Goal: Task Accomplishment & Management: Manage account settings

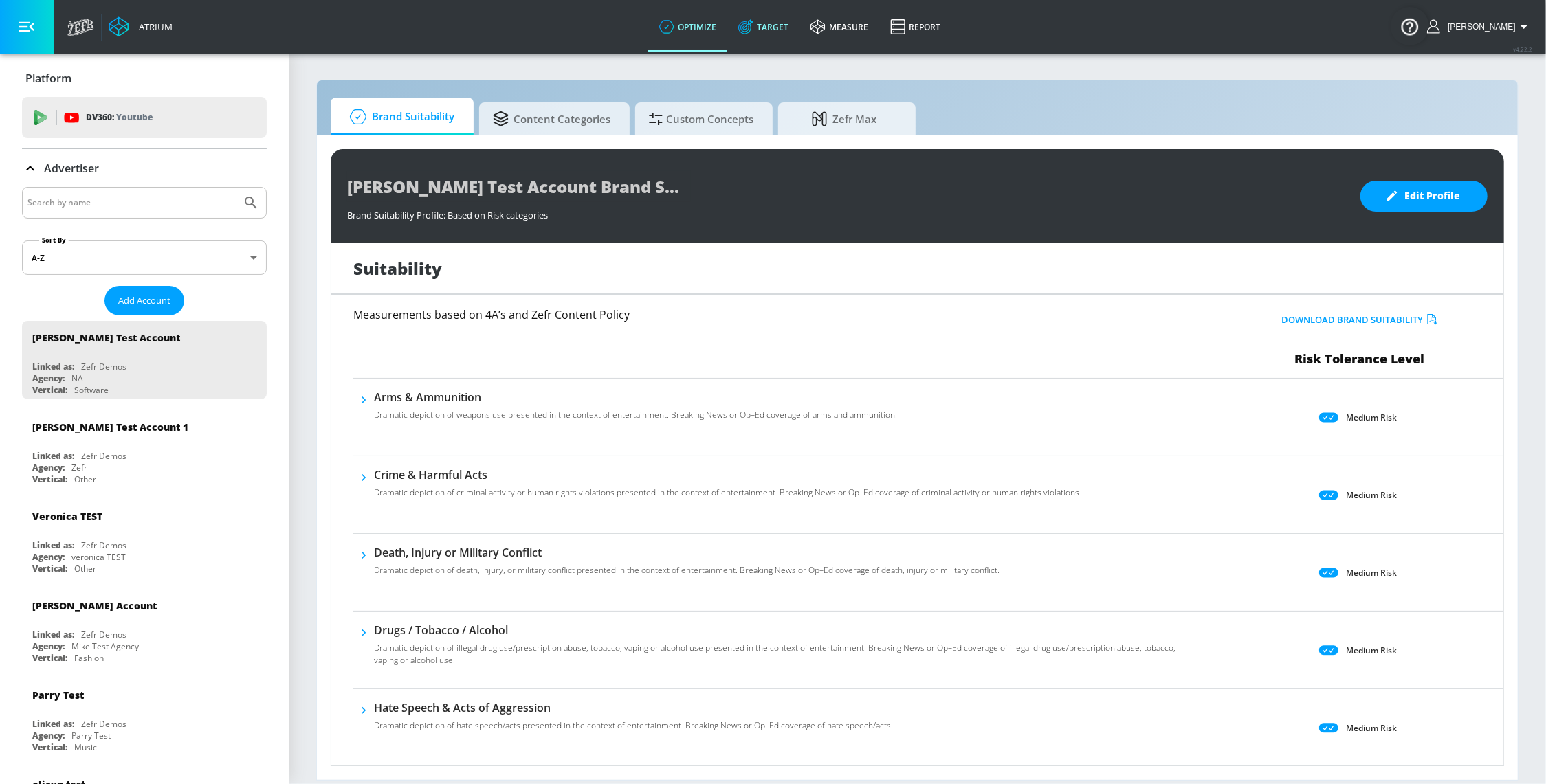
click at [765, 28] on link "Target" at bounding box center [764, 26] width 72 height 49
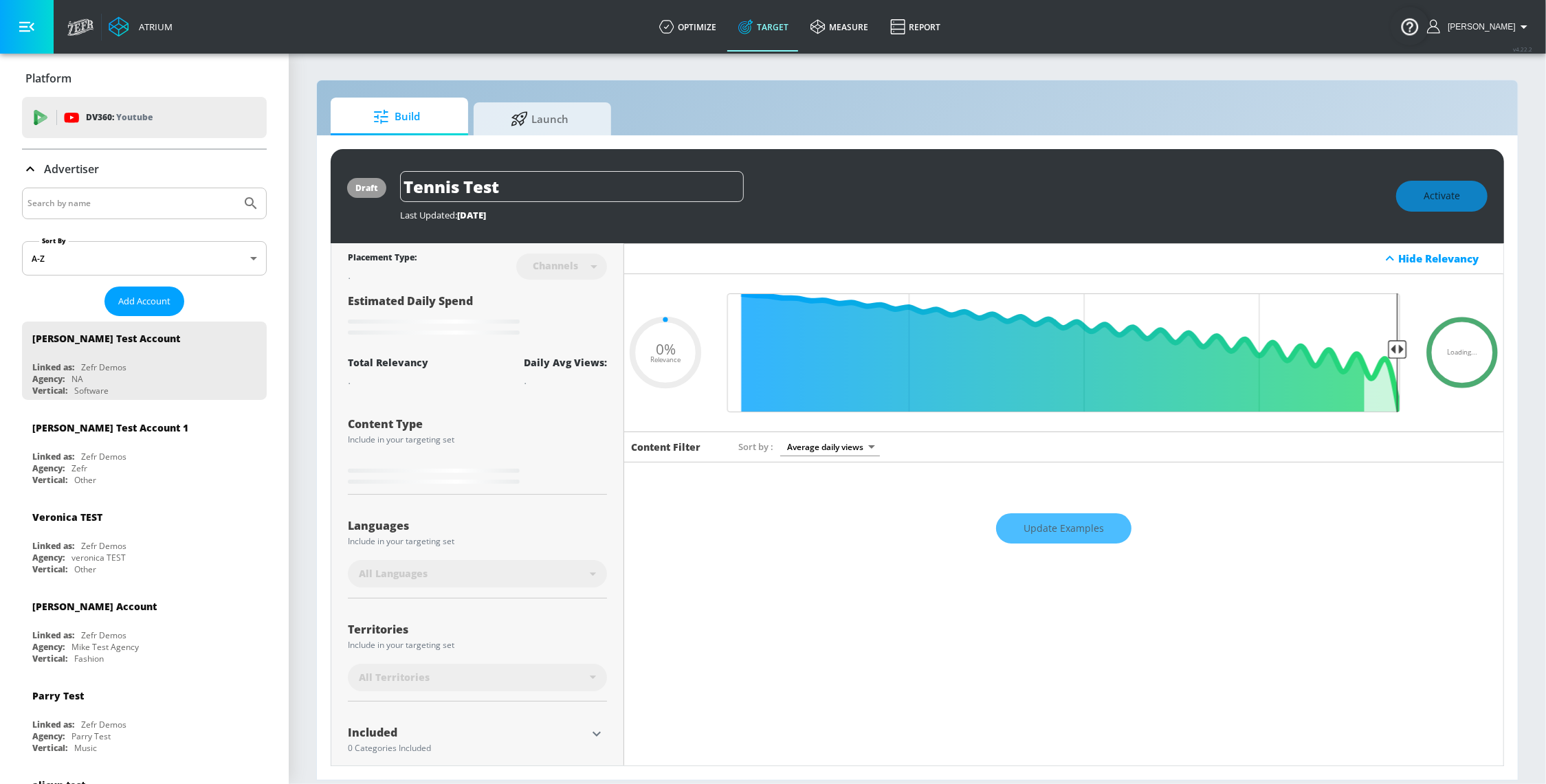
type input "0.05"
click at [115, 194] on input "Search by name" at bounding box center [132, 203] width 209 height 18
type input "e"
type input "[US_STATE]"
click at [236, 188] on button "Submit Search" at bounding box center [251, 203] width 31 height 31
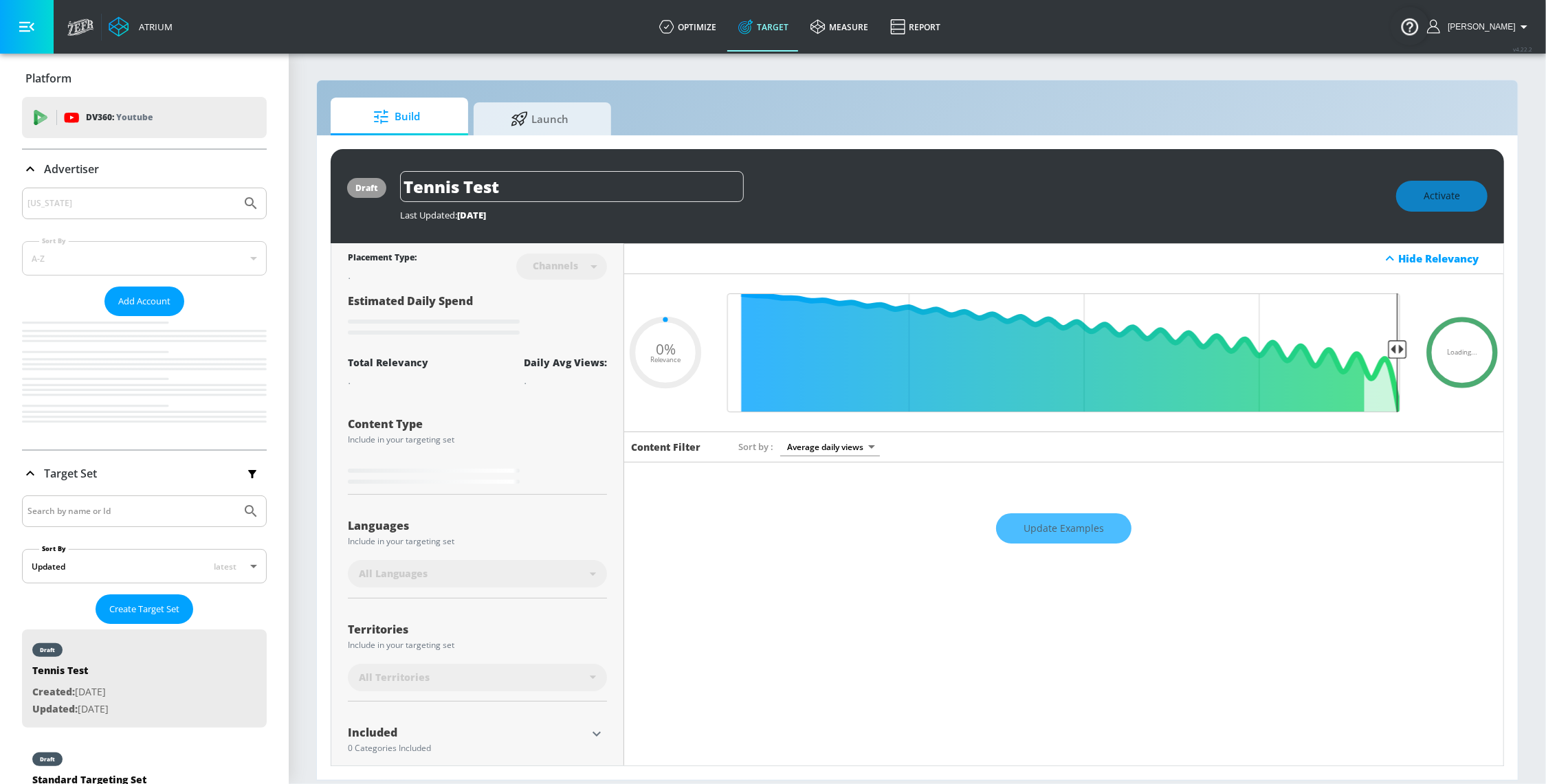
type input "0.05"
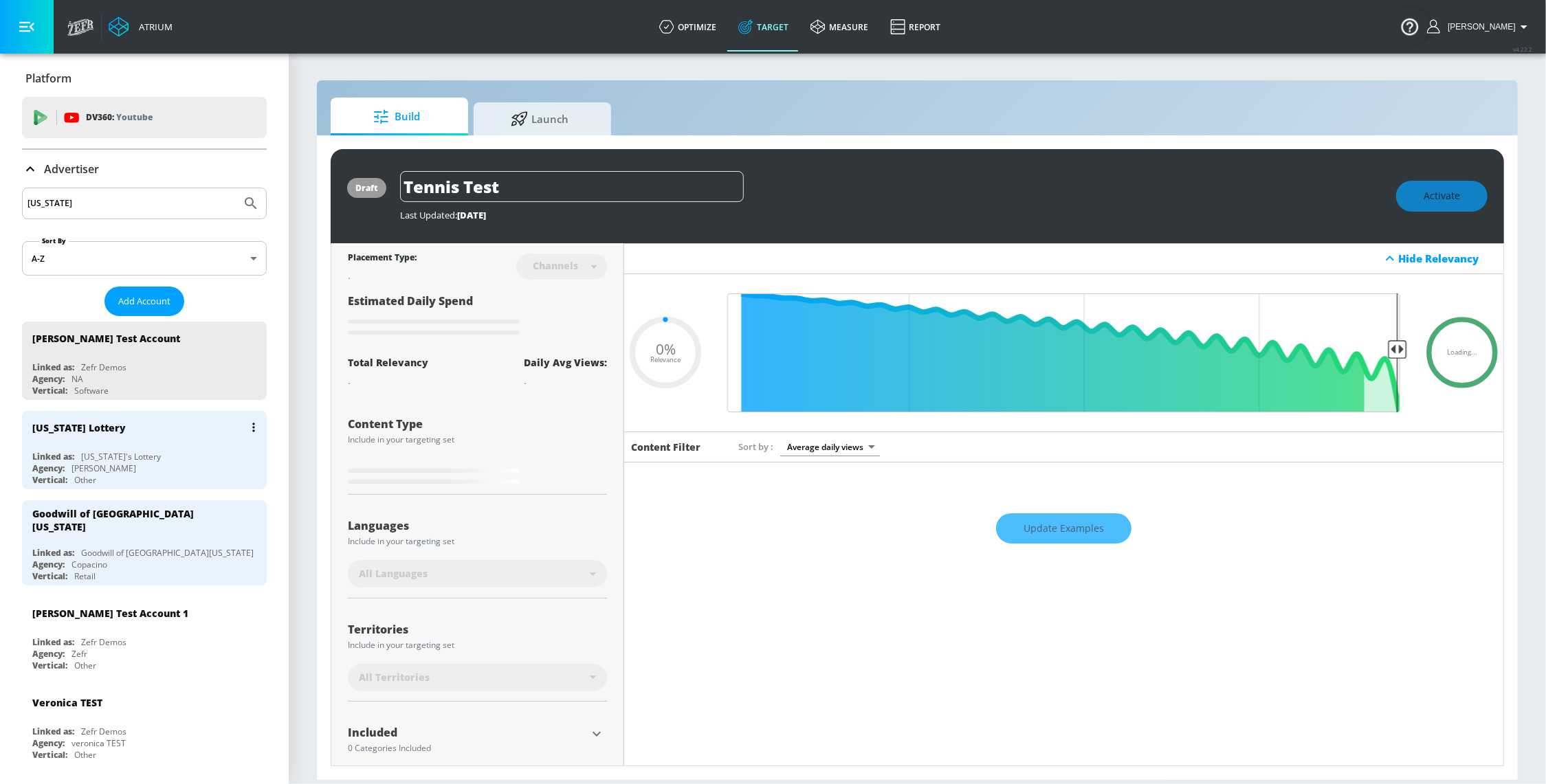
click at [161, 440] on div "[US_STATE] Lottery" at bounding box center [147, 427] width 231 height 33
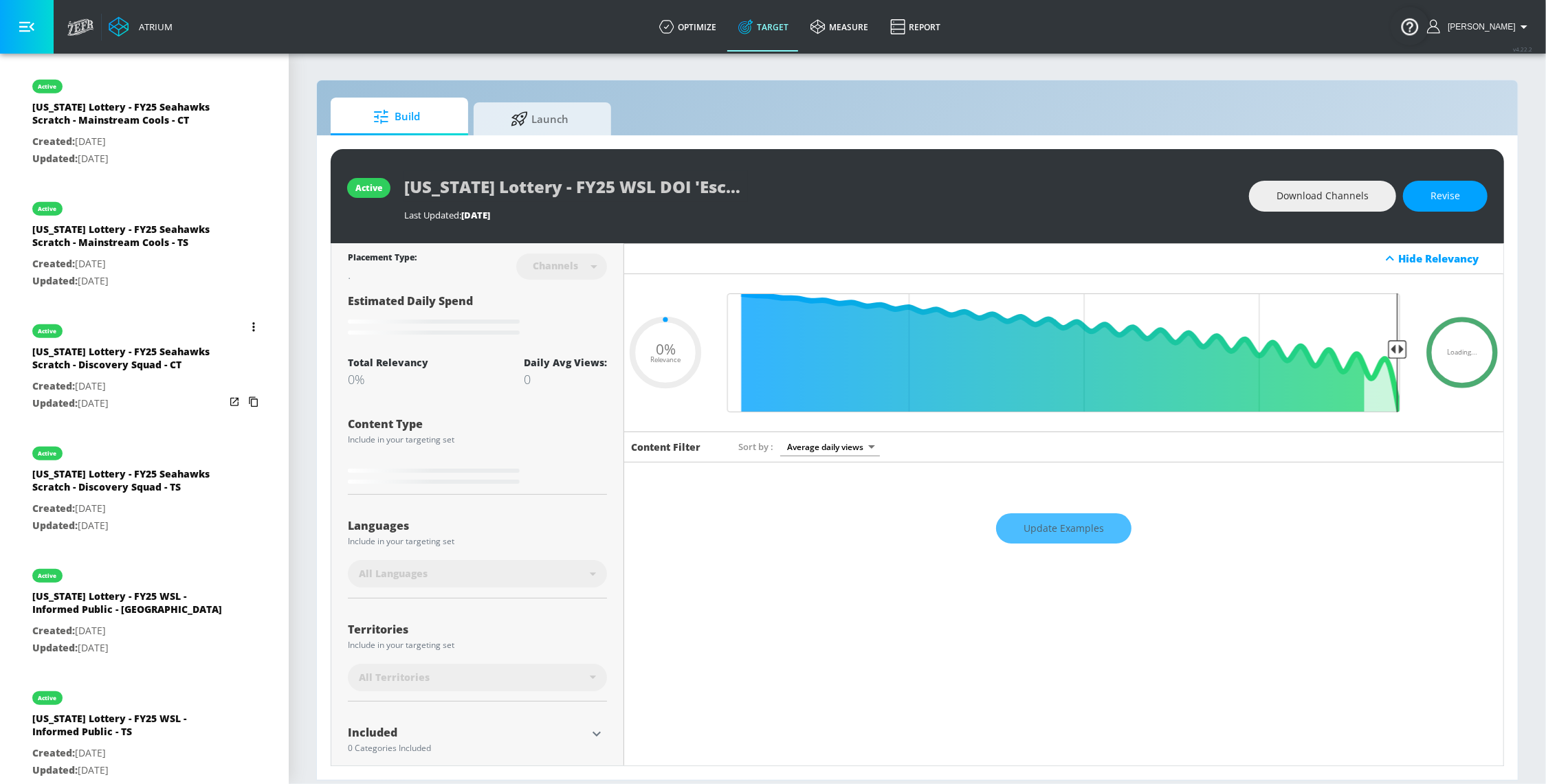
scroll to position [878, 0]
type input "0.05"
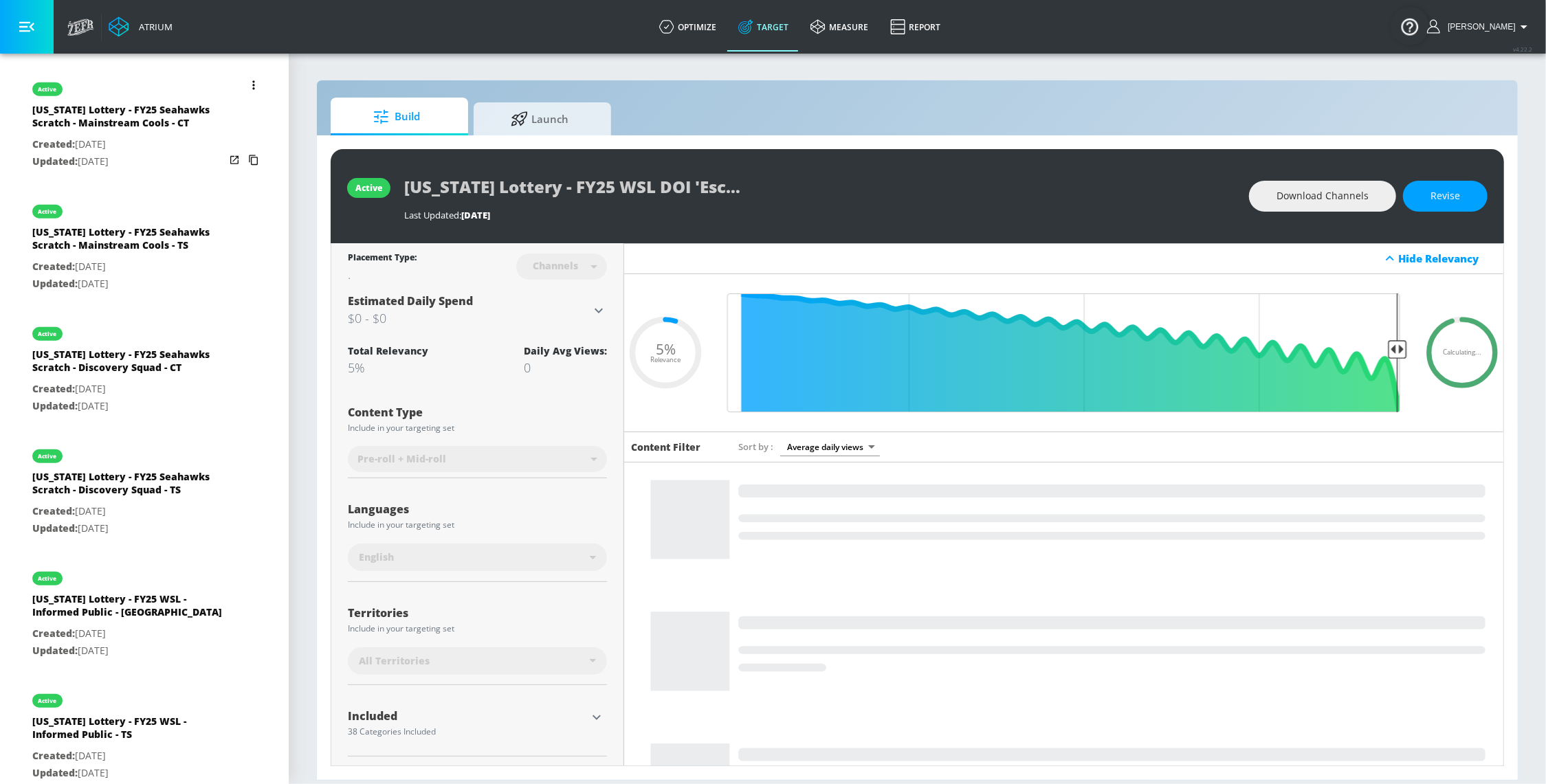
click at [252, 82] on icon "list of Target Set" at bounding box center [253, 85] width 2 height 9
click at [203, 118] on li "Duplicate" at bounding box center [180, 112] width 136 height 24
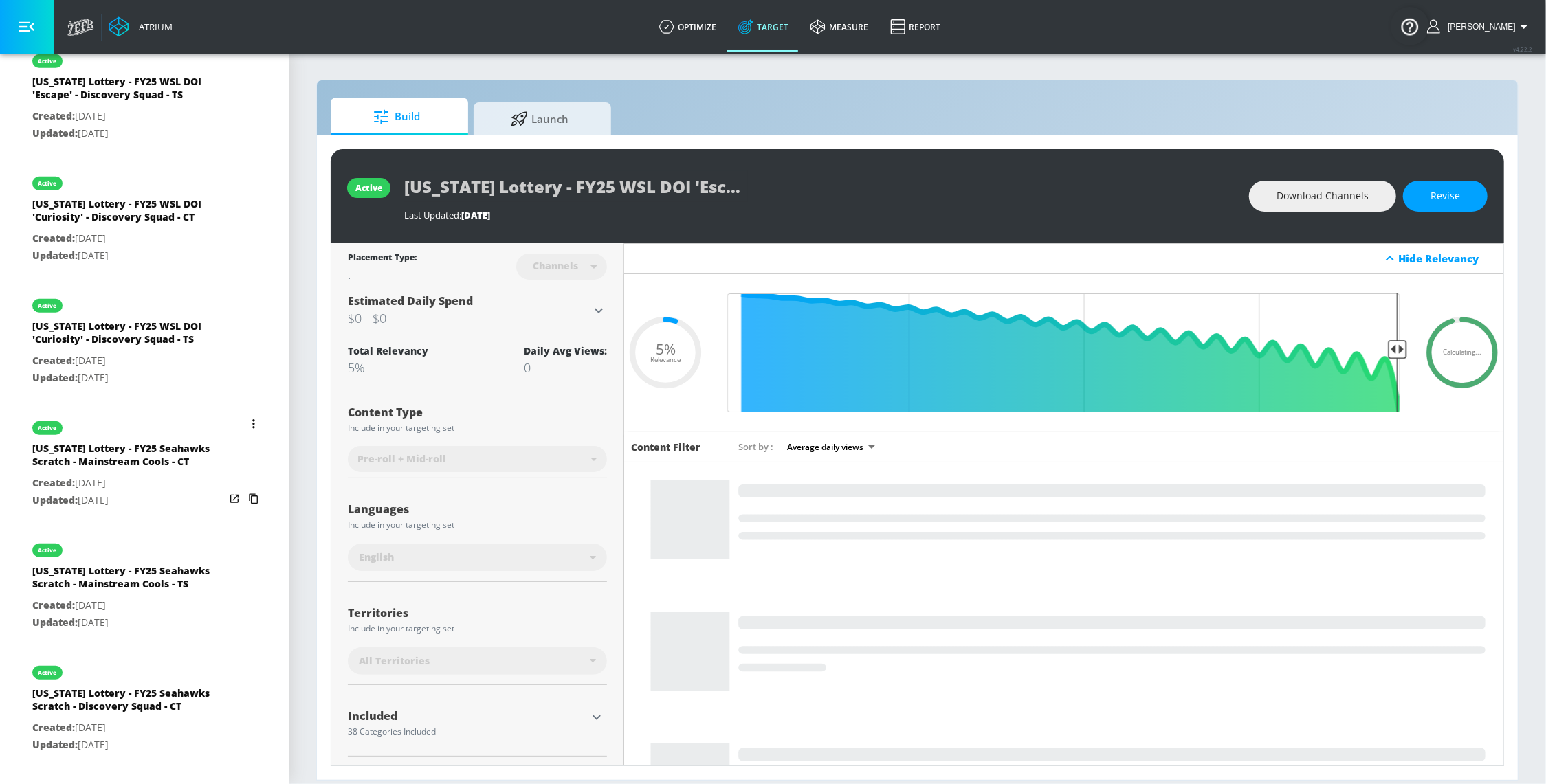
scroll to position [674, 0]
click at [244, 555] on button "list of Target Set" at bounding box center [253, 545] width 19 height 19
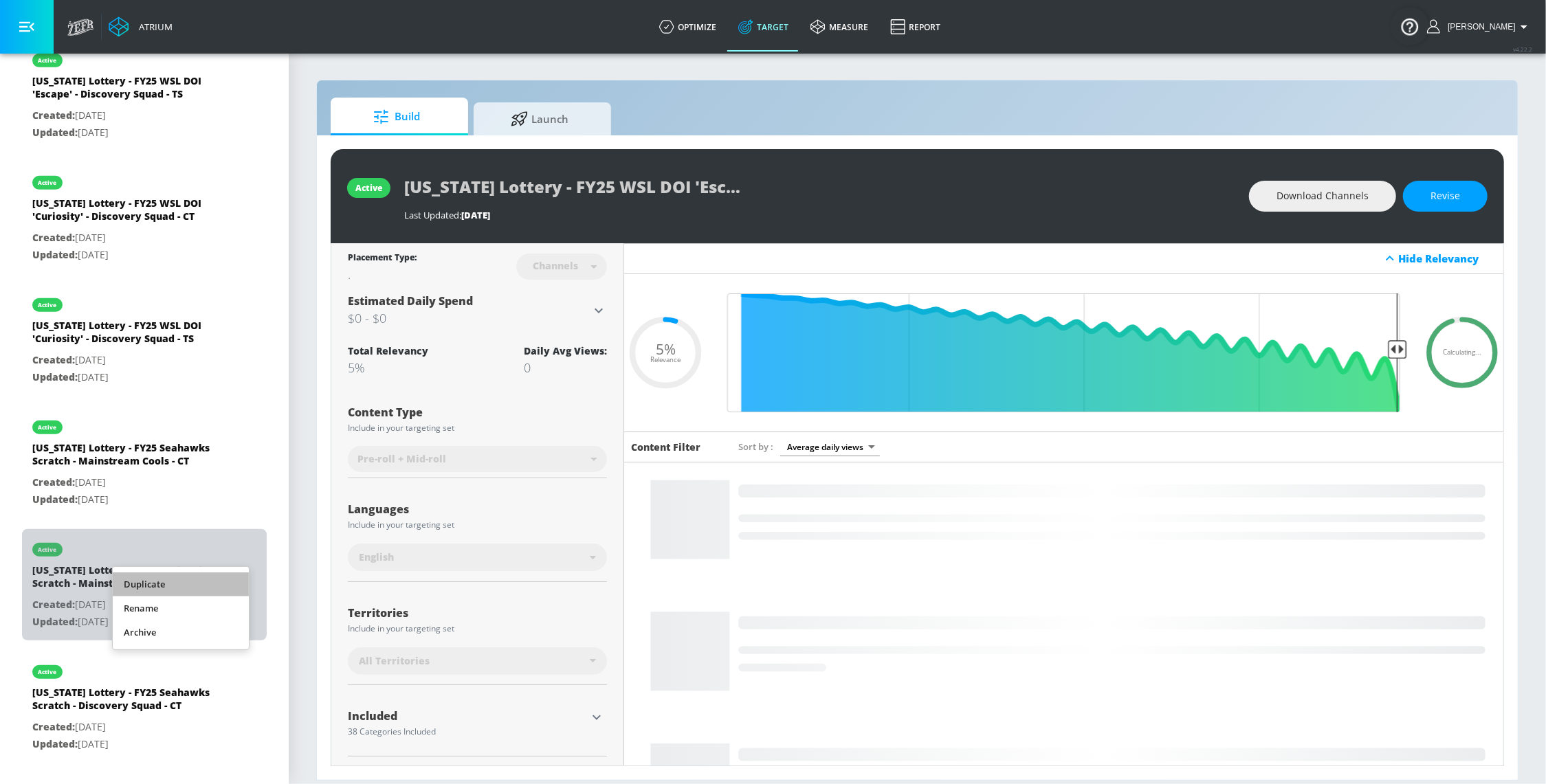
click at [204, 588] on li "Duplicate" at bounding box center [180, 584] width 136 height 24
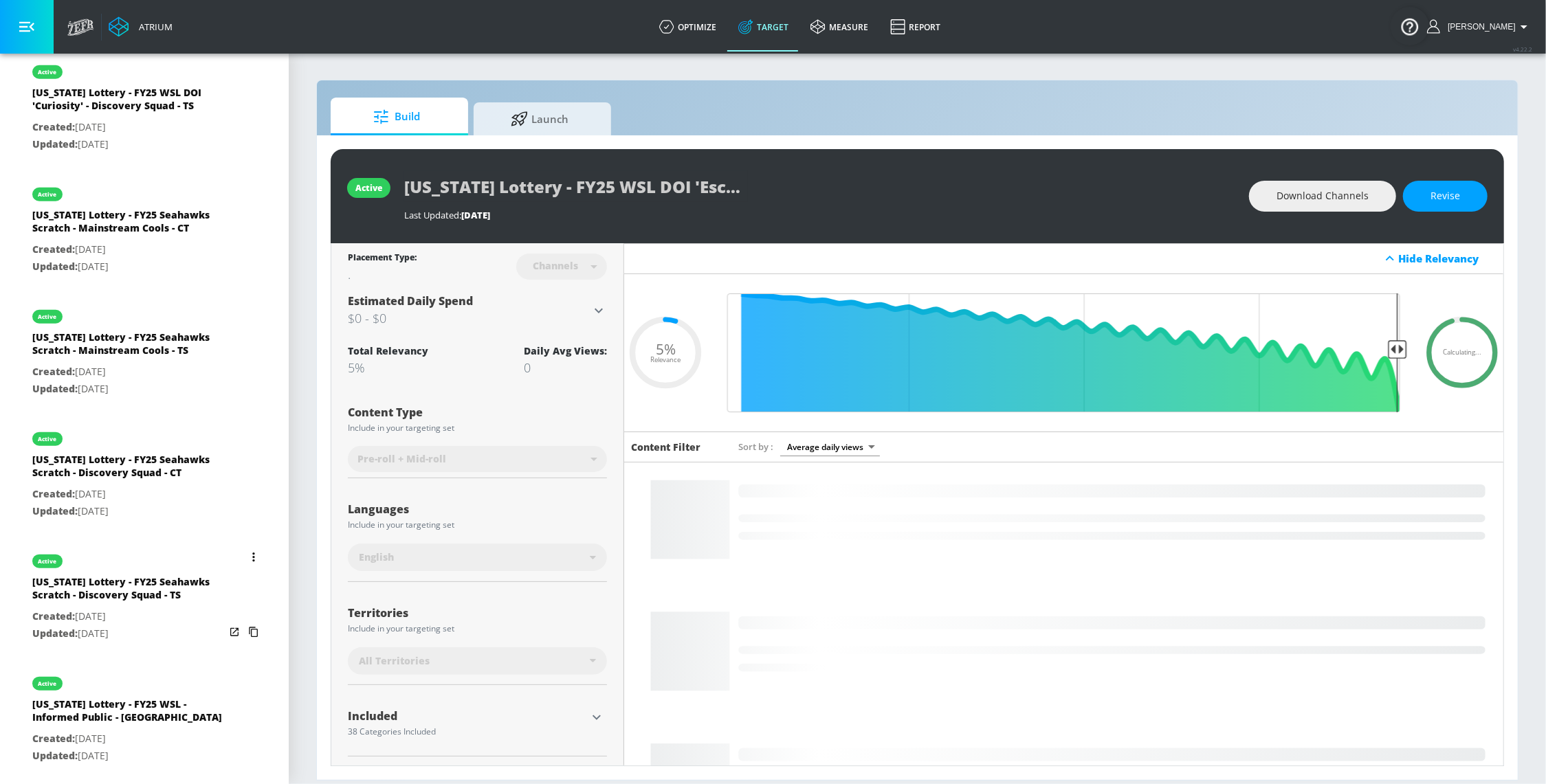
scroll to position [1046, 0]
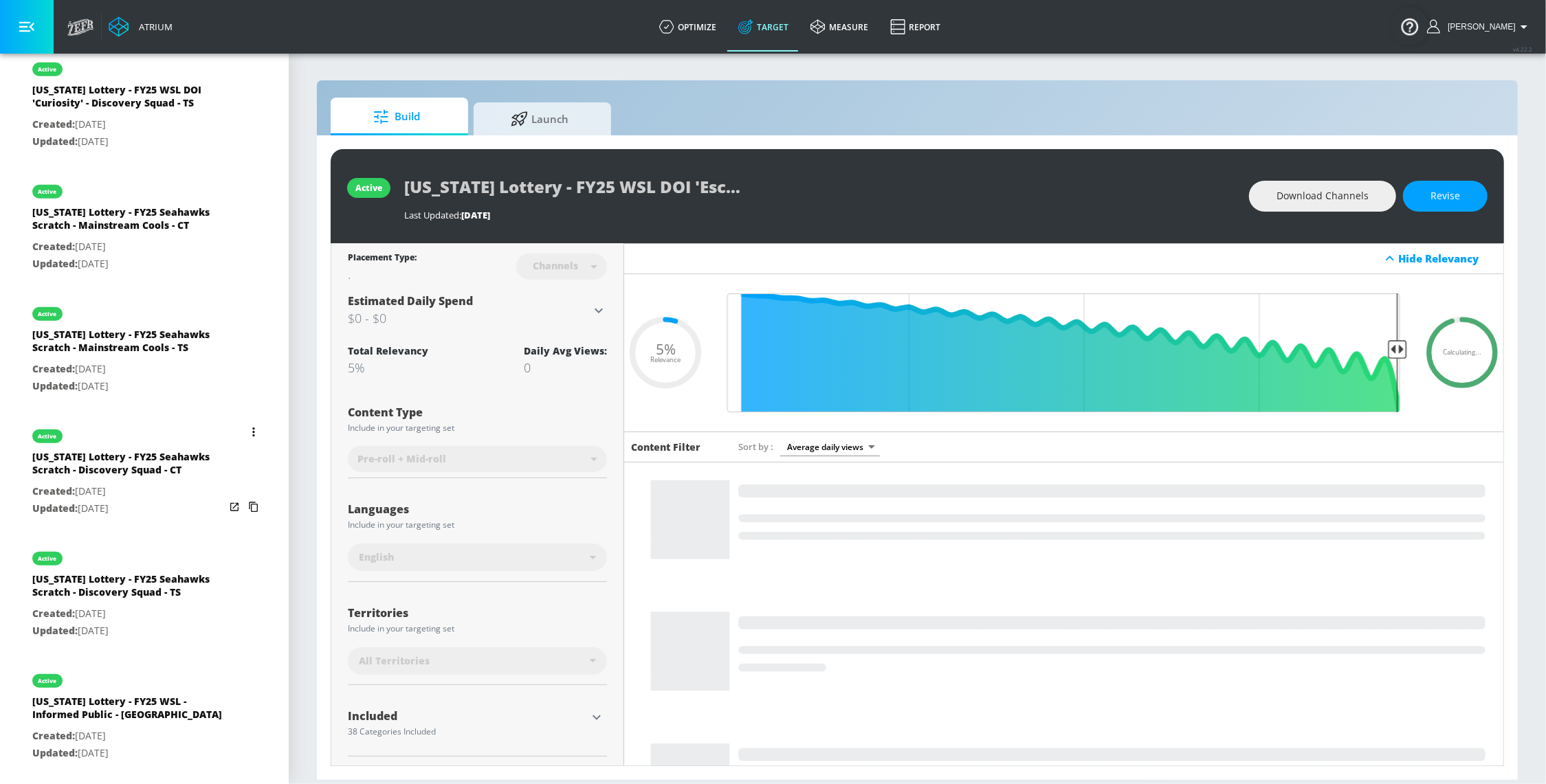
click at [252, 437] on icon "list of Target Set" at bounding box center [253, 432] width 3 height 10
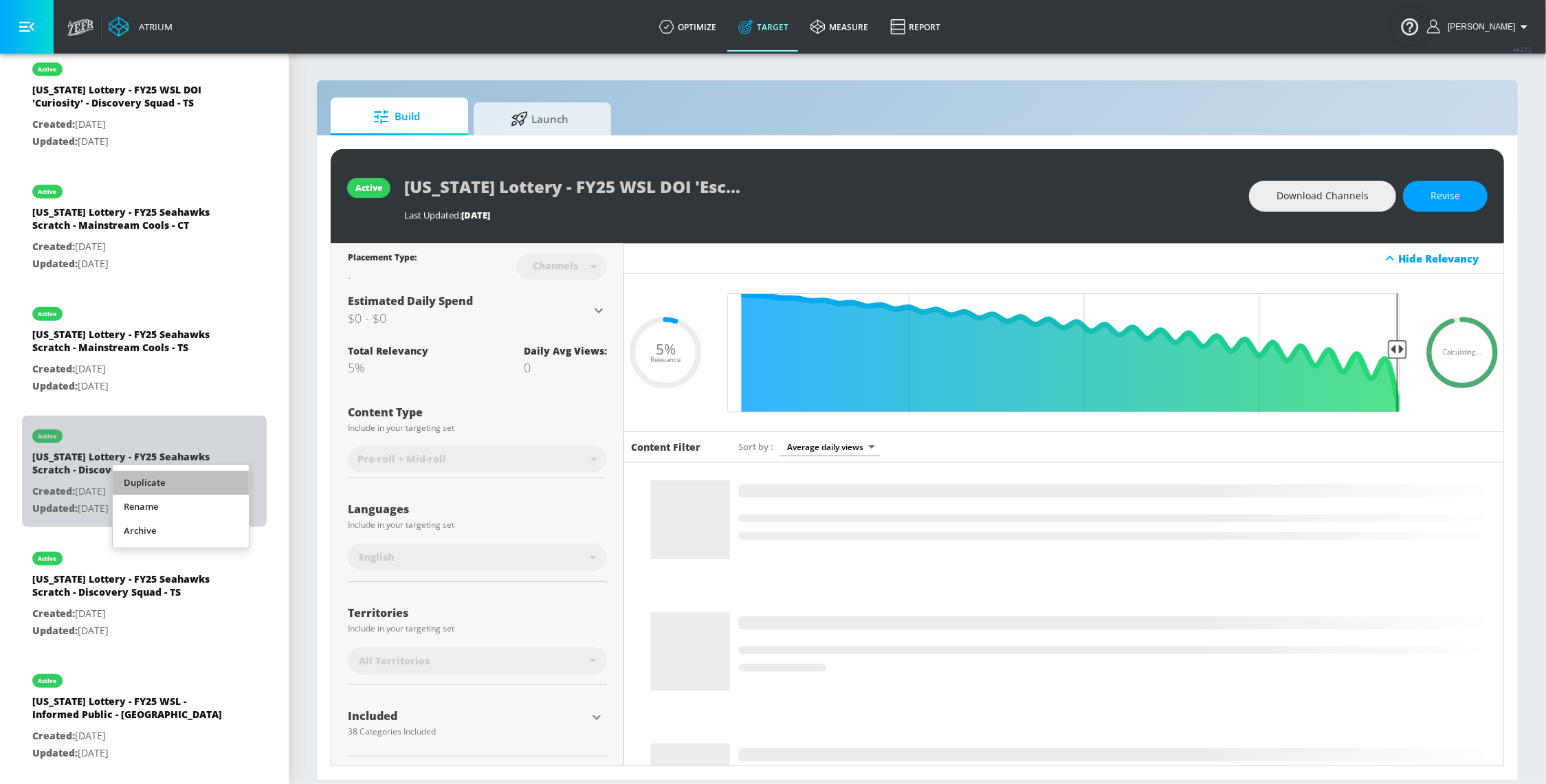
click at [209, 486] on li "Duplicate" at bounding box center [180, 482] width 136 height 24
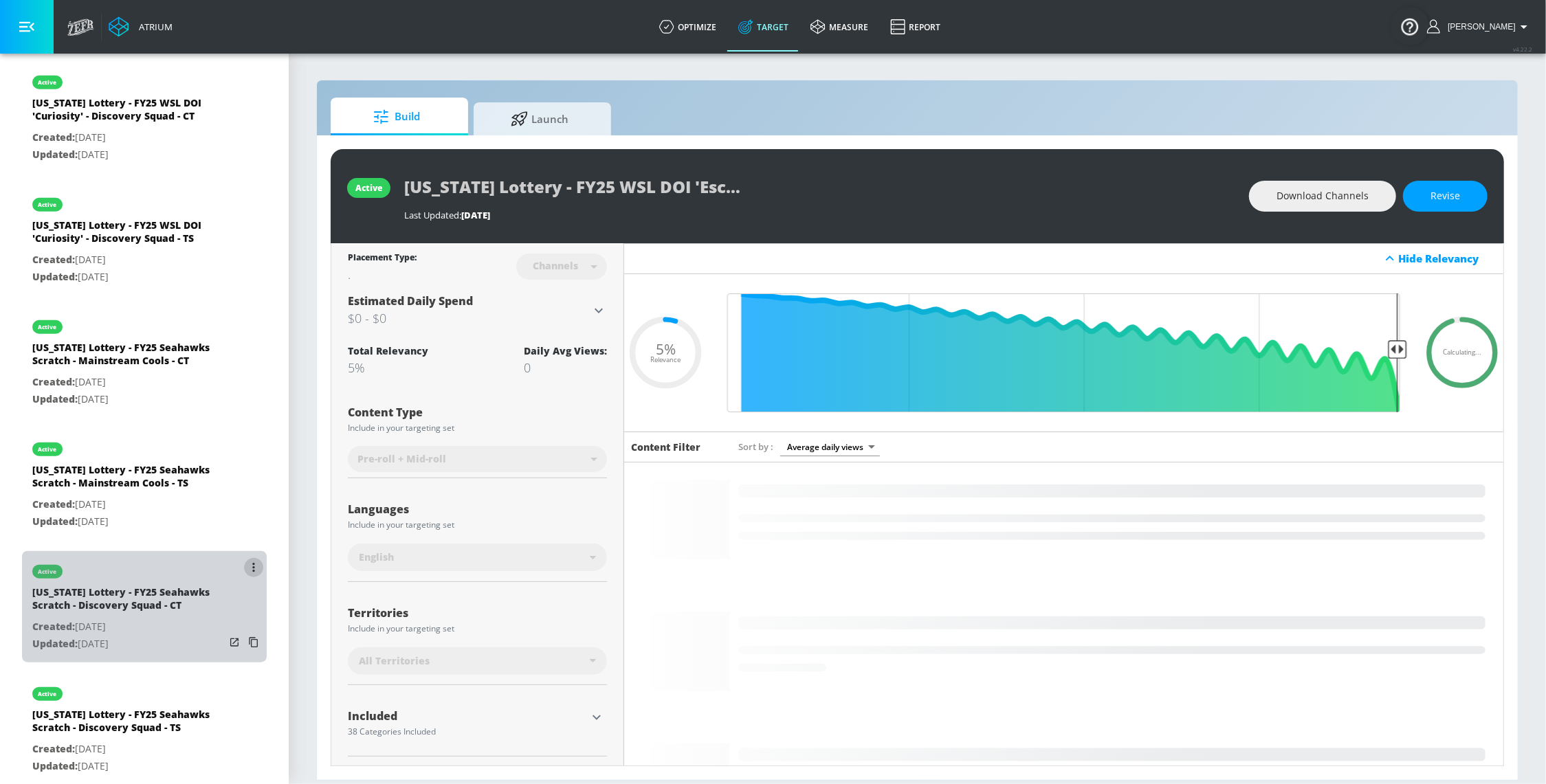
click at [244, 577] on button "list of Target Set" at bounding box center [253, 567] width 19 height 19
click at [216, 608] on li "Duplicate" at bounding box center [180, 617] width 136 height 24
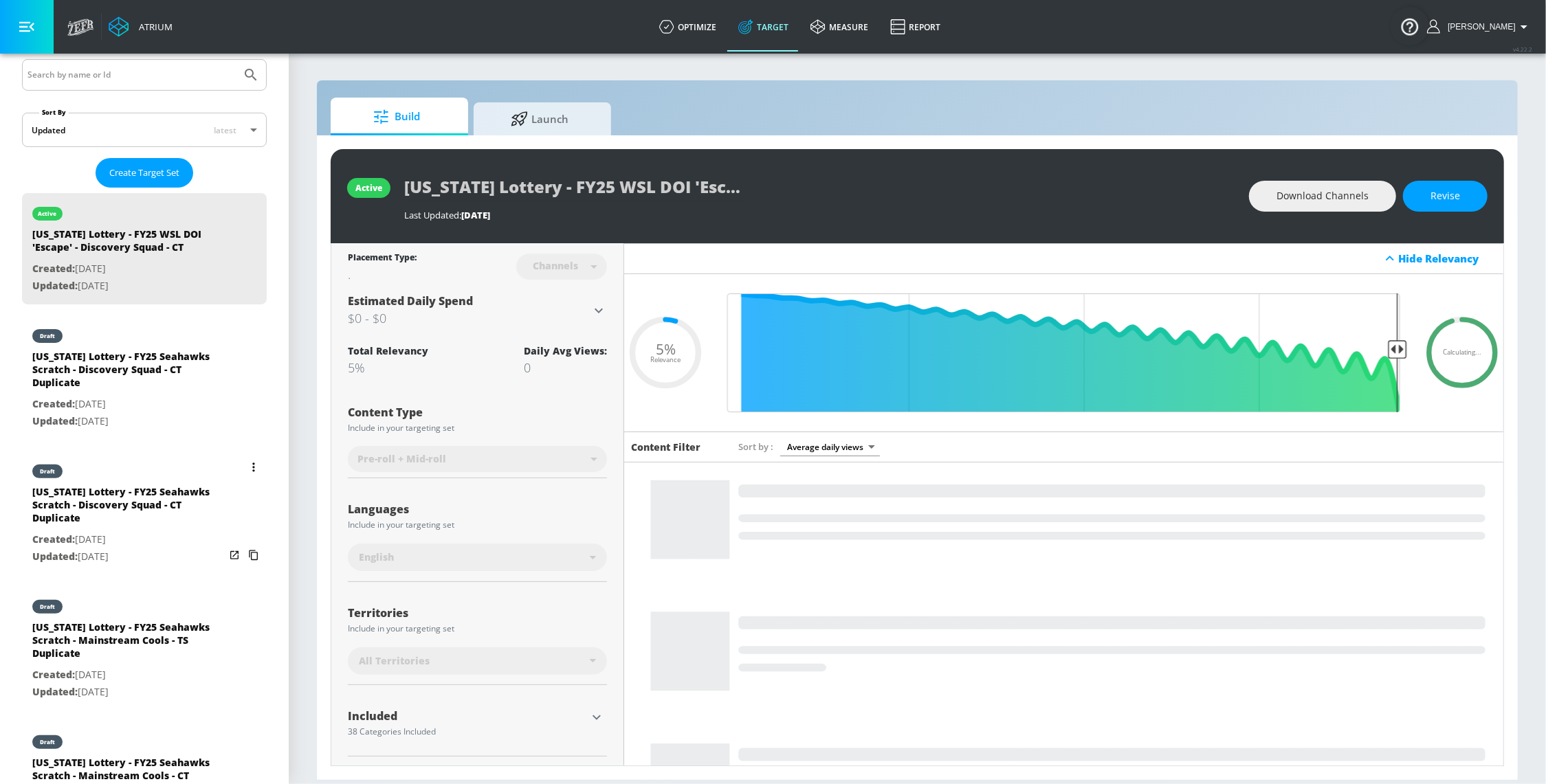
scroll to position [267, 0]
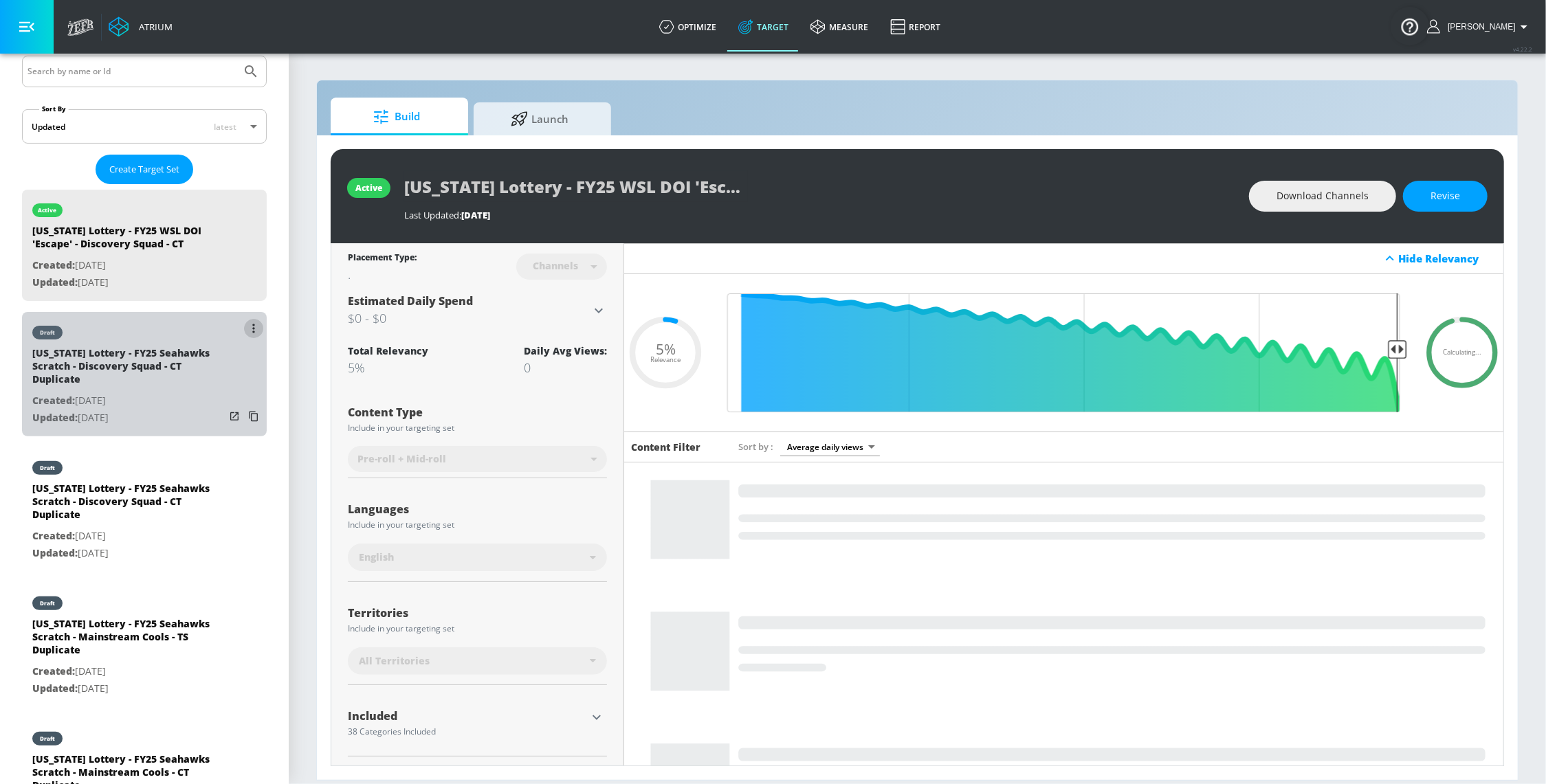
click at [252, 325] on icon "list of Target Set" at bounding box center [253, 328] width 3 height 10
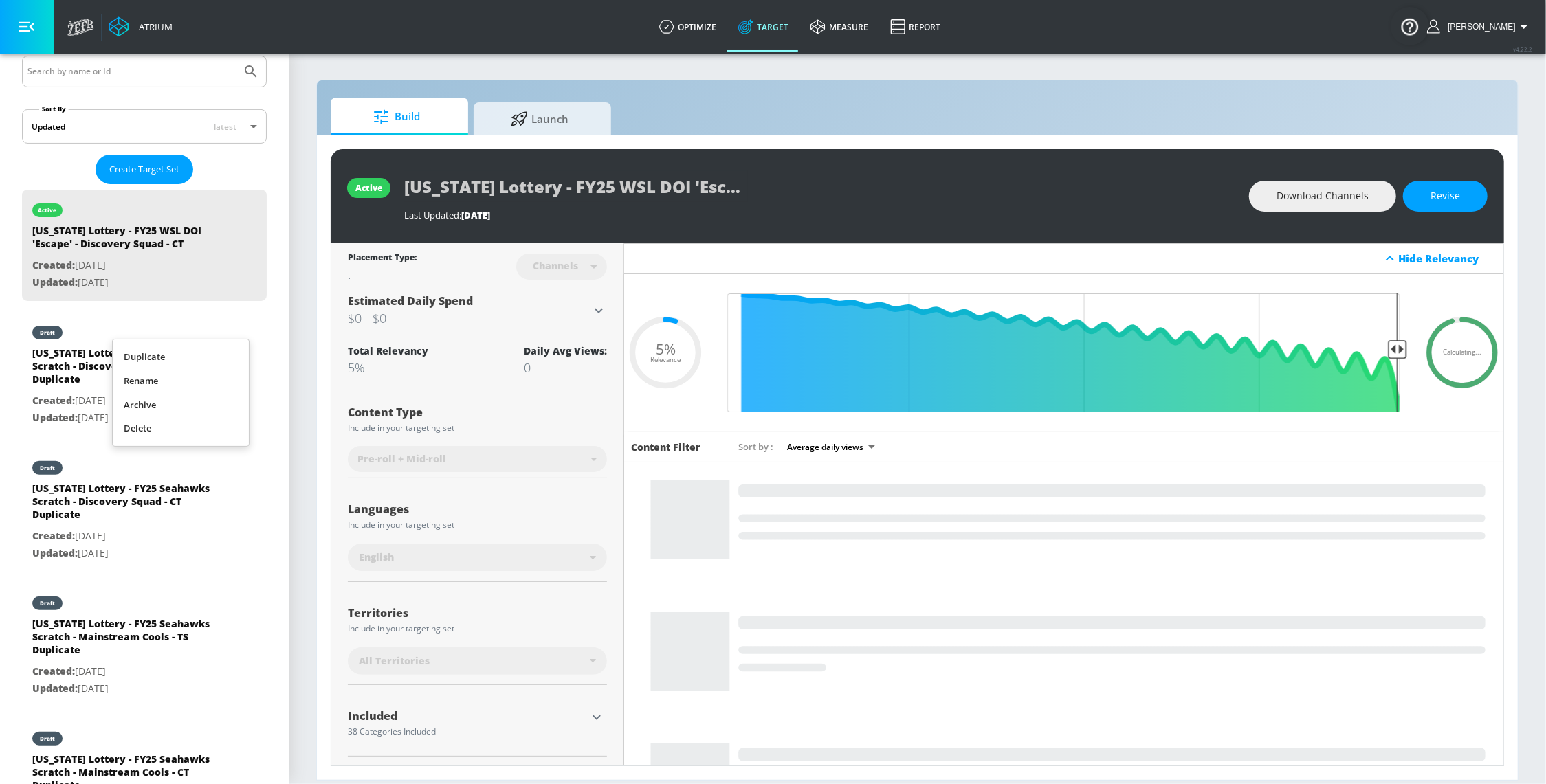
click at [305, 458] on div at bounding box center [773, 392] width 1546 height 784
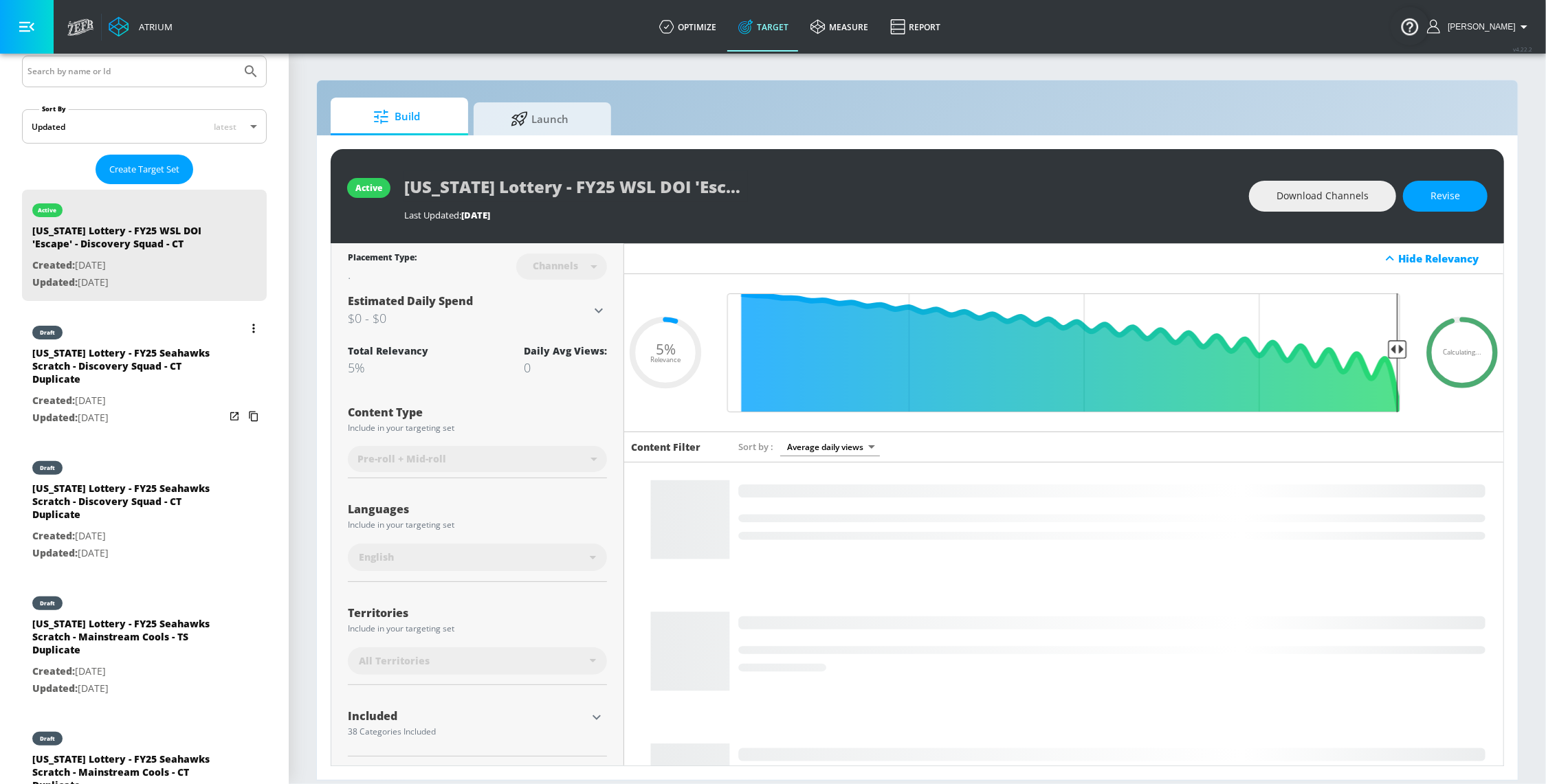
click at [244, 332] on button "list of Target Set" at bounding box center [253, 328] width 19 height 19
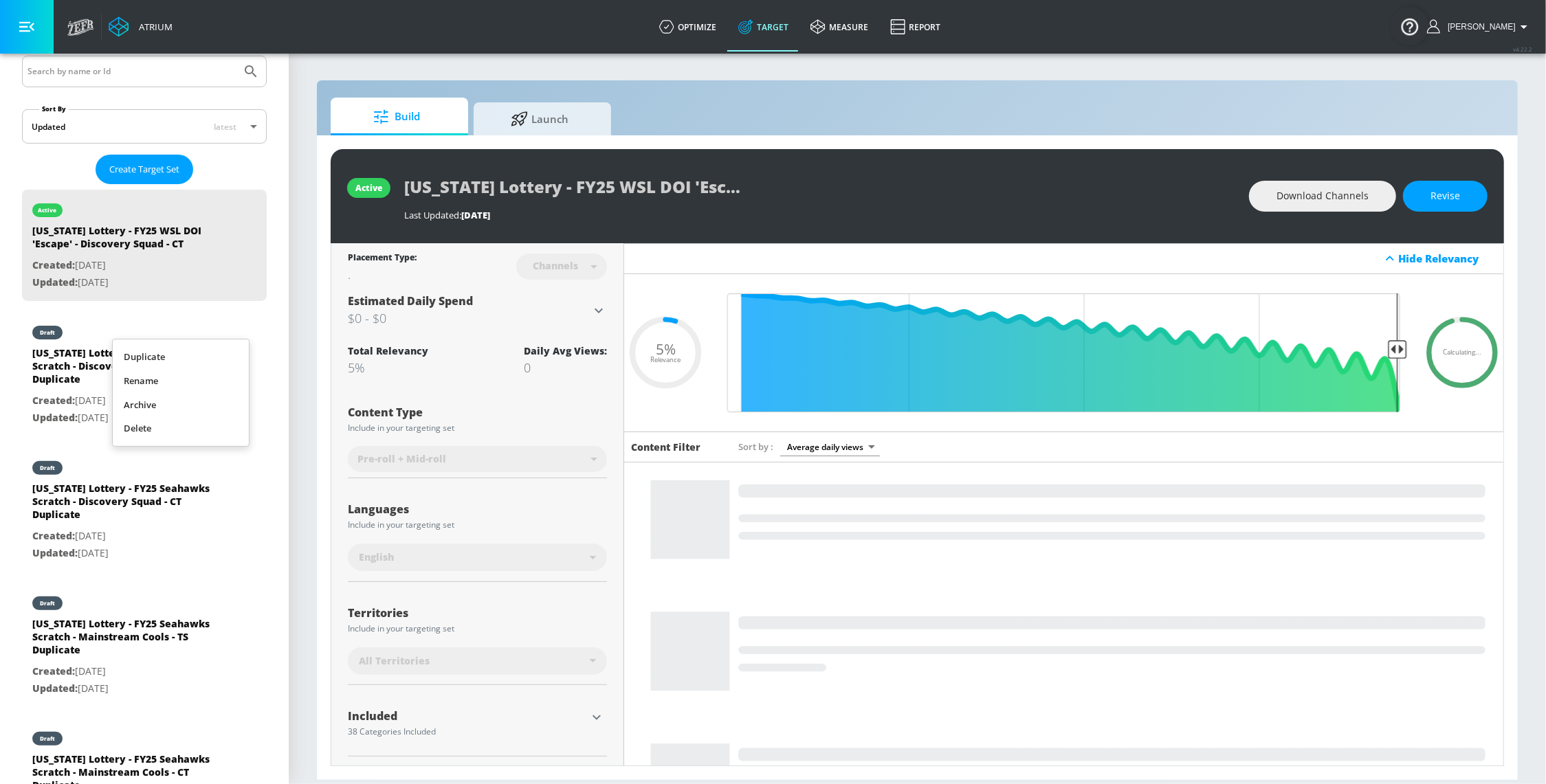
click at [188, 429] on li "Delete" at bounding box center [180, 428] width 136 height 24
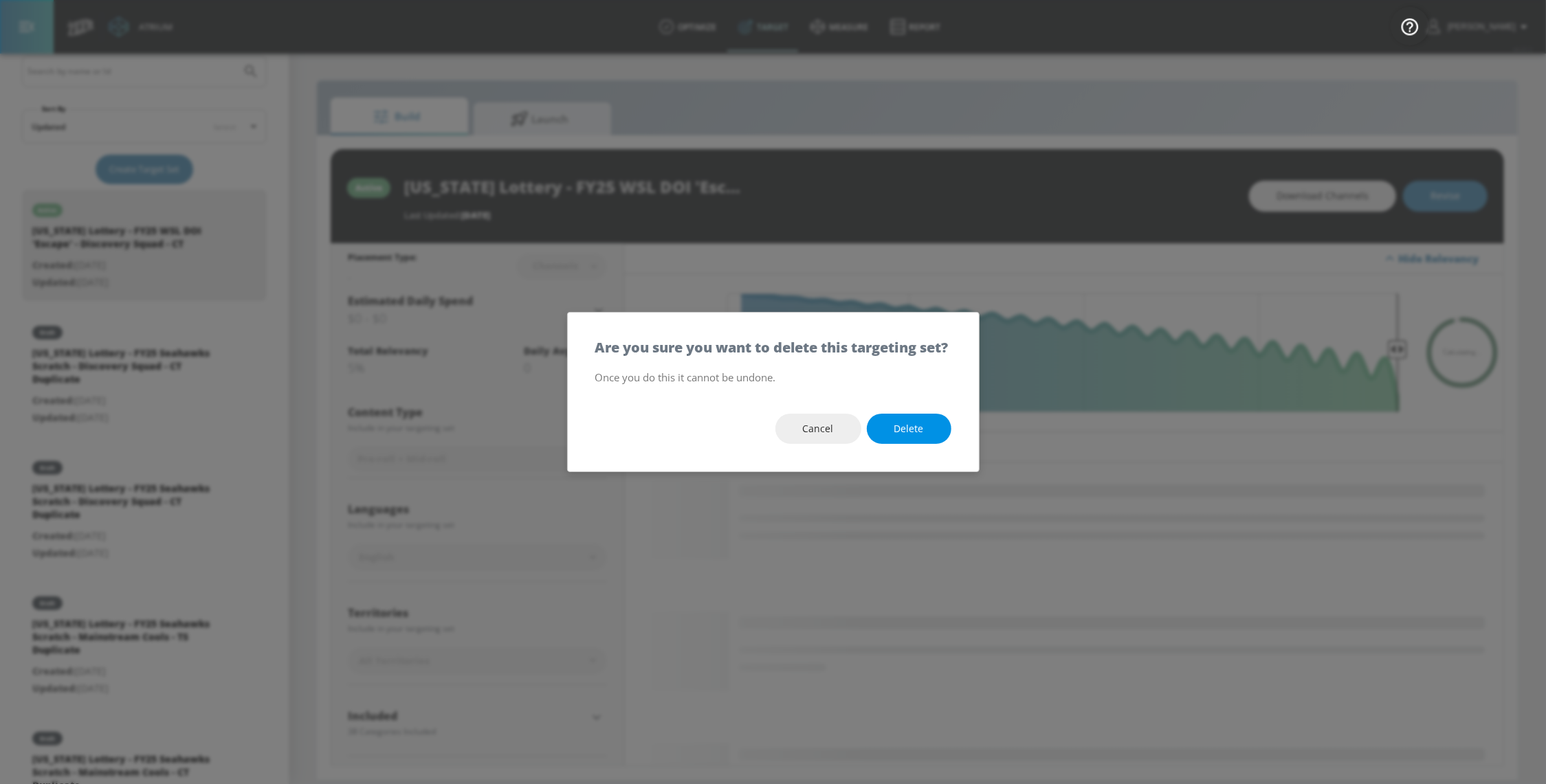
drag, startPoint x: 915, startPoint y: 432, endPoint x: 862, endPoint y: 430, distance: 53.0
click at [915, 432] on span "Delete" at bounding box center [908, 429] width 30 height 17
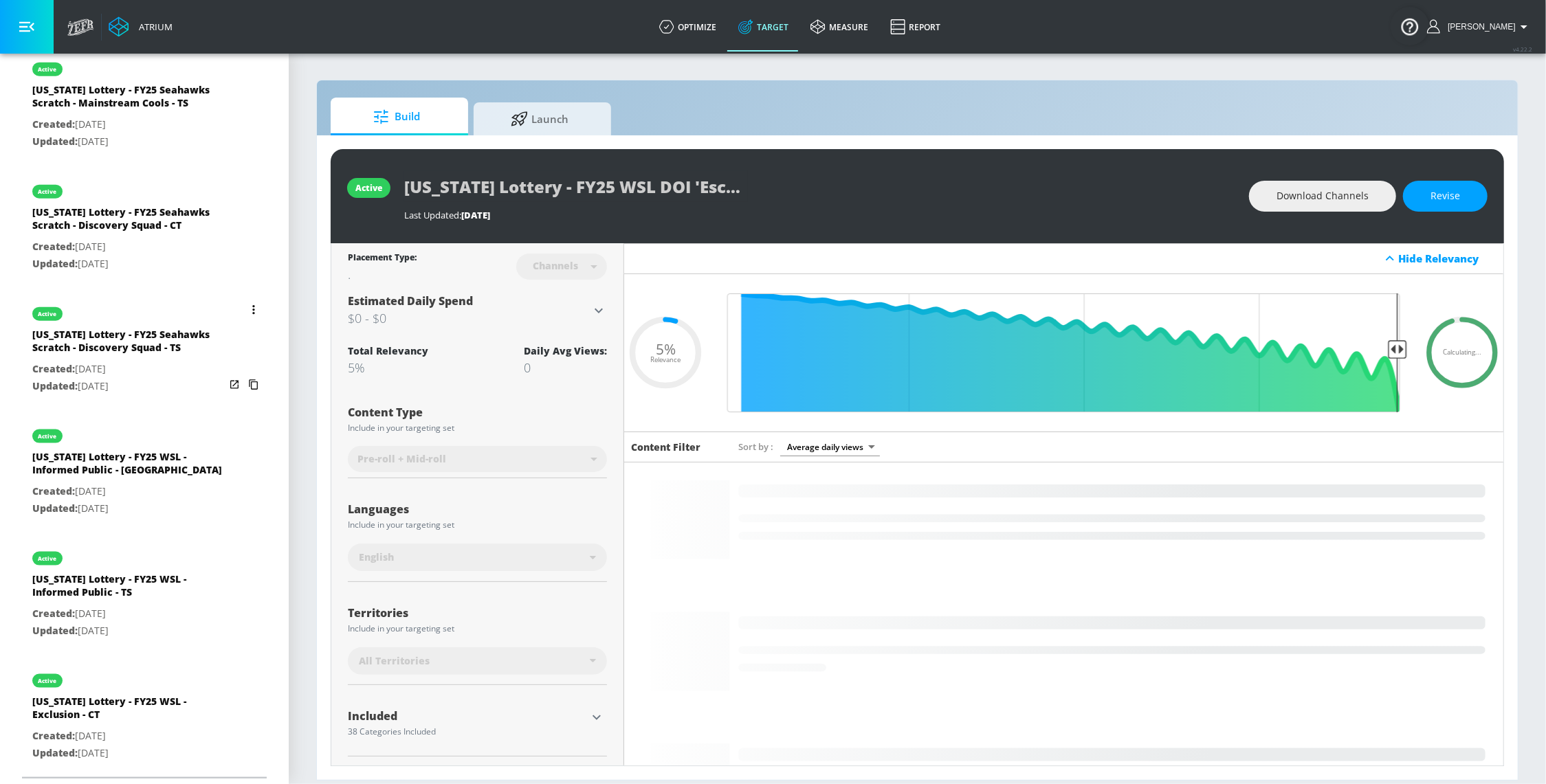
scroll to position [1471, 0]
click at [252, 305] on icon "list of Target Set" at bounding box center [253, 309] width 3 height 10
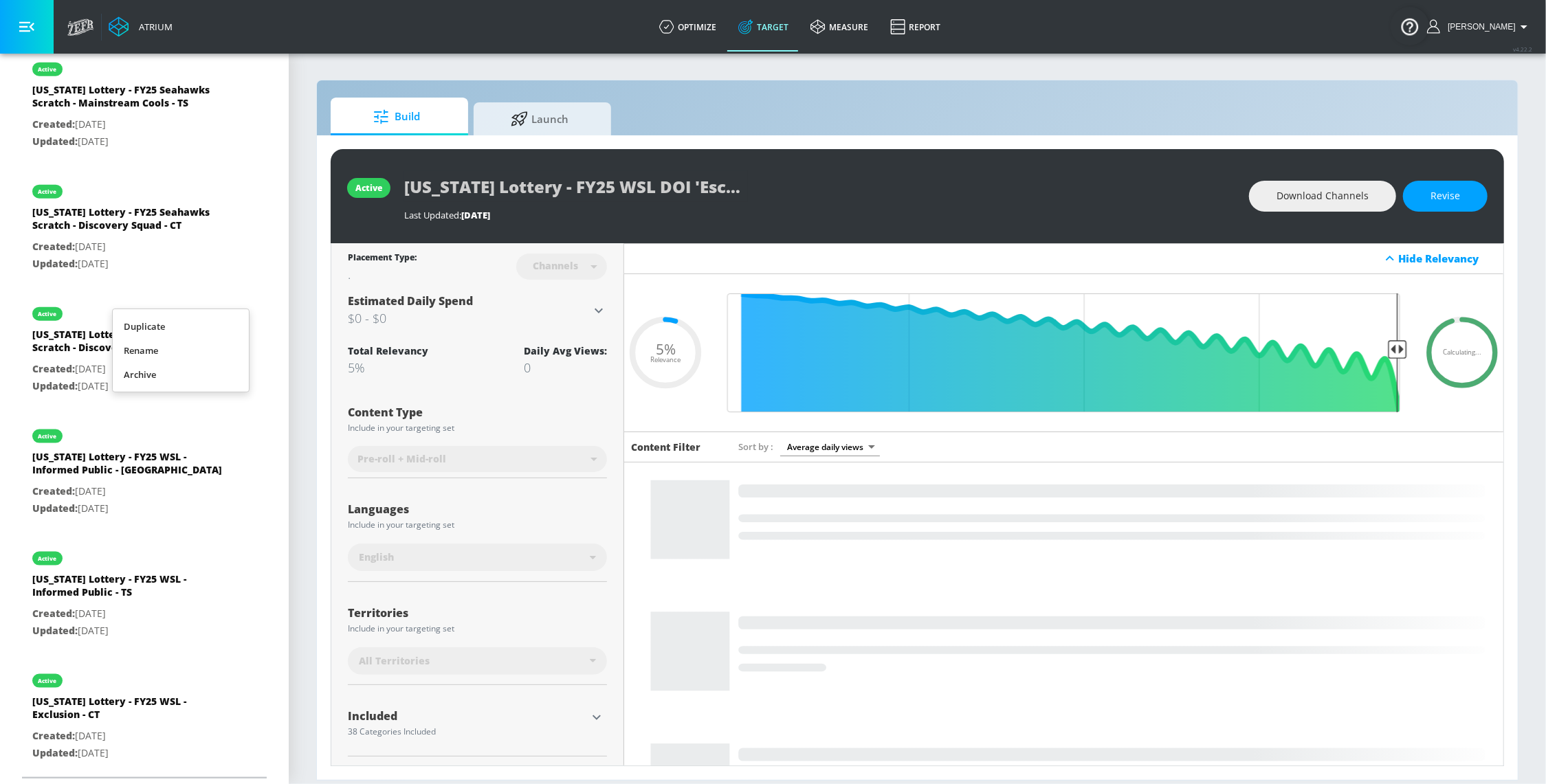
click at [192, 328] on li "Duplicate" at bounding box center [180, 326] width 136 height 24
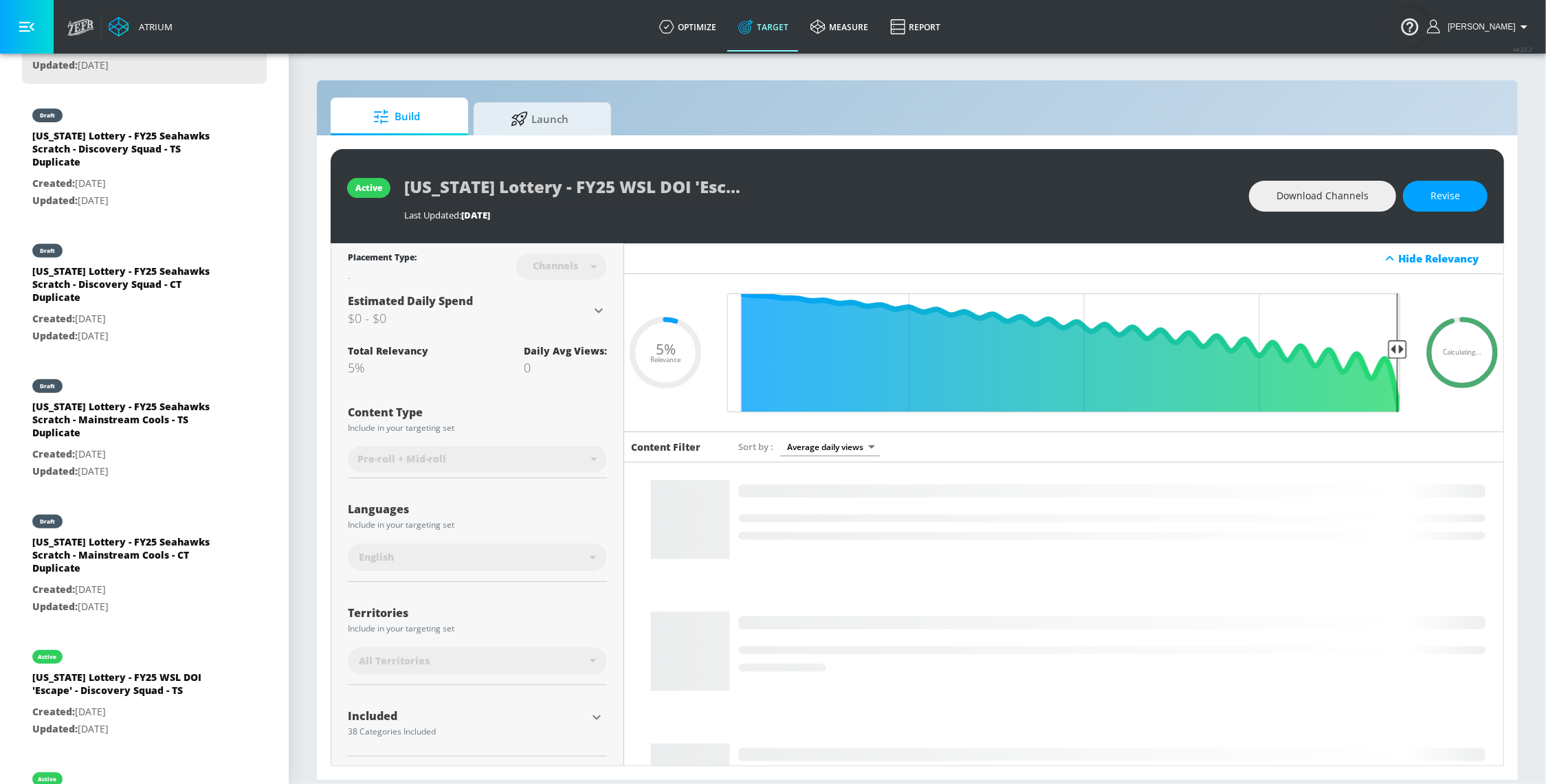
scroll to position [459, 0]
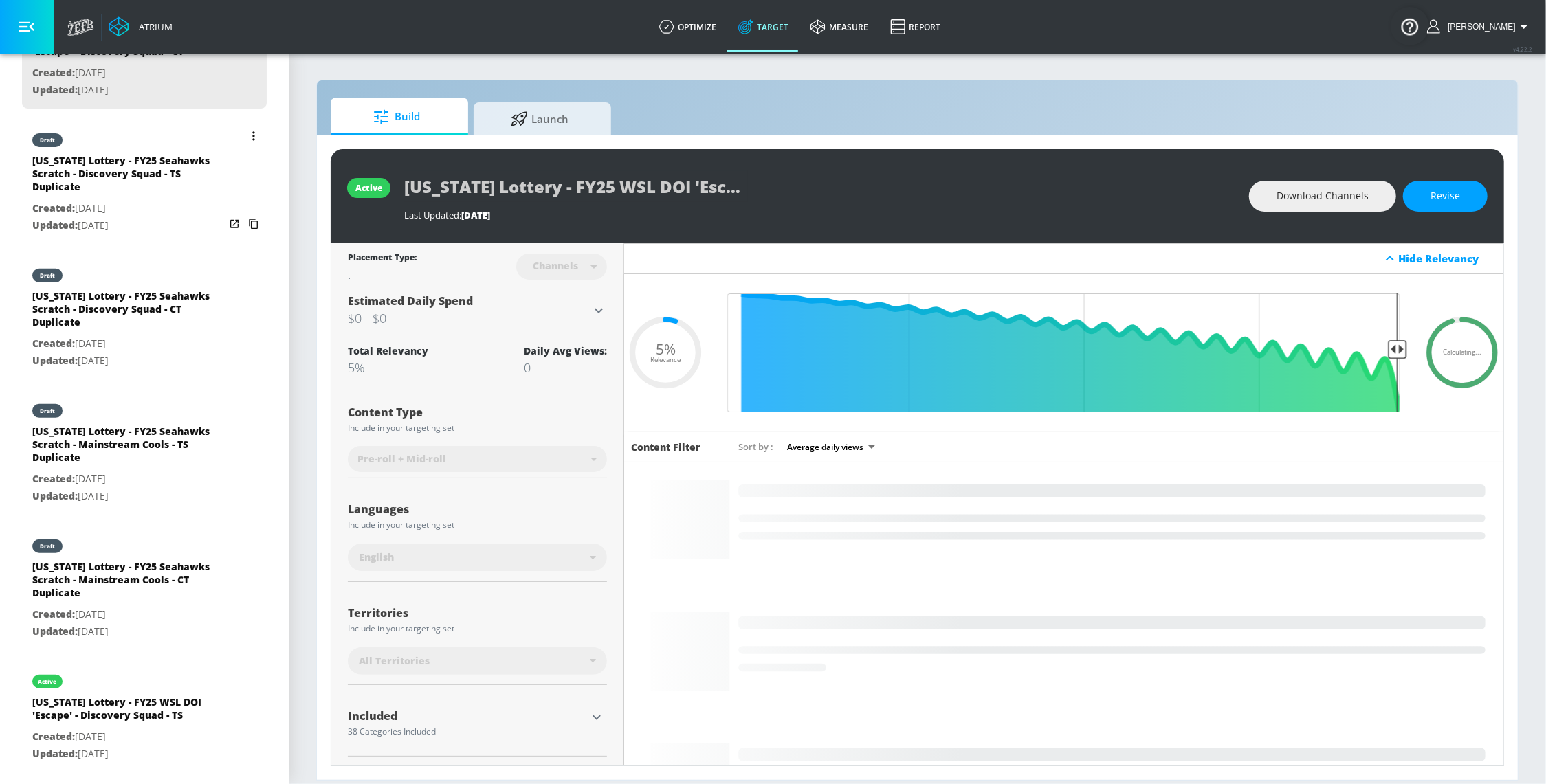
click at [176, 210] on p "Created: [DATE]" at bounding box center [129, 208] width 192 height 17
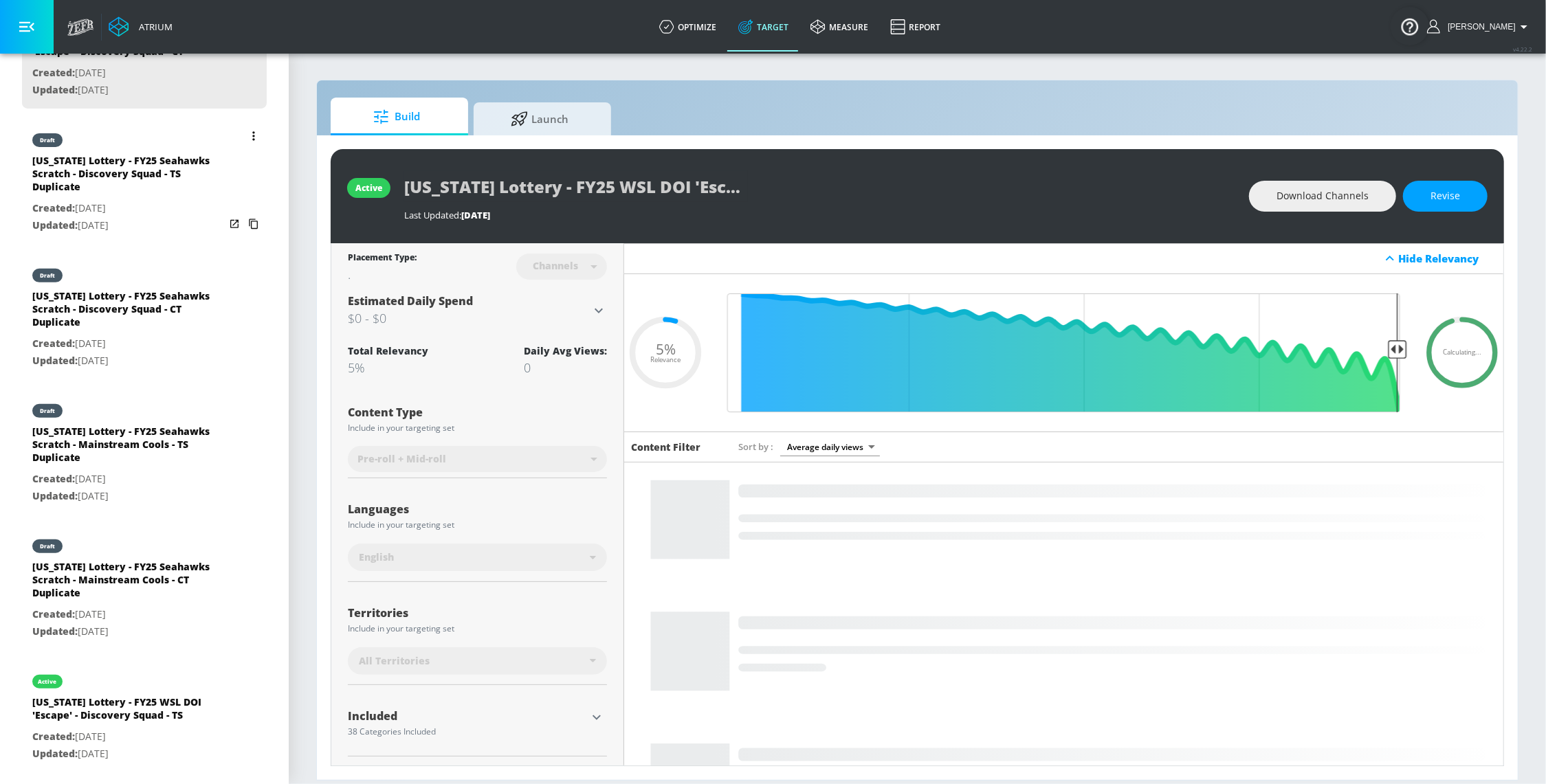
type input "[US_STATE] Lottery - FY25 Seahawks Scratch - Discovery Squad - TS Duplicate"
type input "videos"
type input "0.05"
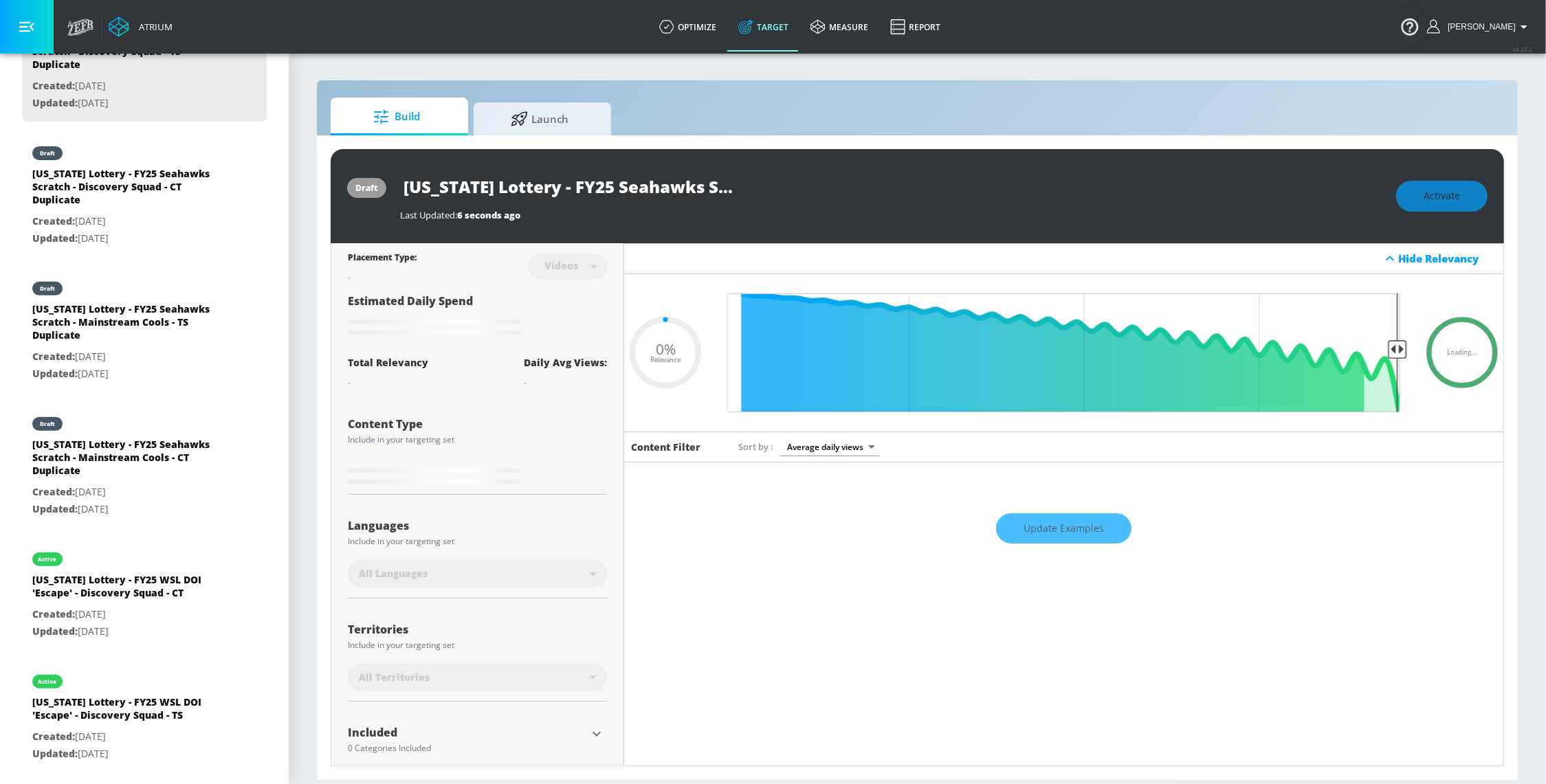
click at [625, 188] on input "[US_STATE] Lottery - FY25 Seahawks Scratch - Discovery Squad - TS Duplicate" at bounding box center [572, 186] width 344 height 31
type input "[US_STATE] Lottery - FY2 Seahawks Scratch - Discovery Squad - TS Duplicate"
type input "0.05"
type input "[US_STATE] Lottery - FY26 Seahawks Scratch - Discovery Squad - TS Duplicate"
type input "0.05"
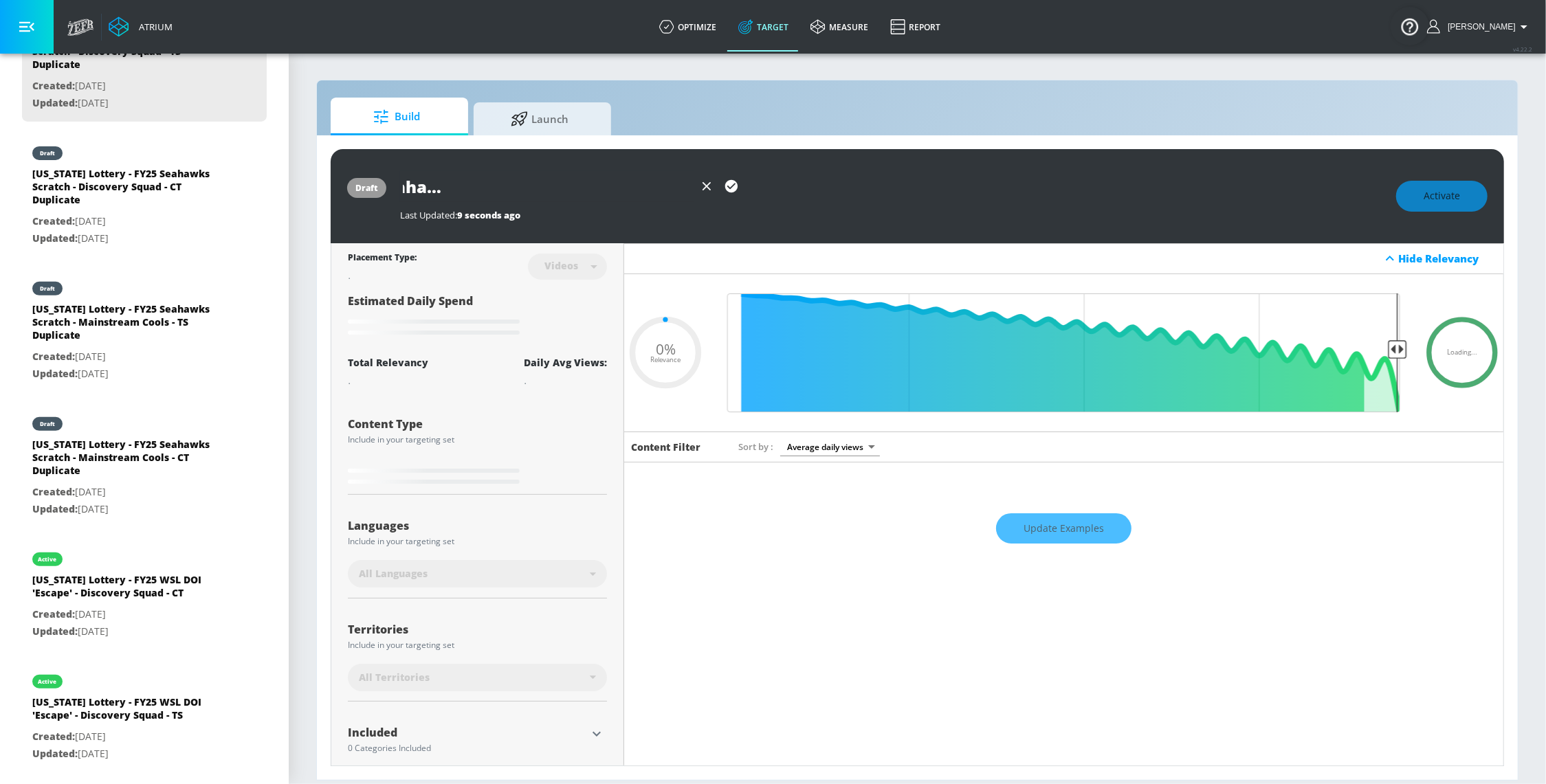
scroll to position [0, 366]
drag, startPoint x: 645, startPoint y: 184, endPoint x: 815, endPoint y: 189, distance: 170.1
click at [815, 189] on div "[US_STATE] Lottery - FY26 Seahawks Scratch - Discovery Squad - TS Duplicate" at bounding box center [891, 186] width 982 height 31
drag, startPoint x: 644, startPoint y: 182, endPoint x: 628, endPoint y: 184, distance: 16.1
click at [643, 182] on input "[US_STATE] Lottery - FY26 Seahawks Scratch - Discovery Squad - TS Duplicate" at bounding box center [547, 186] width 294 height 31
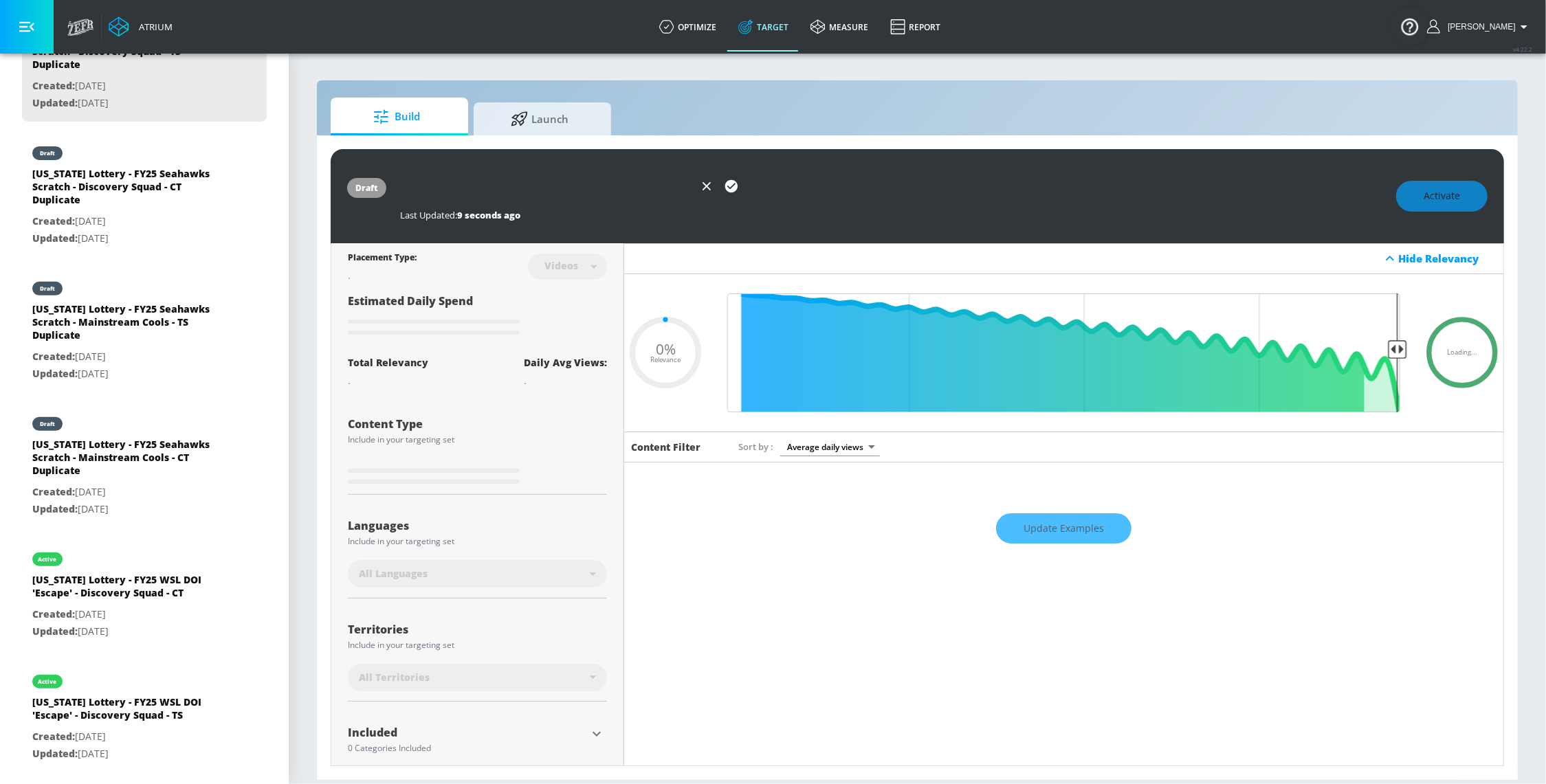
drag, startPoint x: 609, startPoint y: 191, endPoint x: 885, endPoint y: 186, distance: 276.0
click at [936, 190] on div "[US_STATE] Lottery - FY26 Seahawks Scratch - Discovery Squad - TS Duplicate" at bounding box center [891, 186] width 982 height 31
type input "[US_STATE] Lottery - FY26 Seahawks Scratch - Discovery Squad - TS"
type input "0.05"
type input "[US_STATE] Lottery - FY26 Seahawks Scratch - Discovery Squad - TS"
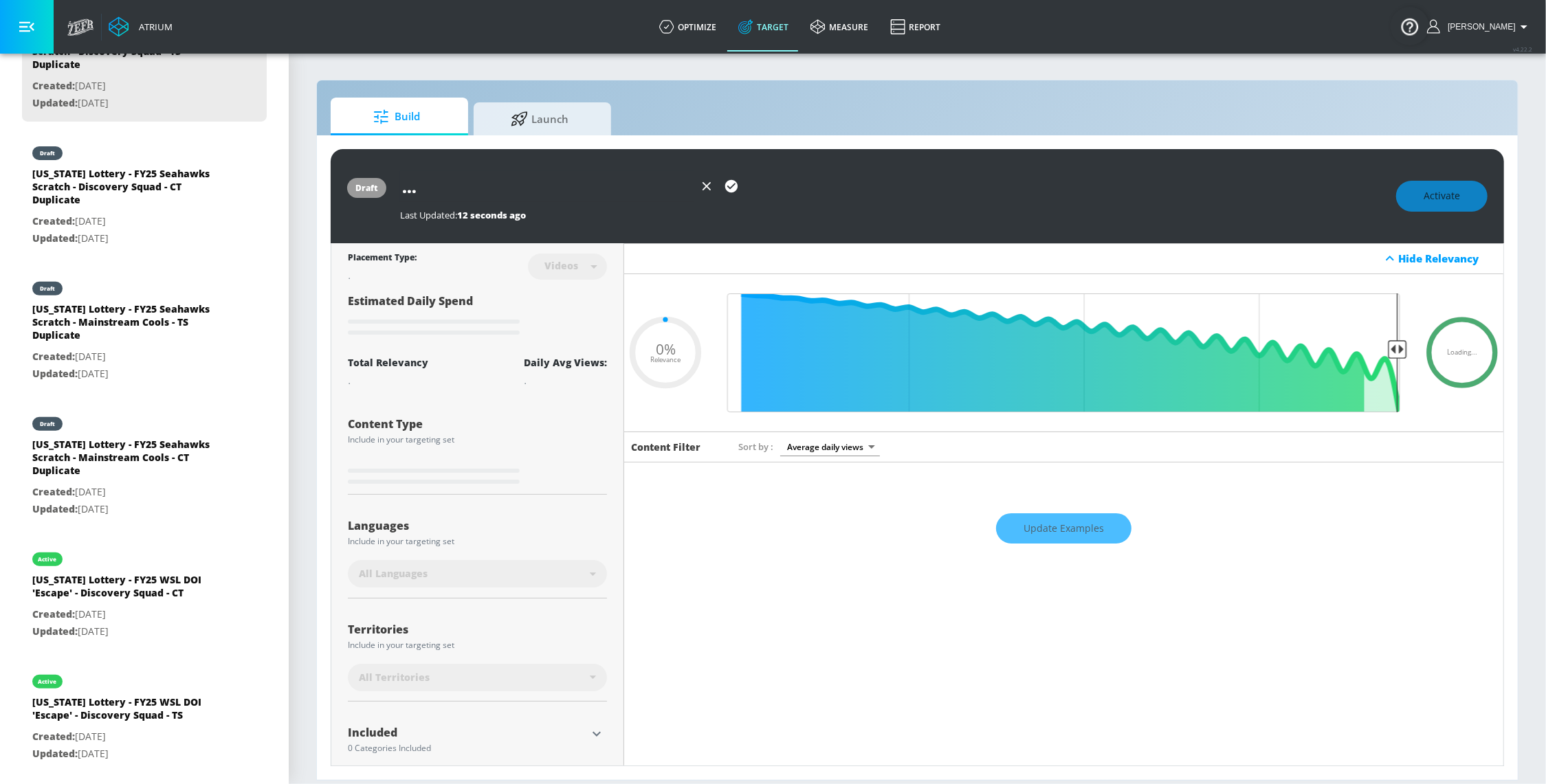
type input "0.05"
type input "[US_STATE] Lottery - FY26 Seahawks Scratch - Discovery Squad - TS"
click at [729, 185] on icon "button" at bounding box center [731, 186] width 13 height 13
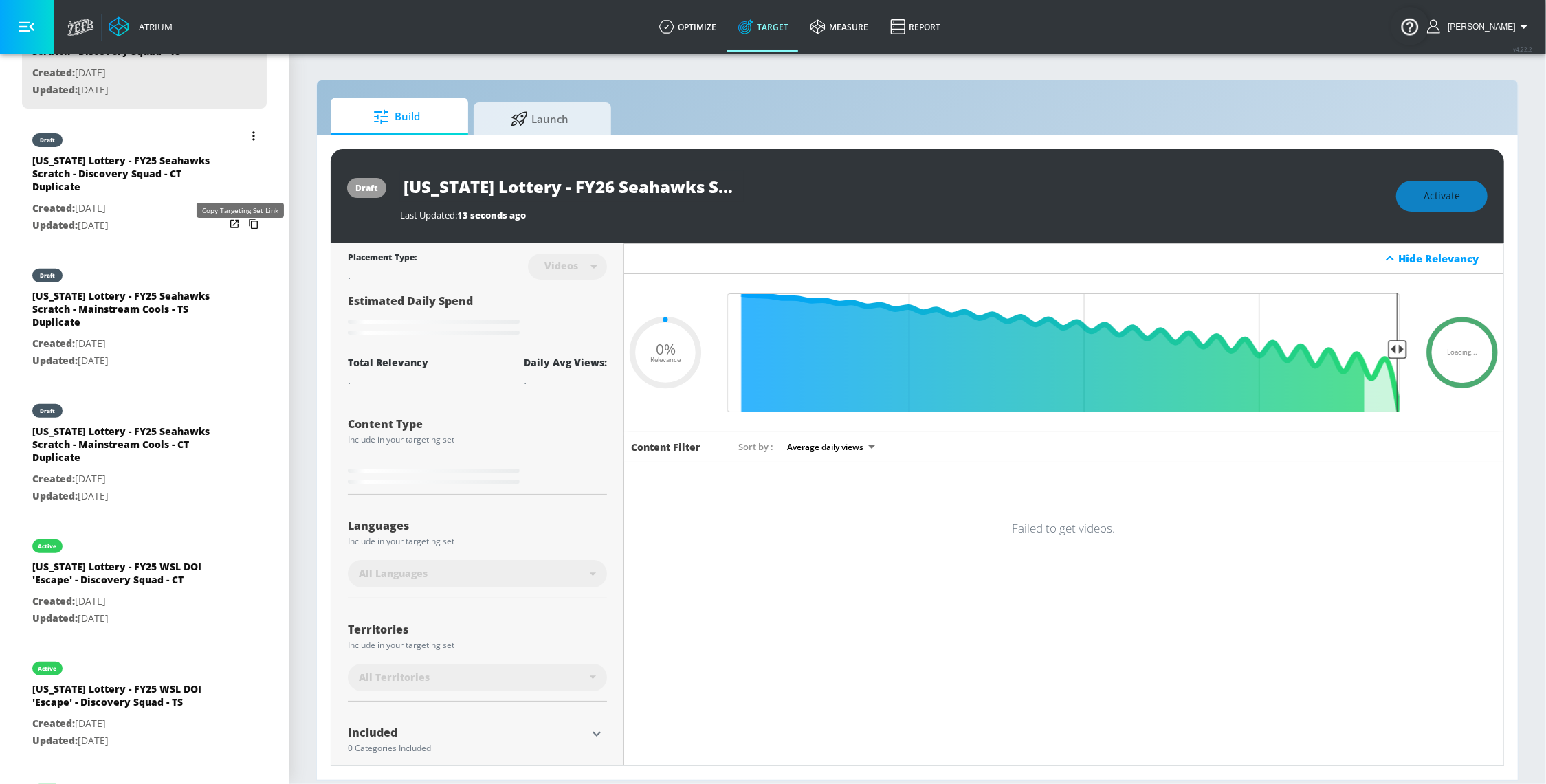
type input "0.05"
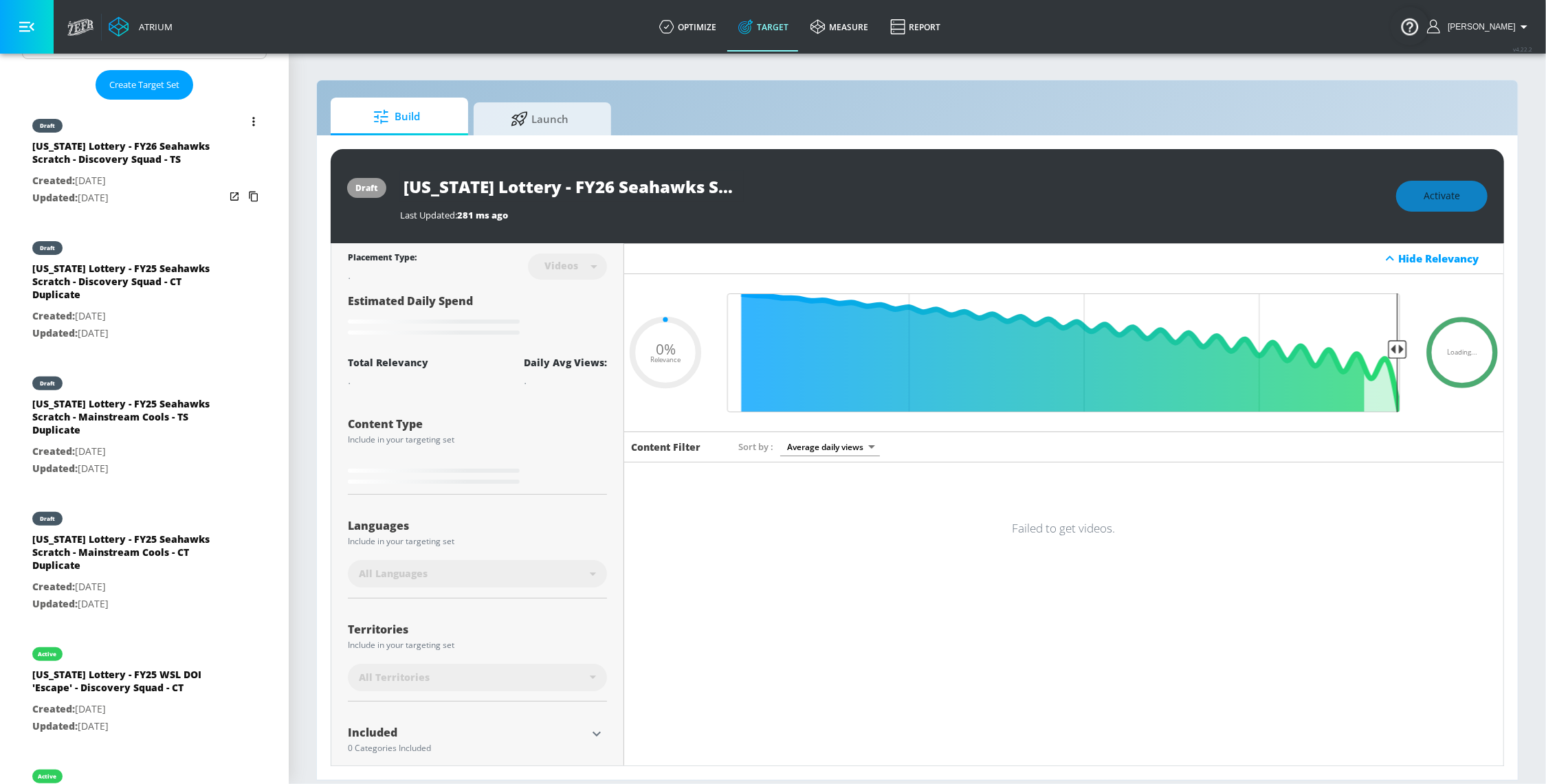
scroll to position [345, 0]
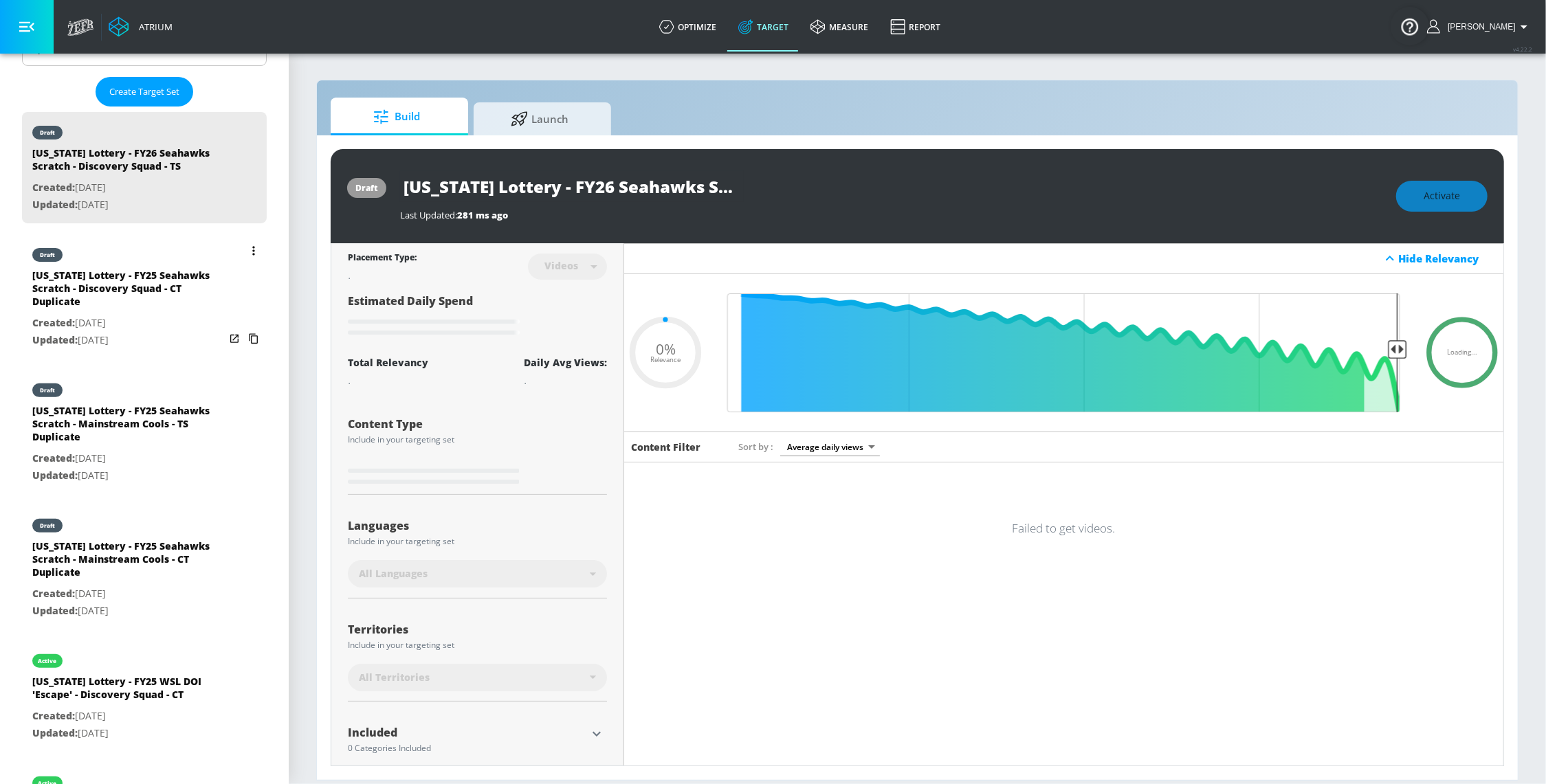
click at [138, 328] on p "Created: [DATE]" at bounding box center [129, 323] width 192 height 17
type input "[US_STATE] Lottery - FY25 Seahawks Scratch - Discovery Squad - CT Duplicate"
type input "channels"
type input "0.05"
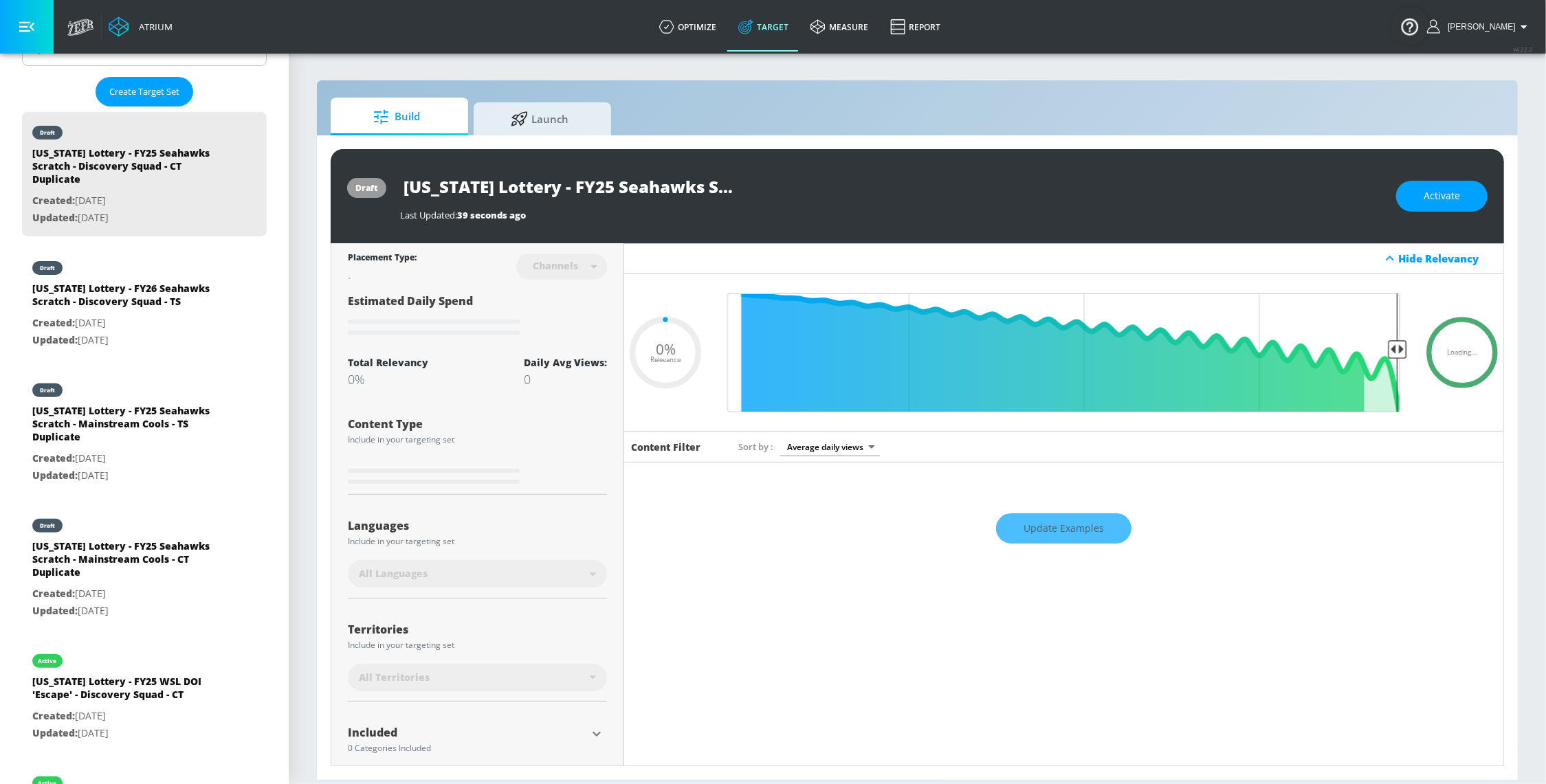
click at [598, 193] on input "[US_STATE] Lottery - FY25 Seahawks Scratch - Discovery Squad - CT Duplicate" at bounding box center [572, 186] width 344 height 31
click at [625, 187] on input "[US_STATE] Lottery - FY25 Seahawks Scratch - Discovery Squad - CT Duplicate" at bounding box center [572, 186] width 344 height 31
type input "[US_STATE] Lottery - FY2 Seahawks Scratch - Discovery Squad - CT Duplicate"
type input "0.05"
type input "[US_STATE] Lottery - FY26 Seahawks Scratch - Discovery Squad - CT Duplicate"
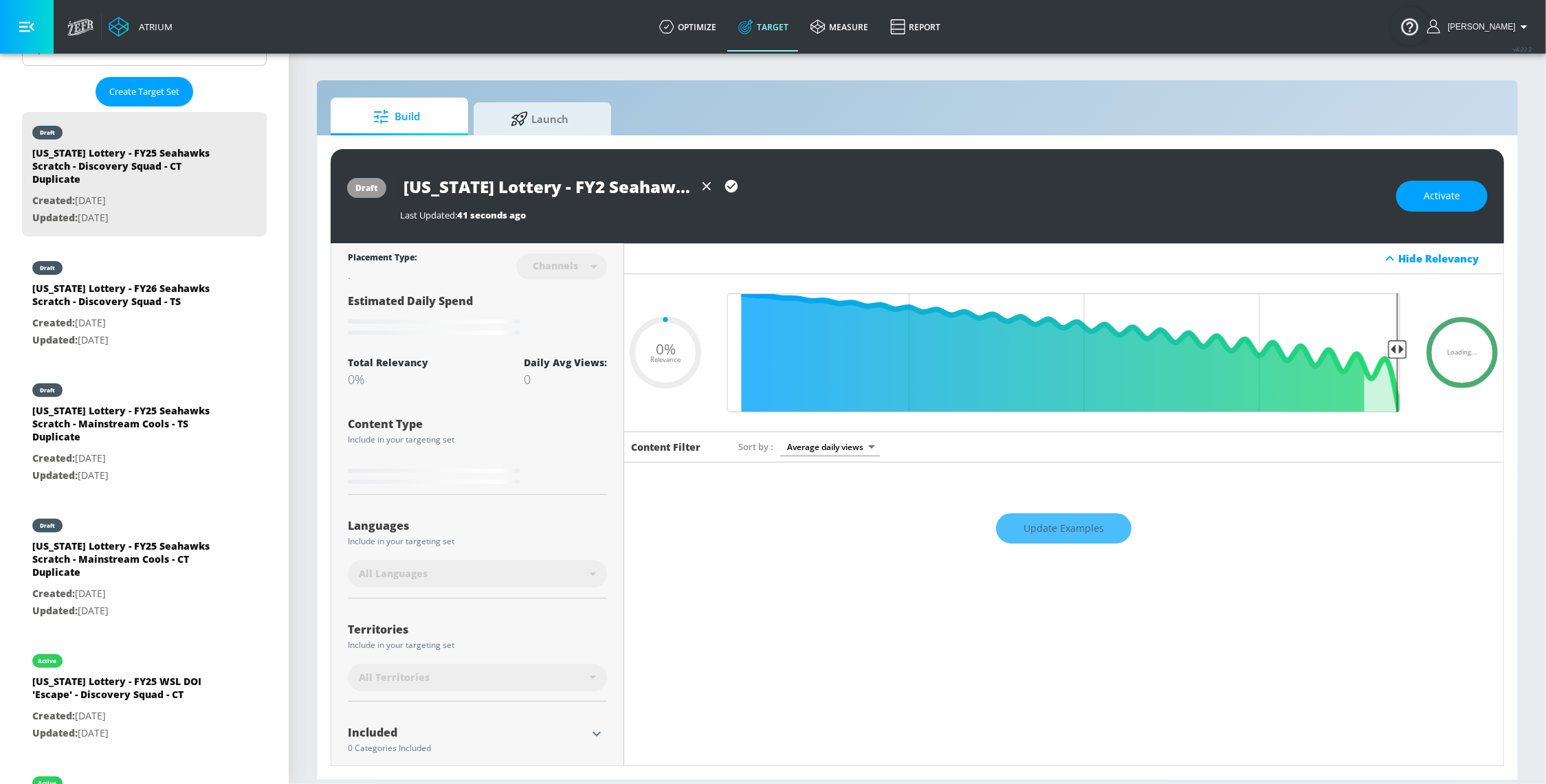
type input "0.05"
drag, startPoint x: 630, startPoint y: 181, endPoint x: 746, endPoint y: 183, distance: 116.0
click at [807, 197] on div "[US_STATE] Lottery - FY26 Seahawks Scratch - Discovery Squad - CT Duplicate" at bounding box center [891, 186] width 982 height 31
click at [616, 194] on input "[US_STATE] Lottery - FY26 Seahawks Scratch - Discovery Squad - CT Duplicate" at bounding box center [547, 186] width 294 height 31
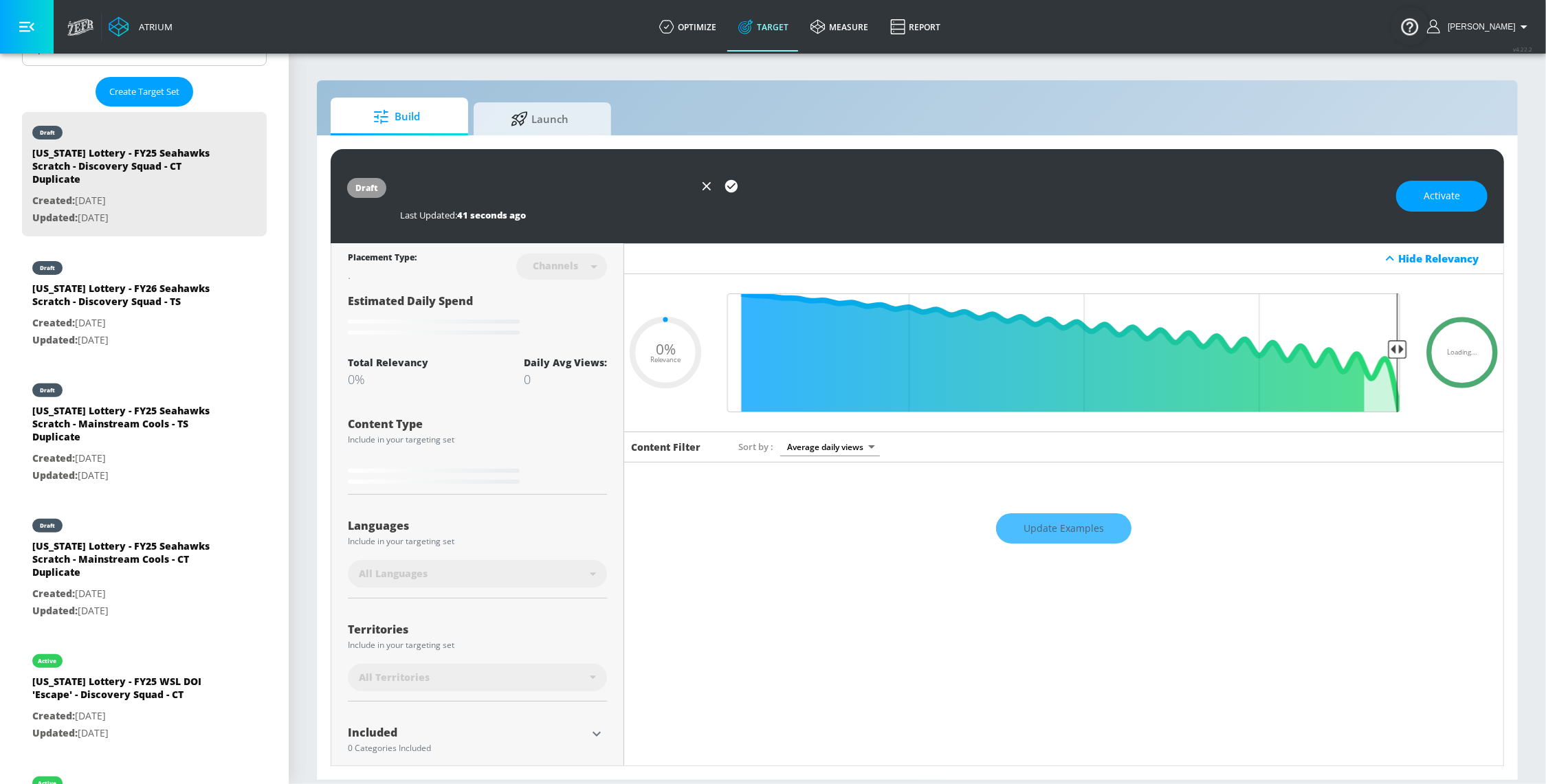
drag, startPoint x: 612, startPoint y: 184, endPoint x: 795, endPoint y: 209, distance: 184.7
click at [795, 209] on div "[US_STATE] Lottery - FY26 Seahawks Scratch - Discovery Squad - CT Duplicate Las…" at bounding box center [891, 196] width 982 height 50
type input "[US_STATE] Lottery - FY26 Seahawks Scratch - Discovery Squad - CT"
type input "0.05"
type input "[US_STATE] Lottery - FY26 Seahawks Scratch - Discovery Squad - CT"
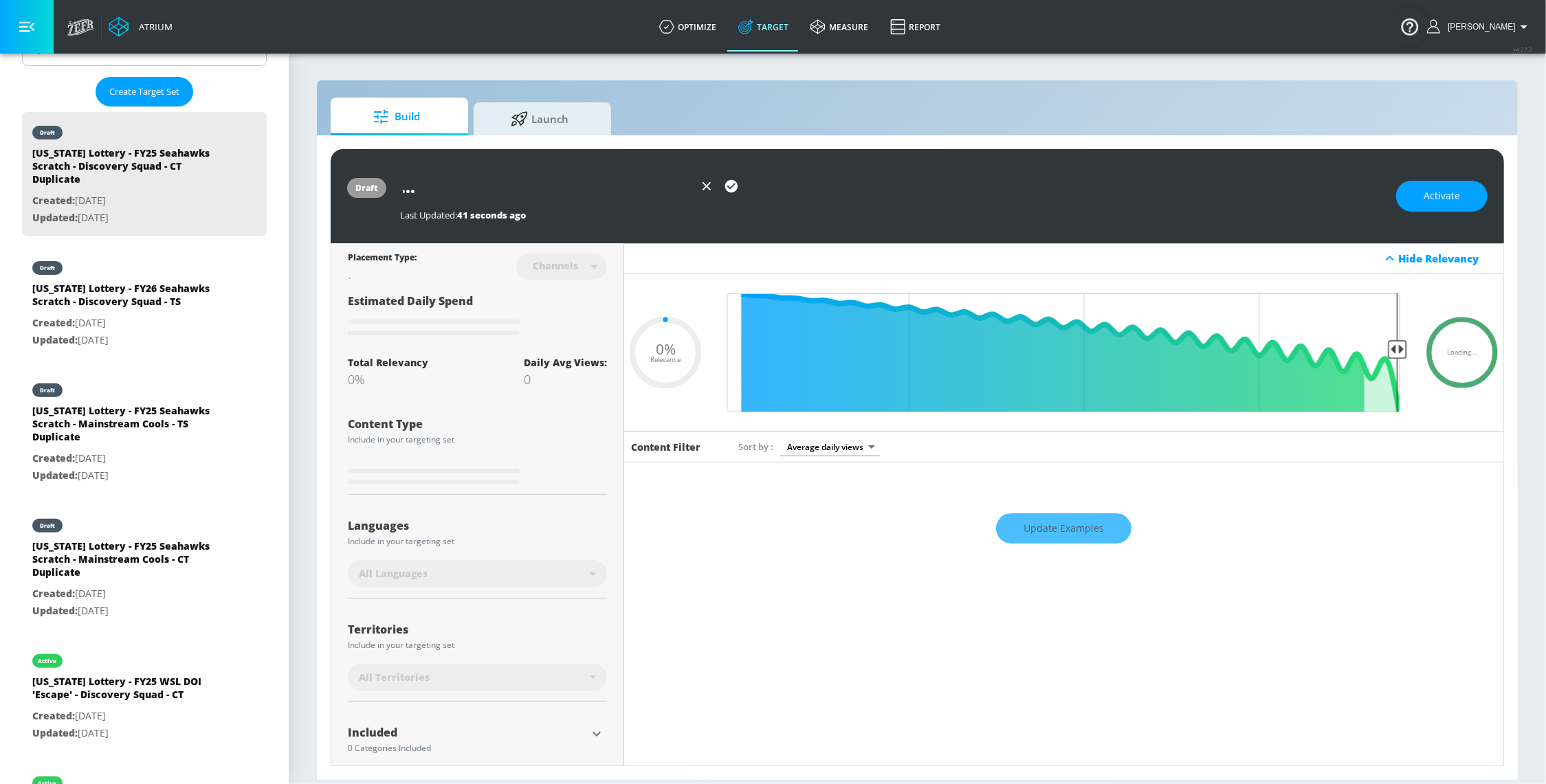
type input "0.05"
type input "[US_STATE] Lottery - FY26 Seahawks Scratch - Discovery Squad - CT"
click at [727, 186] on icon "button" at bounding box center [731, 186] width 13 height 13
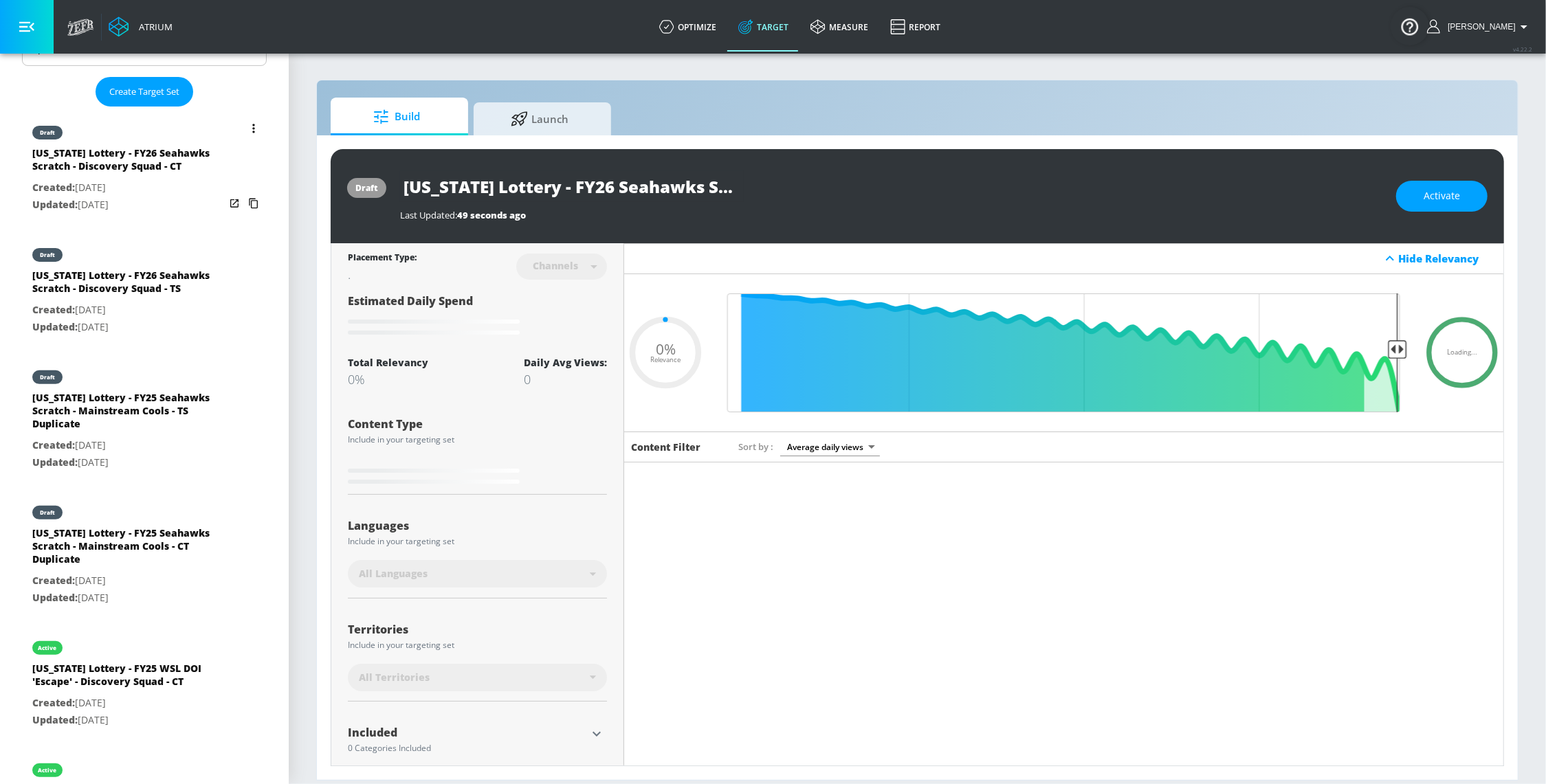
type input "0.05"
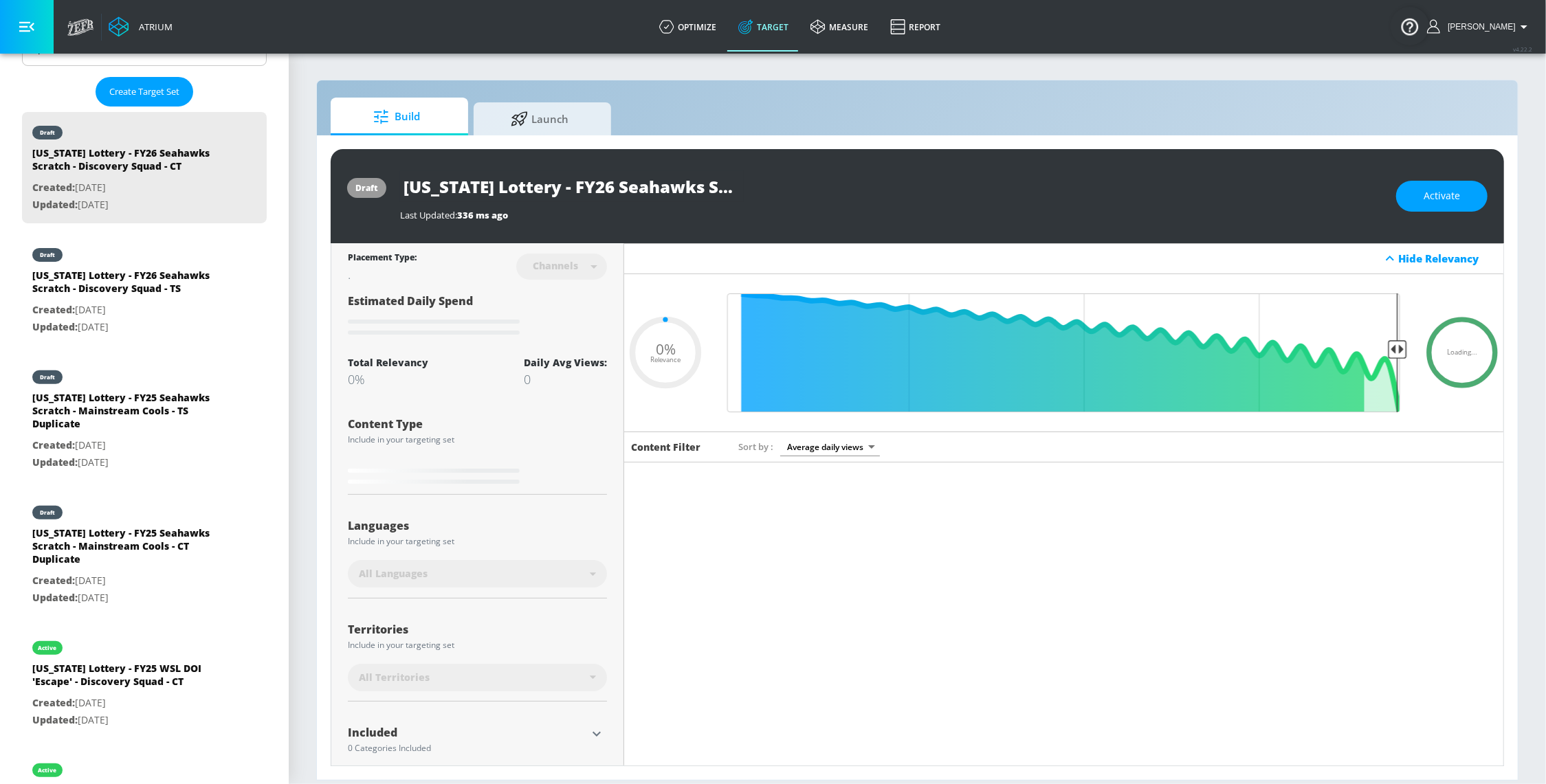
click at [141, 437] on div "[US_STATE] Lottery - FY25 Seahawks Scratch - Mainstream Cools - TS Duplicate" at bounding box center [129, 414] width 192 height 46
type input "[US_STATE] Lottery - FY25 Seahawks Scratch - Mainstream Cools - TS Duplicate"
type input "videos"
type input "0.05"
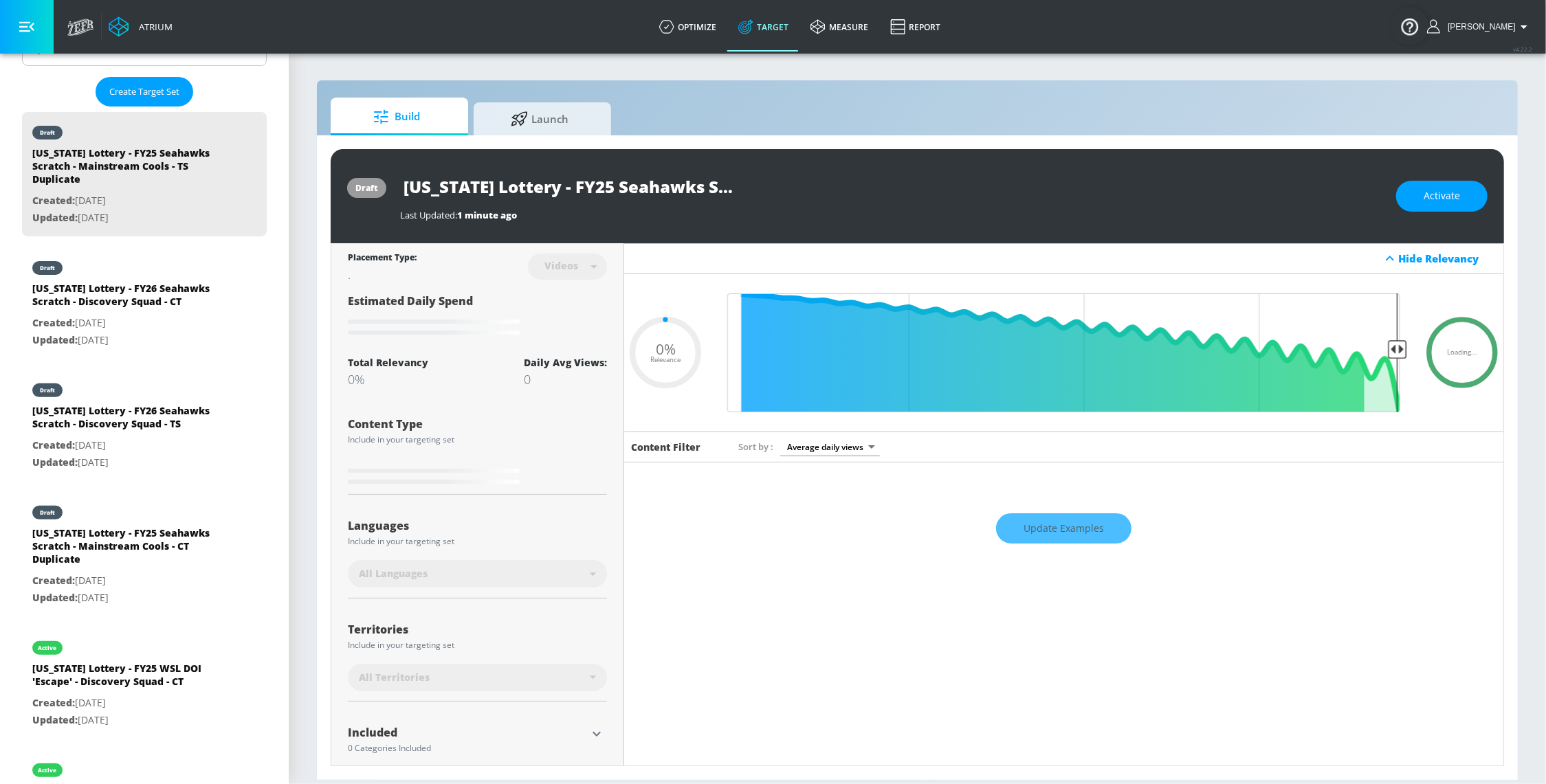
click at [711, 188] on input "[US_STATE] Lottery - FY25 Seahawks Scratch - Mainstream Cools - TS Duplicate" at bounding box center [572, 186] width 344 height 31
click at [623, 186] on input "[US_STATE] Lottery - FY25 Seahawks Scratch - Mainstream Cools - TS Duplicate" at bounding box center [572, 186] width 344 height 31
type input "[US_STATE] Lottery - FY2 Seahawks Scratch - Mainstream Cools - TS Duplicate"
type input "0.05"
type input "[US_STATE] Lottery - FY26 Seahawks Scratch - Mainstream Cools - TS Duplicate"
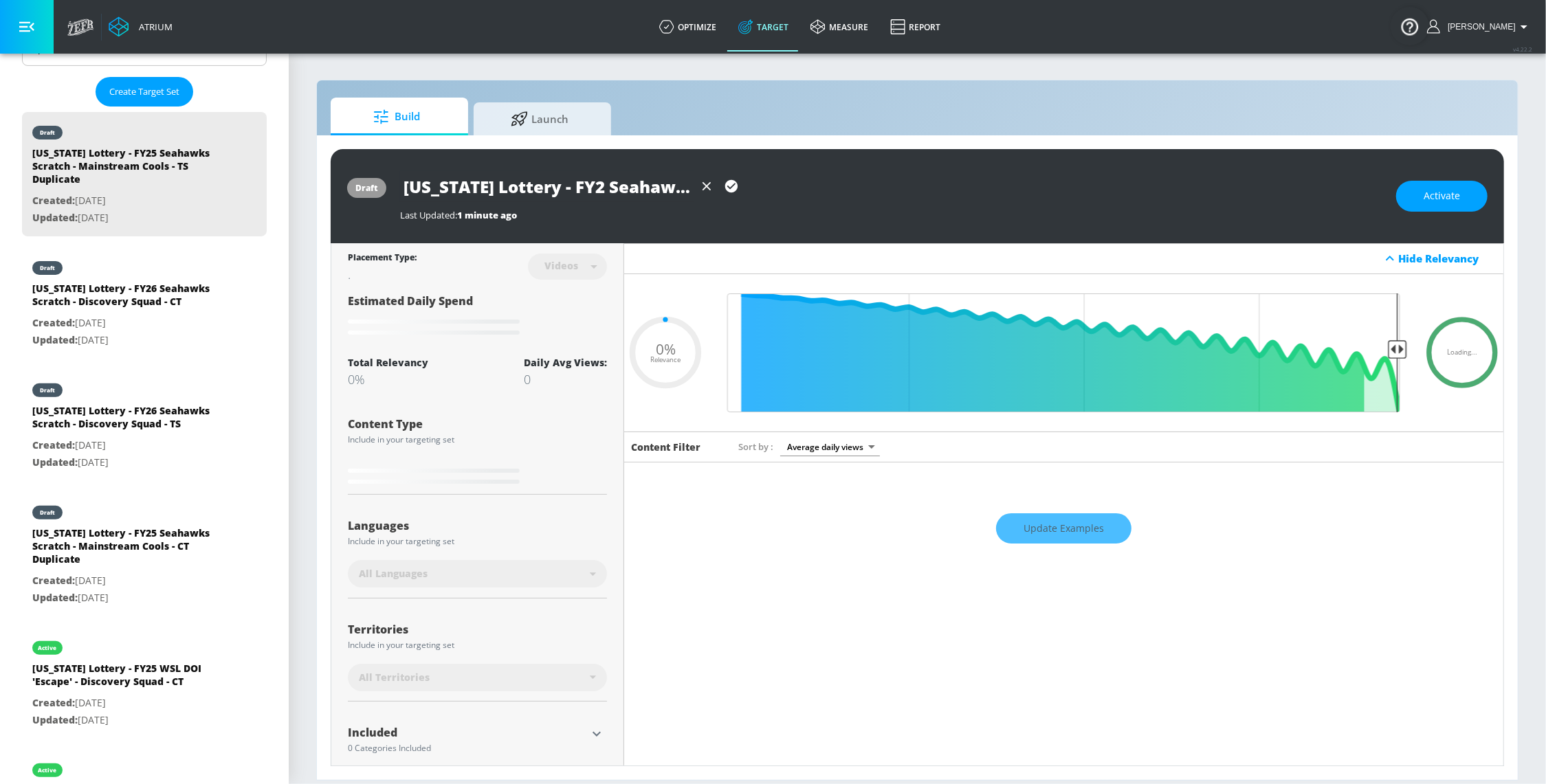
type input "0.05"
click at [664, 192] on input "[US_STATE] Lottery - FY26 Seahawks Scratch - Mainstream Cools - TS Duplicate" at bounding box center [547, 186] width 294 height 31
drag, startPoint x: 676, startPoint y: 188, endPoint x: 691, endPoint y: 185, distance: 15.3
click at [838, 192] on div "[US_STATE] Lottery - FY26 Seahawks Scratch - Mainstream Cools - TS Duplicate" at bounding box center [891, 186] width 982 height 31
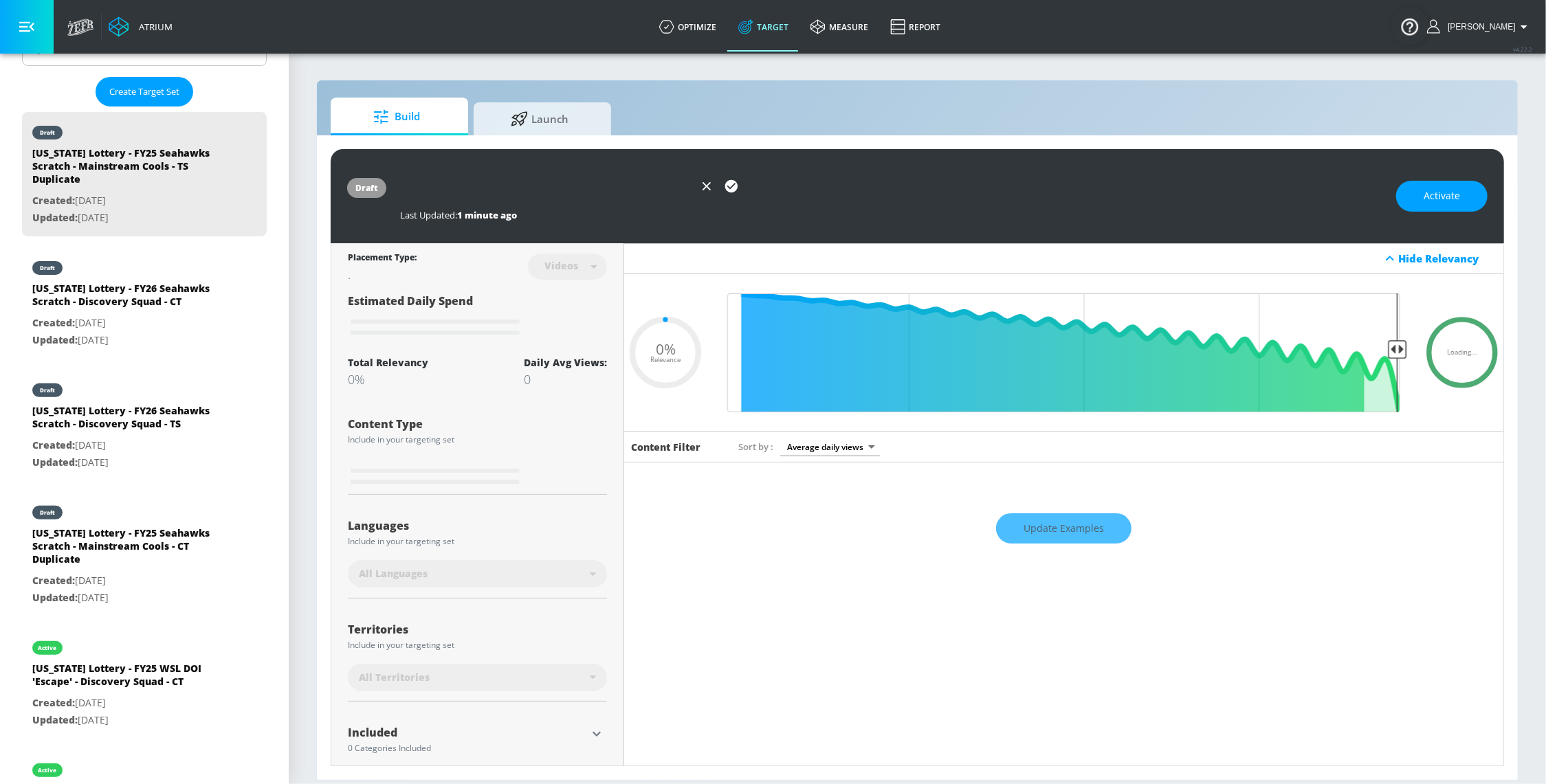
click at [675, 186] on input "[US_STATE] Lottery - FY26 Seahawks Scratch - Mainstream Cools - TS Duplicate" at bounding box center [547, 186] width 294 height 31
drag, startPoint x: 613, startPoint y: 191, endPoint x: 737, endPoint y: 193, distance: 124.0
click at [737, 193] on div "[US_STATE] Lottery - FY26 Seahawks Scratch - Mainstream Cools - TS Duplicate" at bounding box center [572, 186] width 344 height 31
type input "[US_STATE] Lottery - FY26 Seahawks Scratch - Mainstream Cools - TS"
type input "0.05"
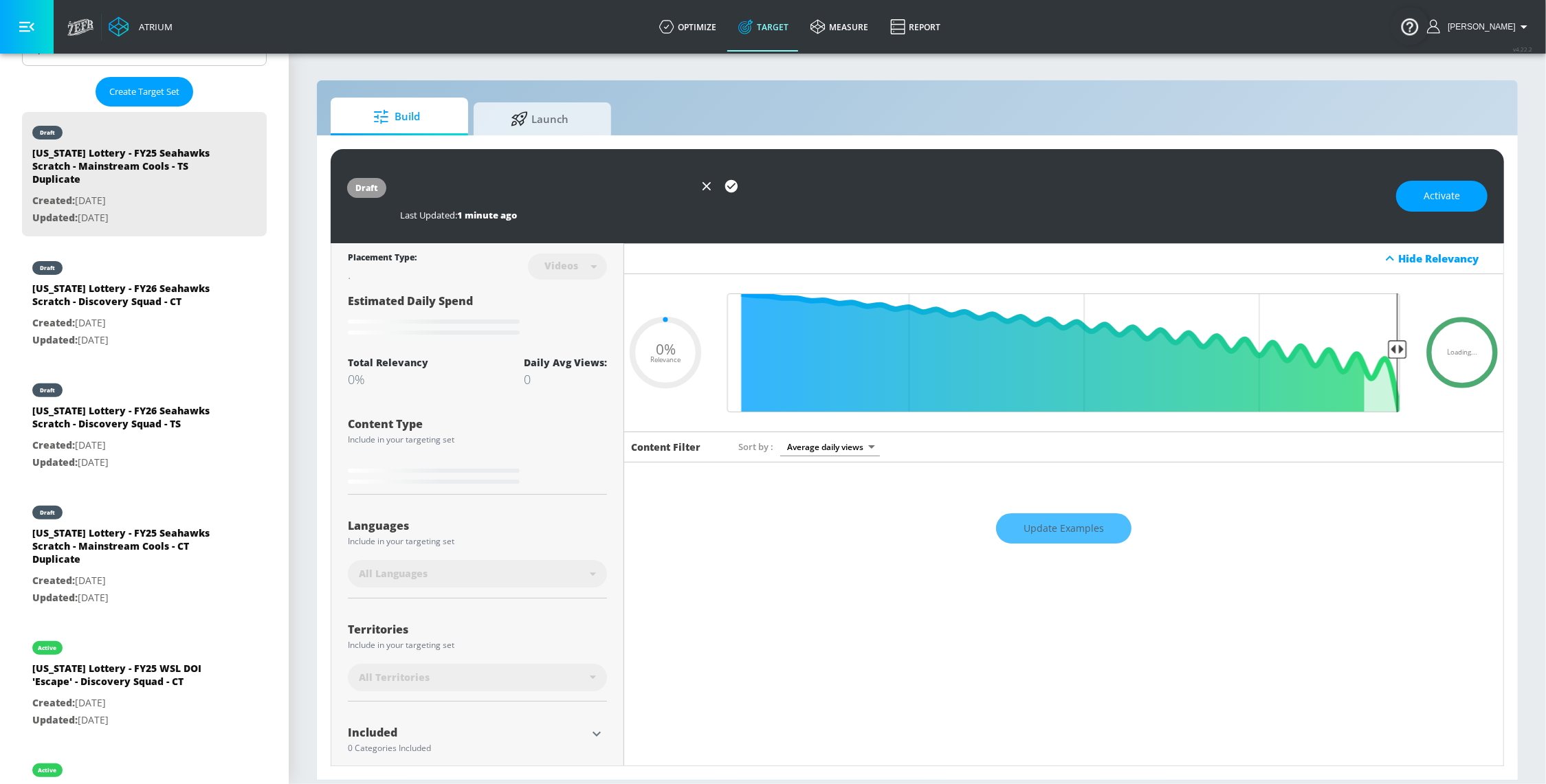
type input "[US_STATE] Lottery - FY26 Seahawks Scratch - Mainstream Cools - TS"
type input "0.05"
type input "[US_STATE] Lottery - FY26 Seahawks Scratch - Mainstream Cools - TS"
click at [738, 190] on icon "button" at bounding box center [731, 186] width 15 height 15
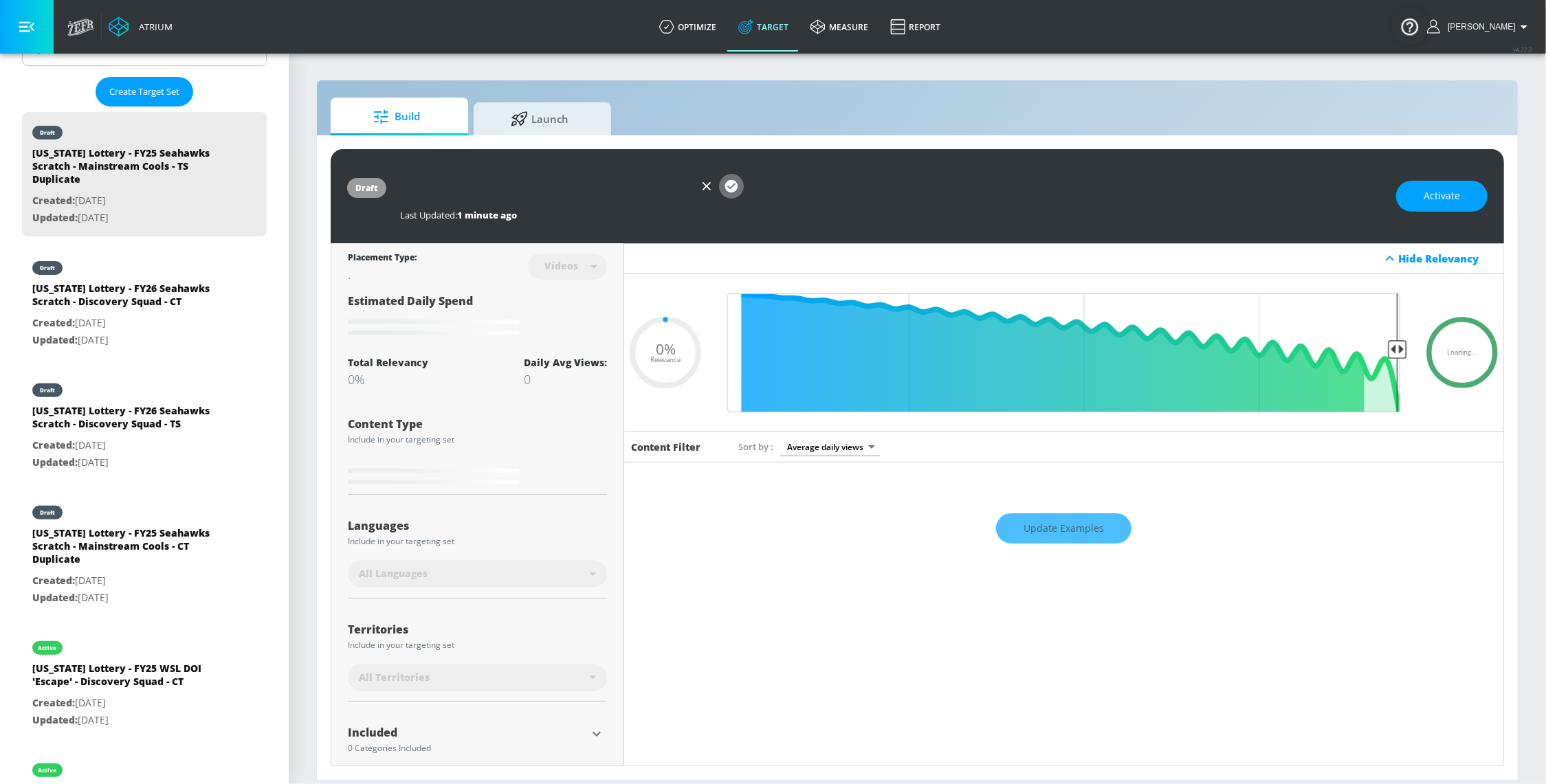
scroll to position [0, 0]
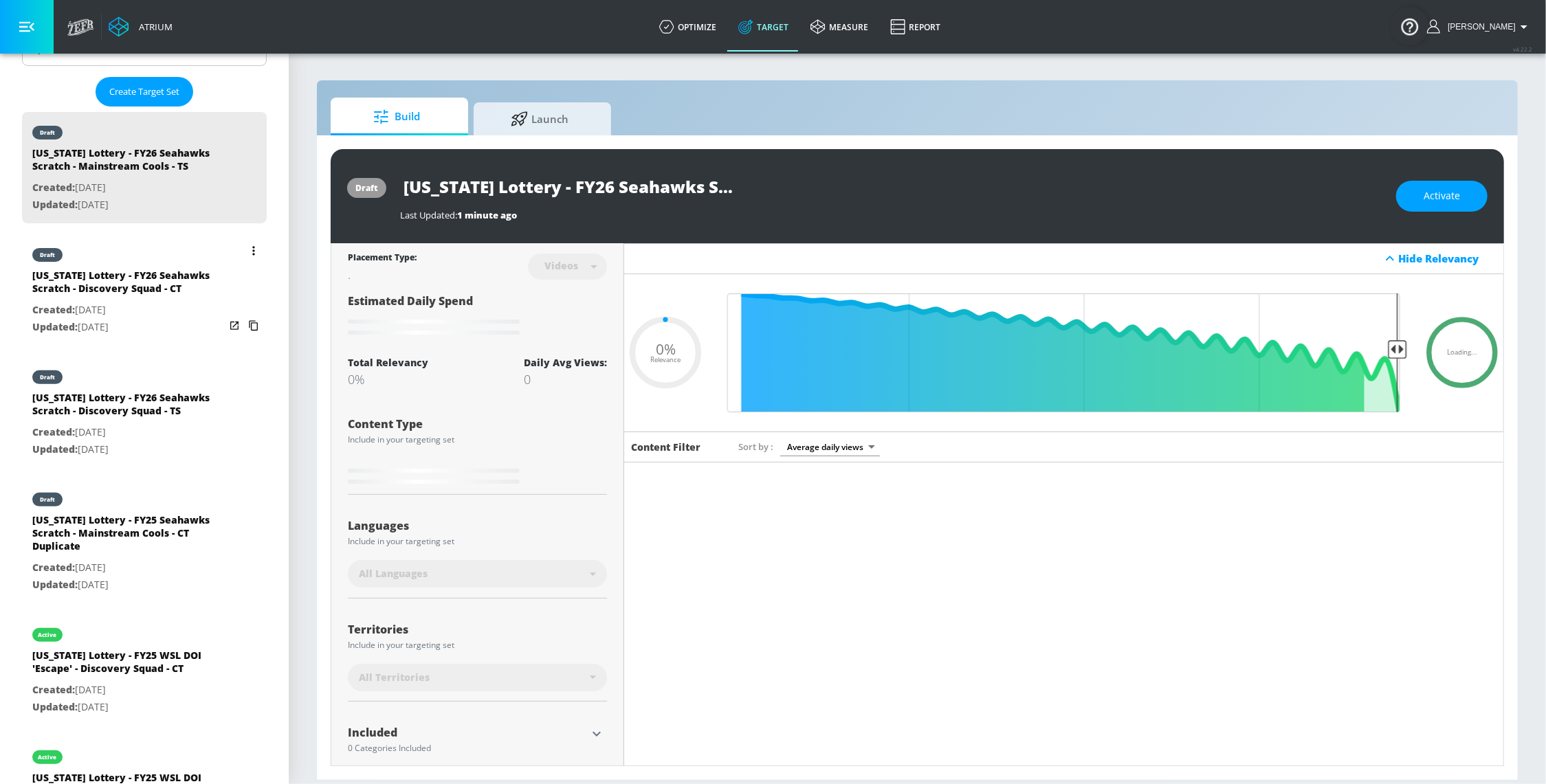
type input "0.05"
click at [116, 557] on div "[US_STATE] Lottery - FY25 Seahawks Scratch - Mainstream Cools - CT Duplicate" at bounding box center [129, 536] width 192 height 46
type input "[US_STATE] Lottery - FY25 Seahawks Scratch - Mainstream Cools - CT Duplicate"
type input "channels"
type input "0.05"
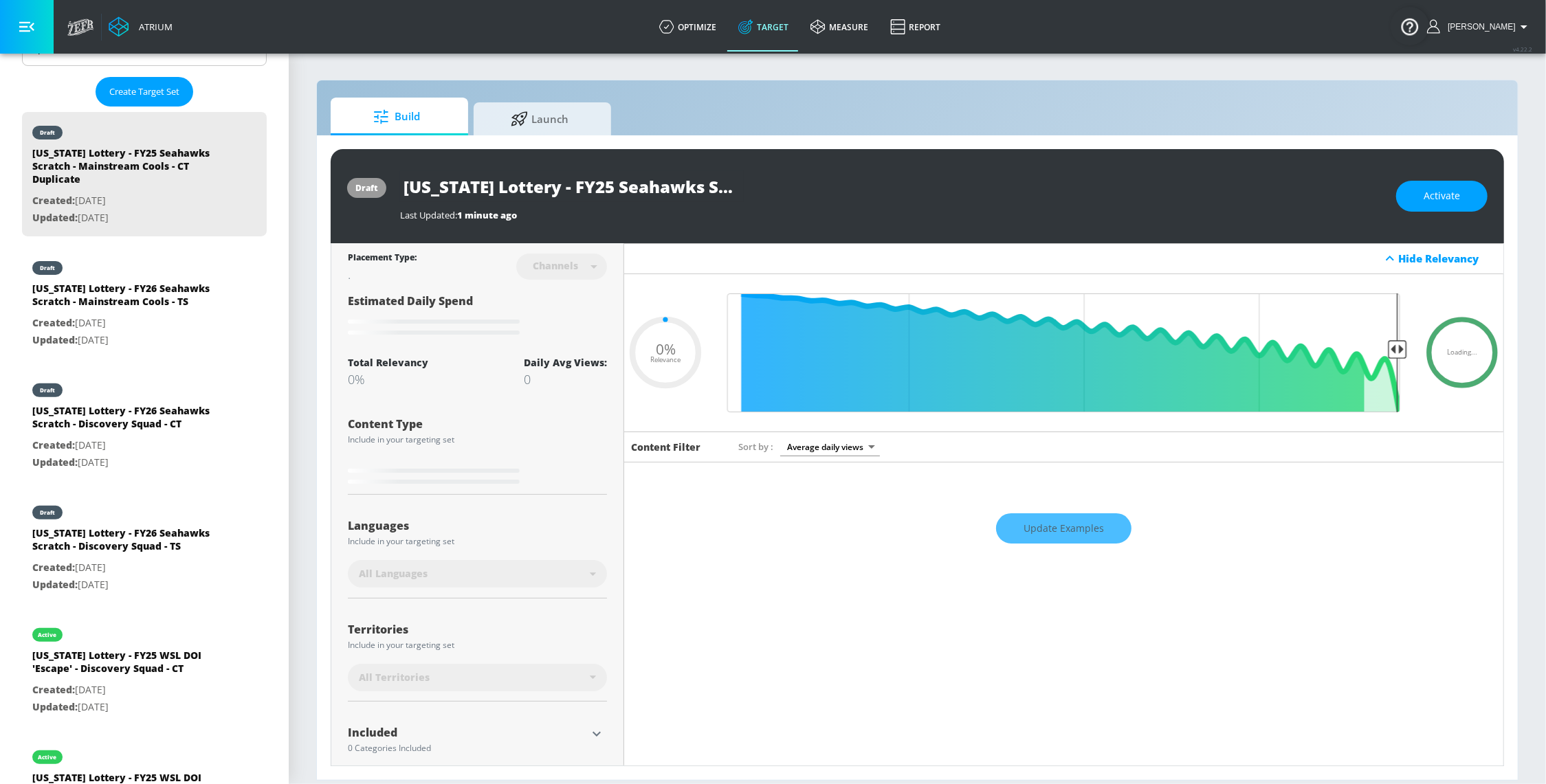
click at [608, 197] on input "[US_STATE] Lottery - FY25 Seahawks Scratch - Mainstream Cools - CT Duplicate" at bounding box center [572, 186] width 344 height 31
click at [622, 186] on input "[US_STATE] Lottery - FY25 Seahawks Scratch - Mainstream Cools - CT Duplicate" at bounding box center [572, 186] width 344 height 31
type input "[US_STATE] Lottery - FY2 Seahawks Scratch - Mainstream Cools - CT Duplicate"
type input "0.05"
type input "[US_STATE] Lottery - FY26 Seahawks Scratch - Mainstream Cools - CT Duplicate"
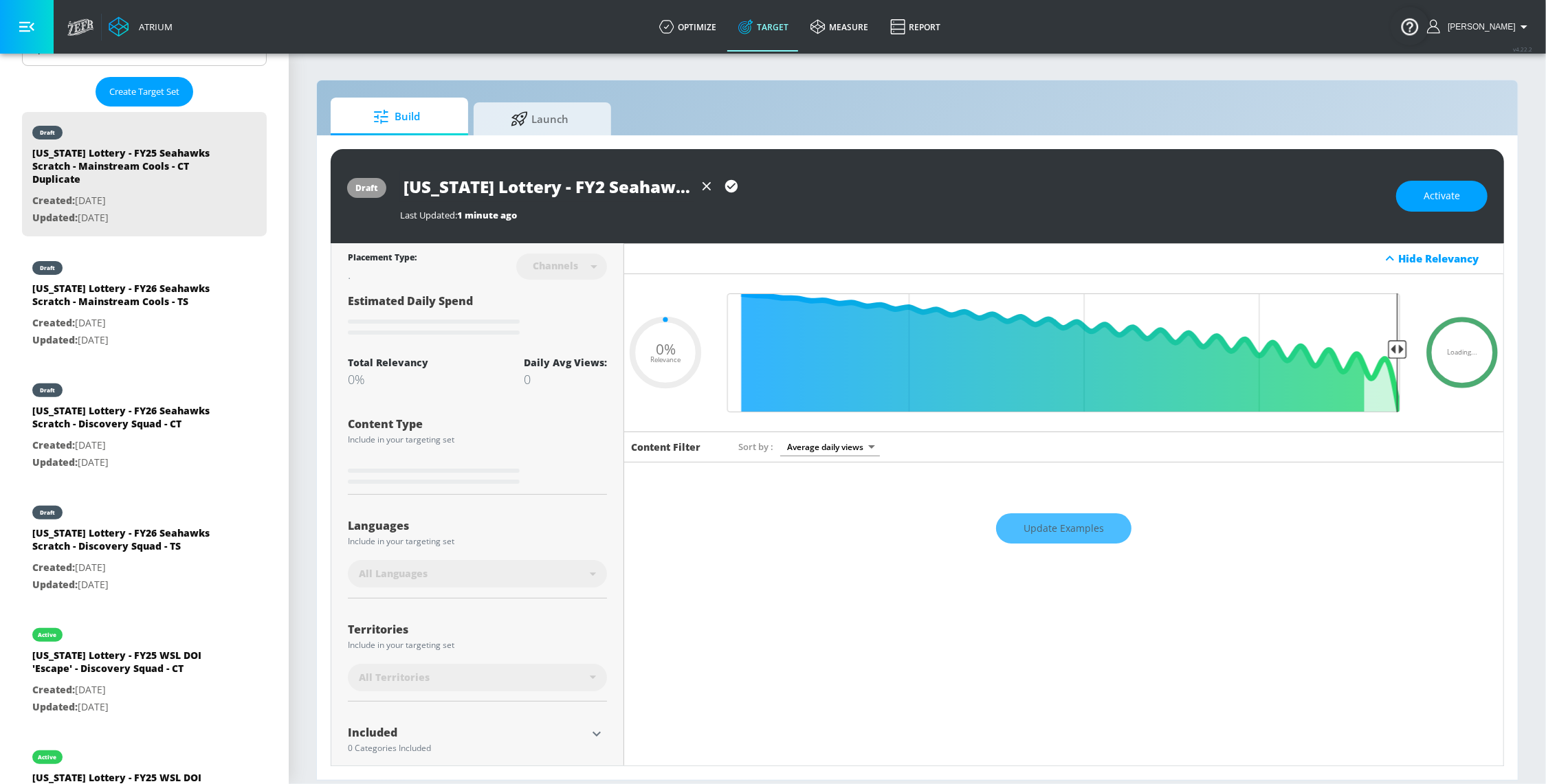
type input "0.05"
click at [668, 197] on input "[US_STATE] Lottery - FY26 Seahawks Scratch - Mainstream Cools - CT Duplicate" at bounding box center [547, 186] width 294 height 31
drag, startPoint x: 662, startPoint y: 190, endPoint x: 772, endPoint y: 190, distance: 110.0
click at [772, 190] on div "[US_STATE] Lottery - FY26 Seahawks Scratch - Mainstream Cools - CT Duplicate" at bounding box center [891, 186] width 982 height 31
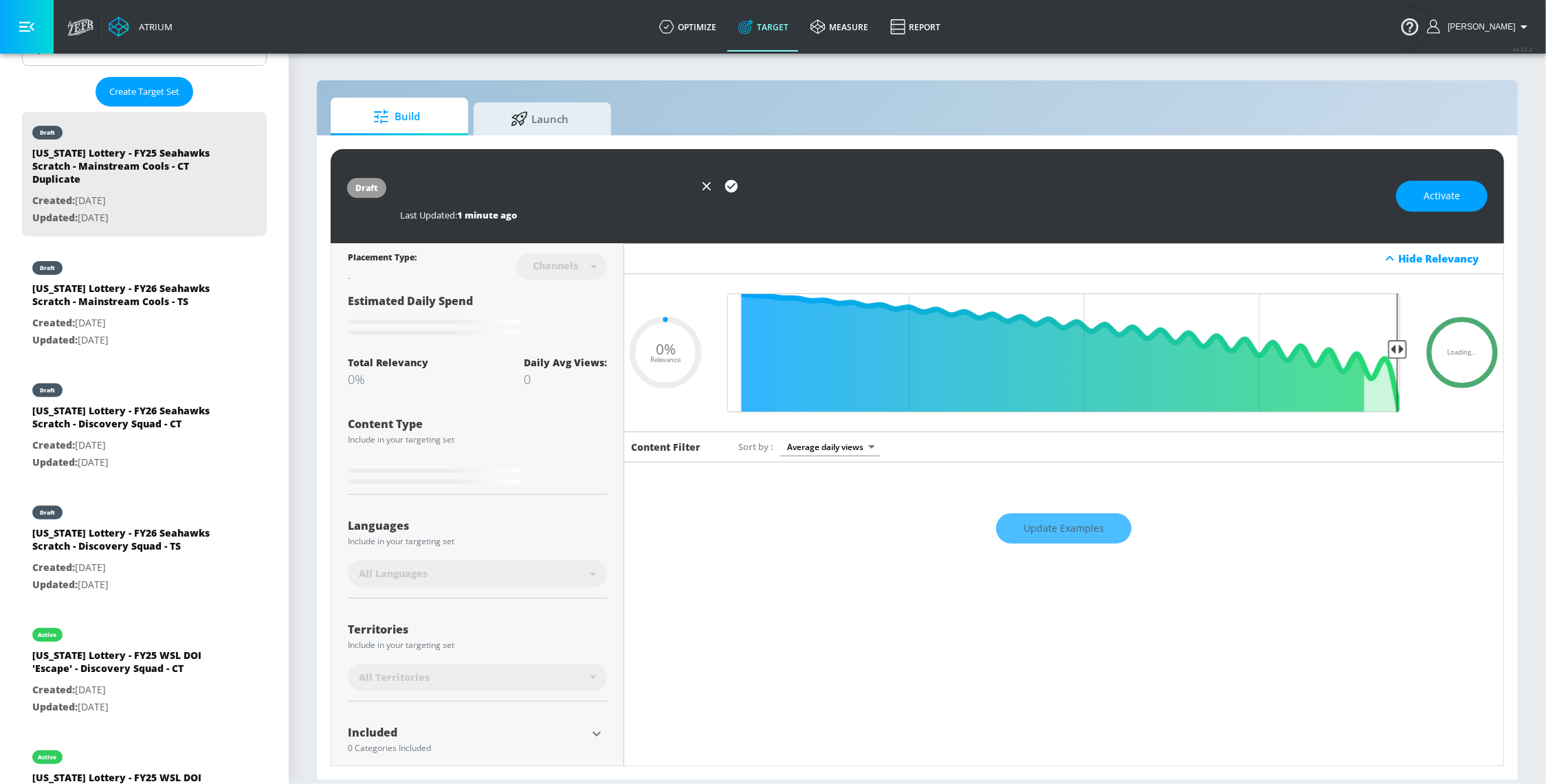
click at [549, 189] on input "[US_STATE] Lottery - FY26 Seahawks Scratch - Mainstream Cools - CT Duplicate" at bounding box center [547, 186] width 294 height 31
drag, startPoint x: 457, startPoint y: 190, endPoint x: 477, endPoint y: 186, distance: 20.4
click at [409, 195] on input "[US_STATE] Lottery - FY26 Seahawks Scratch - Mainstream Cools - CT Duplicate" at bounding box center [547, 186] width 294 height 31
click at [581, 186] on input "[US_STATE] Lottery - FY26 Seahawks Scratch - Mainstream Cools - CT Duplicate" at bounding box center [547, 186] width 294 height 31
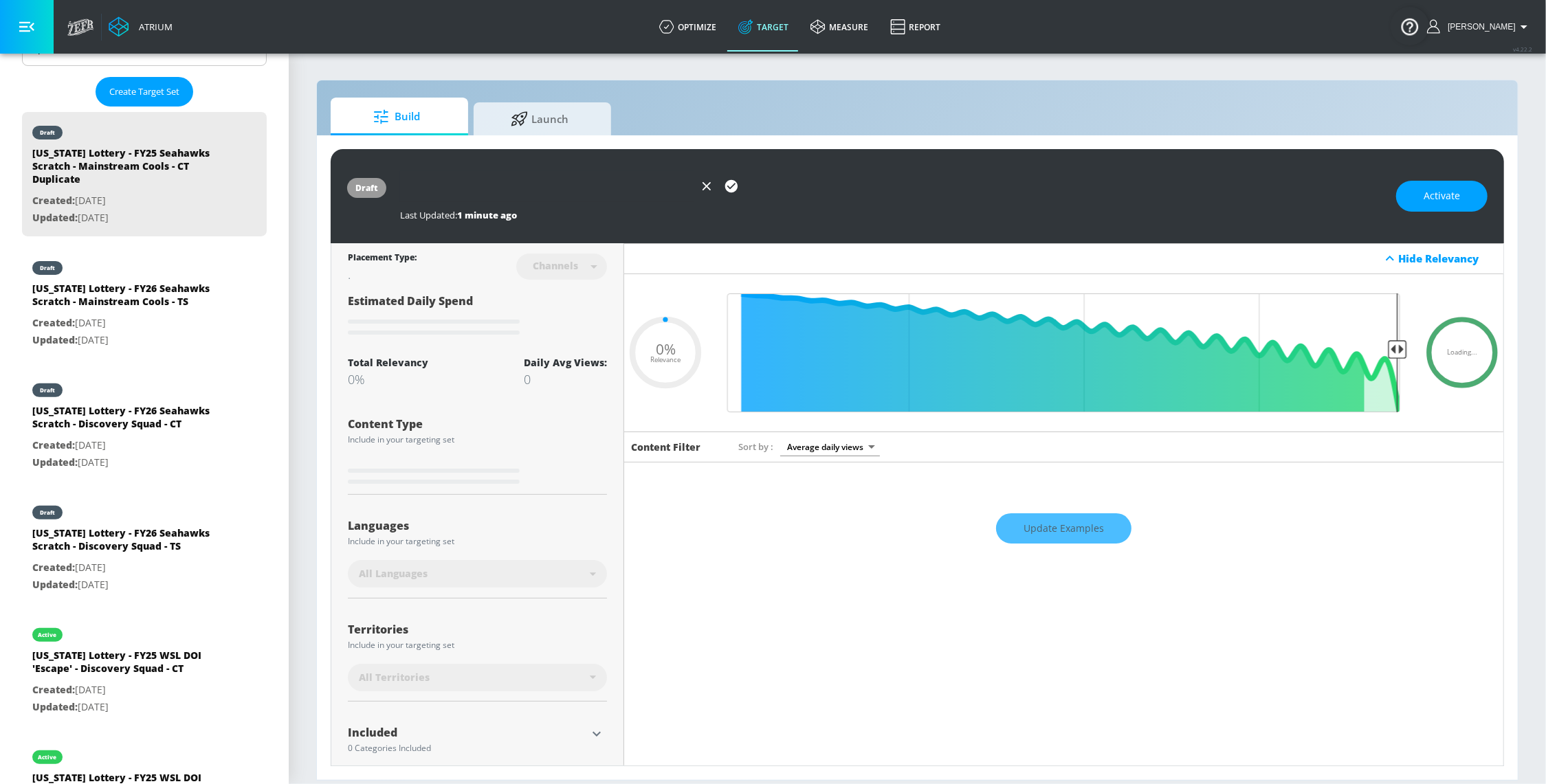
scroll to position [0, 380]
drag, startPoint x: 643, startPoint y: 185, endPoint x: 713, endPoint y: 187, distance: 70.0
click at [713, 187] on div "[US_STATE] Lottery - FY26 Seahawks Scratch - Mainstream Cools - CT Duplicate" at bounding box center [572, 186] width 344 height 31
click at [586, 185] on input "[US_STATE] Lottery - FY26 Seahawks Scratch - Mainstream Cools - CT Duplicate" at bounding box center [547, 186] width 294 height 31
drag, startPoint x: 683, startPoint y: 188, endPoint x: 776, endPoint y: 192, distance: 93.1
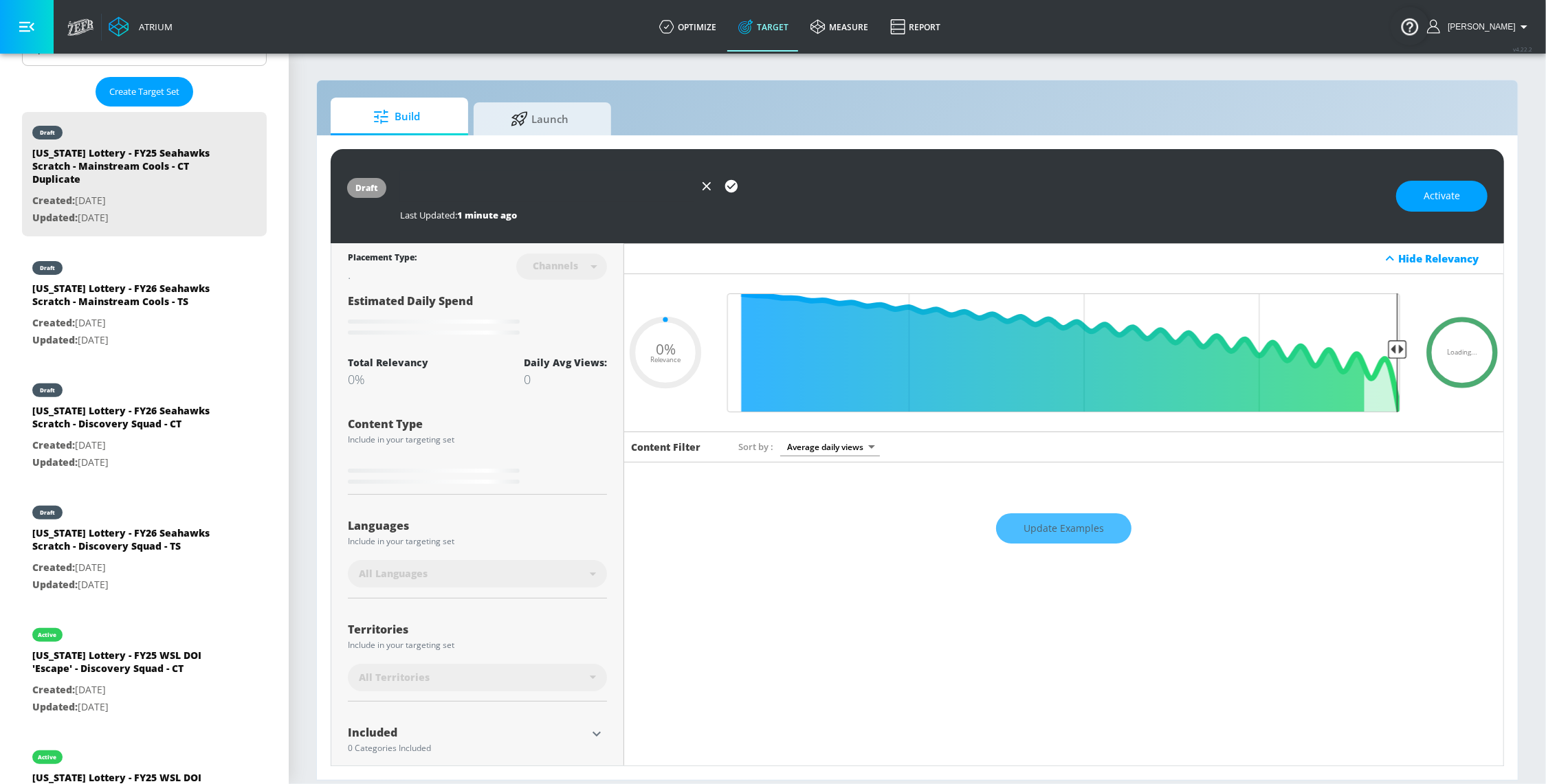
click at [777, 192] on div "[US_STATE] Lottery - FY26 Seahawks Scratch - Mainstream Cools - CT Duplicate" at bounding box center [891, 186] width 982 height 31
type input "[US_STATE] Lottery - FY26 Seahawks Scratch - Mainstream Cools - CT"
type input "0.05"
type input "[US_STATE] Lottery - FY26 Seahawks Scratch - Mainstream Cools - CT"
type input "0.05"
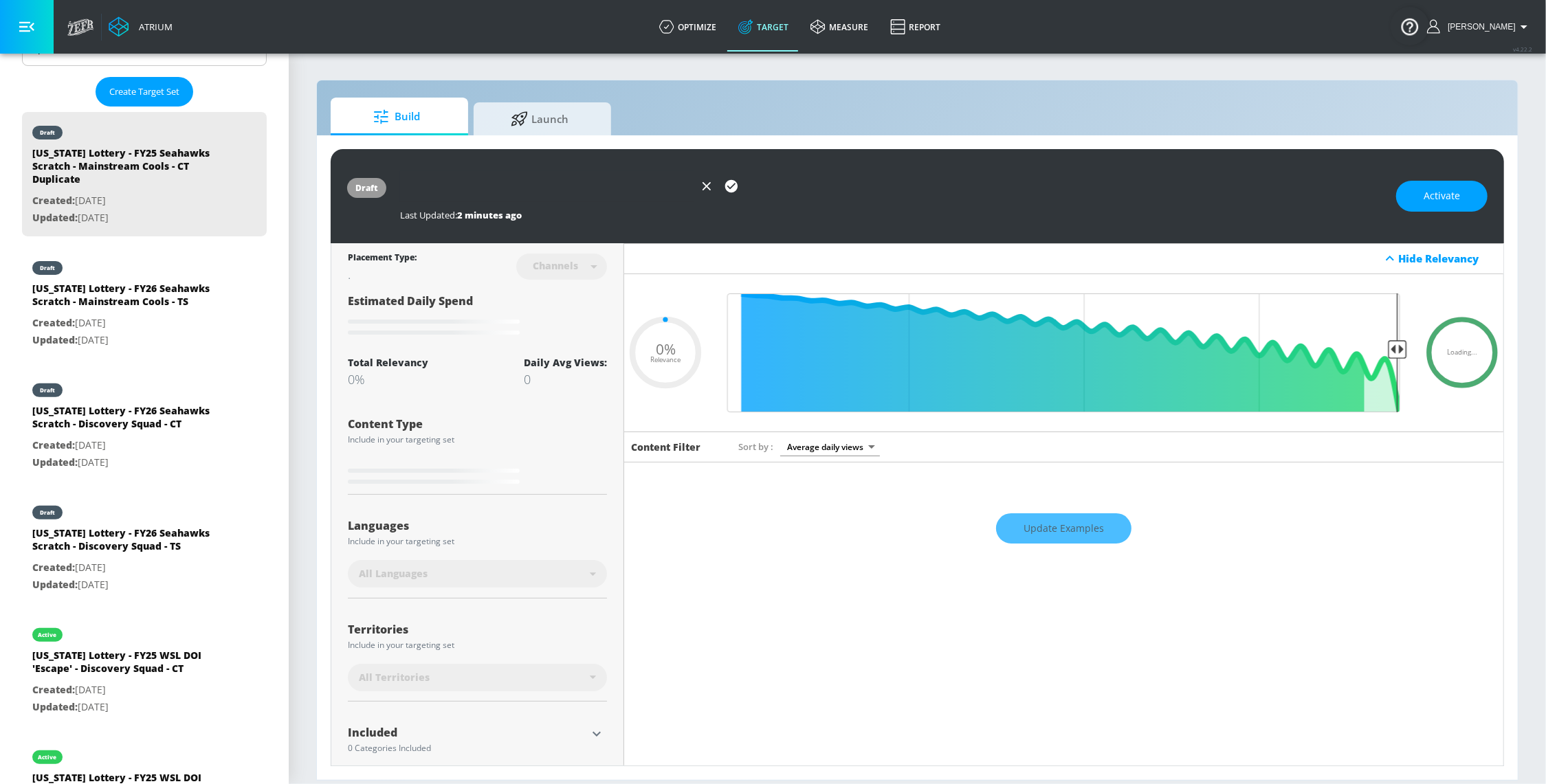
scroll to position [0, 295]
type input "[US_STATE] Lottery - FY26 Seahawks Scratch - Mainstream Cools - CT"
click at [733, 190] on icon "button" at bounding box center [731, 186] width 13 height 13
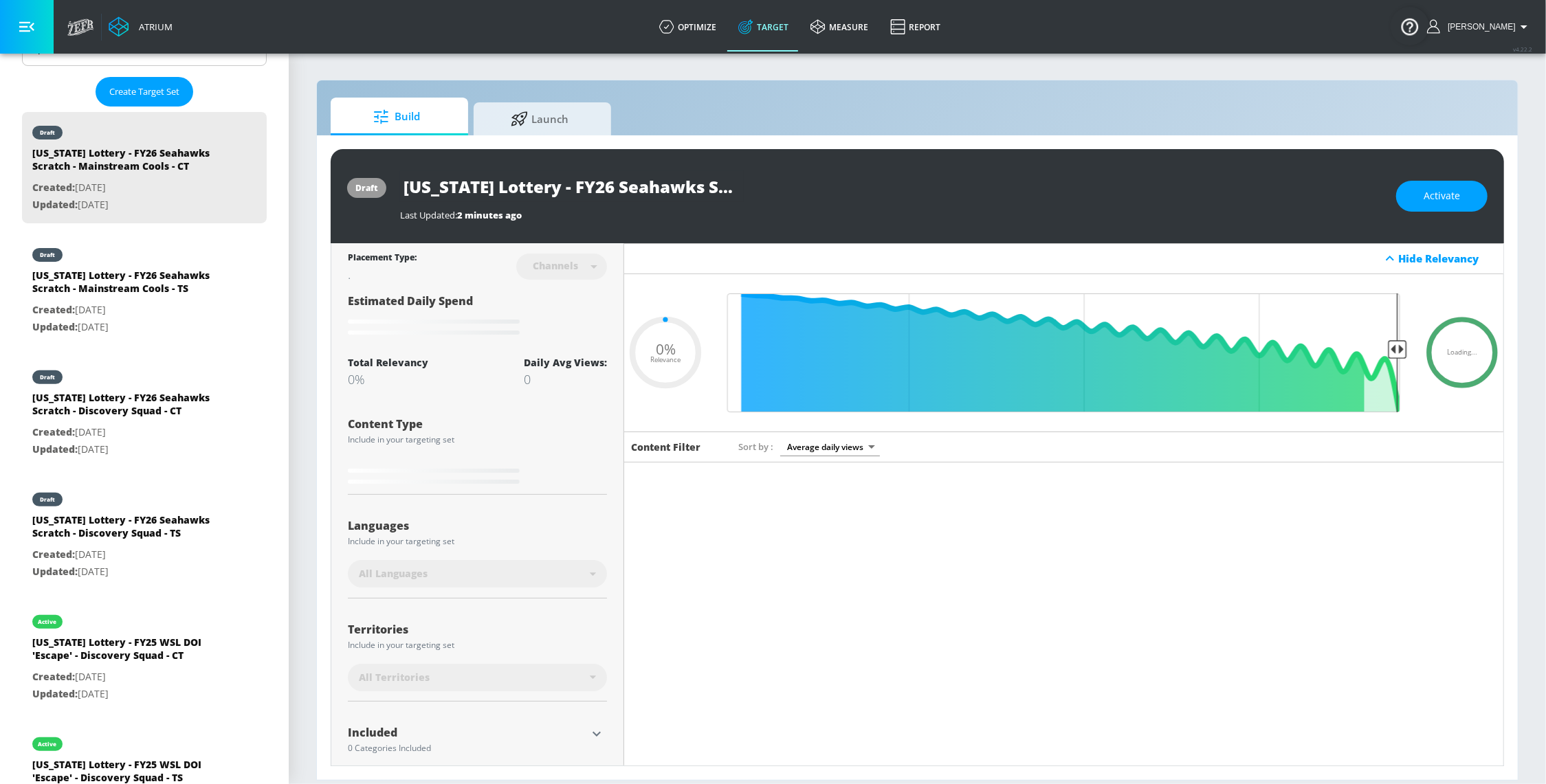
type input "0.05"
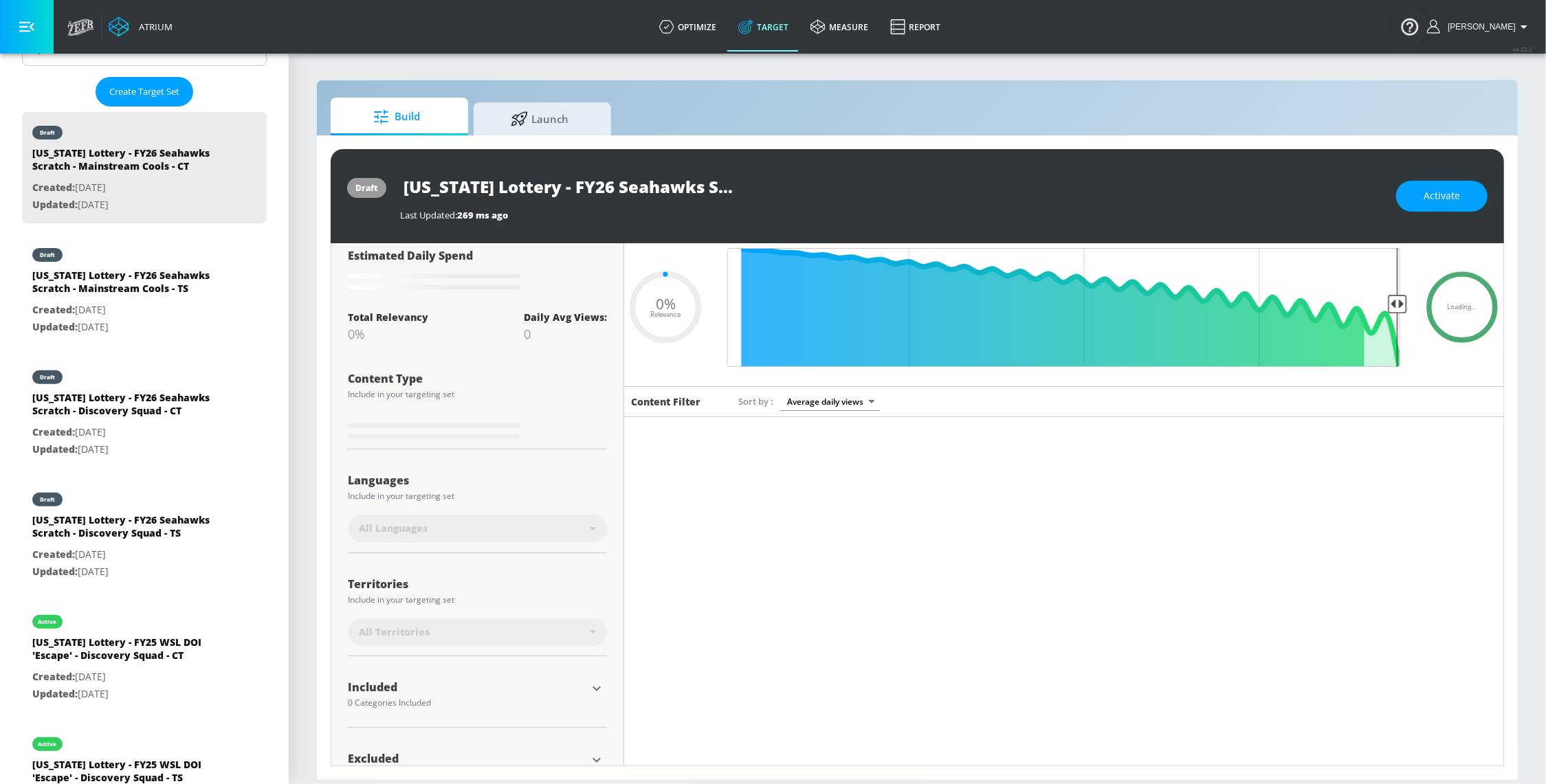
scroll to position [92, 0]
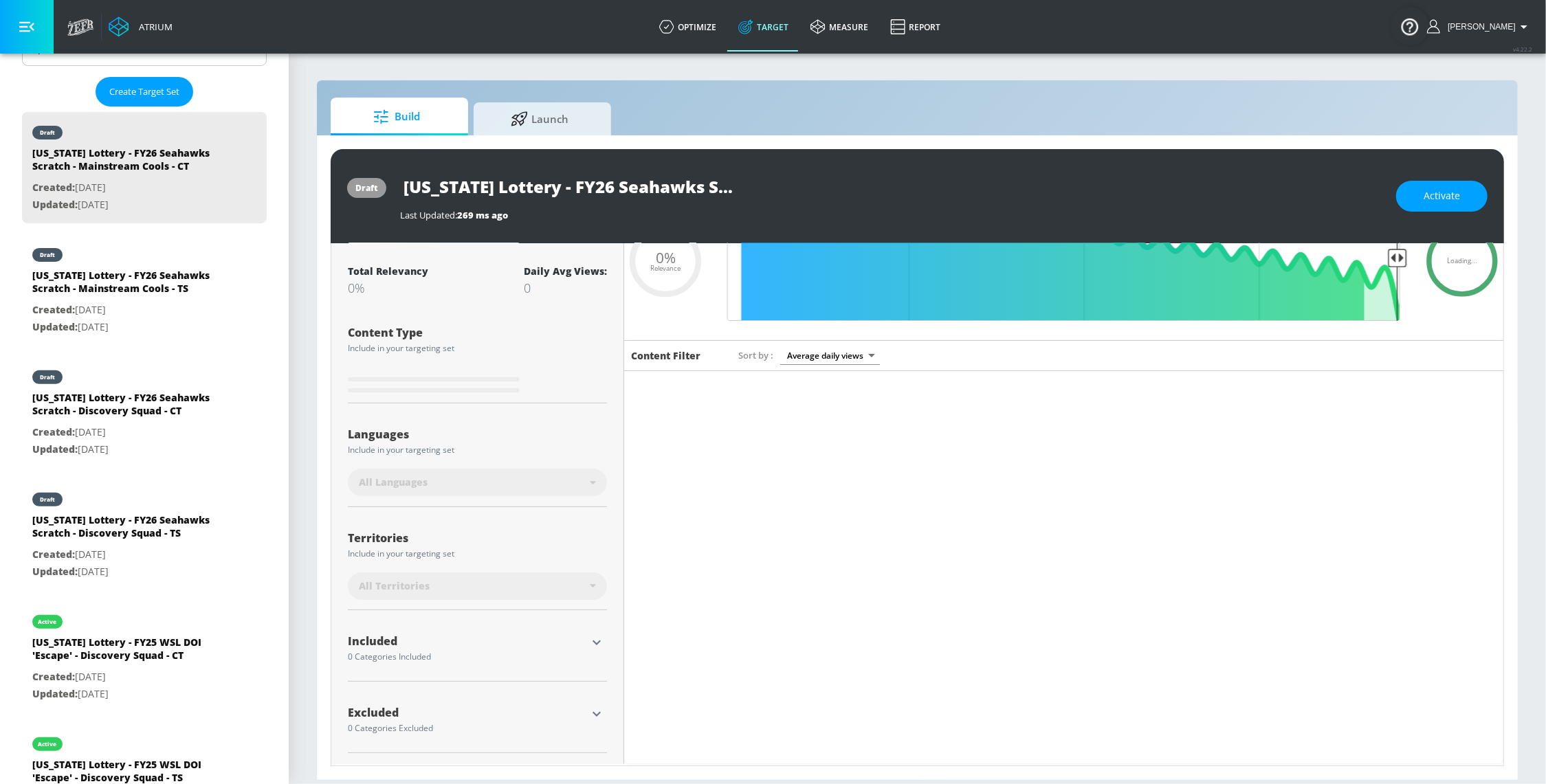
type input "[US_STATE] Lottery - FY25 Seahawks Scratch - Mainstream Cools - CT Duplicate"
type input "0.05"
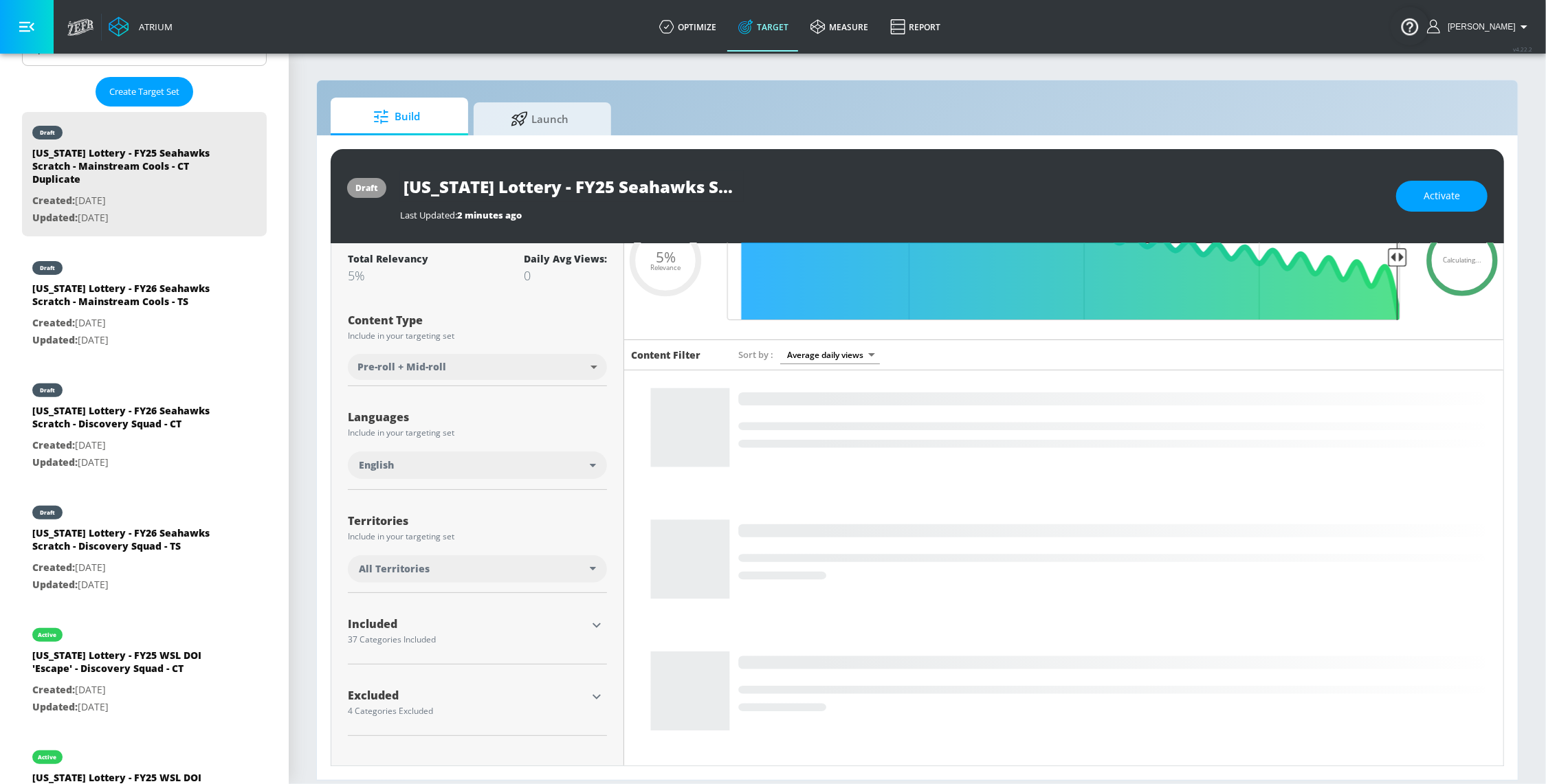
scroll to position [80, 0]
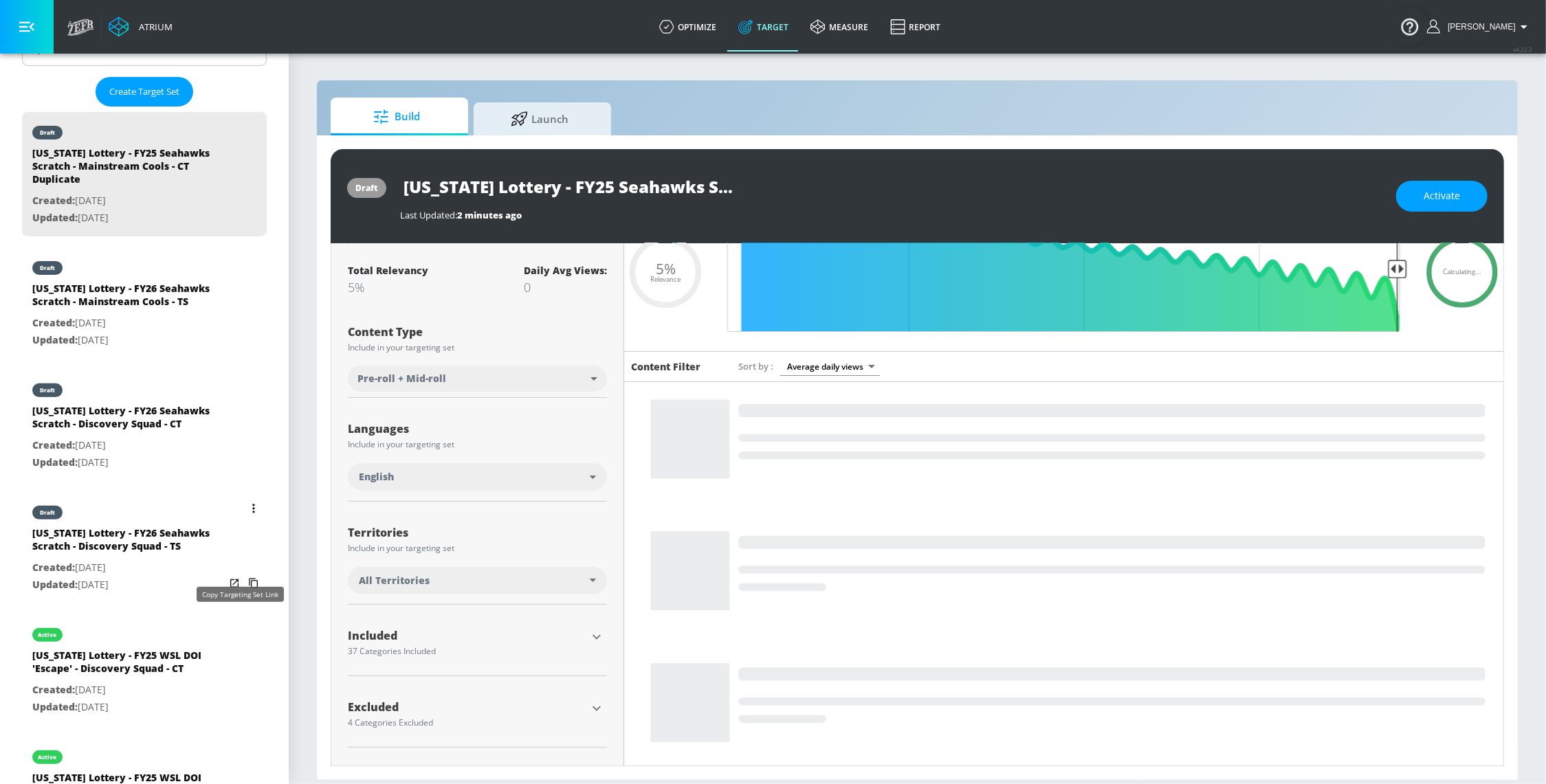
click at [243, 594] on icon "list of Target Set" at bounding box center [254, 584] width 22 height 22
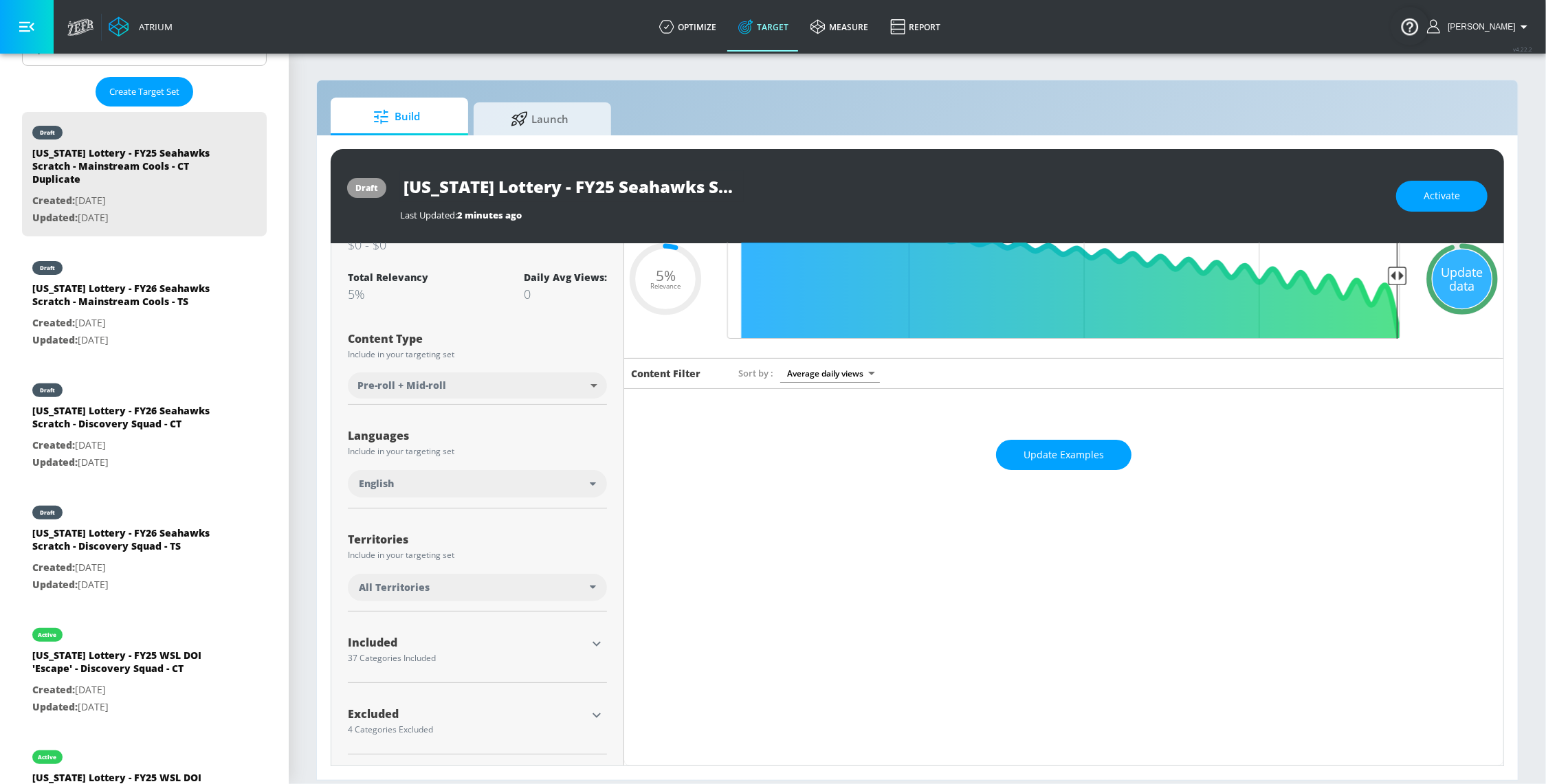
scroll to position [75, 0]
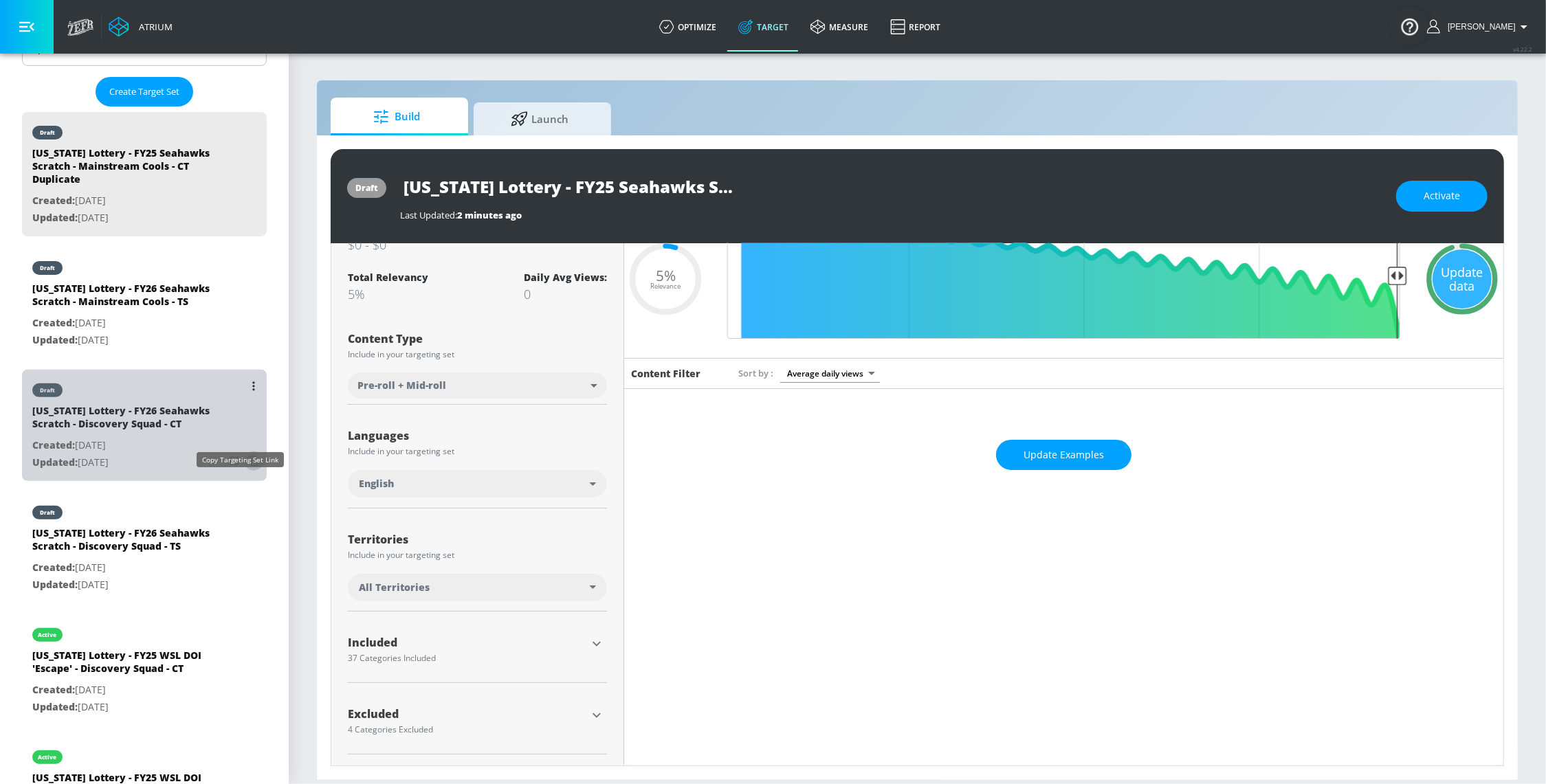
click at [243, 472] on icon "list of Target Set" at bounding box center [254, 461] width 22 height 22
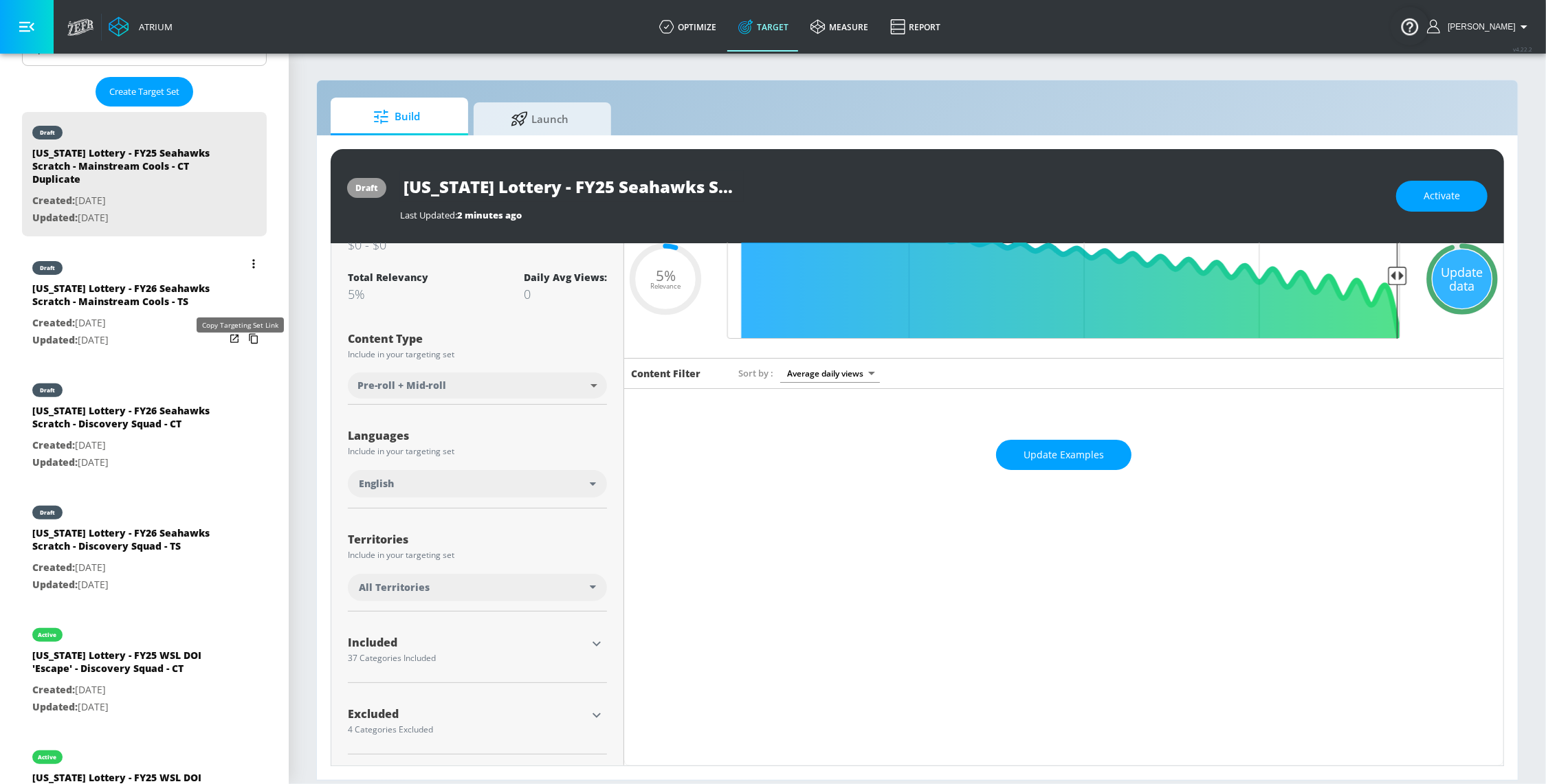
click at [249, 344] on icon "list of Target Set" at bounding box center [254, 338] width 9 height 10
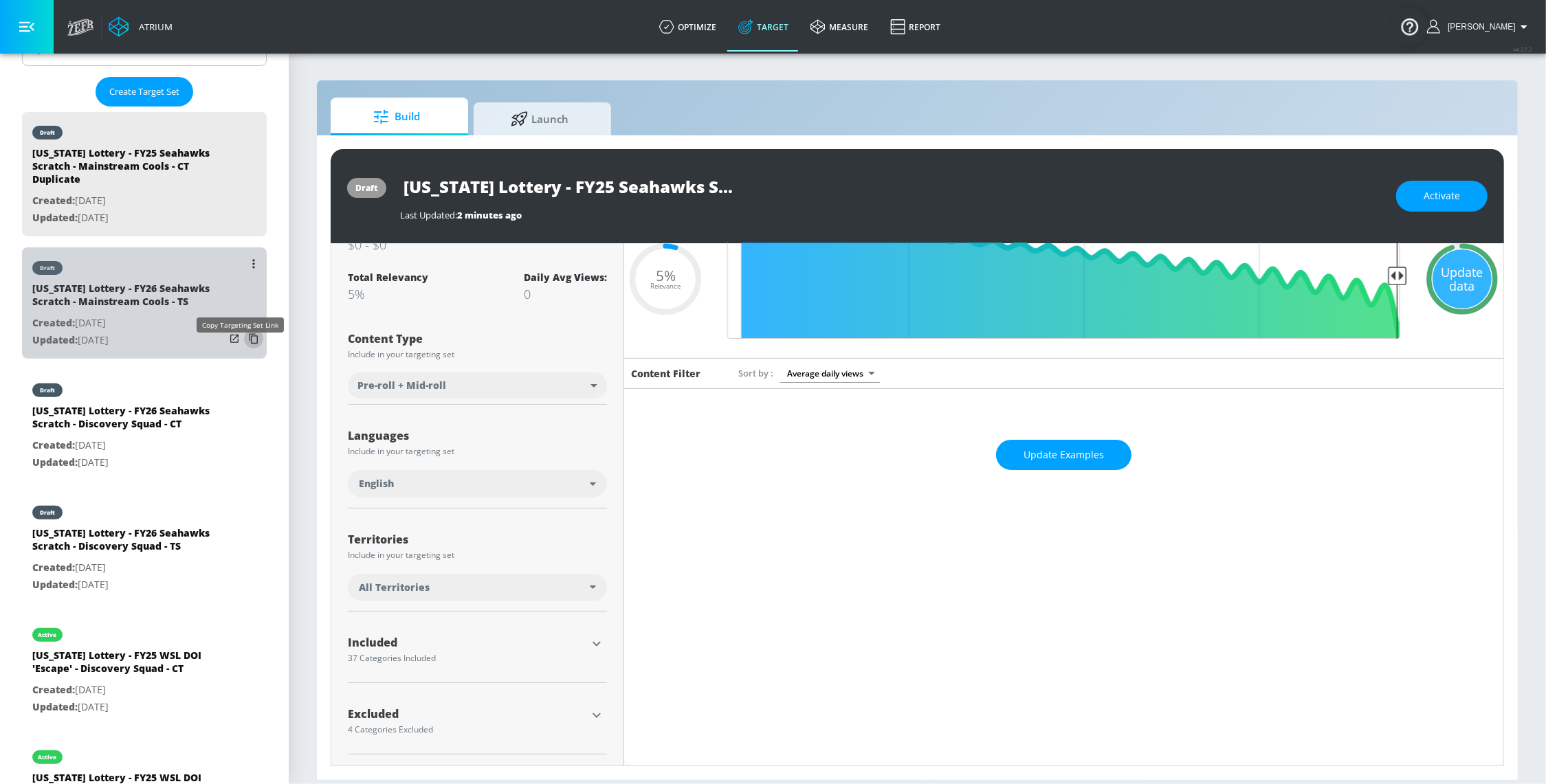
click at [249, 344] on icon "list of Target Set" at bounding box center [254, 338] width 9 height 10
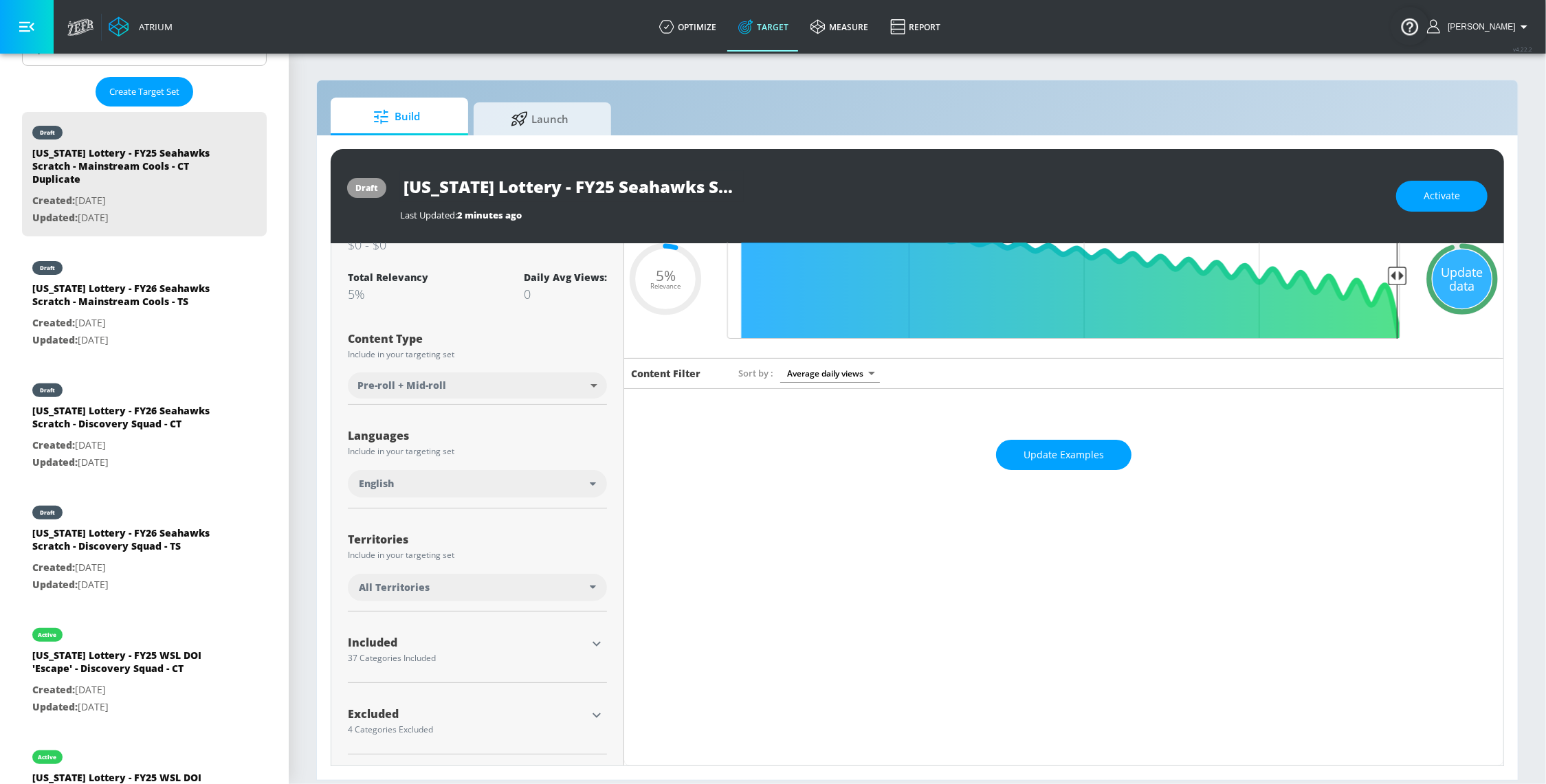
click at [590, 188] on input "[US_STATE] Lottery - FY25 Seahawks Scratch - Mainstream Cools - CT Duplicate" at bounding box center [572, 186] width 344 height 31
click at [673, 188] on input "[US_STATE] Lottery - FY25 Seahawks Scratch - Mainstream Cools - CT Duplicate" at bounding box center [572, 186] width 344 height 31
click at [620, 191] on input "[US_STATE] Lottery - FY25 Seahawks Scratch - Mainstream Cools - CT Duplicate" at bounding box center [572, 186] width 344 height 31
drag, startPoint x: 642, startPoint y: 186, endPoint x: 809, endPoint y: 188, distance: 167.0
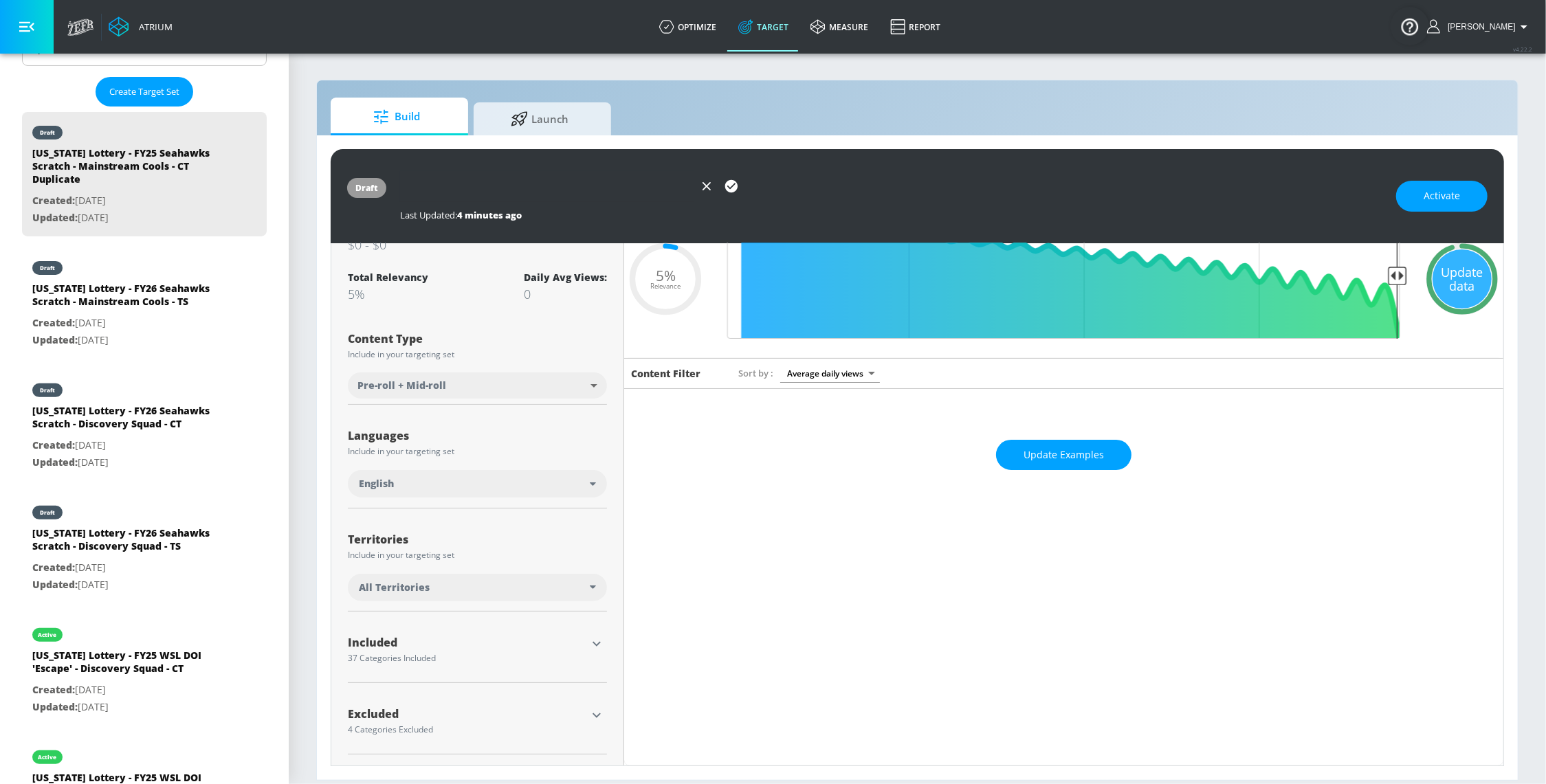
click at [809, 188] on div "[US_STATE] Lottery - FY26 Seahawks Scratch - Mainstream Cools - CT Duplicate" at bounding box center [891, 186] width 982 height 31
drag, startPoint x: 641, startPoint y: 187, endPoint x: 605, endPoint y: 189, distance: 36.1
click at [641, 187] on input "[US_STATE] Lottery - FY26 Seahawks Scratch - Mainstream Cools - CT Duplicate" at bounding box center [547, 186] width 294 height 31
drag, startPoint x: 610, startPoint y: 189, endPoint x: 754, endPoint y: 189, distance: 144.0
click at [754, 189] on div "[US_STATE] Lottery - FY26 Seahawks Scratch - Mainstream Cools - CT Duplicate" at bounding box center [891, 186] width 982 height 31
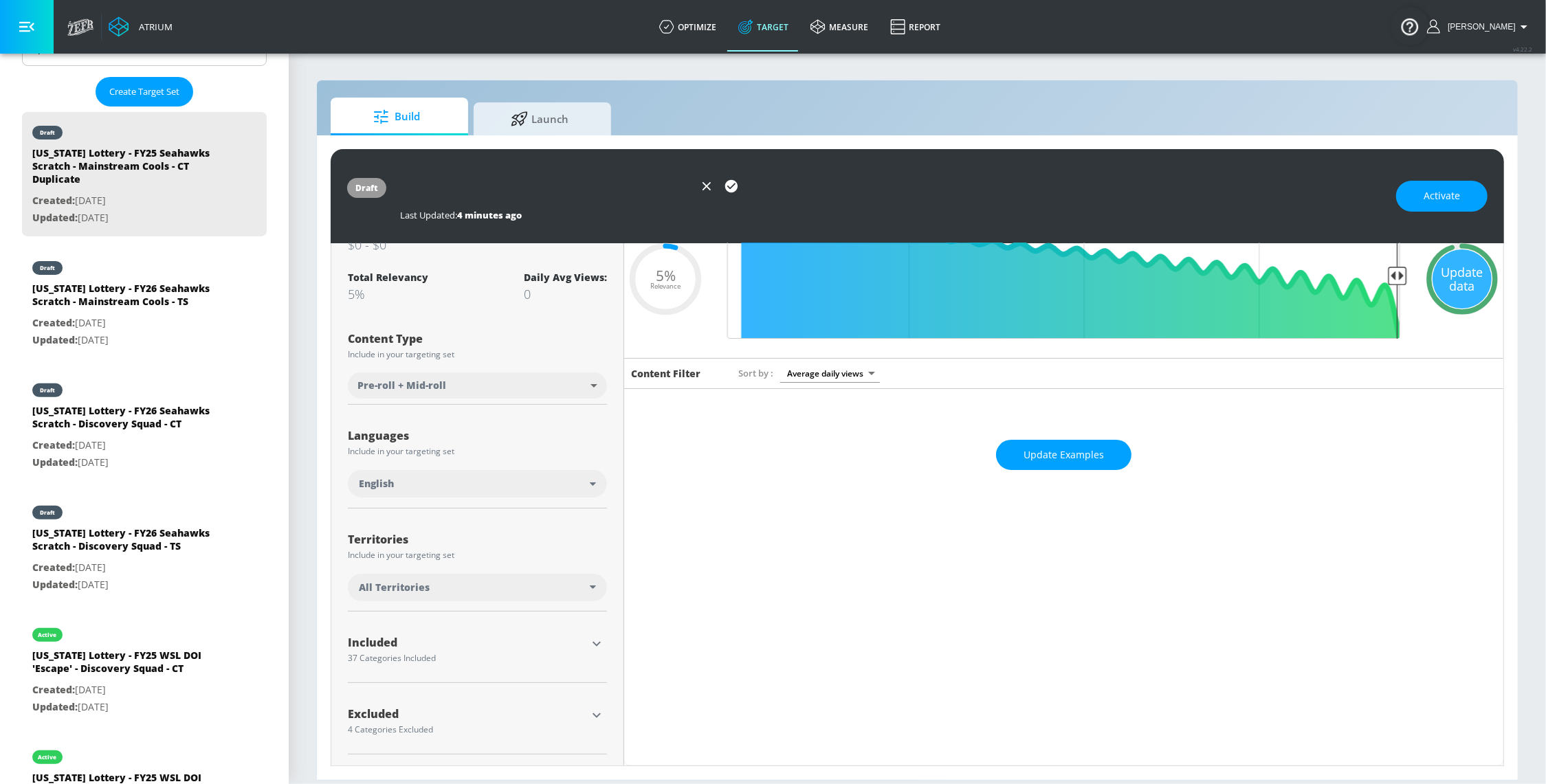
scroll to position [0, 295]
click at [737, 188] on icon "button" at bounding box center [731, 186] width 15 height 15
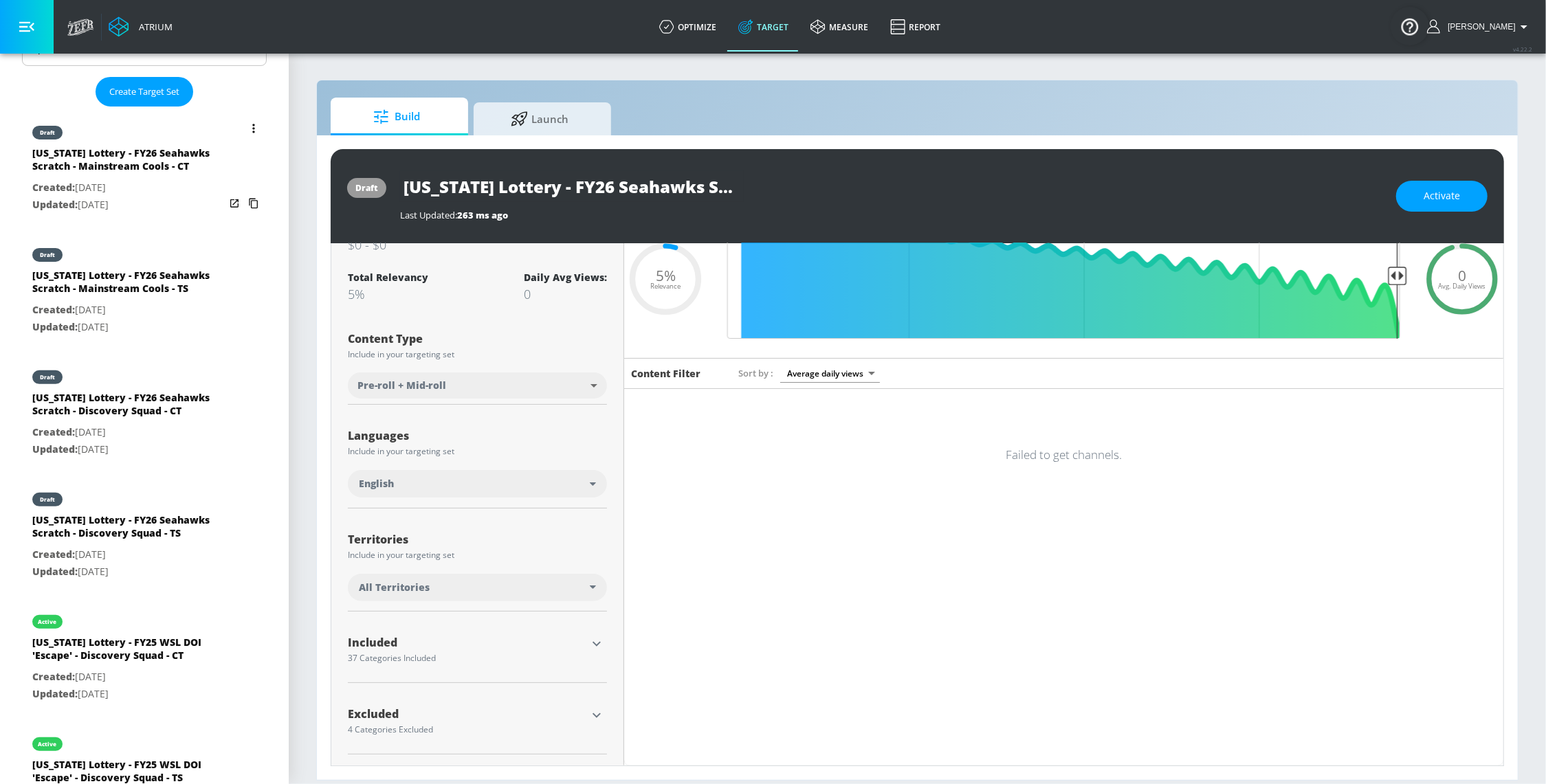
scroll to position [75, 0]
click at [249, 209] on icon "list of Target Set" at bounding box center [254, 203] width 9 height 10
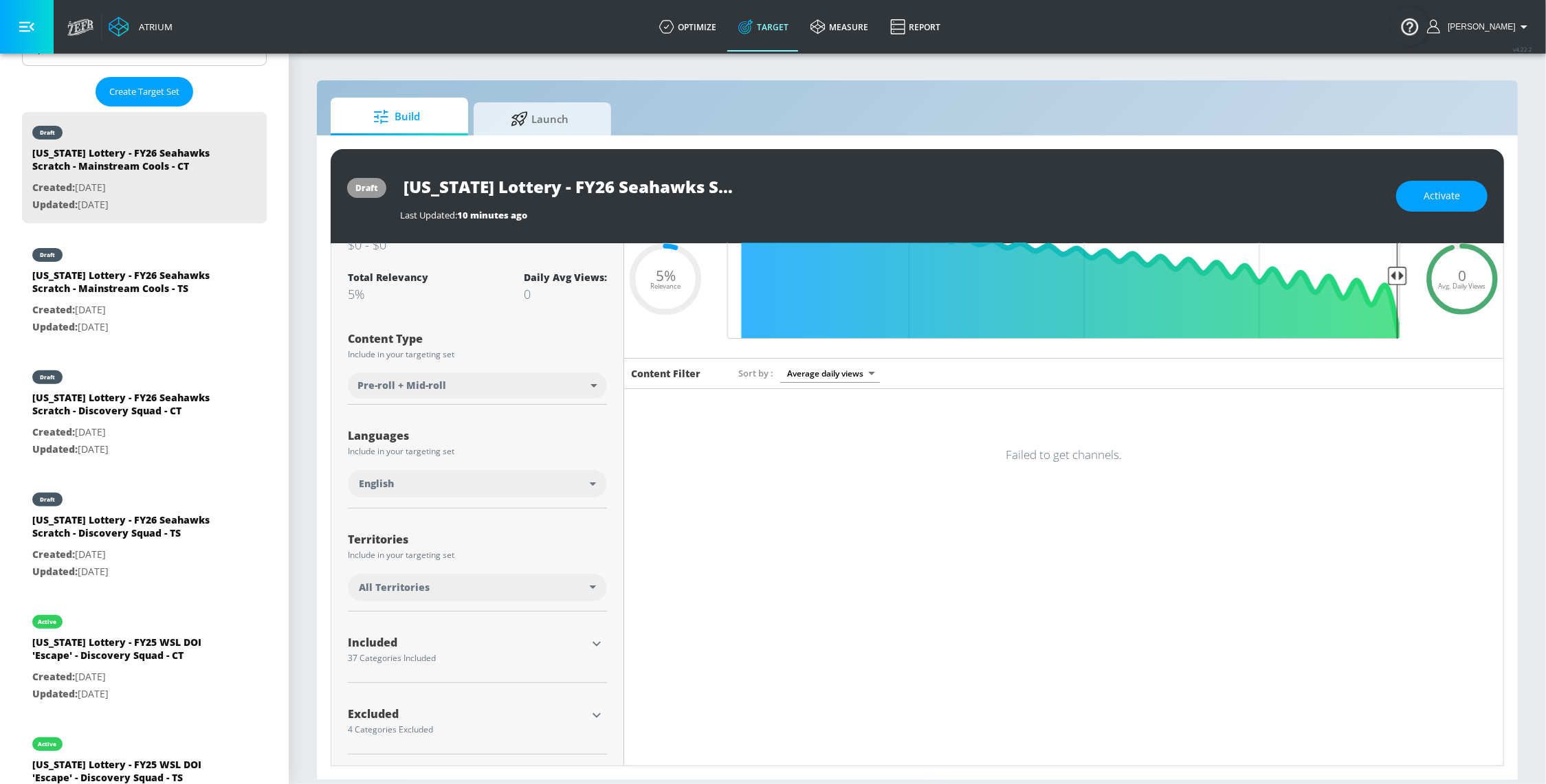
scroll to position [72, 0]
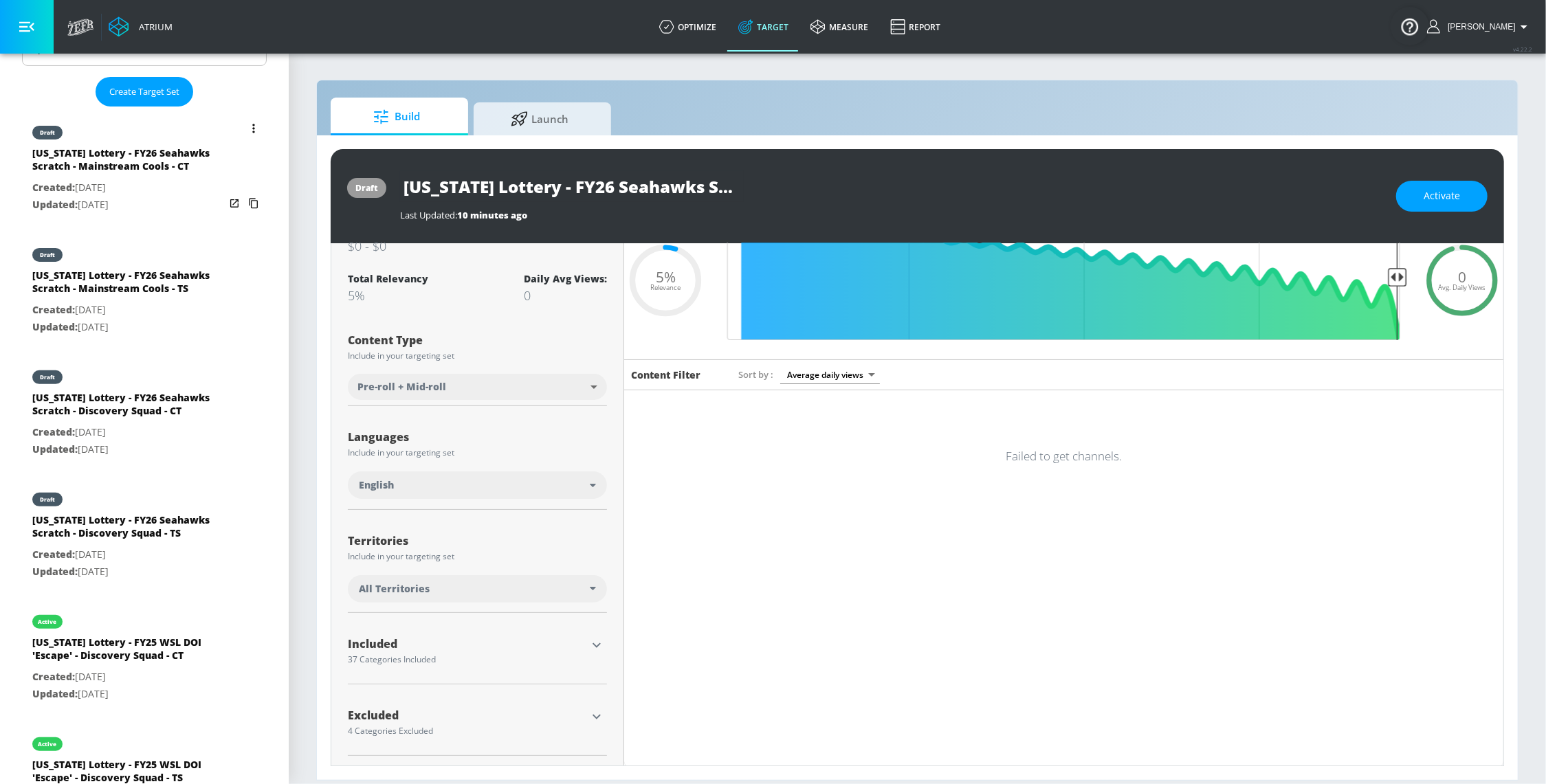
click at [244, 128] on button "list of Target Set" at bounding box center [253, 128] width 19 height 19
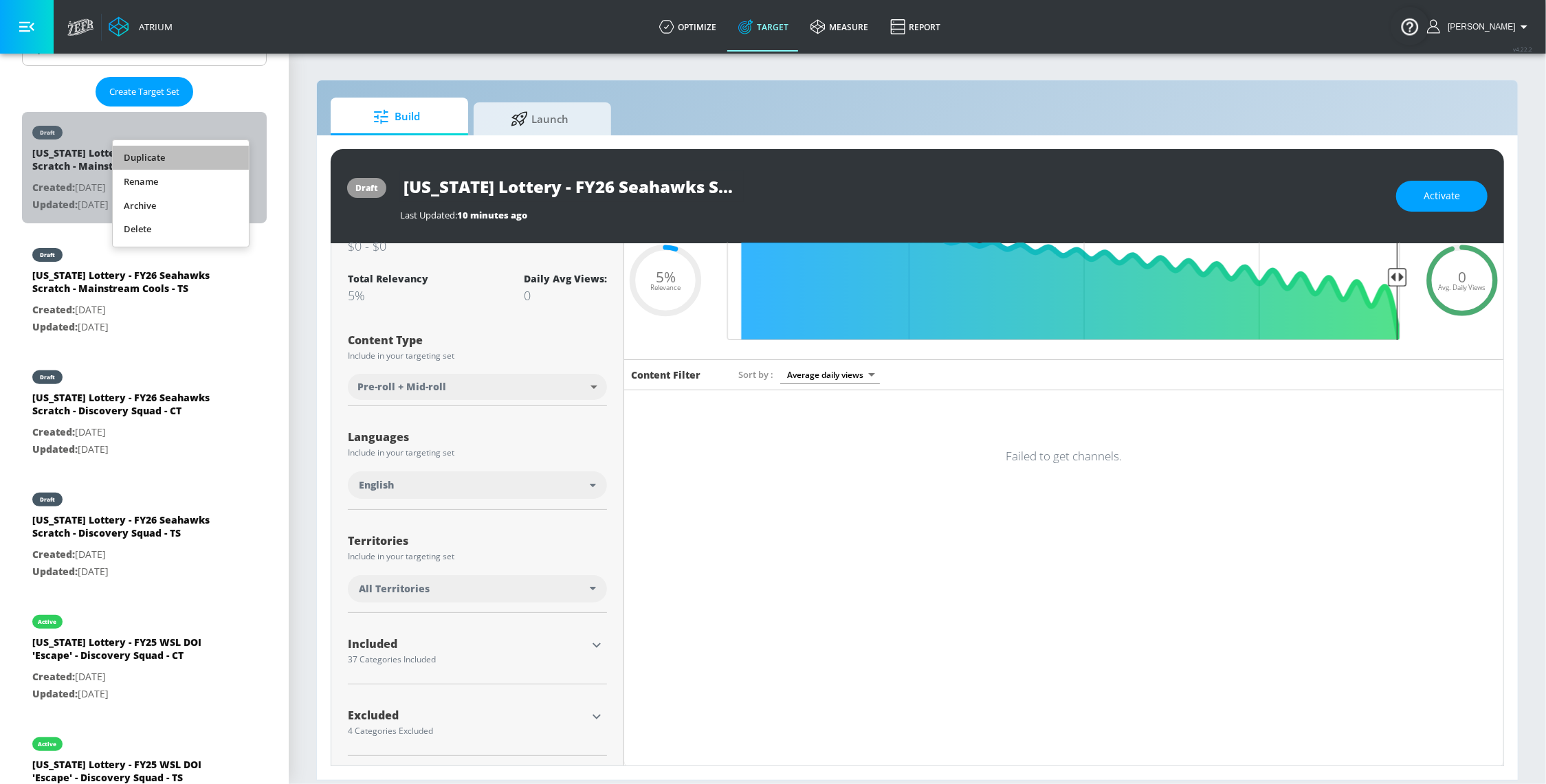
click at [226, 153] on li "Duplicate" at bounding box center [180, 157] width 136 height 24
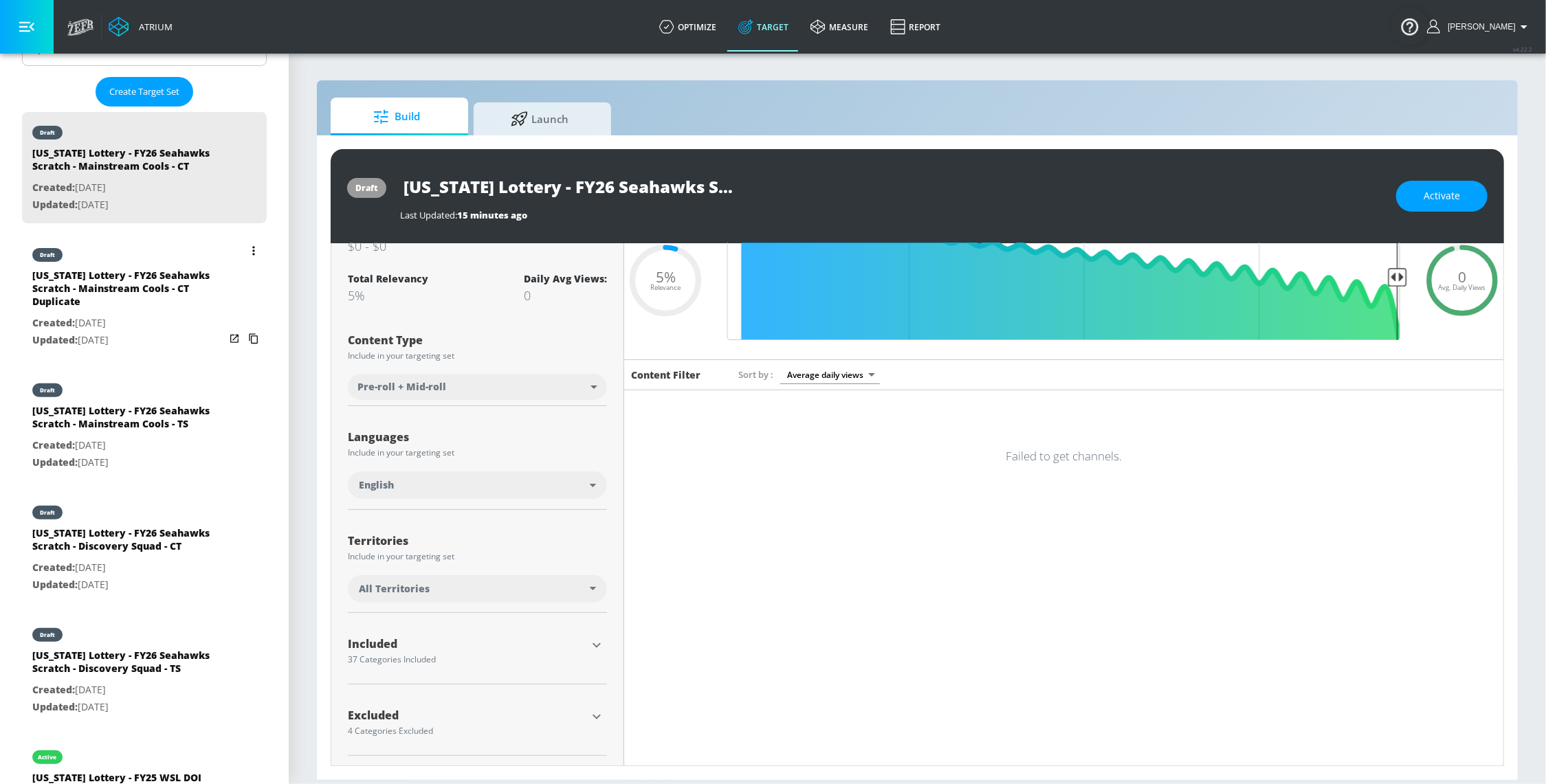
click at [156, 313] on div "[US_STATE] Lottery - FY26 Seahawks Scratch - Mainstream Cools - CT Duplicate" at bounding box center [129, 291] width 192 height 46
type input "[US_STATE] Lottery - FY26 Seahawks Scratch - Mainstream Cools - CT Duplicate"
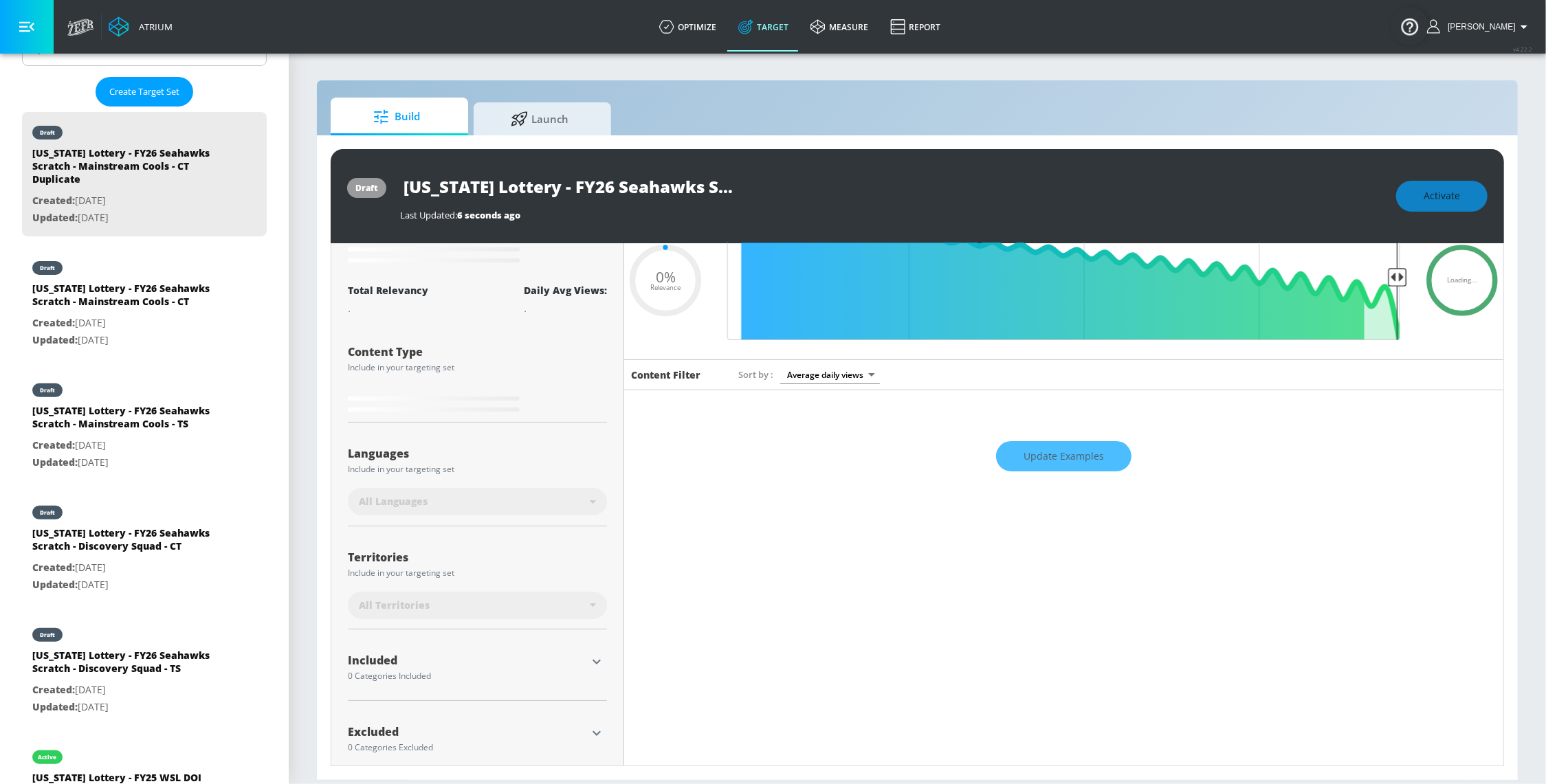
scroll to position [57, 0]
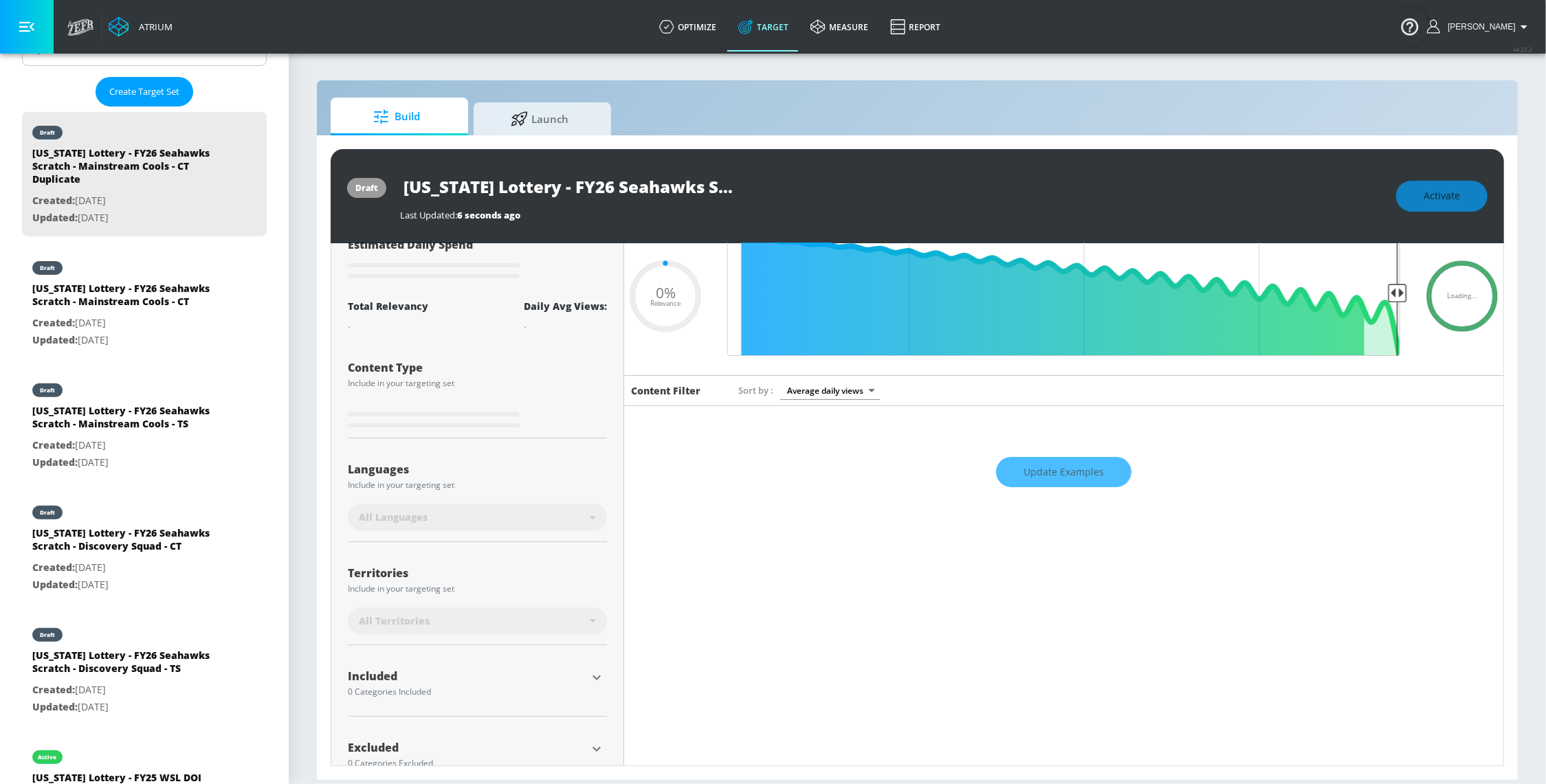
click at [612, 183] on input "[US_STATE] Lottery - FY26 Seahawks Scratch - Mainstream Cools - CT Duplicate" at bounding box center [572, 186] width 344 height 31
drag, startPoint x: 686, startPoint y: 193, endPoint x: 678, endPoint y: 188, distance: 9.4
click at [870, 214] on div "[US_STATE] Lottery - FY26 Seahawks Scratch - Mainstream Cools - CT Duplicate La…" at bounding box center [891, 196] width 982 height 50
click at [650, 184] on input "[US_STATE] Lottery - FY26 Seahawks Scratch - Mainstream Cools - CT Duplicate" at bounding box center [572, 186] width 344 height 31
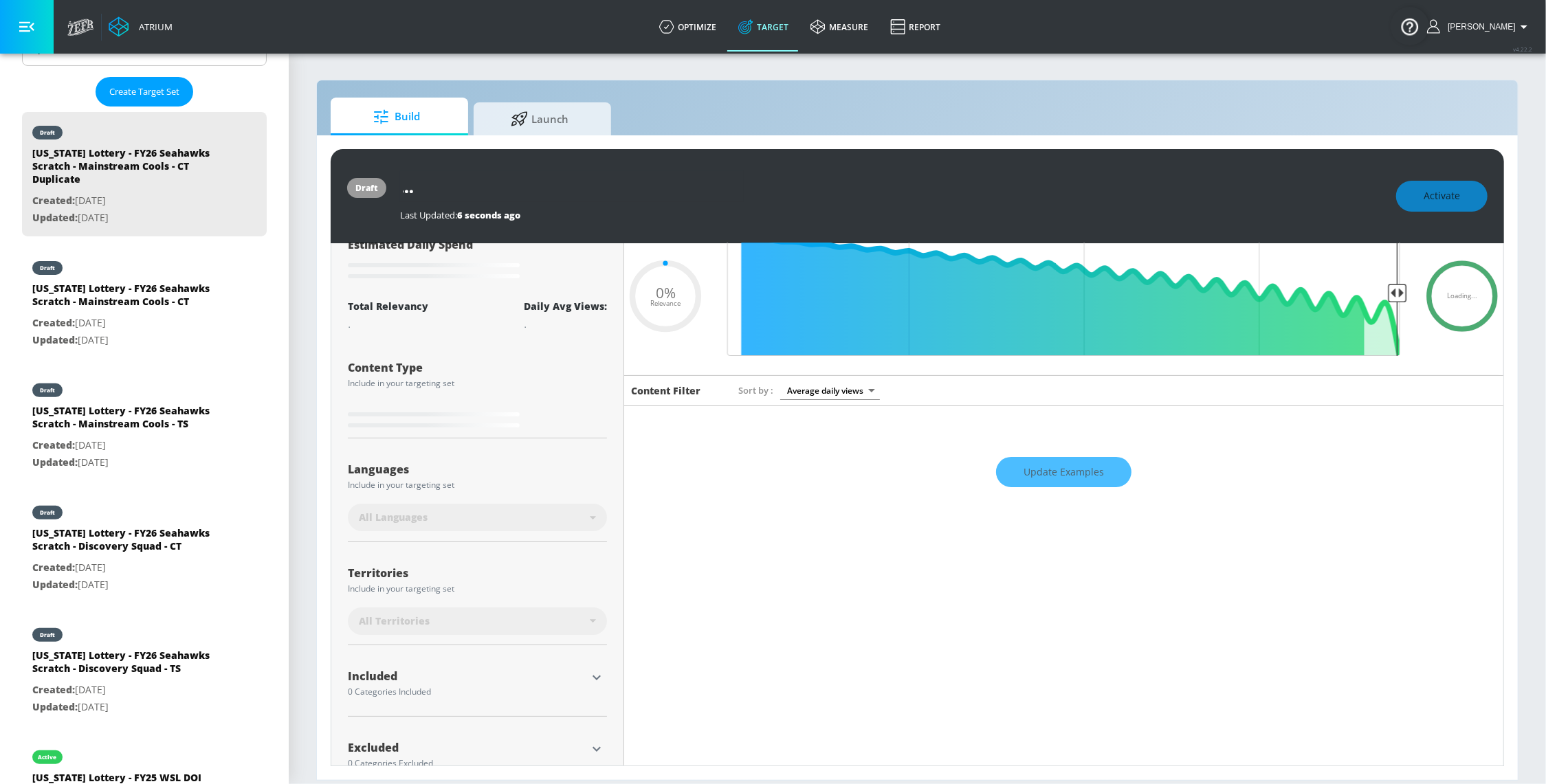
drag, startPoint x: 660, startPoint y: 186, endPoint x: 850, endPoint y: 201, distance: 190.6
click at [850, 201] on div "[US_STATE] Lottery - FY26 Seahawks Scratch - Mainstream Cools - CT Duplicate La…" at bounding box center [891, 196] width 982 height 50
type input "0.05"
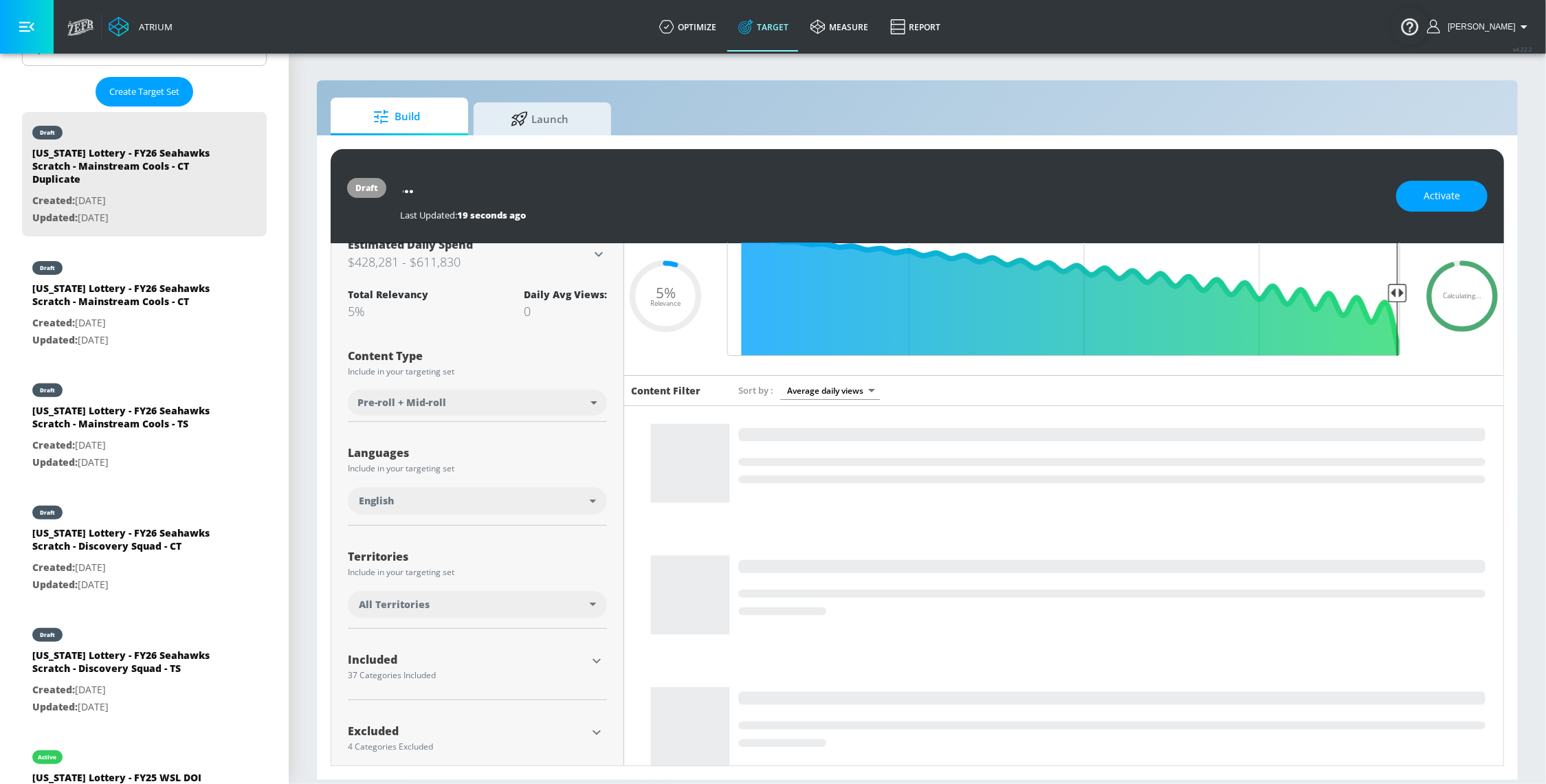
click at [722, 189] on input "[US_STATE] Lottery - FY26 Seahawks Scratch - Mainstream Cools - CT Duplicate" at bounding box center [572, 186] width 344 height 31
drag, startPoint x: 633, startPoint y: 186, endPoint x: 857, endPoint y: 209, distance: 225.2
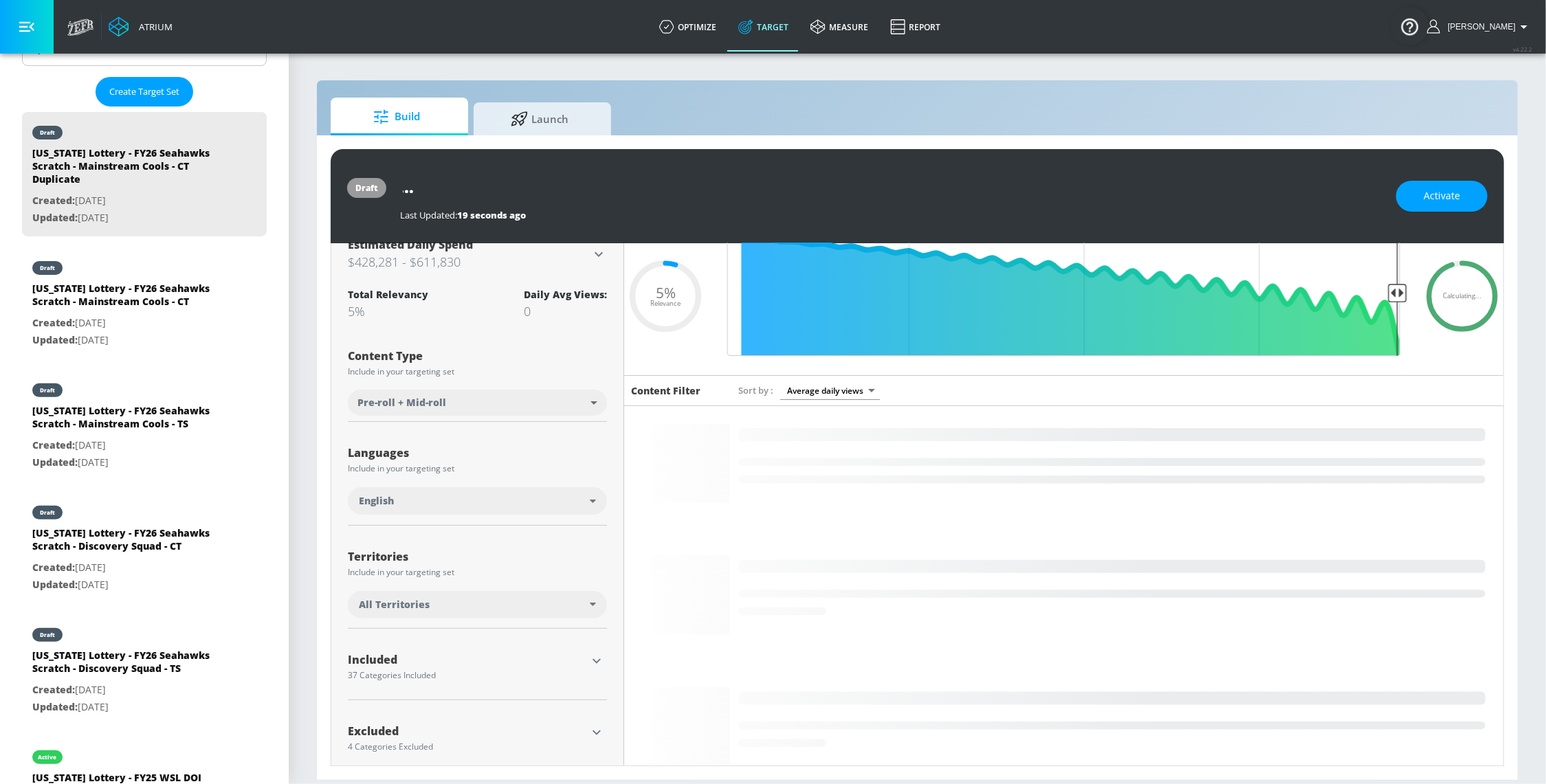
click at [857, 209] on div "[US_STATE] Lottery - FY26 Seahawks Scratch - Mainstream Cools - CT Duplicate La…" at bounding box center [891, 196] width 982 height 50
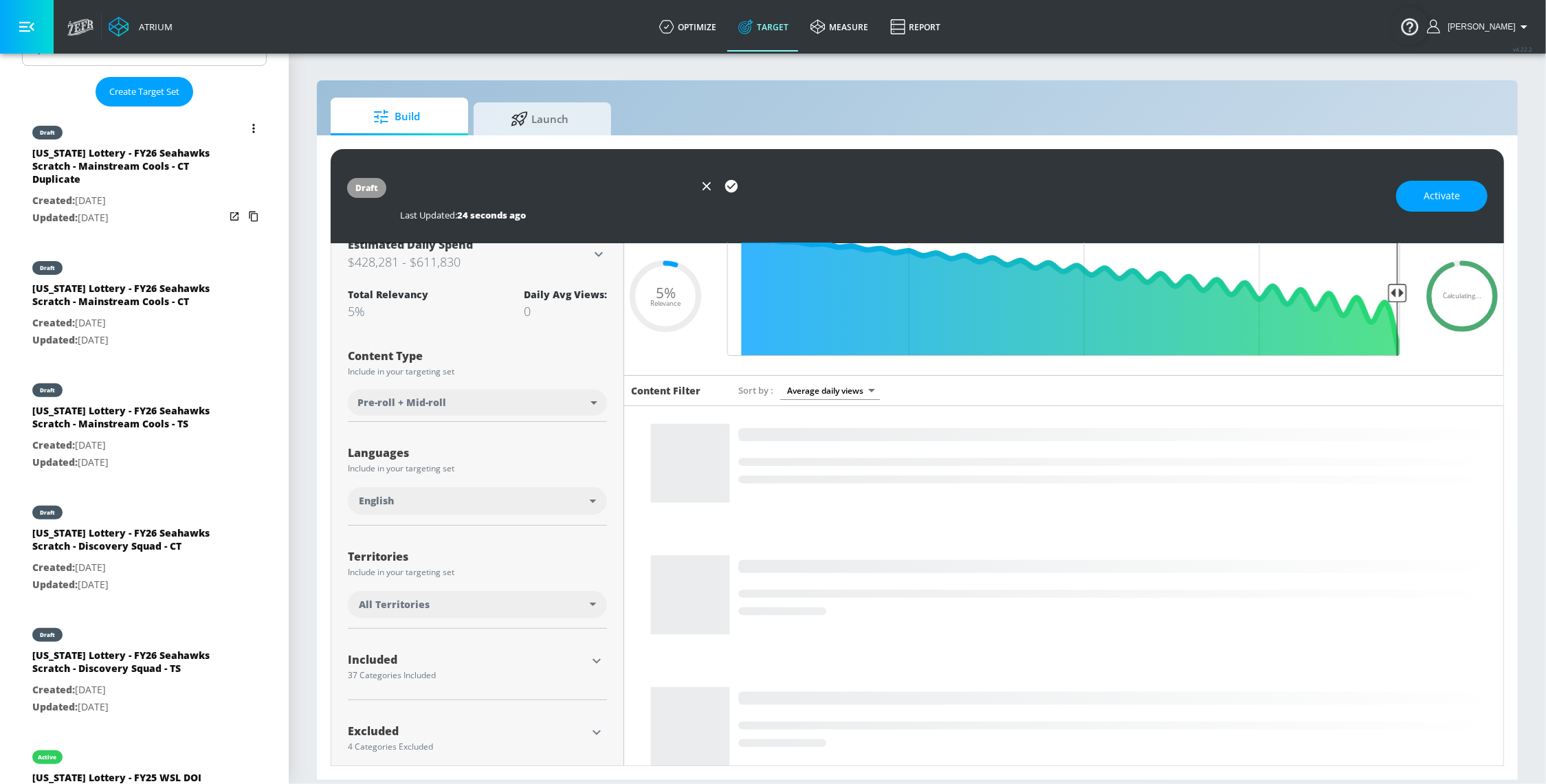
type input "[US_STATE] Lottery - FY26 Seahawks Scratch - Mainstream Cools - Shorts"
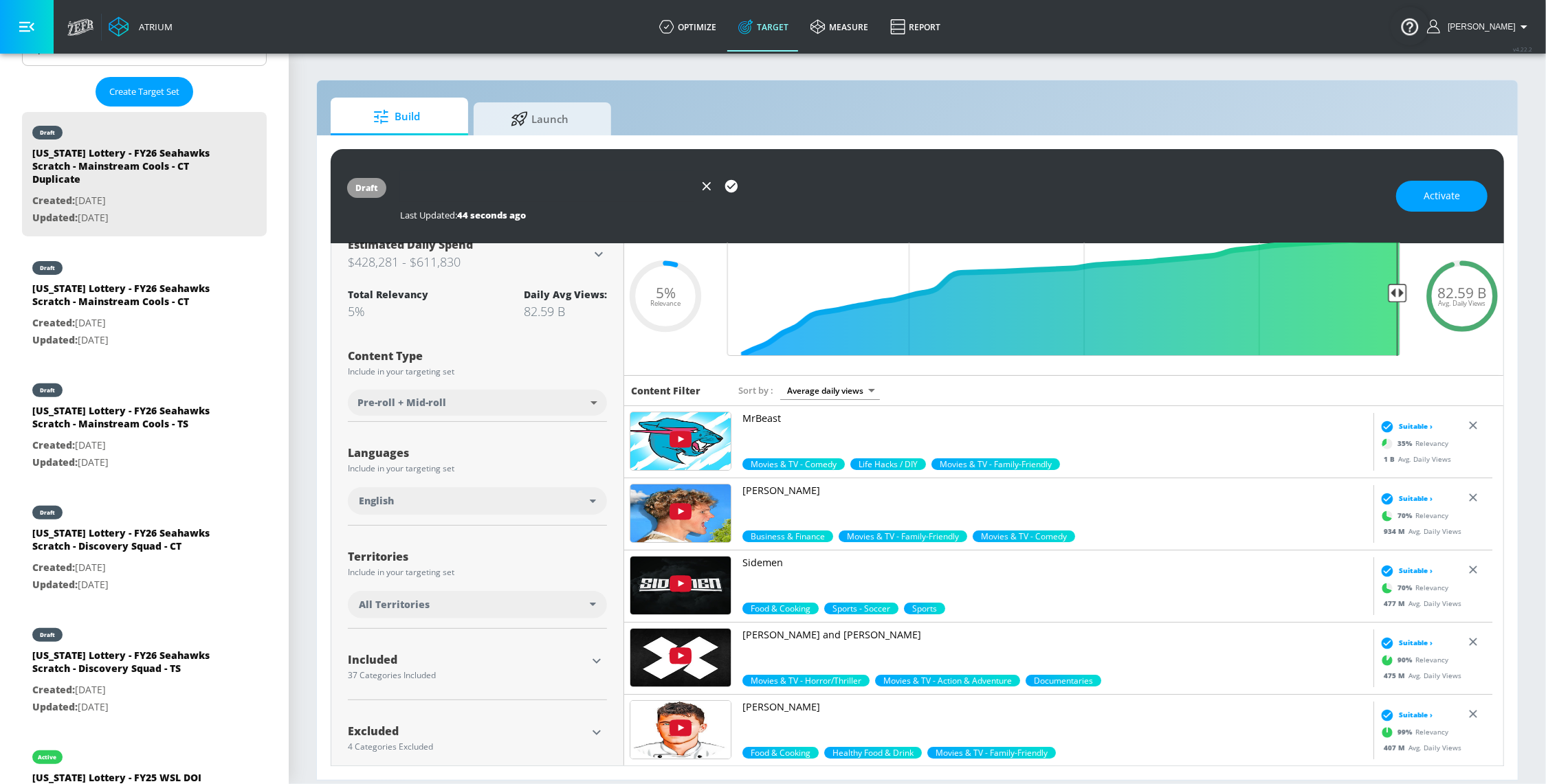
drag, startPoint x: 643, startPoint y: 191, endPoint x: 776, endPoint y: 191, distance: 133.0
click at [776, 191] on div "[US_STATE] Lottery - FY26 Seahawks Scratch - Mainstream Cools - Shorts" at bounding box center [891, 186] width 982 height 31
click at [648, 184] on input "[US_STATE] Lottery - FY26 Seahawks Scratch - Mainstream Cools - Shorts" at bounding box center [547, 186] width 294 height 31
click at [522, 474] on div "Languages Include in your targeting set" at bounding box center [478, 460] width 259 height 32
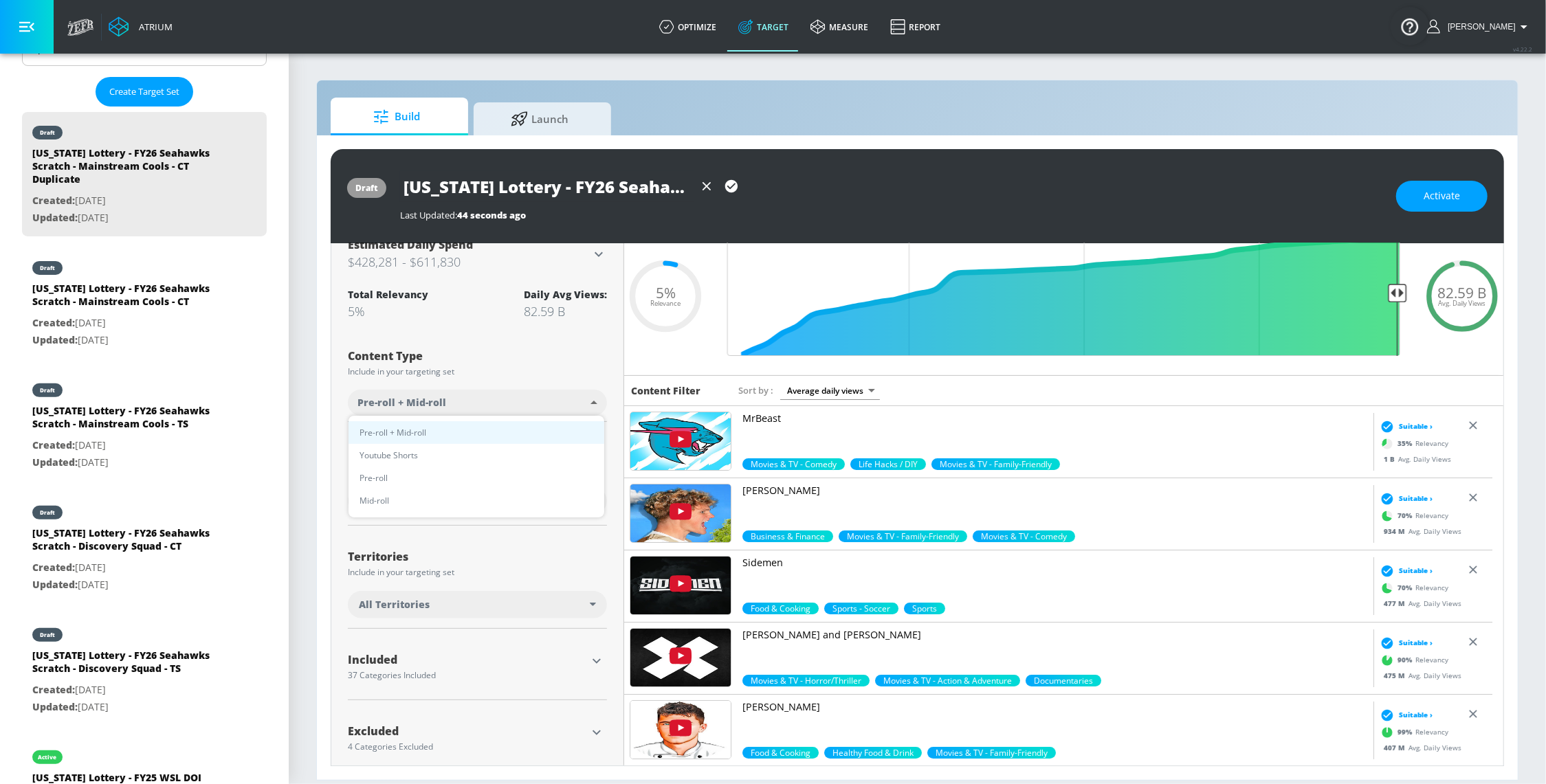
click at [469, 401] on body "Atrium optimize Target measure Report optimize Target measure Report v 4.22.2 S…" at bounding box center [773, 392] width 1546 height 784
click at [450, 456] on li "Youtube Shorts" at bounding box center [476, 455] width 255 height 22
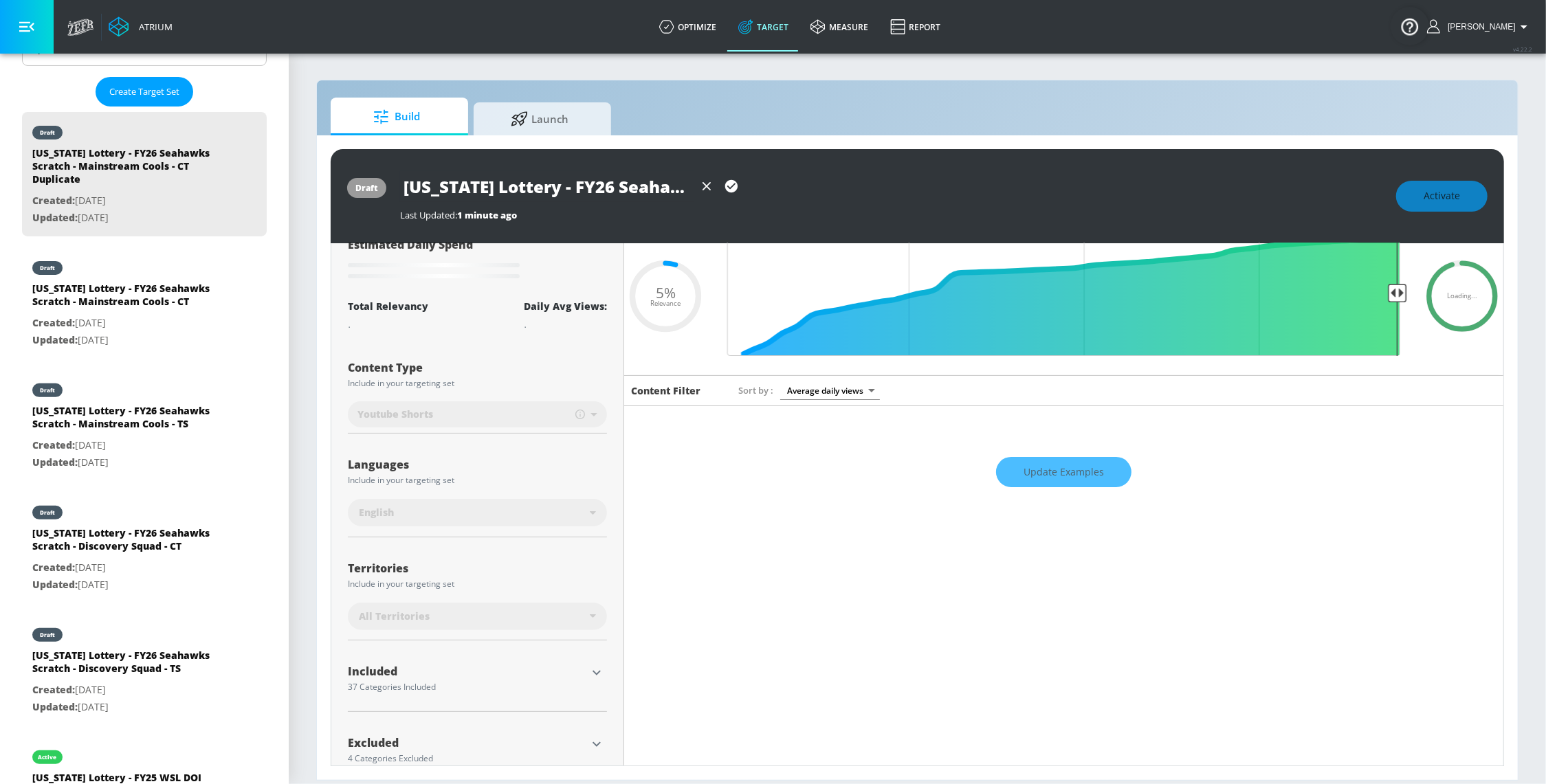
type input "short_video"
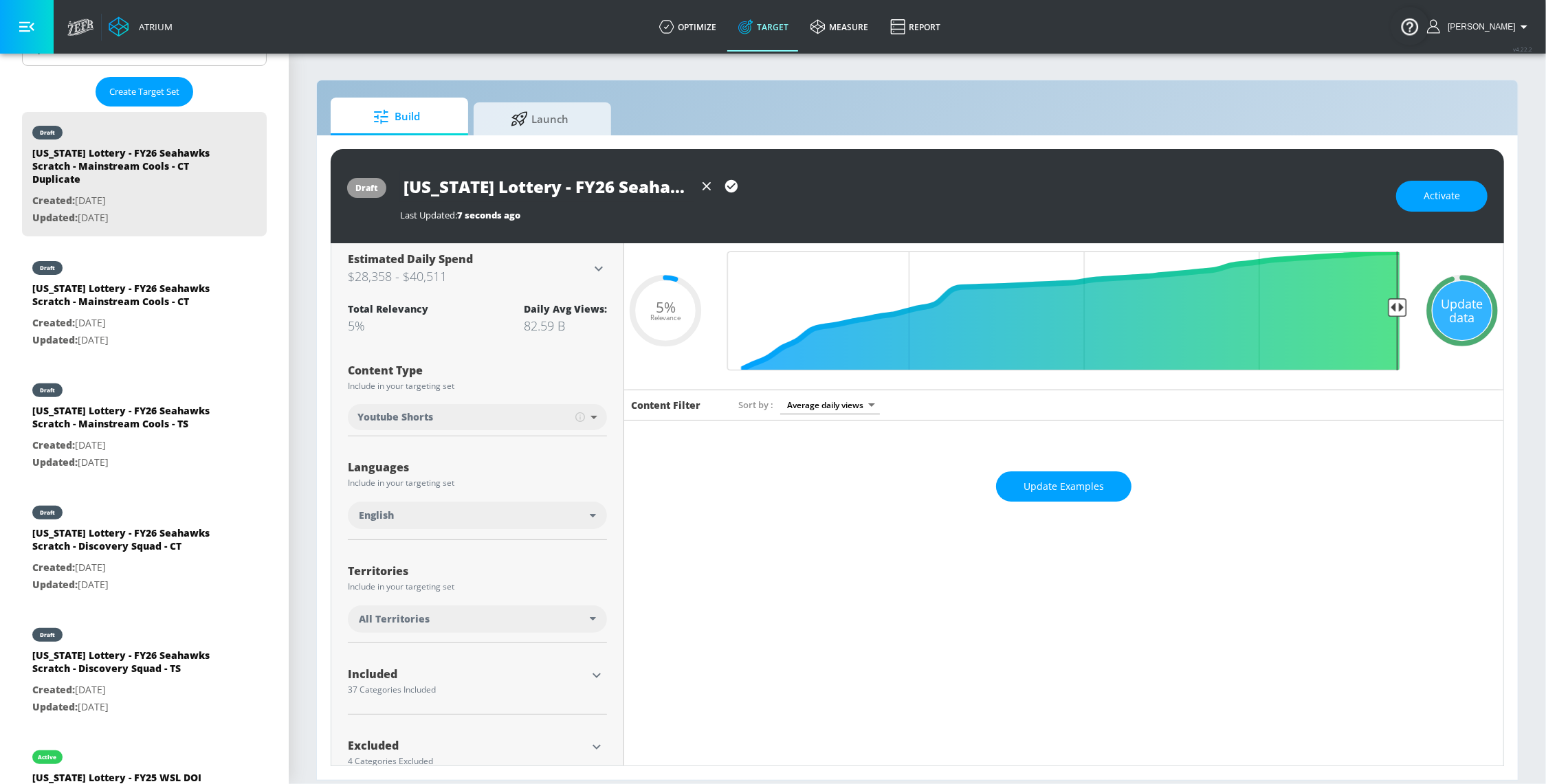
scroll to position [75, 0]
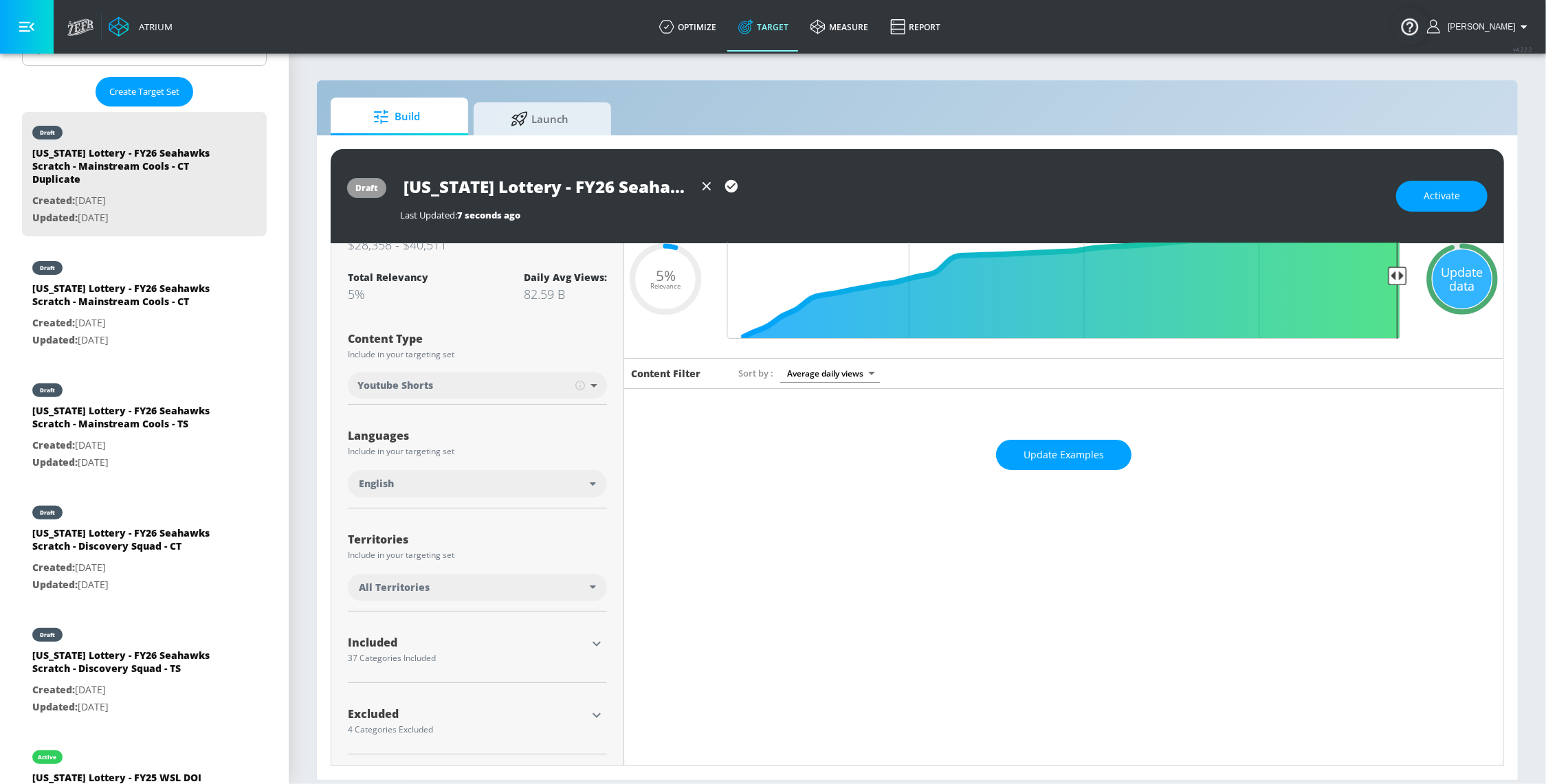
click at [590, 708] on icon "button" at bounding box center [596, 715] width 16 height 16
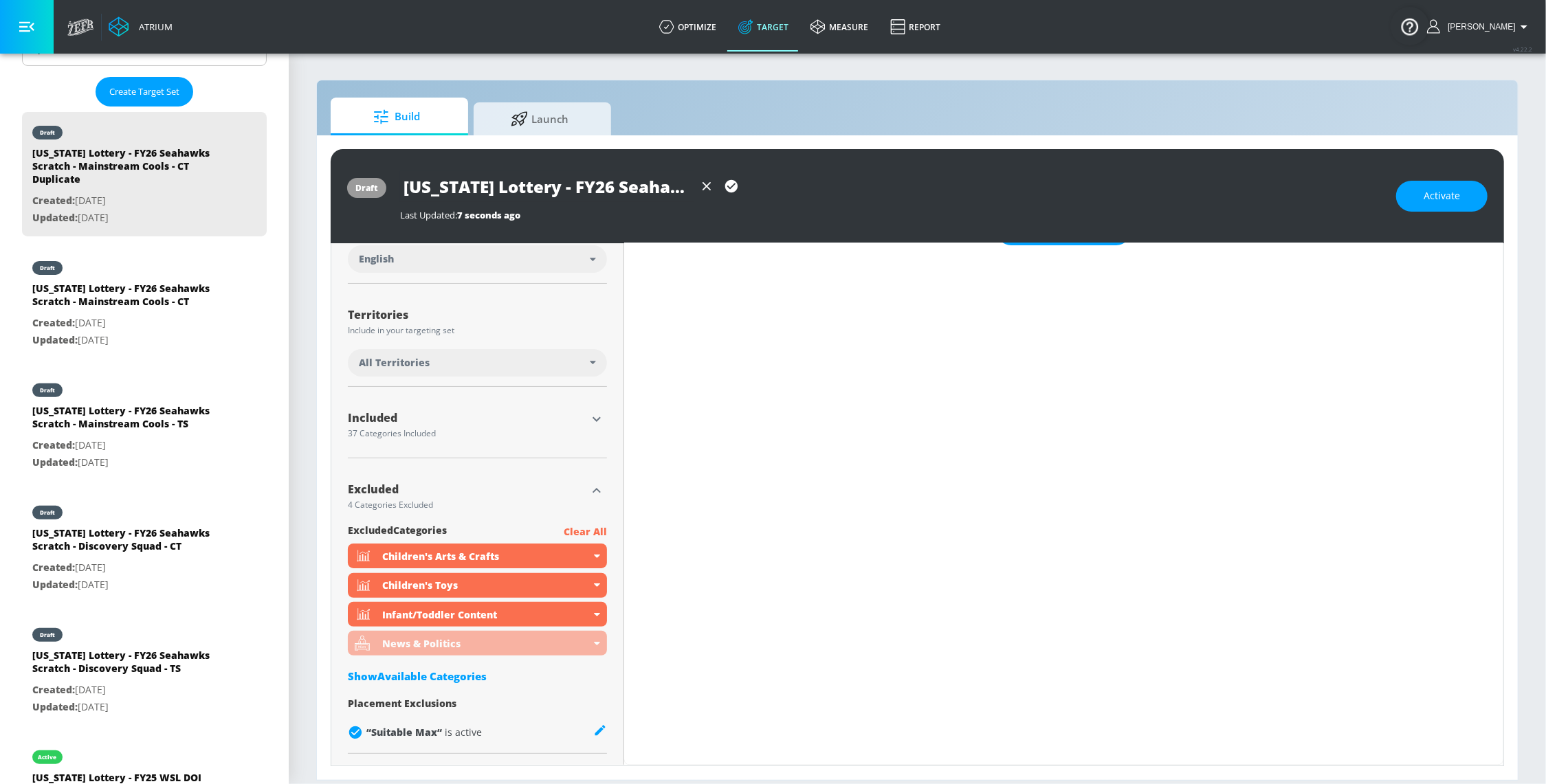
scroll to position [0, 0]
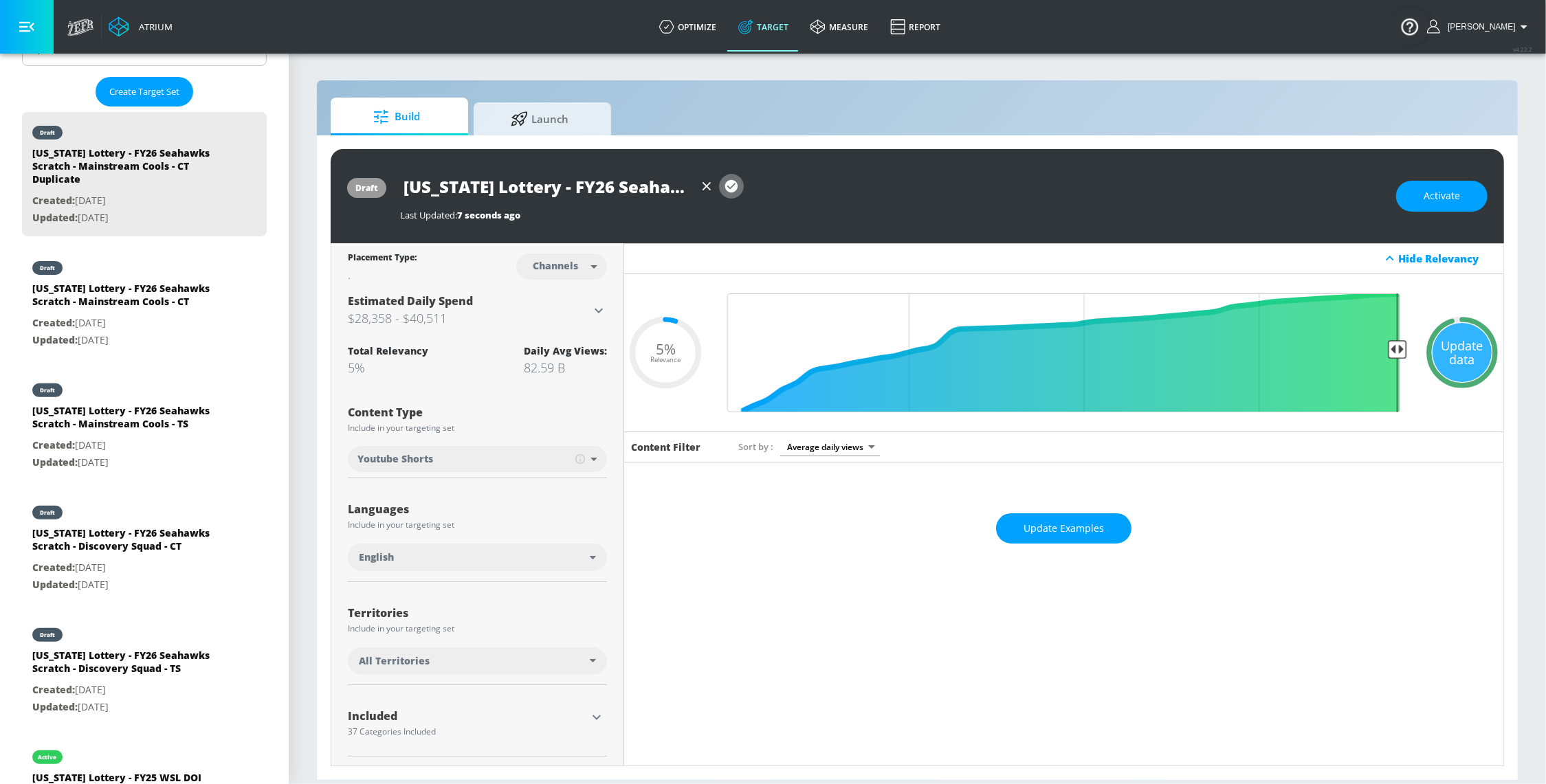
click at [733, 189] on icon "button" at bounding box center [731, 186] width 13 height 13
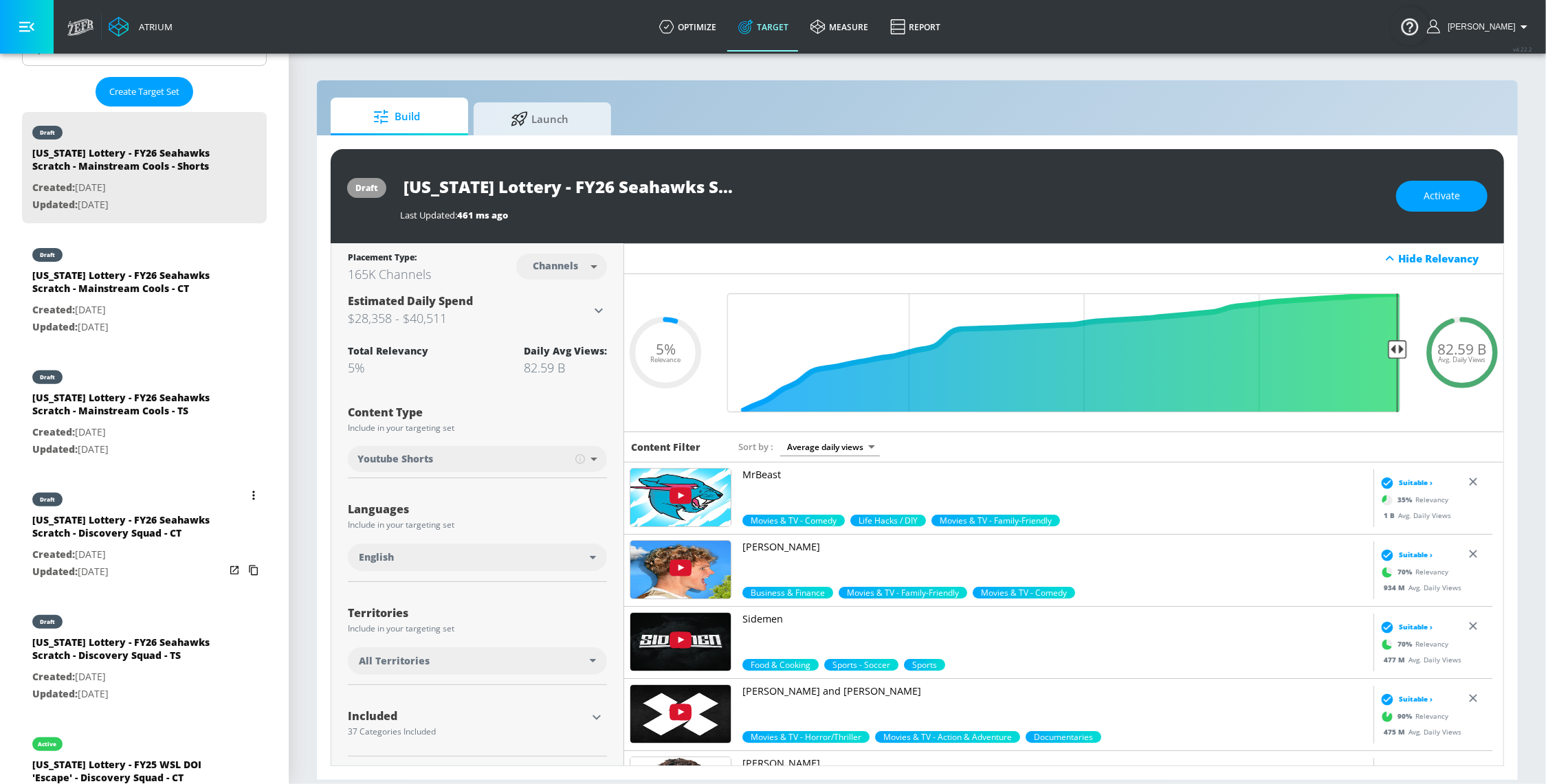
click at [244, 505] on button "list of Target Set" at bounding box center [253, 494] width 19 height 19
click at [204, 560] on li "Duplicate" at bounding box center [180, 561] width 136 height 24
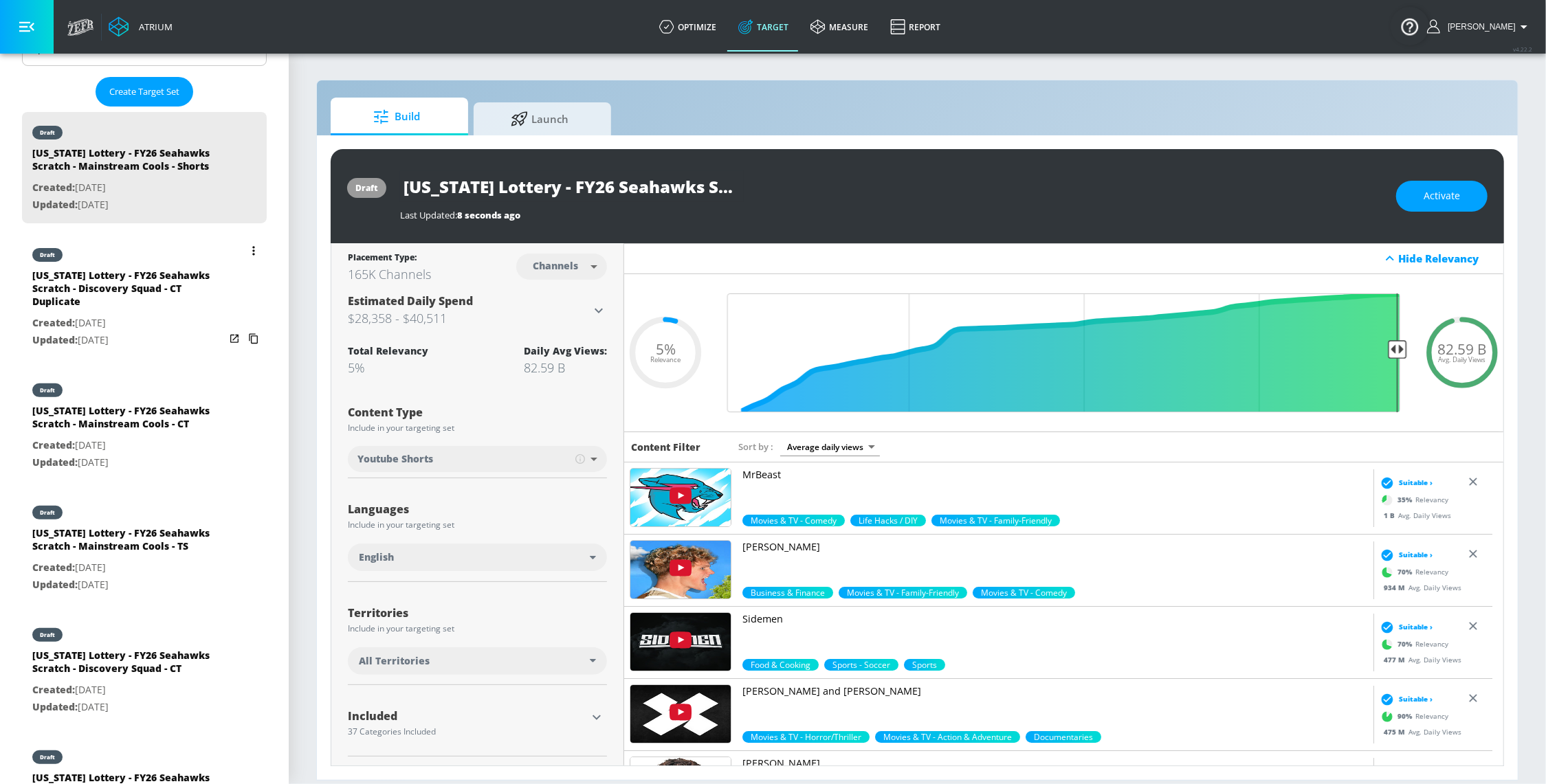
click at [151, 315] on div "[US_STATE] Lottery - FY26 Seahawks Scratch - Discovery Squad - CT Duplicate" at bounding box center [129, 291] width 192 height 46
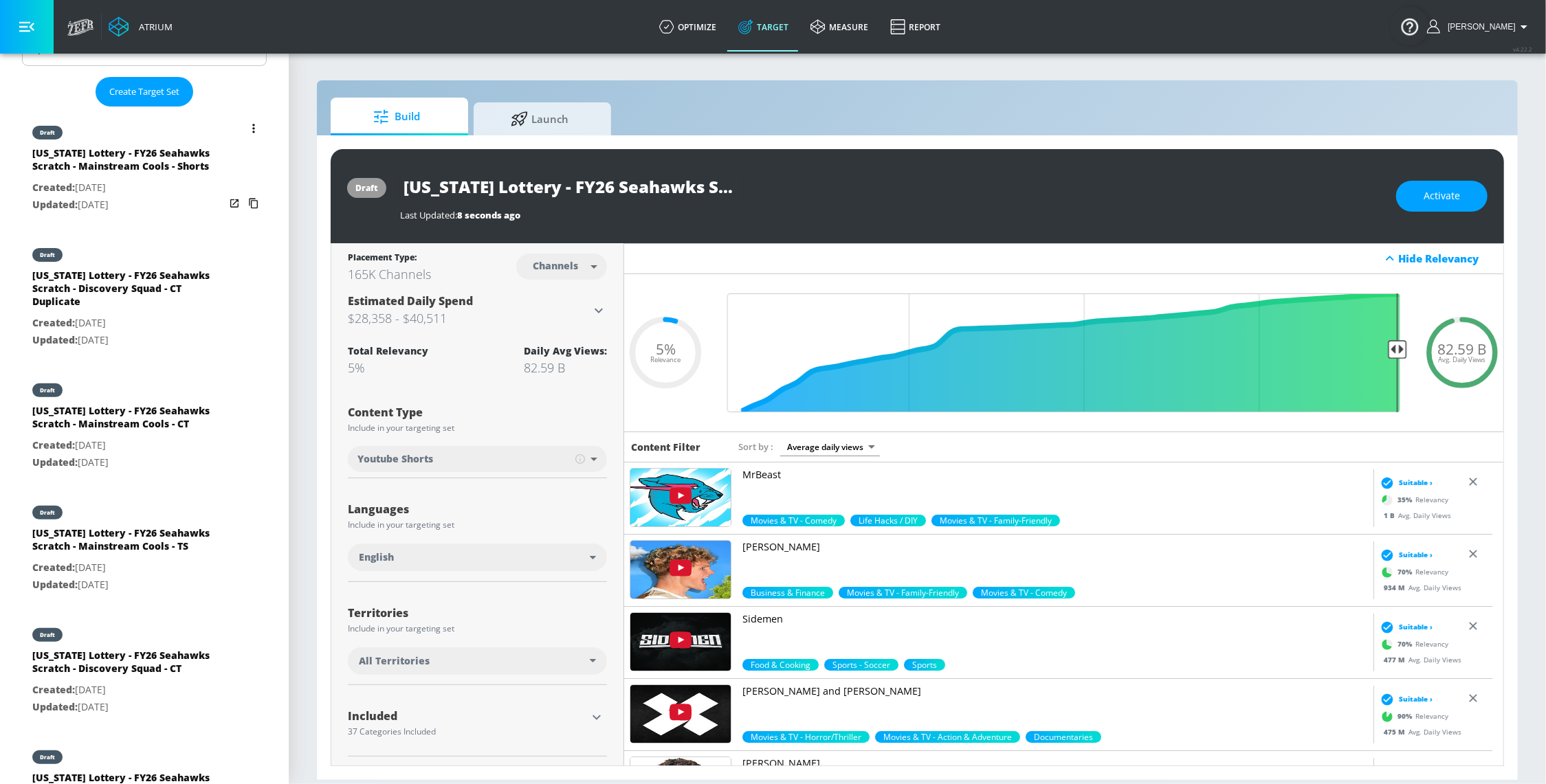
type input "[US_STATE] Lottery - FY26 Seahawks Scratch - Discovery Squad - CT Duplicate"
type input "0.05"
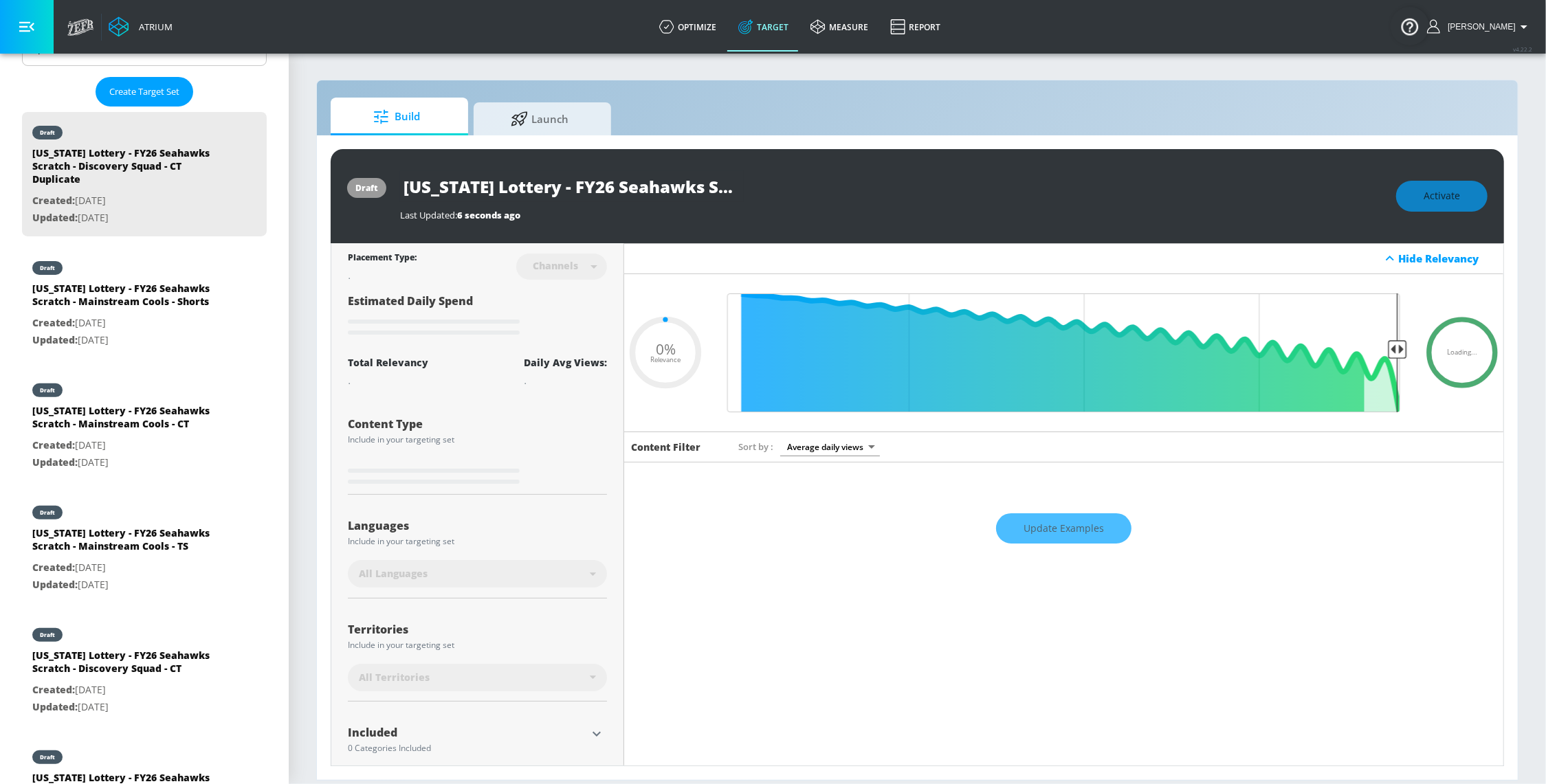
click at [630, 186] on input "[US_STATE] Lottery - FY26 Seahawks Scratch - Discovery Squad - CT Duplicate" at bounding box center [572, 186] width 344 height 31
drag, startPoint x: 789, startPoint y: 189, endPoint x: 692, endPoint y: 191, distance: 97.0
click at [828, 191] on div "[US_STATE] Lottery - FY26 Seahawks Scratch - Discovery Squad - CT Duplicate" at bounding box center [891, 186] width 982 height 31
click at [644, 188] on input "[US_STATE] Lottery - FY26 Seahawks Scratch - Discovery Squad - CT Duplicate" at bounding box center [572, 186] width 344 height 31
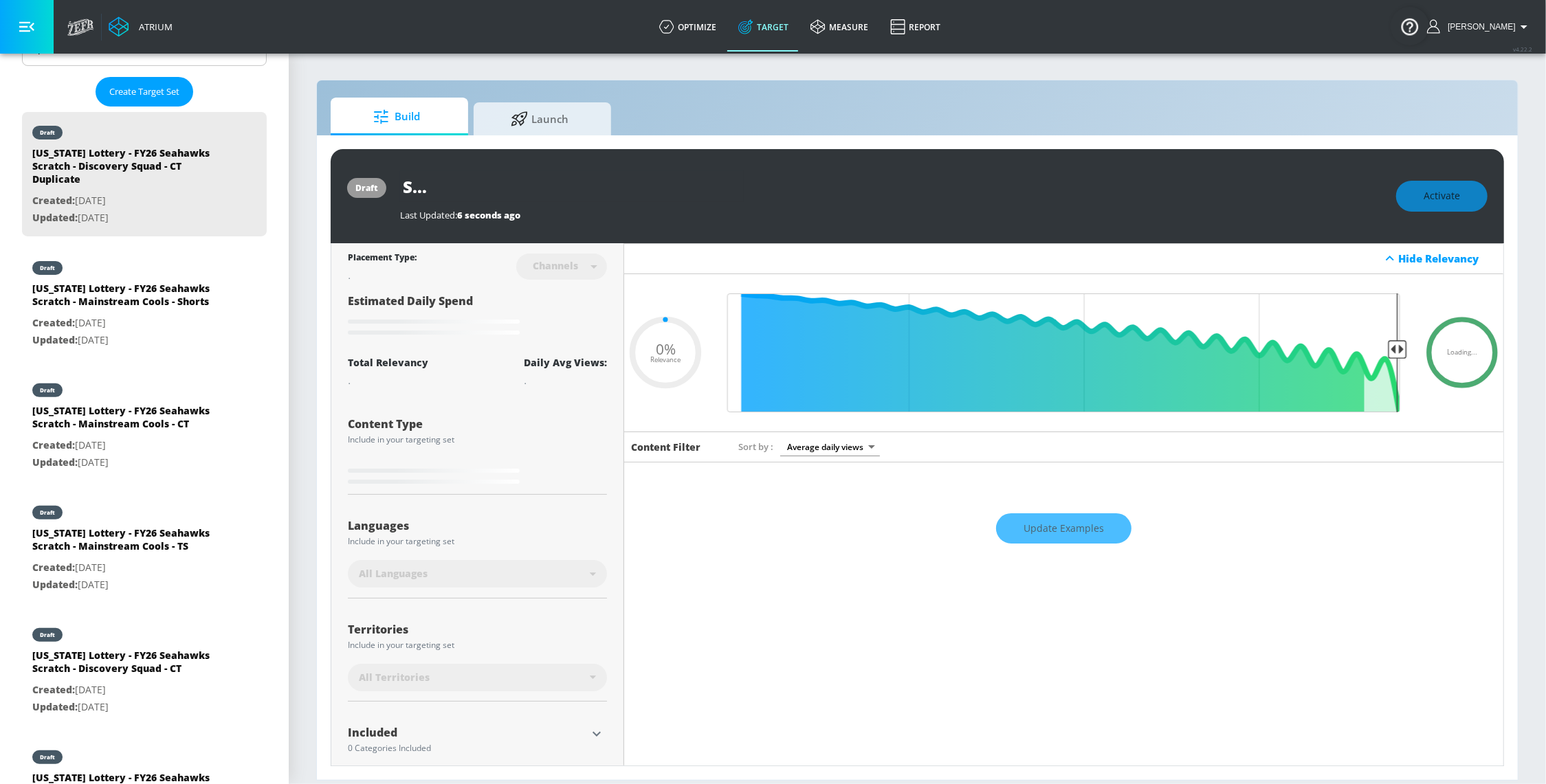
drag, startPoint x: 634, startPoint y: 187, endPoint x: 911, endPoint y: 200, distance: 277.3
click at [911, 200] on div "[US_STATE] Lottery - FY26 Seahawks Scratch - Discovery Squad - CT Duplicate" at bounding box center [891, 186] width 982 height 31
type input "[US_STATE] Lottery - FY26 Seahawks Scratch - Discovery Squad - S"
type input "0.05"
type input "[US_STATE] Lottery - FY26 Seahawks Scratch - Discovery Squad - Sh"
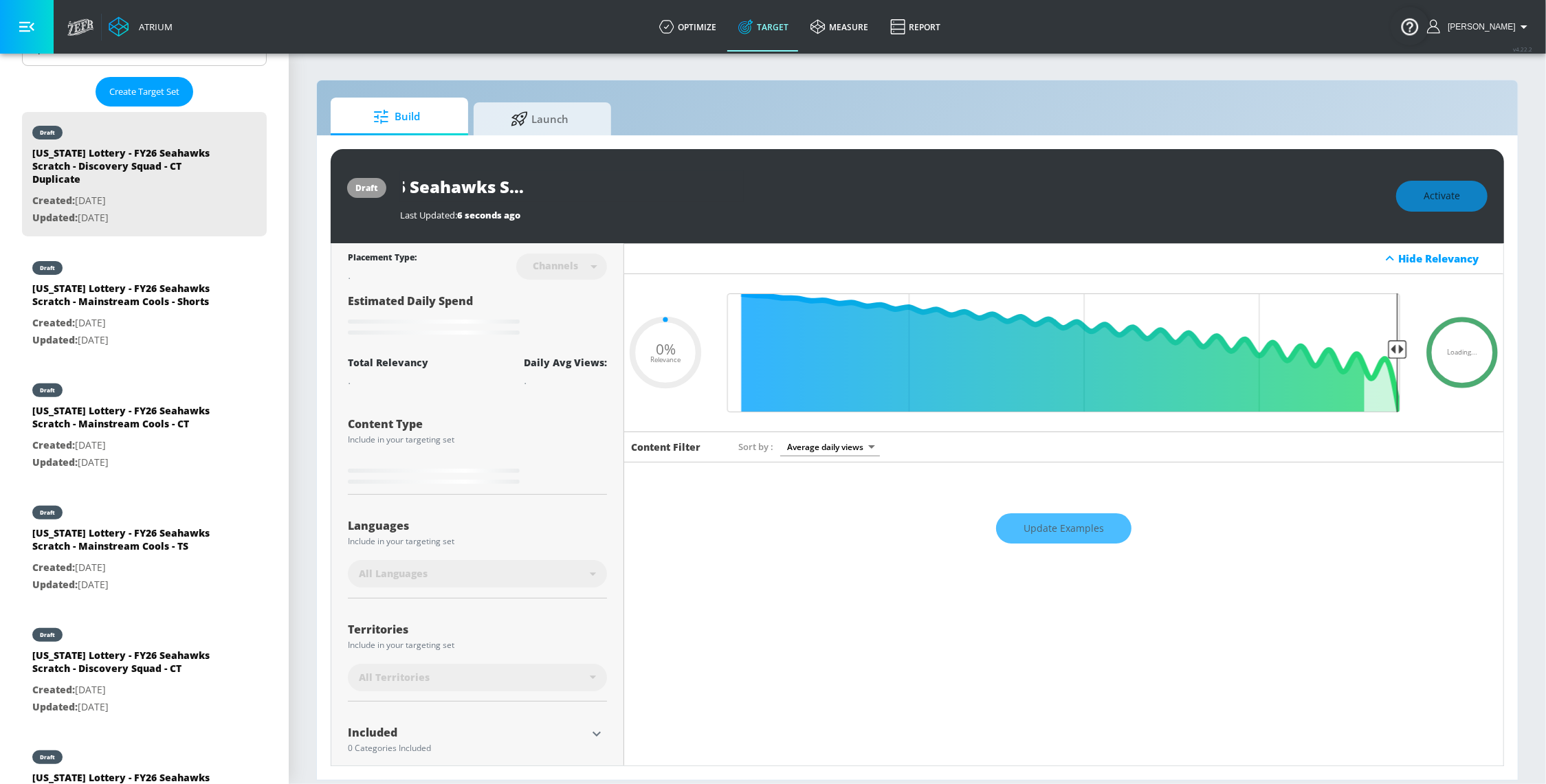
type input "0.05"
type input "[US_STATE] Lottery - FY26 Seahawks Scratch - Discovery Squad - Sho"
type input "0.05"
type input "[US_STATE] Lottery - FY26 Seahawks Scratch - Discovery Squad - Shor"
type input "0.05"
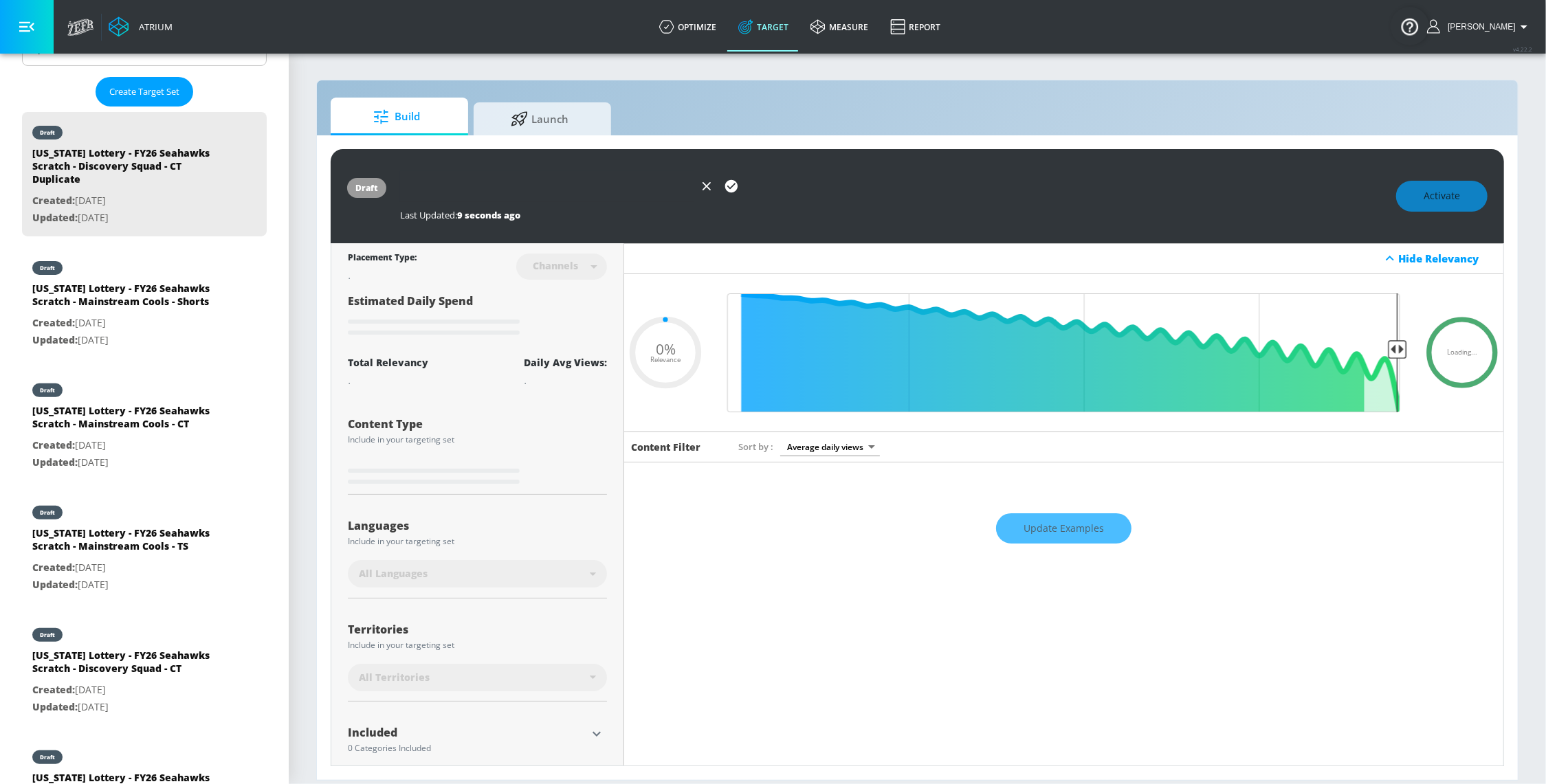
type input "[US_STATE] Lottery - FY26 Seahawks Scratch - Discovery Squad - Short"
type input "0.05"
type input "[US_STATE] Lottery - FY26 Seahawks Scratch - Discovery Squad - Shorts"
type input "0.05"
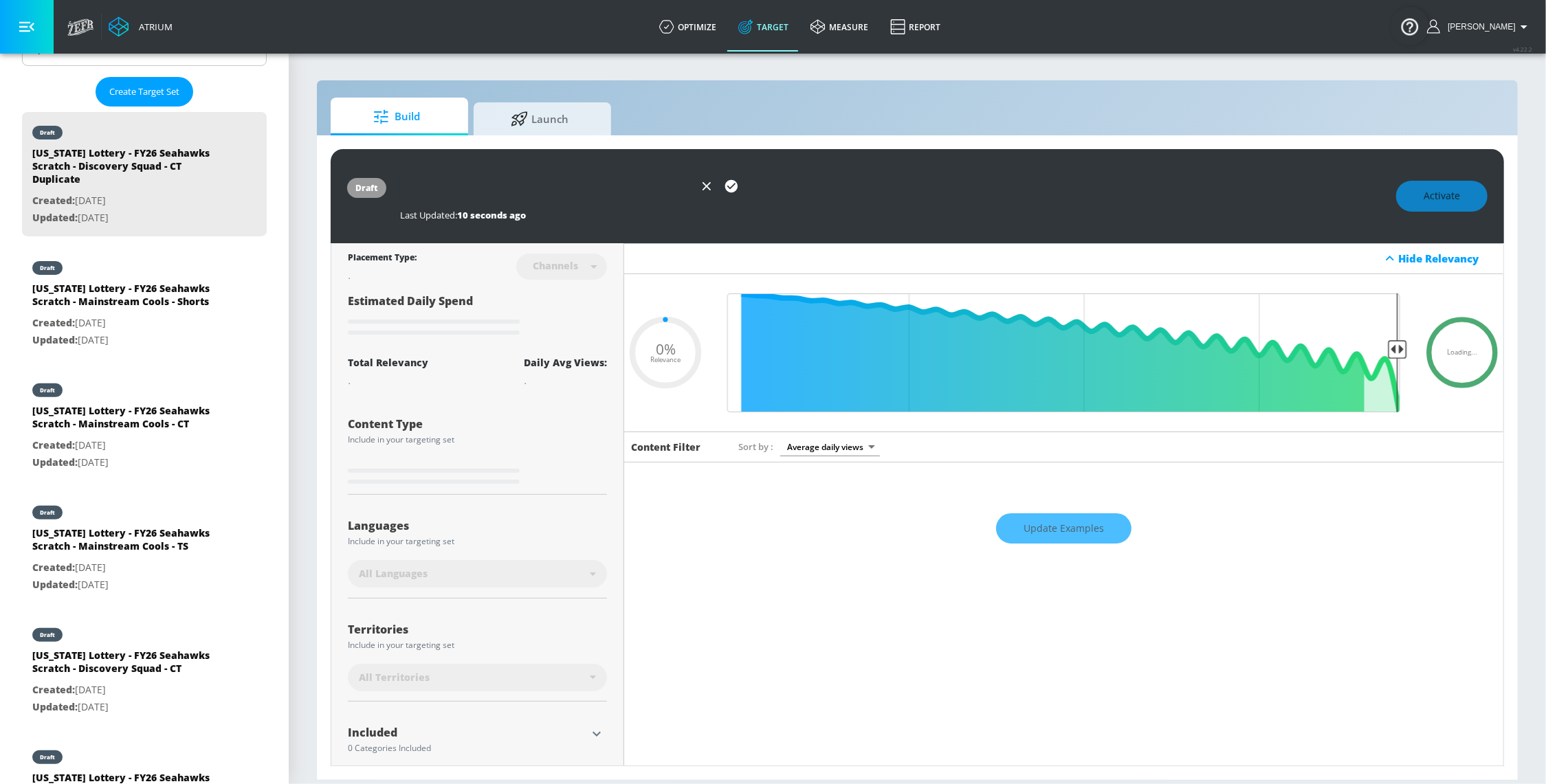
type input "[US_STATE] Lottery - FY26 Seahawks Scratch - Discovery Squad - Shorts"
click at [735, 183] on icon "button" at bounding box center [731, 186] width 15 height 15
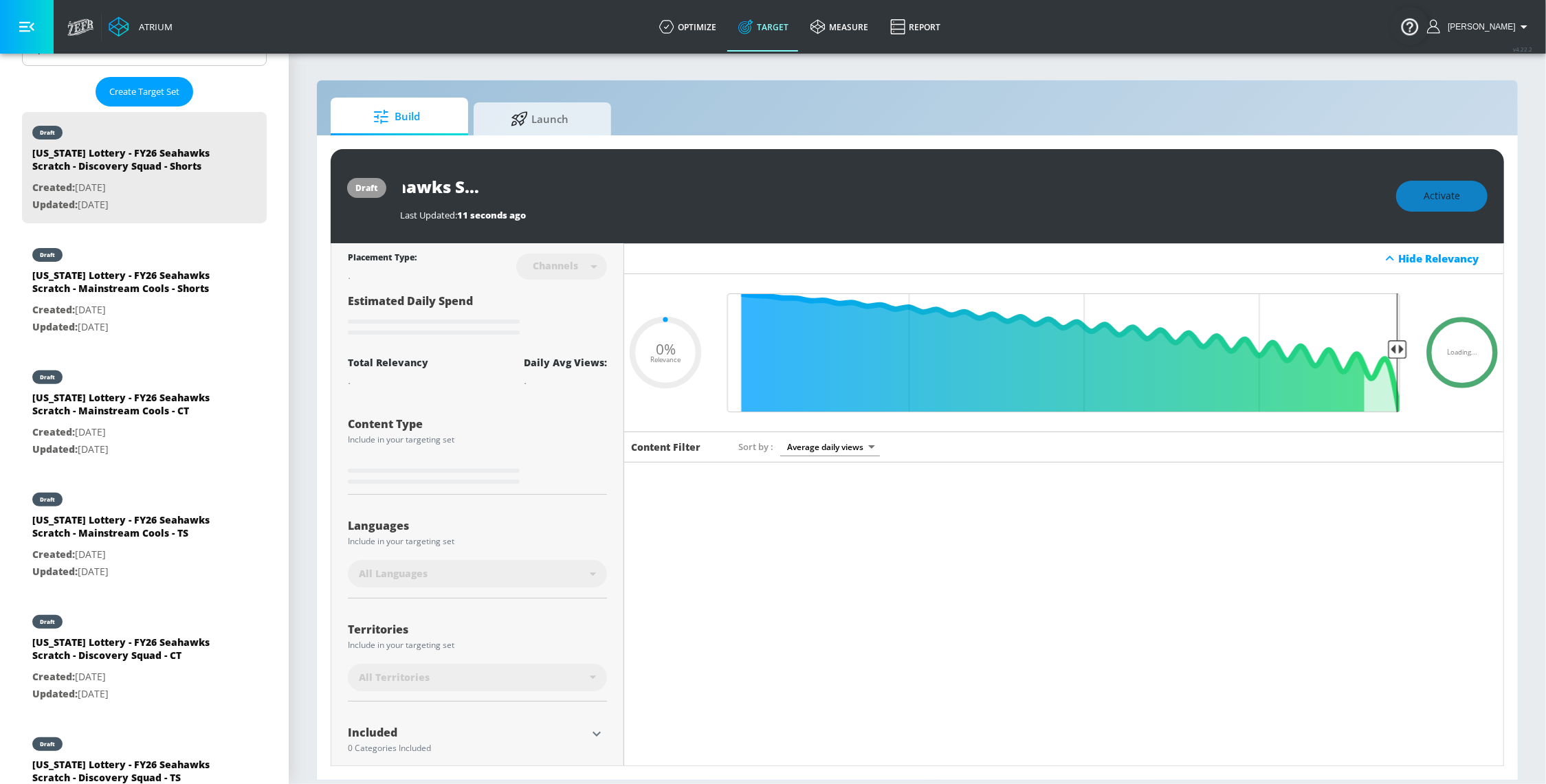
scroll to position [0, 0]
type input "0.05"
type input "[US_STATE] Lottery - FY26 Seahawks Scratch - Discovery Squad - CT Duplicate"
type input "0.05"
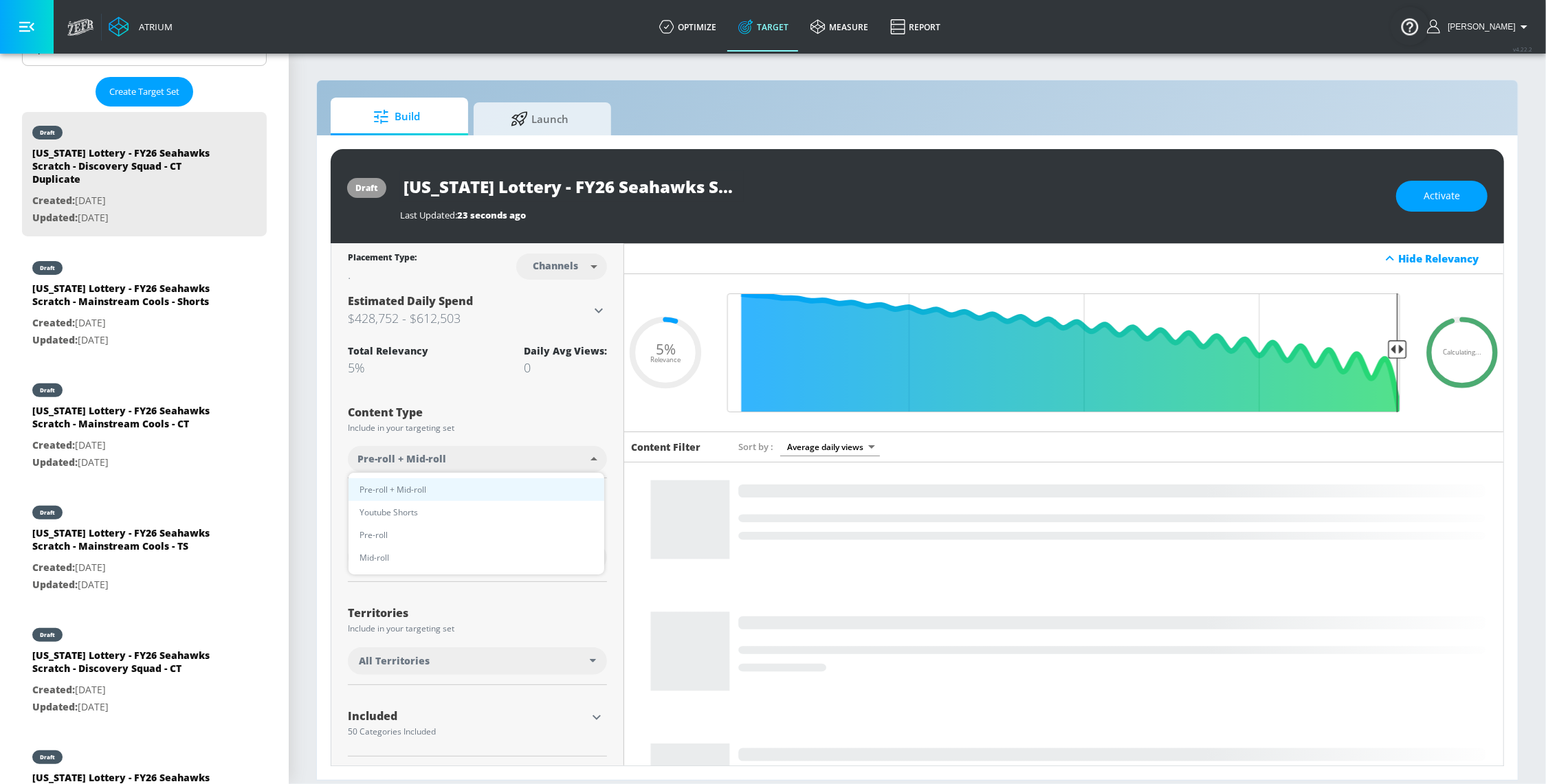
click at [459, 463] on body "Atrium optimize Target measure Report optimize Target measure Report v 4.22.2 S…" at bounding box center [773, 392] width 1546 height 784
click at [430, 501] on li "Youtube Shorts" at bounding box center [476, 512] width 255 height 22
type input "short_video"
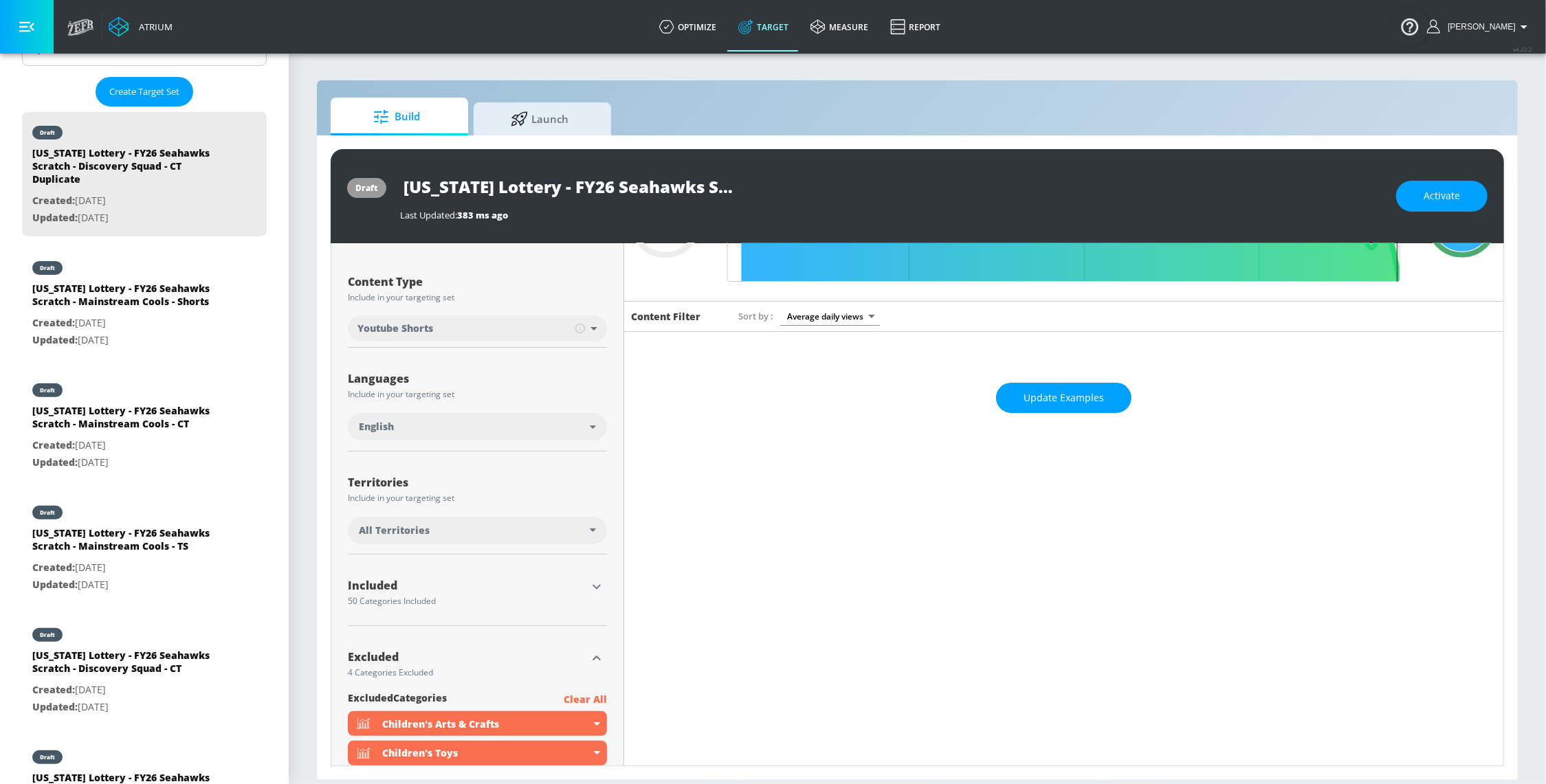
scroll to position [179, 0]
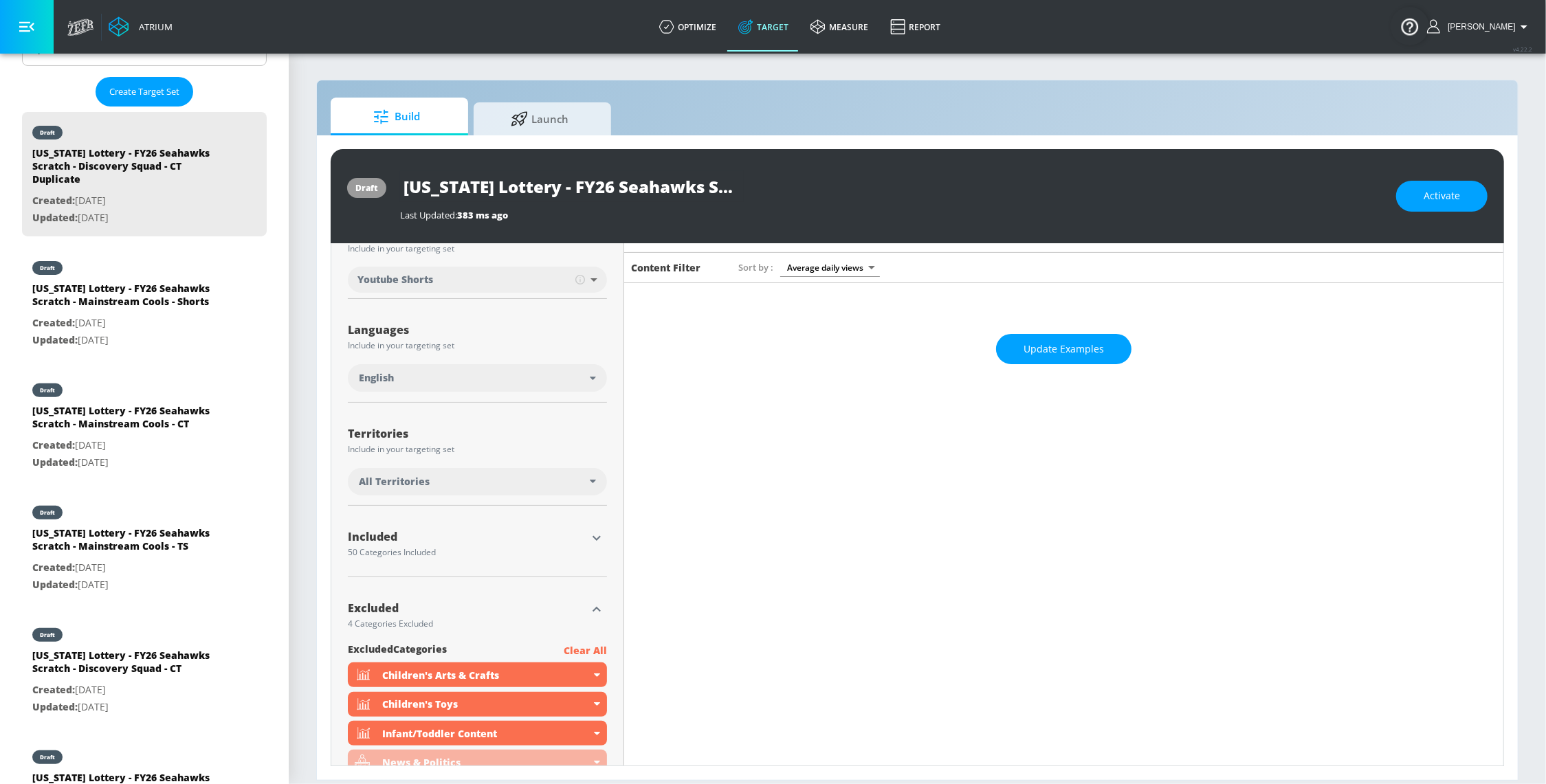
click at [604, 192] on input "[US_STATE] Lottery - FY26 Seahawks Scratch - Discovery Squad - CT Duplicate" at bounding box center [572, 186] width 344 height 31
drag, startPoint x: 865, startPoint y: 196, endPoint x: 876, endPoint y: 196, distance: 11.0
click at [878, 197] on div "[US_STATE] Lottery - FY26 Seahawks Scratch - Discovery Squad - CT Duplicate" at bounding box center [891, 186] width 982 height 31
drag, startPoint x: 640, startPoint y: 188, endPoint x: 829, endPoint y: 198, distance: 189.3
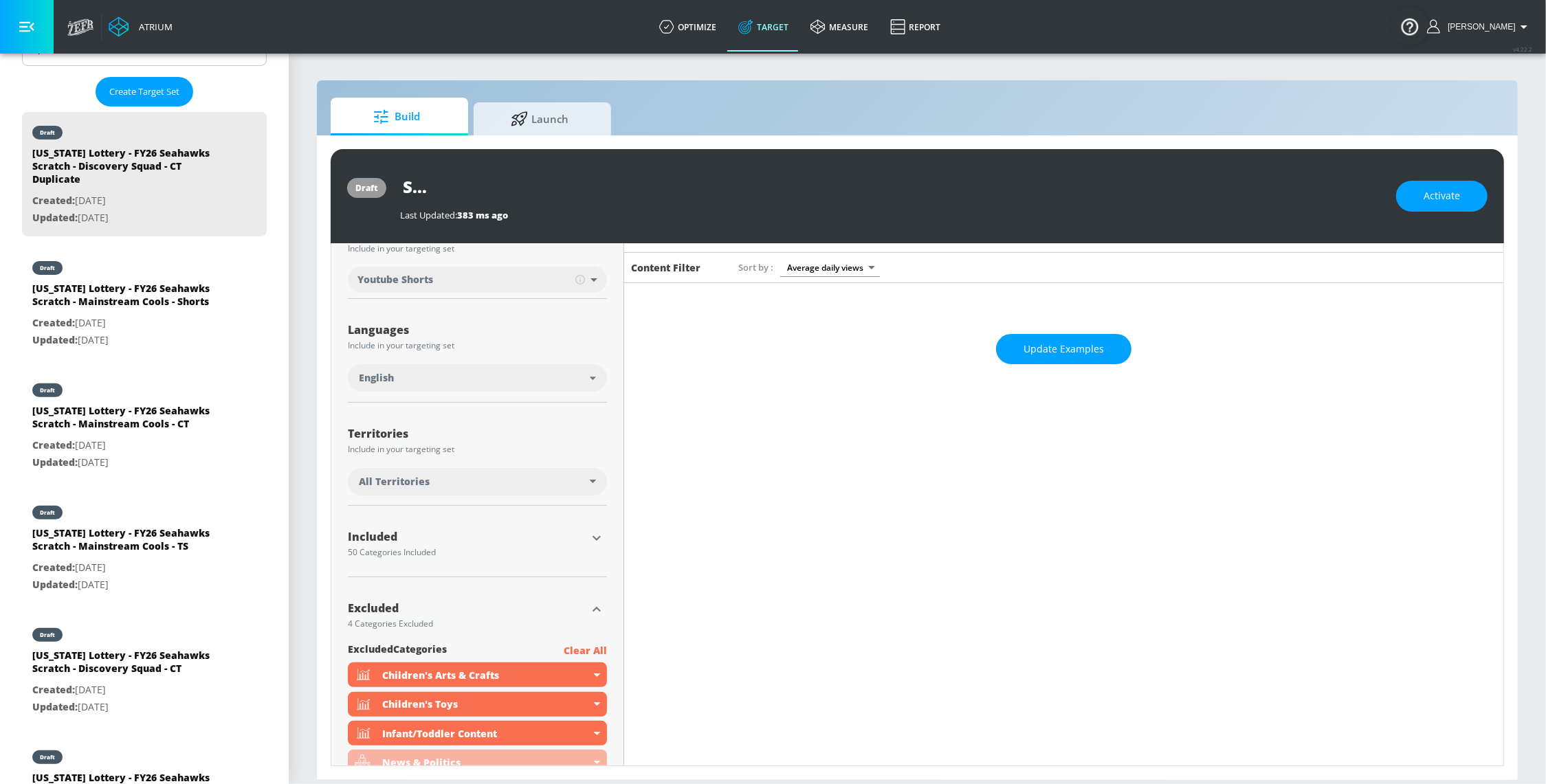
click at [830, 198] on div "[US_STATE] Lottery - FY26 Seahawks Scratch - Discovery Squad - CT Duplicate" at bounding box center [891, 186] width 982 height 31
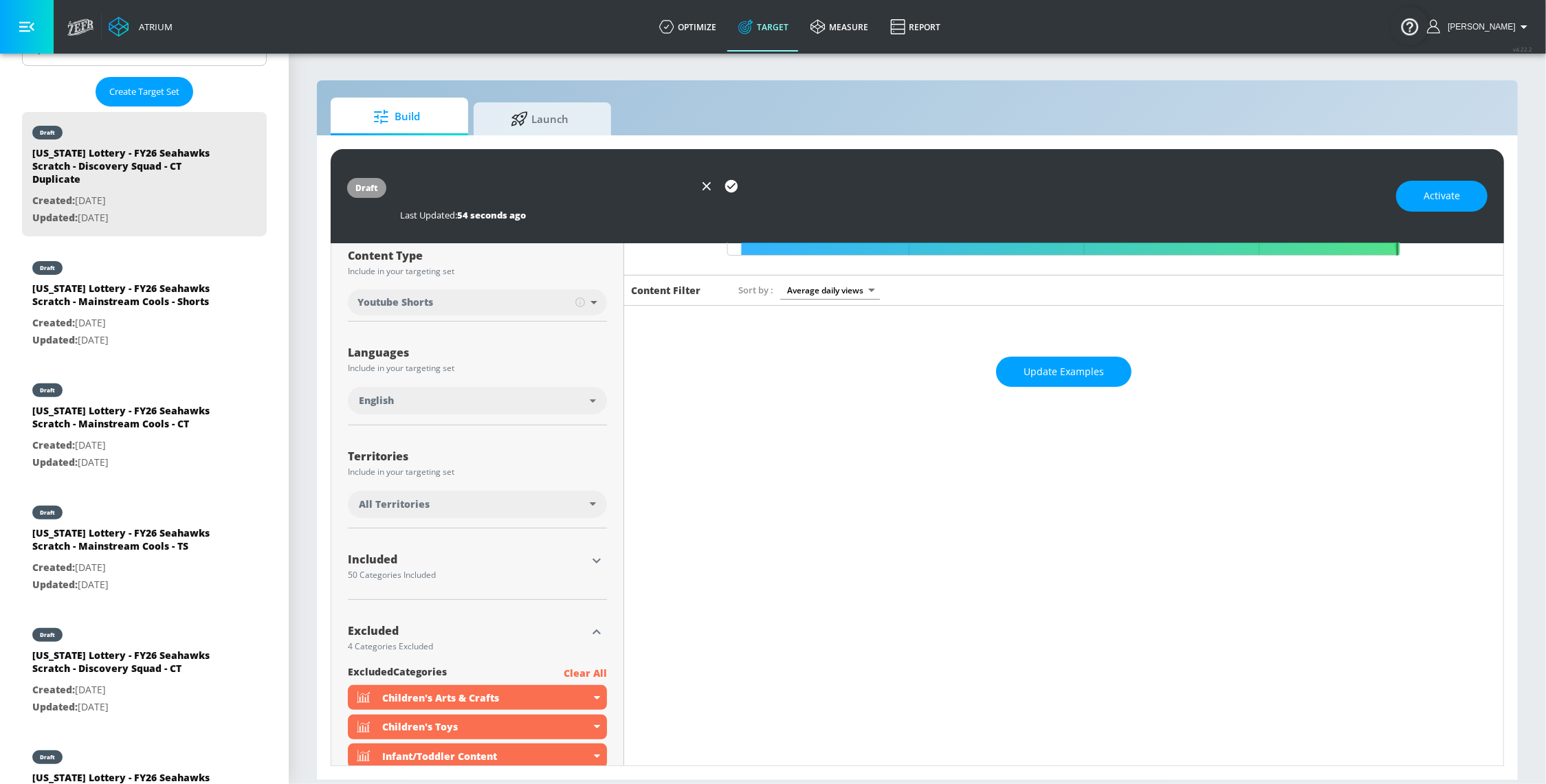
scroll to position [0, 0]
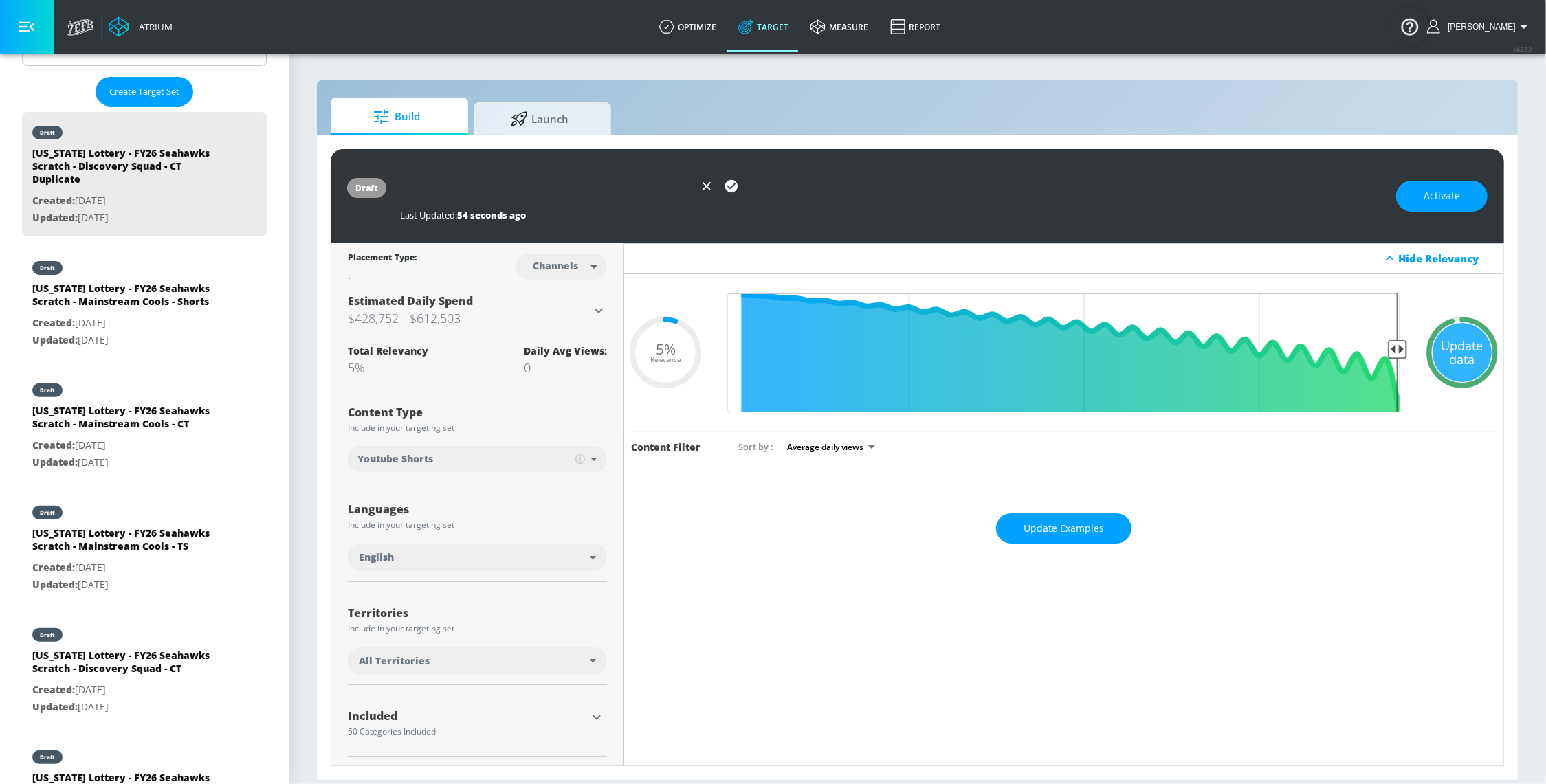
type input "[US_STATE] Lottery - FY26 Seahawks Scratch - Discovery Squad - Shorts"
click at [736, 191] on icon "button" at bounding box center [731, 186] width 15 height 15
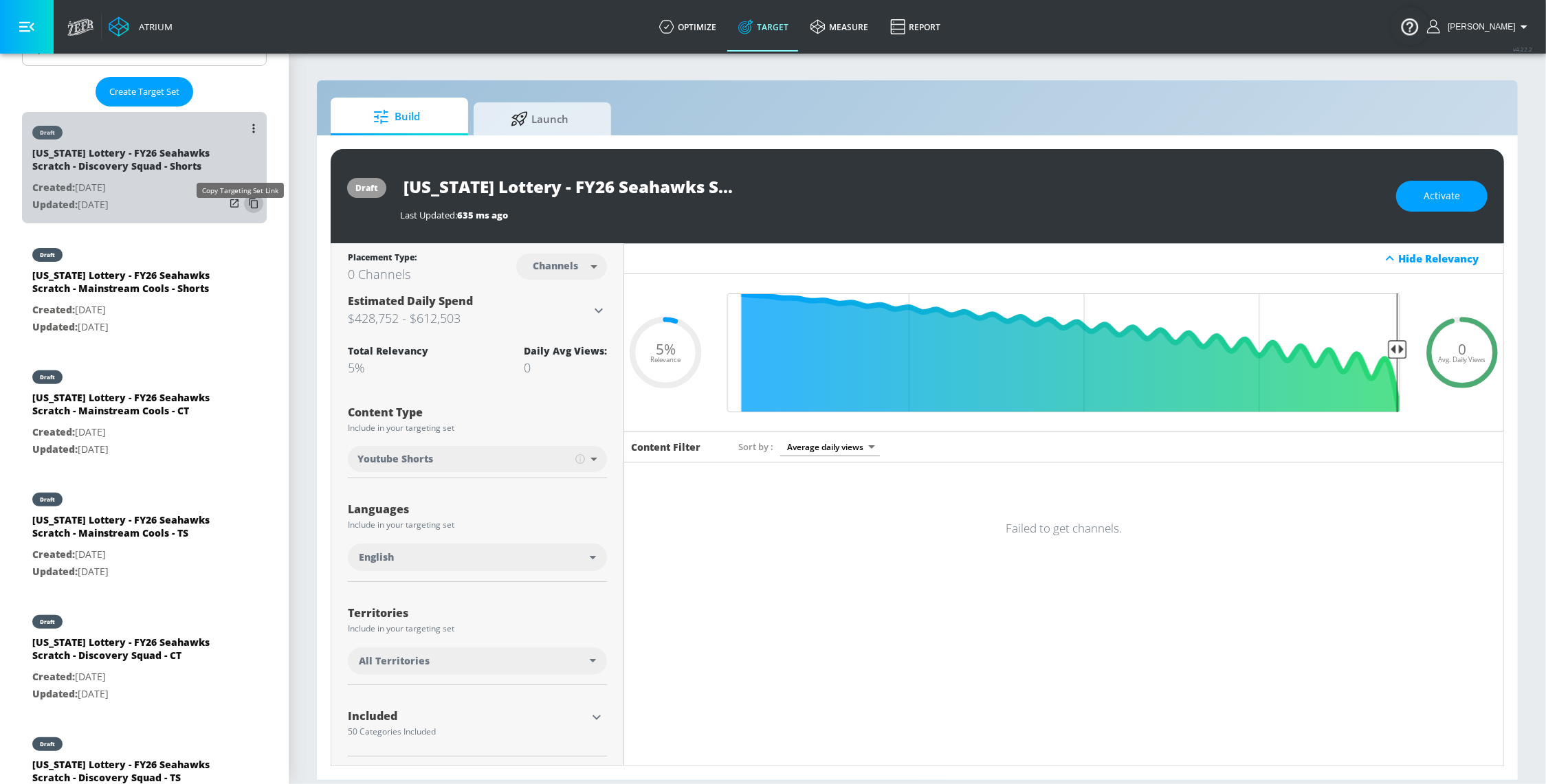
click at [243, 214] on icon "list of Target Set" at bounding box center [254, 203] width 22 height 22
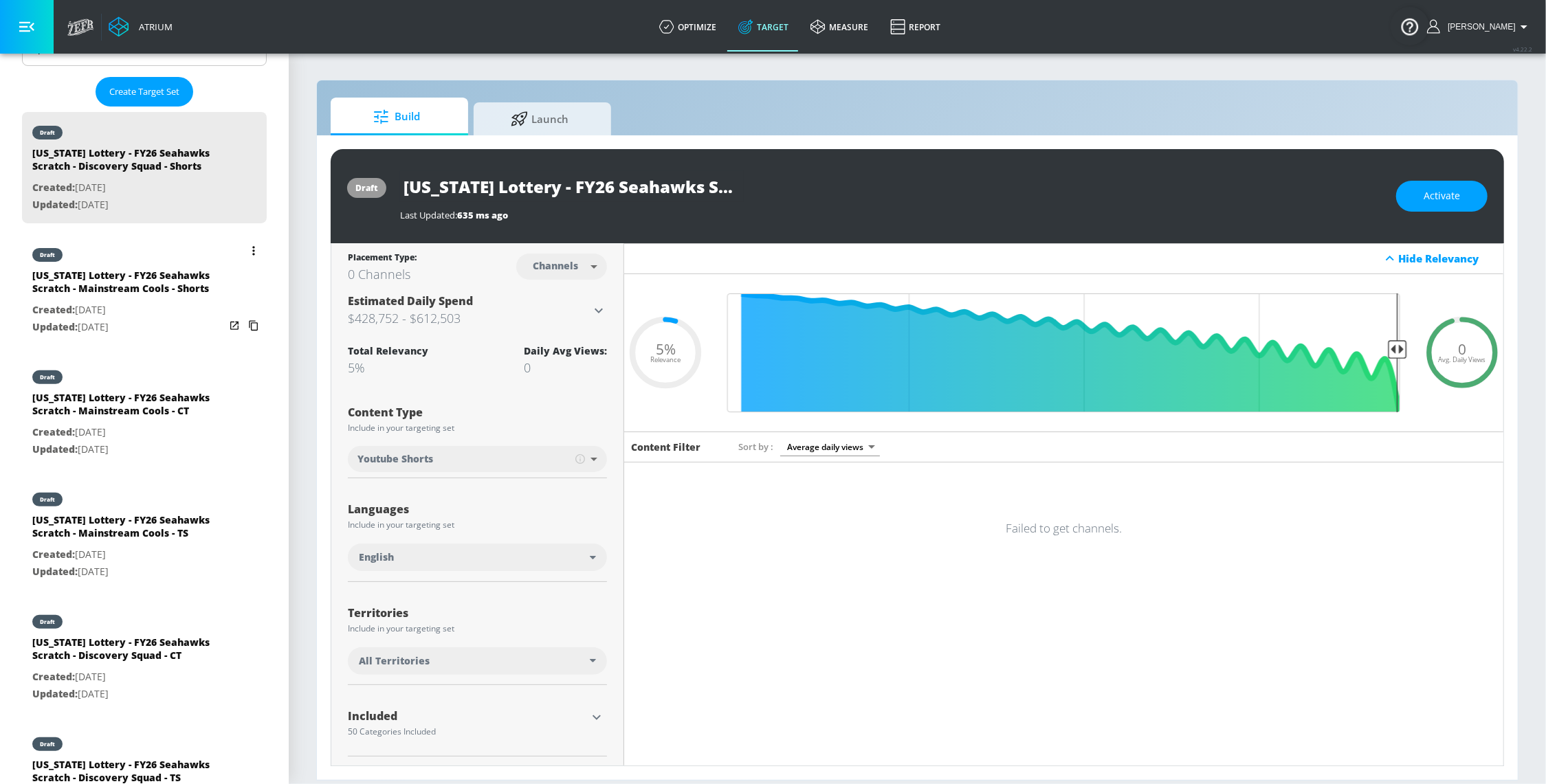
click at [243, 336] on icon "list of Target Set" at bounding box center [254, 325] width 22 height 22
click at [1247, 322] on input "Final Threshold" at bounding box center [1063, 352] width 686 height 119
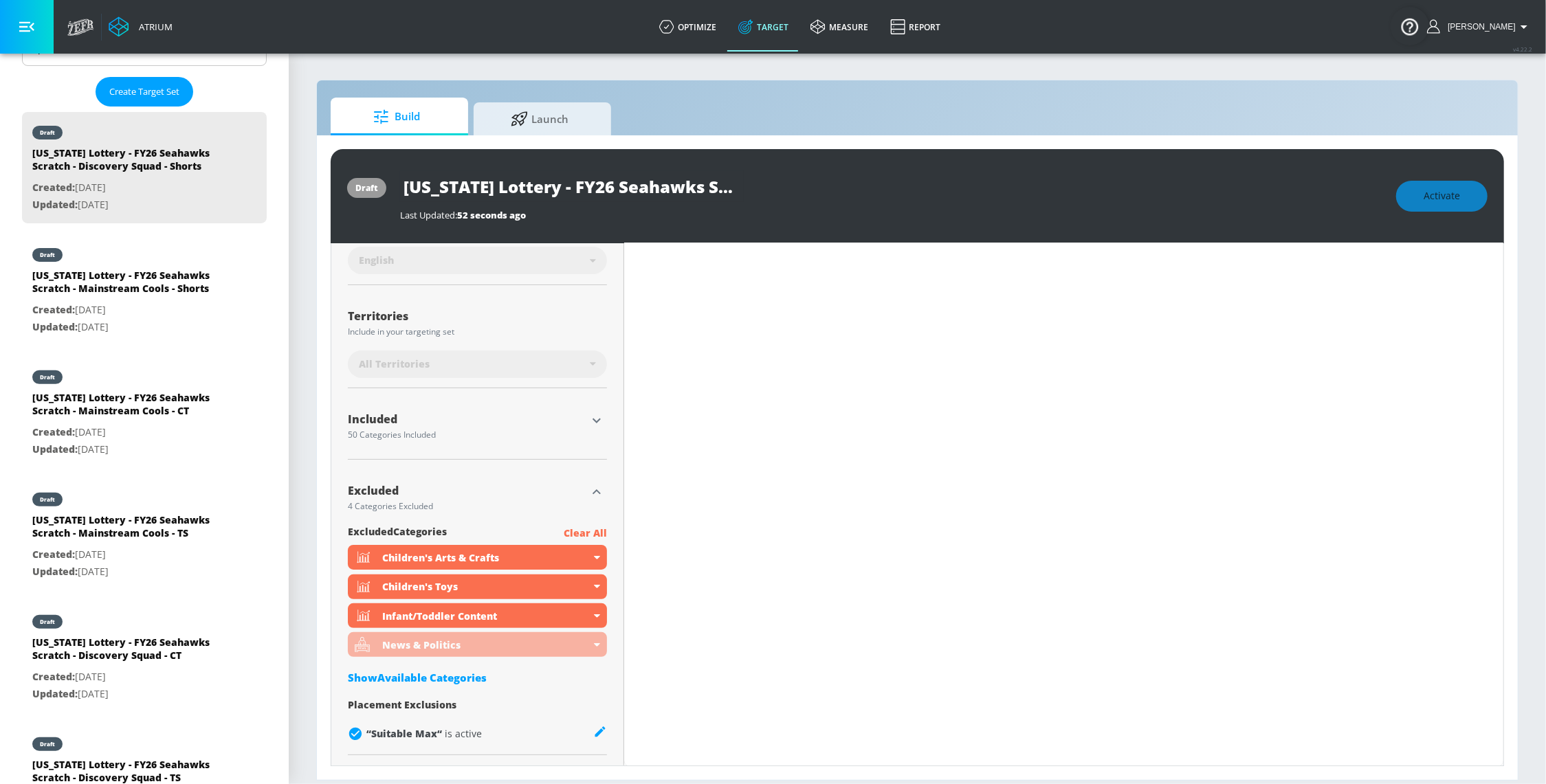
scroll to position [311, 0]
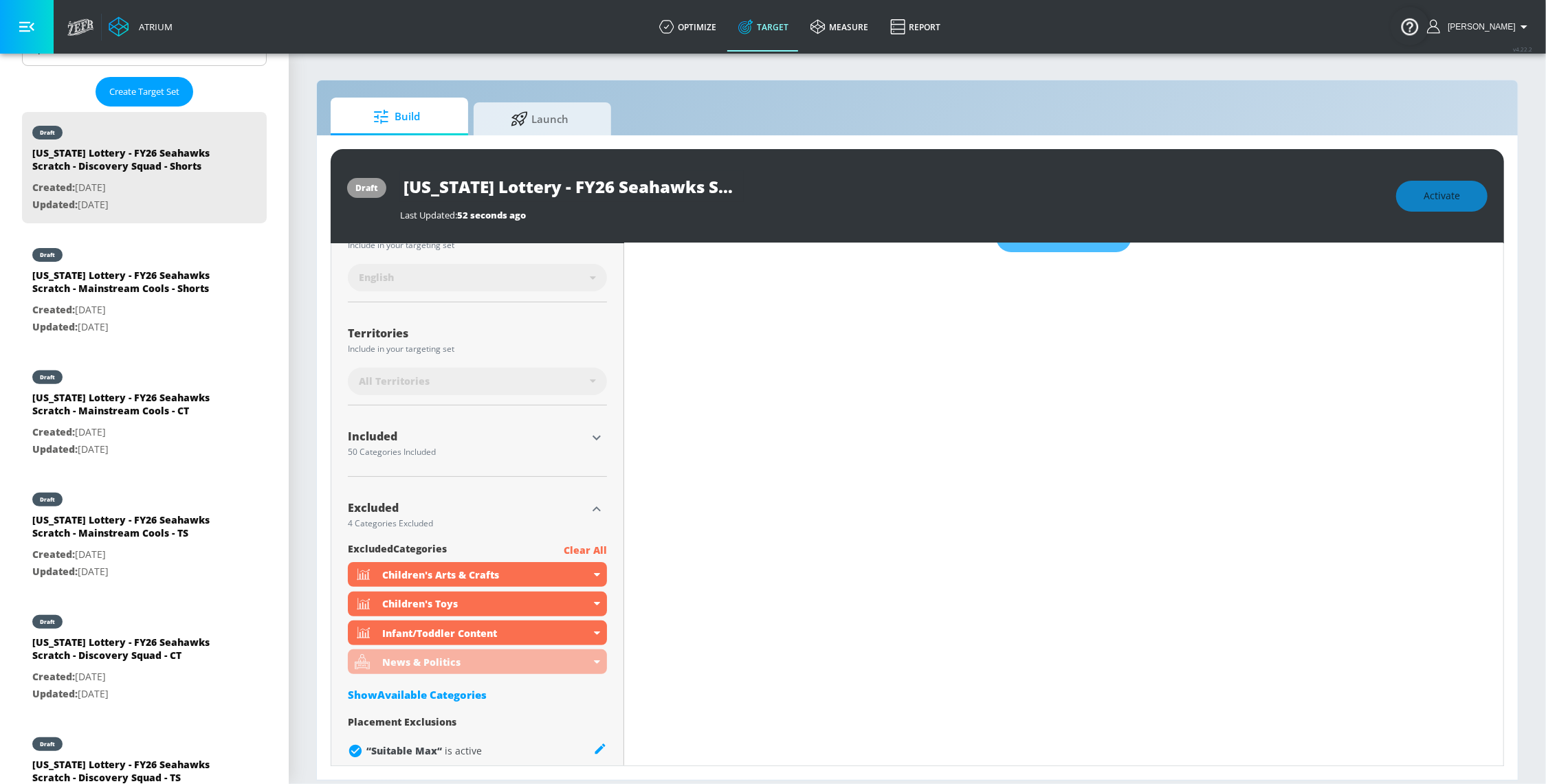
click at [594, 439] on icon "button" at bounding box center [596, 438] width 8 height 4
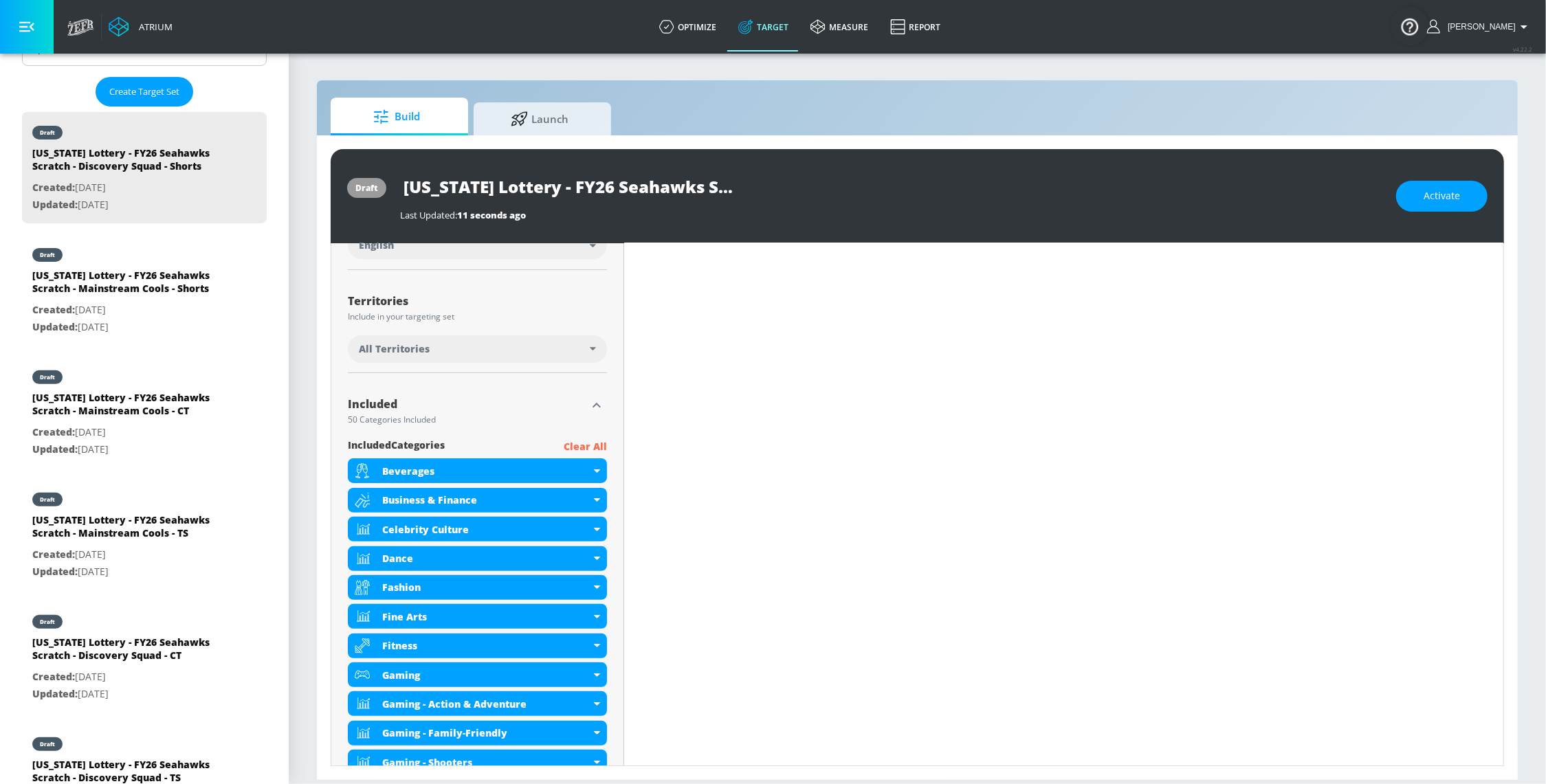
scroll to position [0, 0]
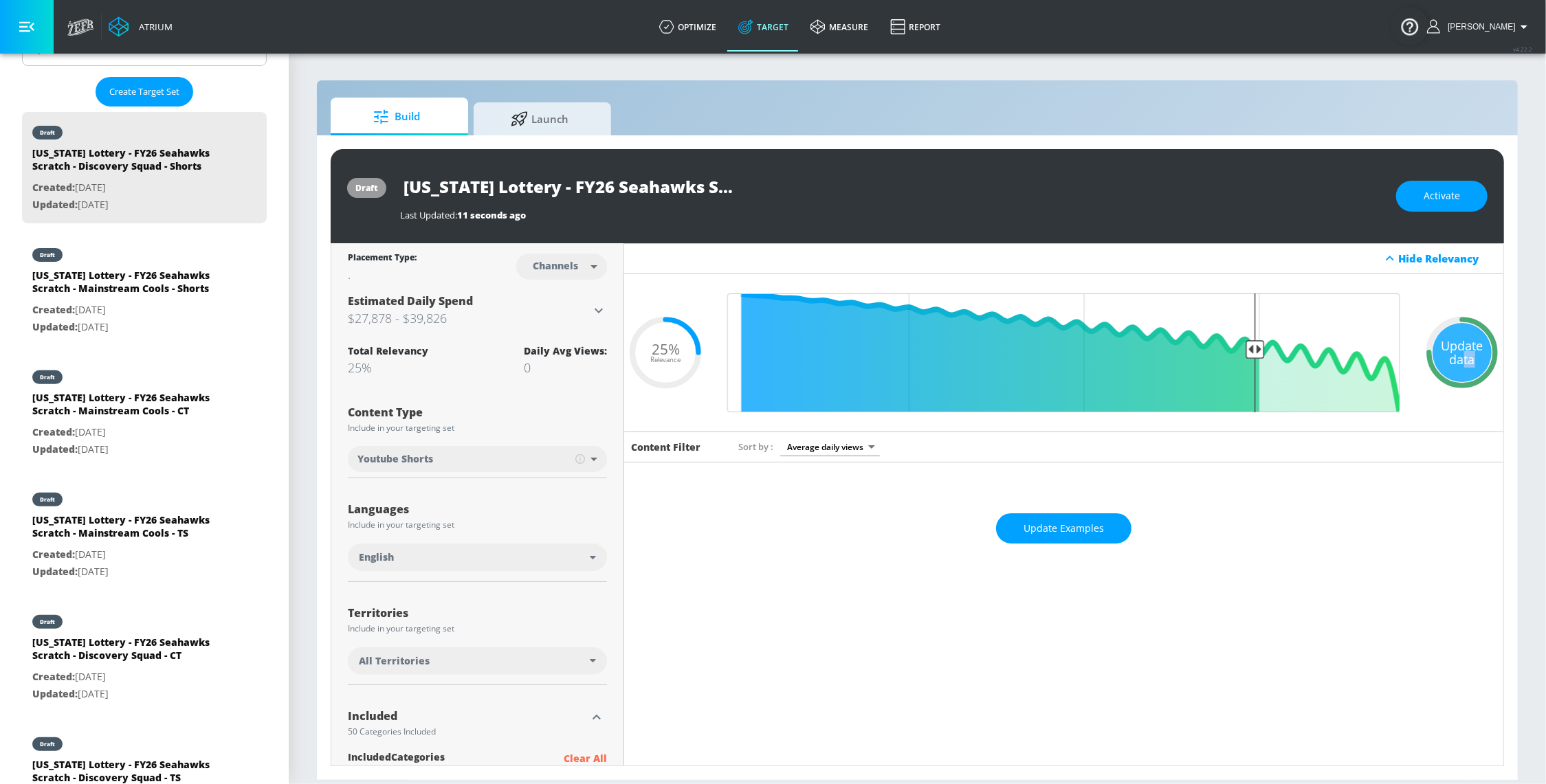
click at [1435, 367] on div "Update data" at bounding box center [1462, 352] width 59 height 59
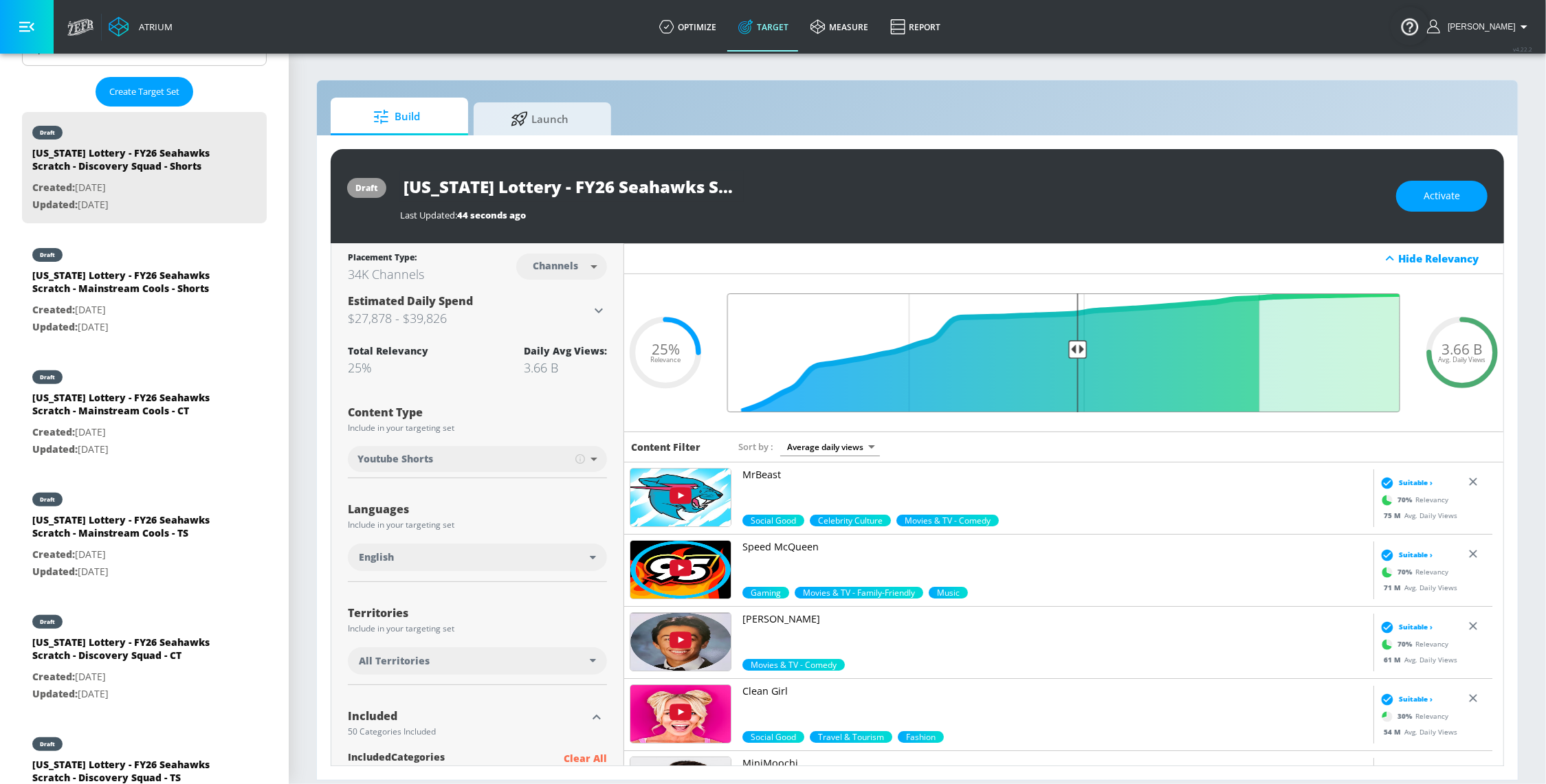
type input "0.5"
click at [1071, 363] on input "Final Threshold" at bounding box center [1063, 352] width 686 height 119
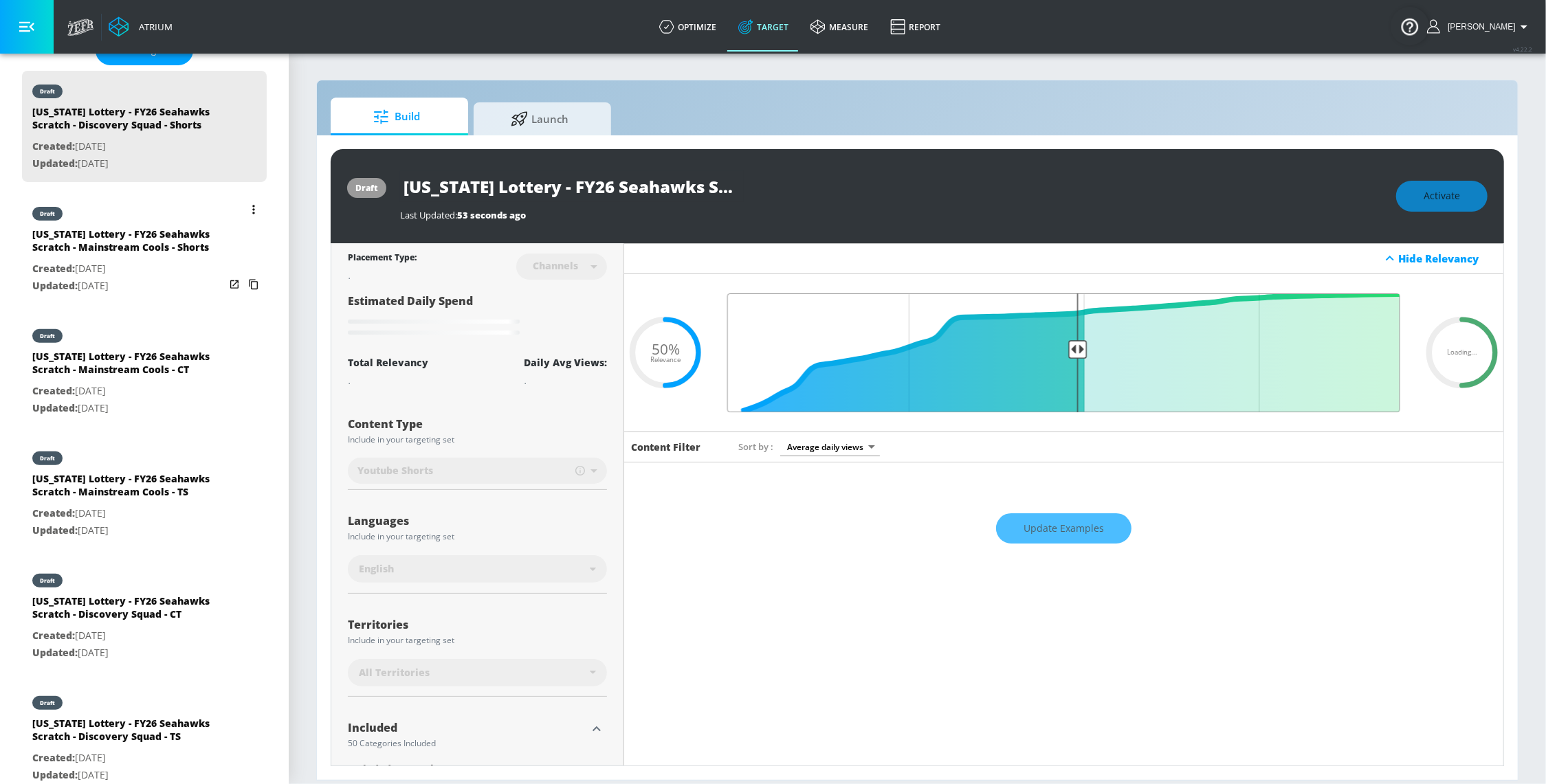
scroll to position [390, 0]
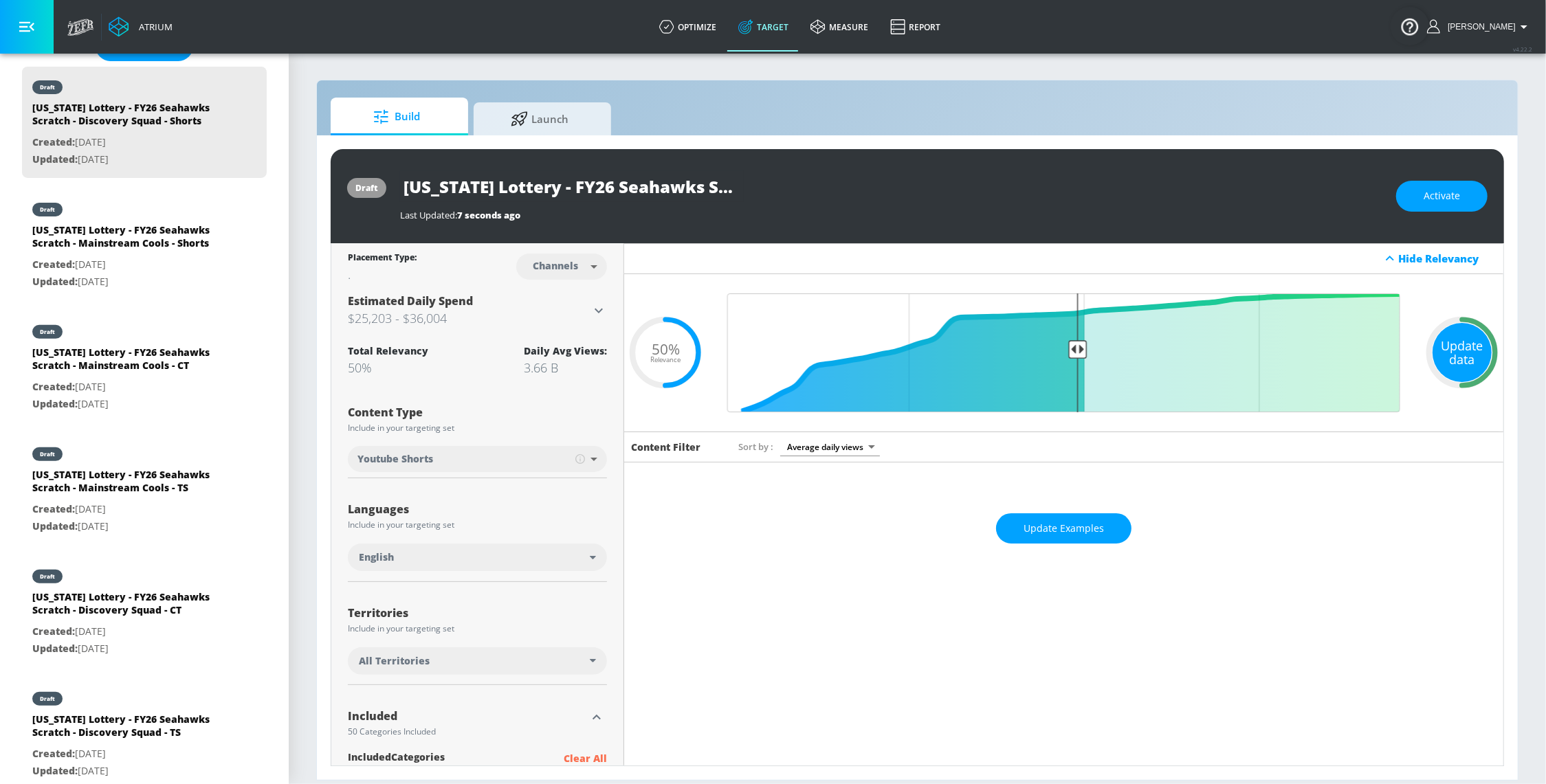
click at [1435, 351] on div "Update data" at bounding box center [1462, 352] width 59 height 59
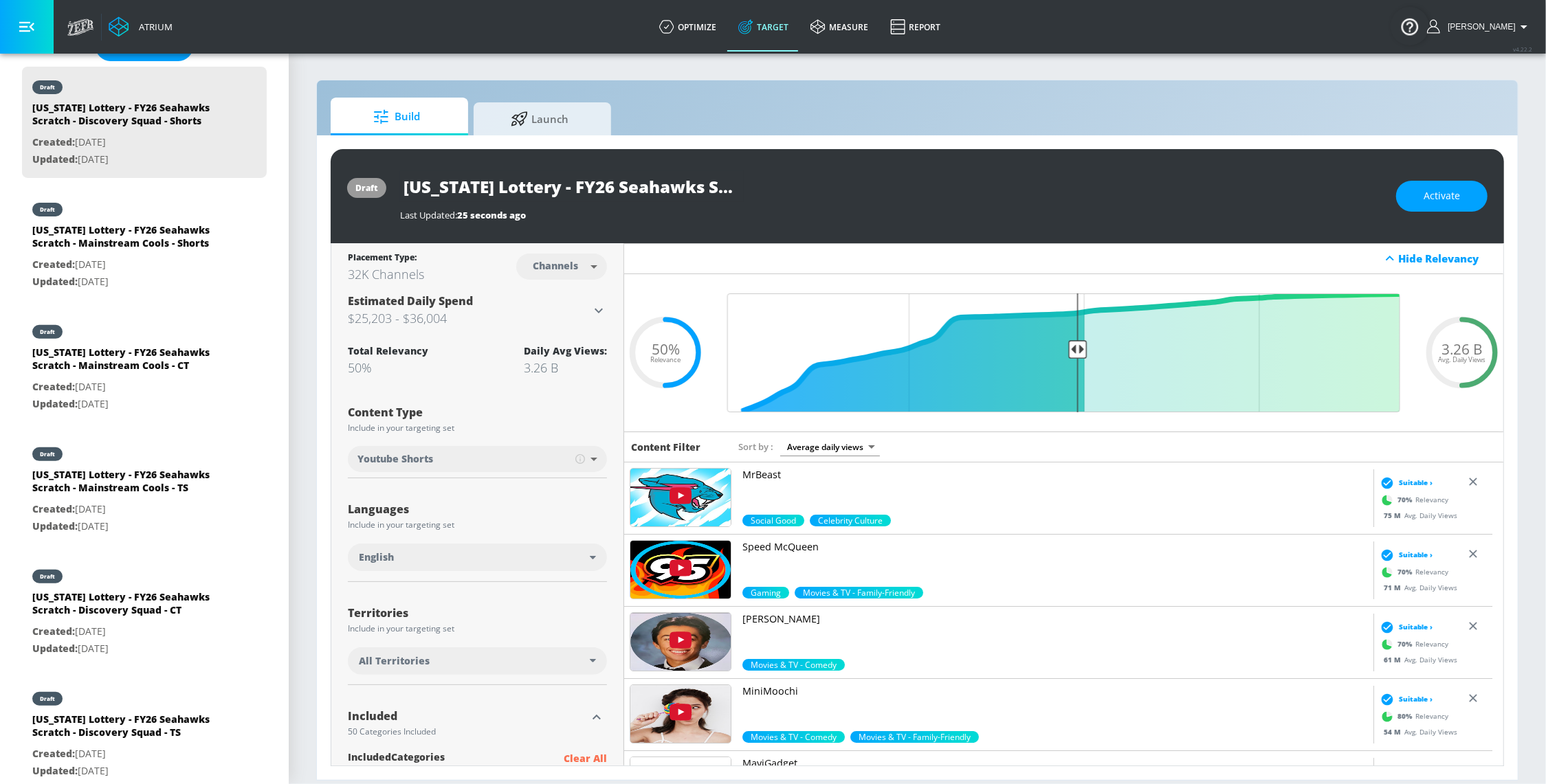
click at [1435, 219] on div "draft [US_STATE] Lottery - FY26 Seahawks Scratch - Discovery Squad - Shorts Las…" at bounding box center [917, 196] width 1173 height 94
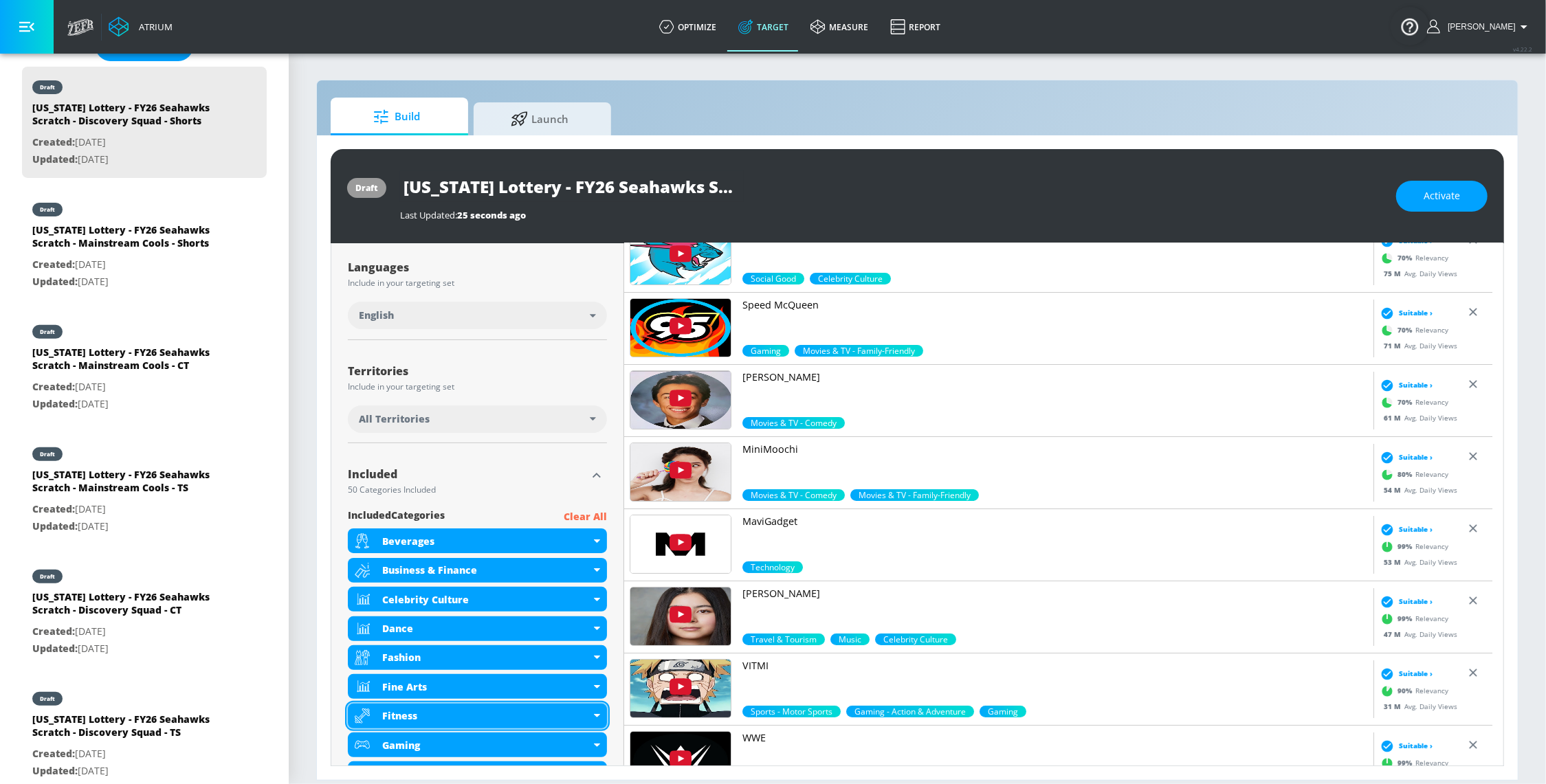
scroll to position [0, 0]
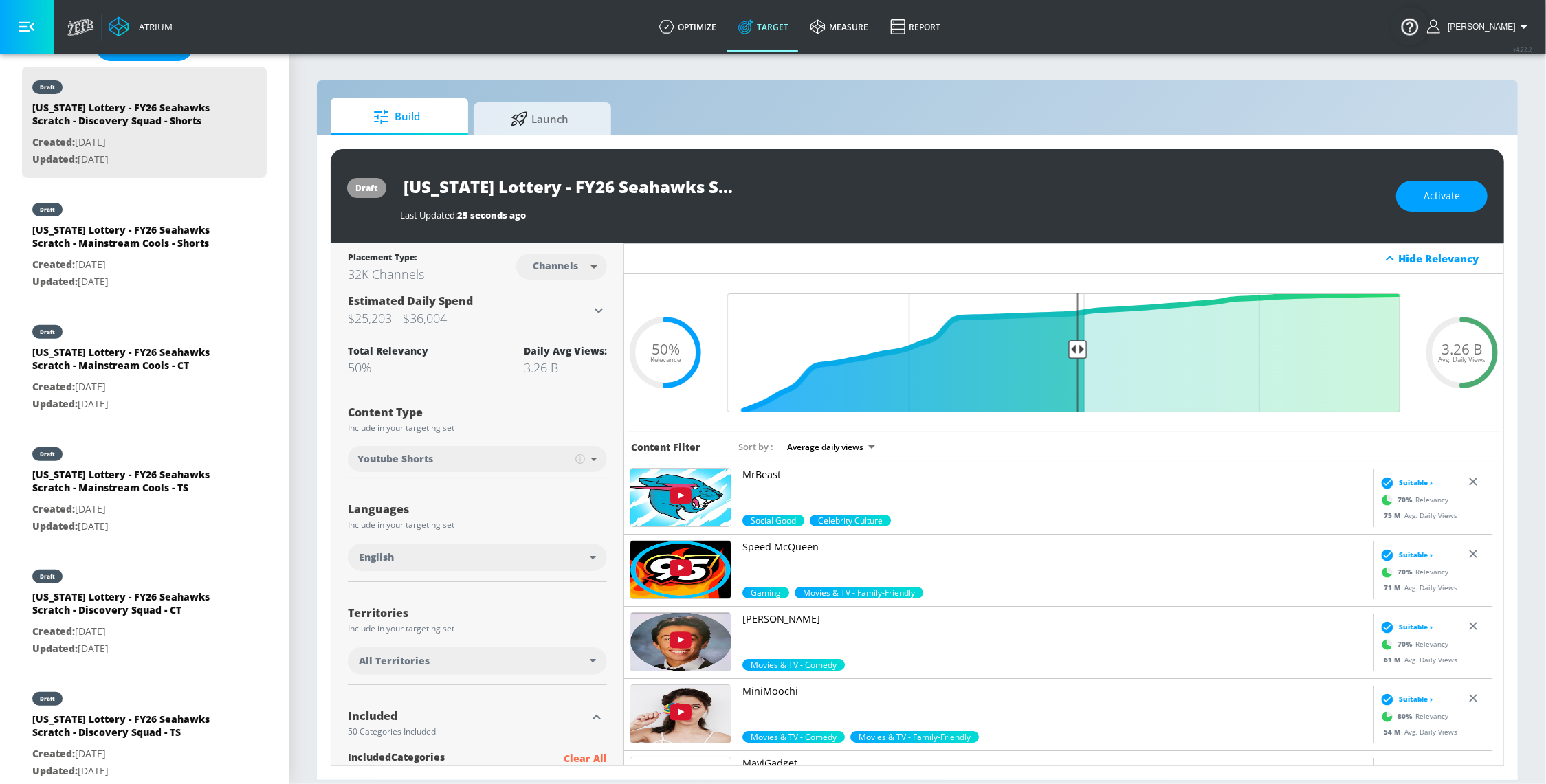
click at [1435, 214] on div "draft [US_STATE] Lottery - FY26 Seahawks Scratch - Discovery Squad - Shorts Las…" at bounding box center [917, 196] width 1173 height 94
click at [1435, 204] on button "Activate" at bounding box center [1442, 196] width 92 height 31
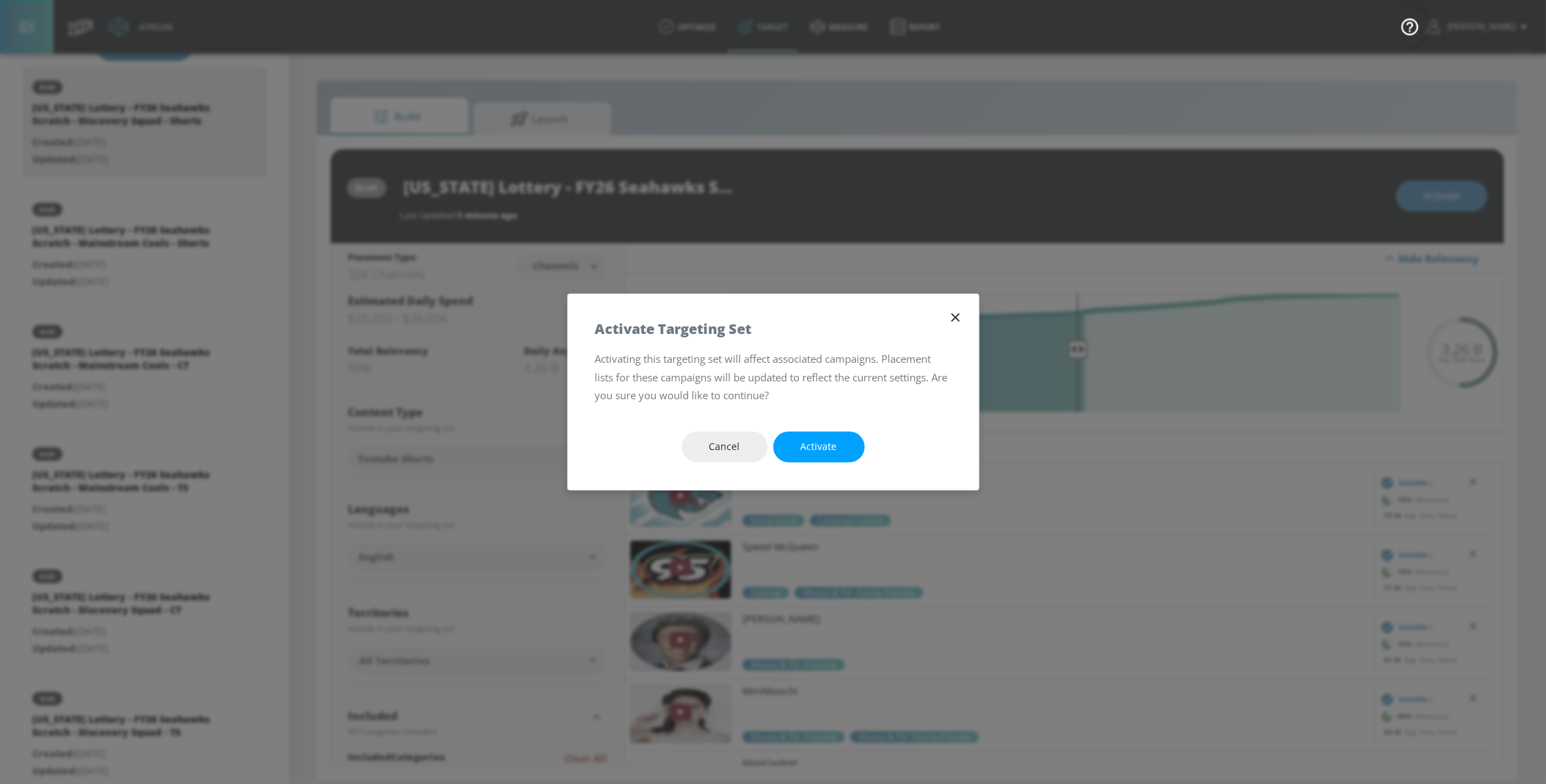
click at [829, 429] on div "Cancel Activate" at bounding box center [773, 447] width 411 height 86
click at [840, 445] on button "Activate" at bounding box center [819, 447] width 92 height 31
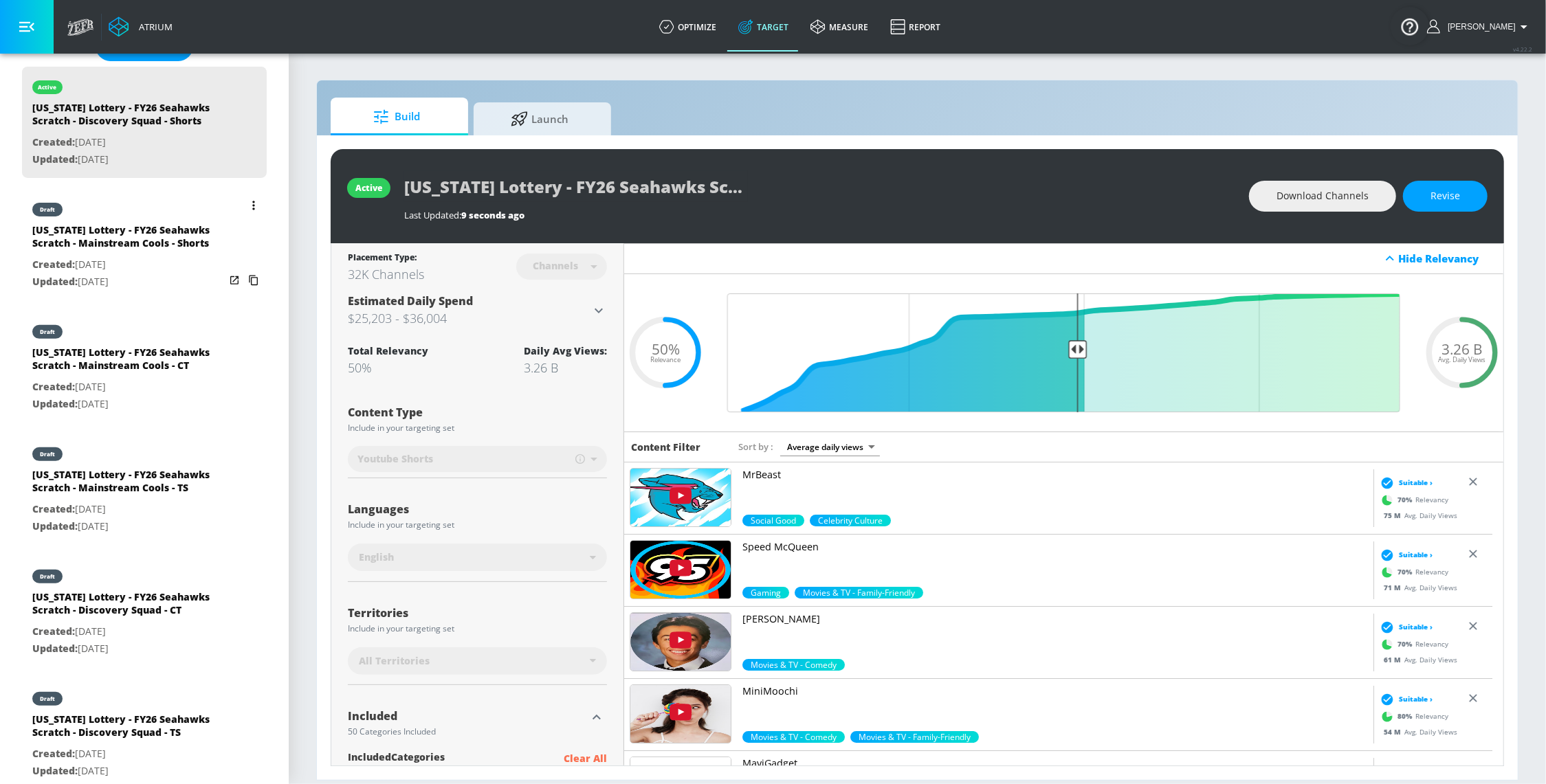
click at [137, 256] on div "[US_STATE] Lottery - FY26 Seahawks Scratch - Mainstream Cools - Shorts" at bounding box center [129, 239] width 192 height 33
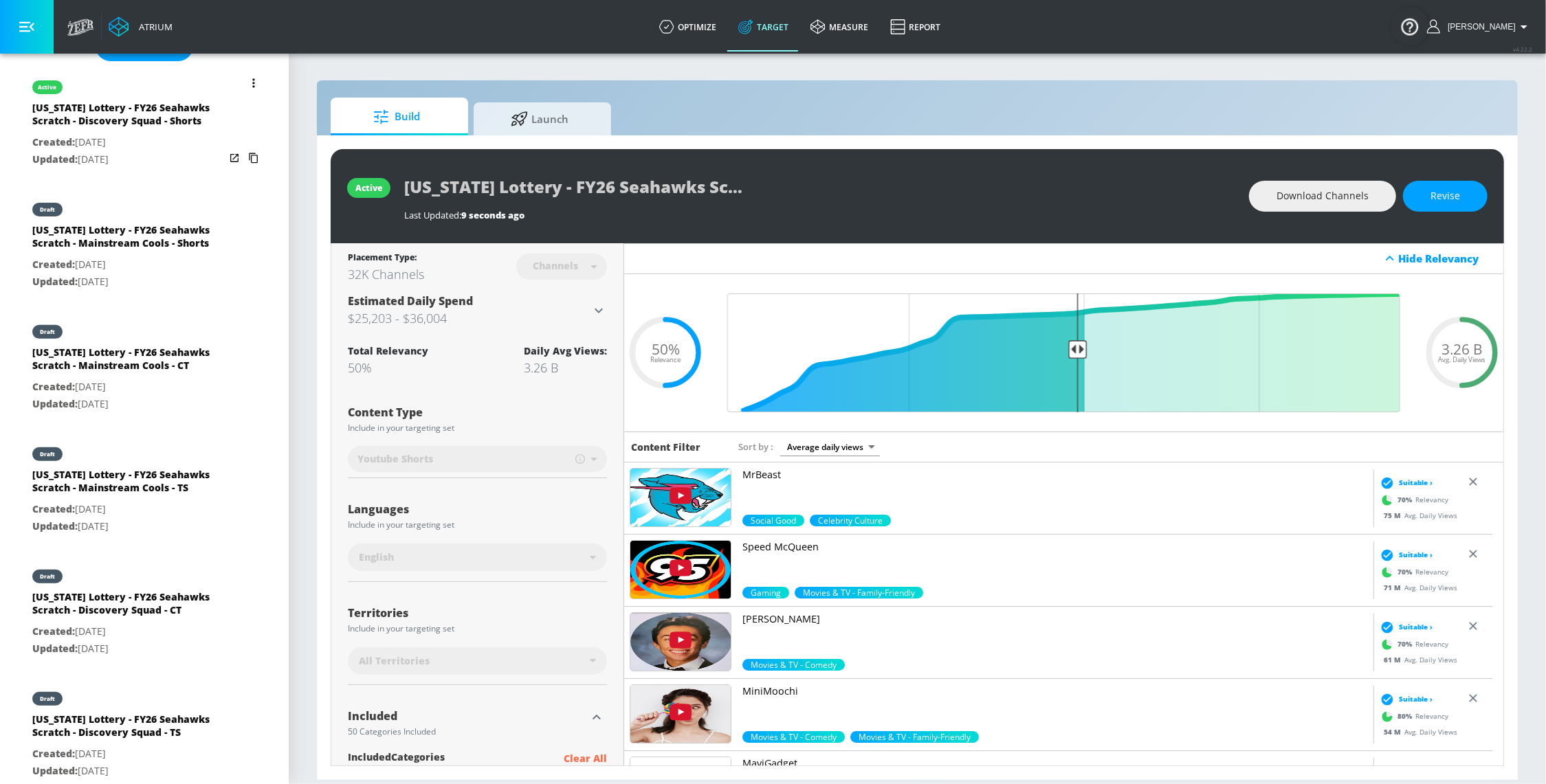
type input "[US_STATE] Lottery - FY26 Seahawks Scratch - Mainstream Cools - Shorts"
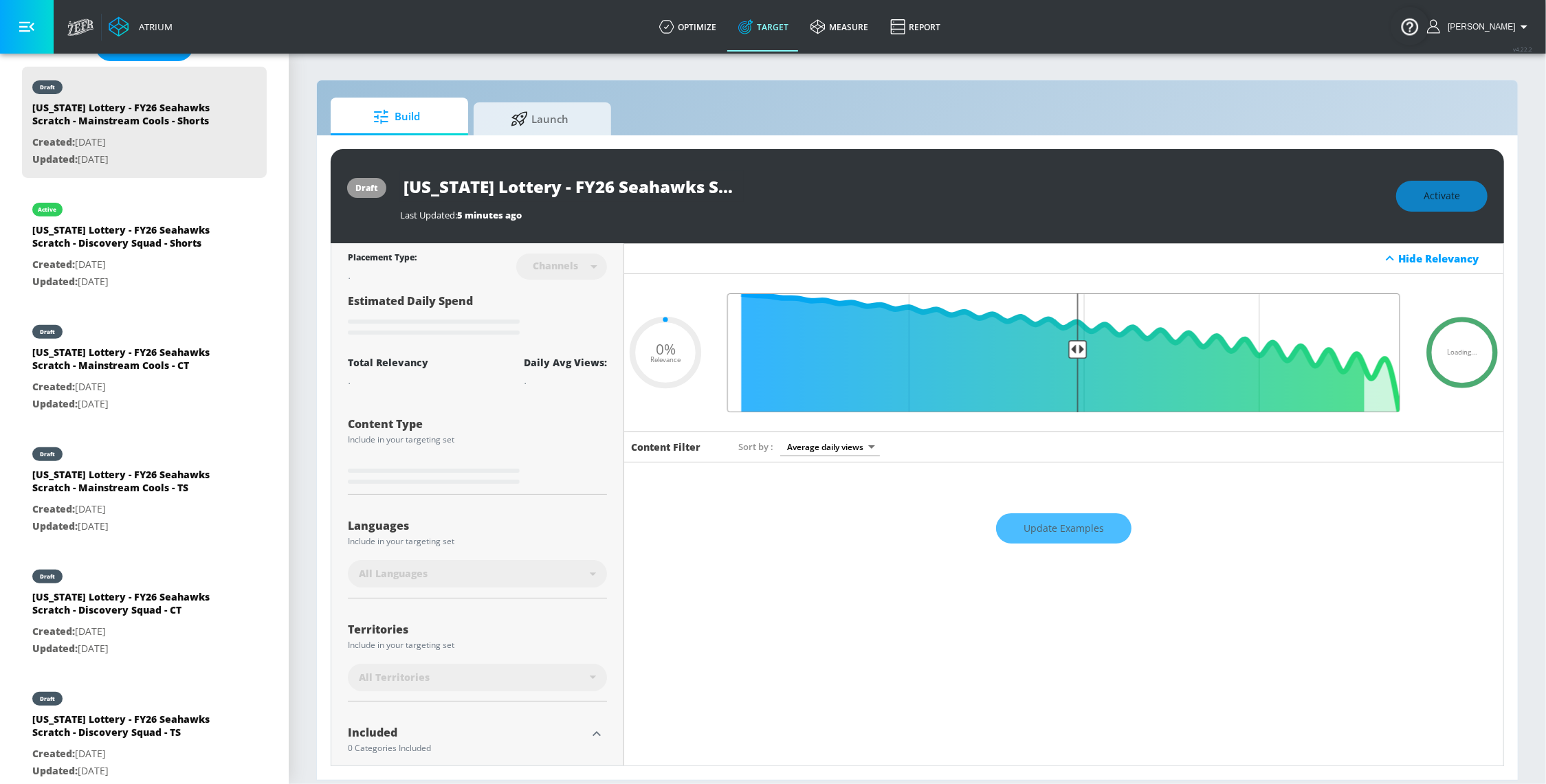
click at [1068, 348] on input "Final Threshold" at bounding box center [1063, 352] width 686 height 119
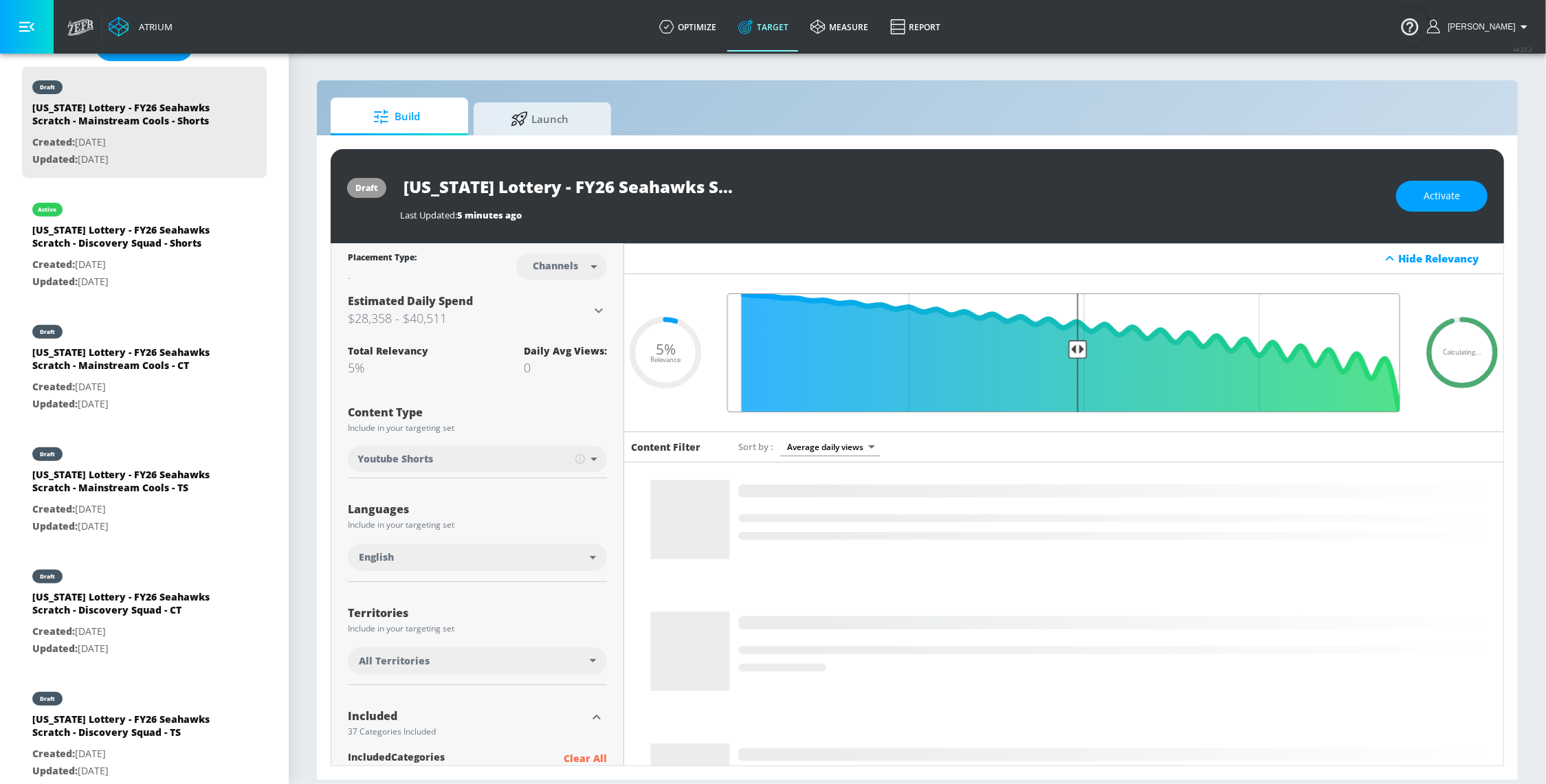
type input "0.5"
click at [1067, 350] on input "Final Threshold" at bounding box center [1063, 352] width 686 height 119
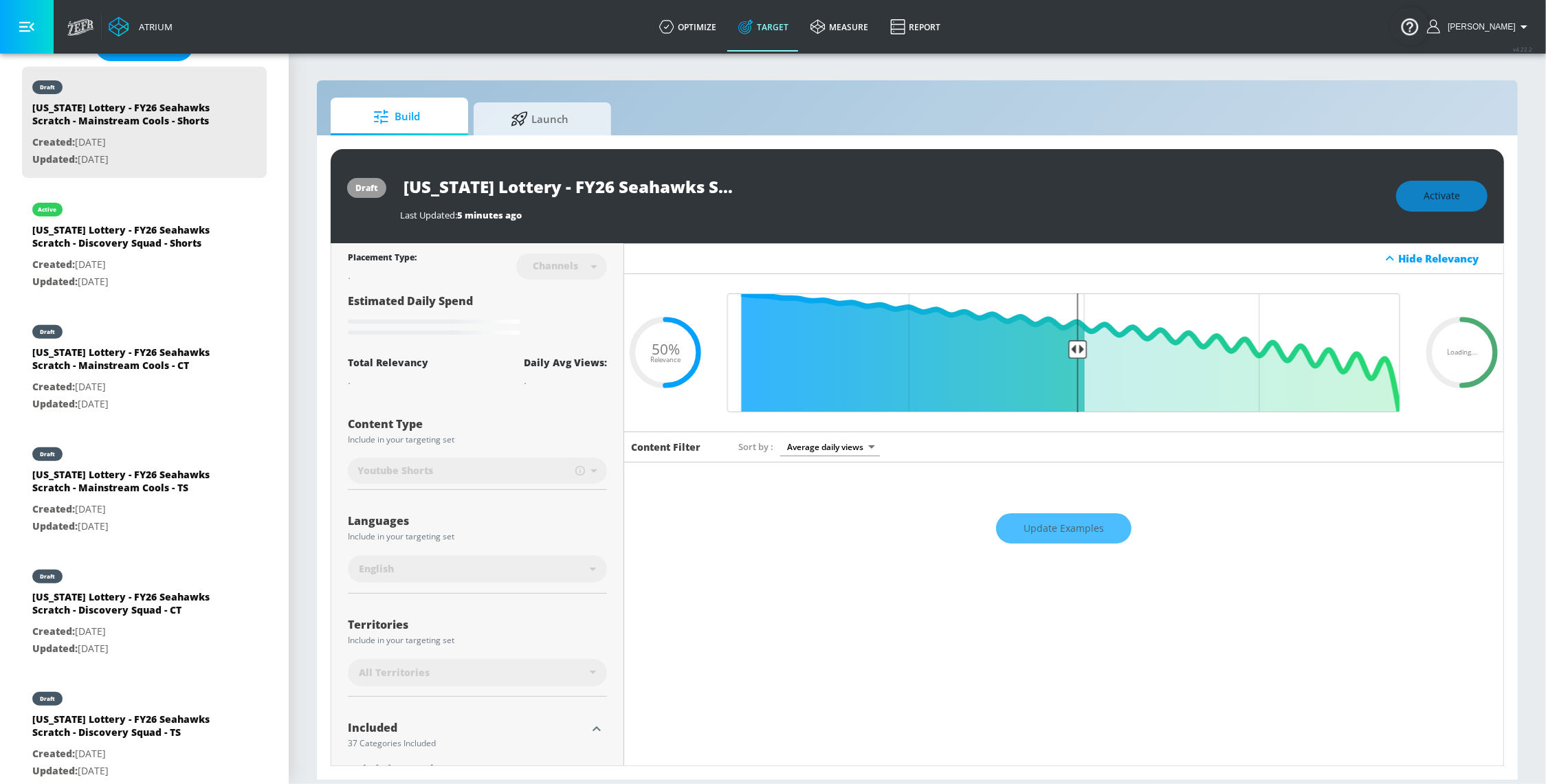
click at [1092, 525] on div "Update Examples" at bounding box center [1063, 528] width 879 height 48
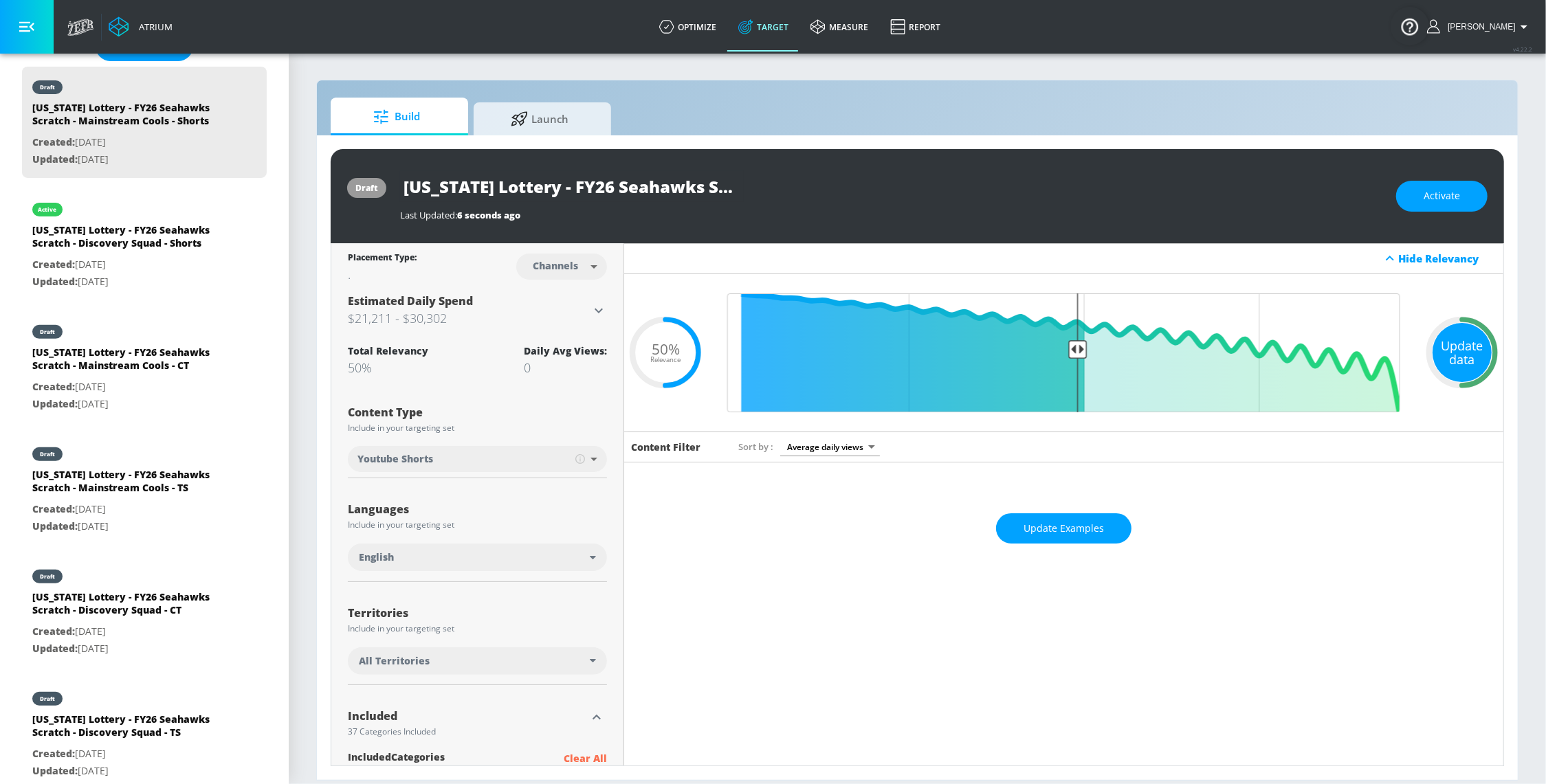
click at [1433, 361] on div "Update data" at bounding box center [1462, 352] width 59 height 59
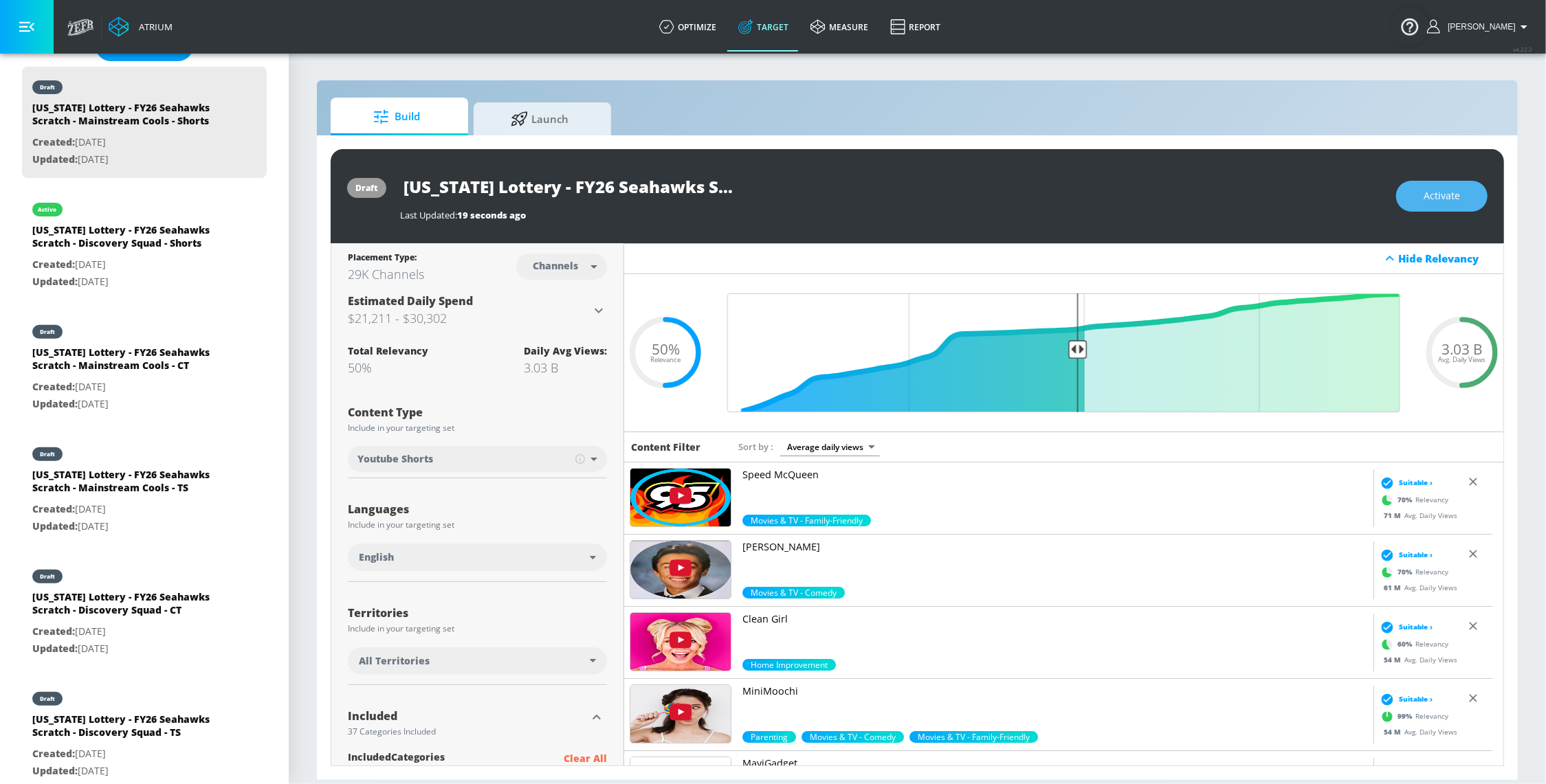
click at [1435, 197] on span "Activate" at bounding box center [1442, 196] width 37 height 17
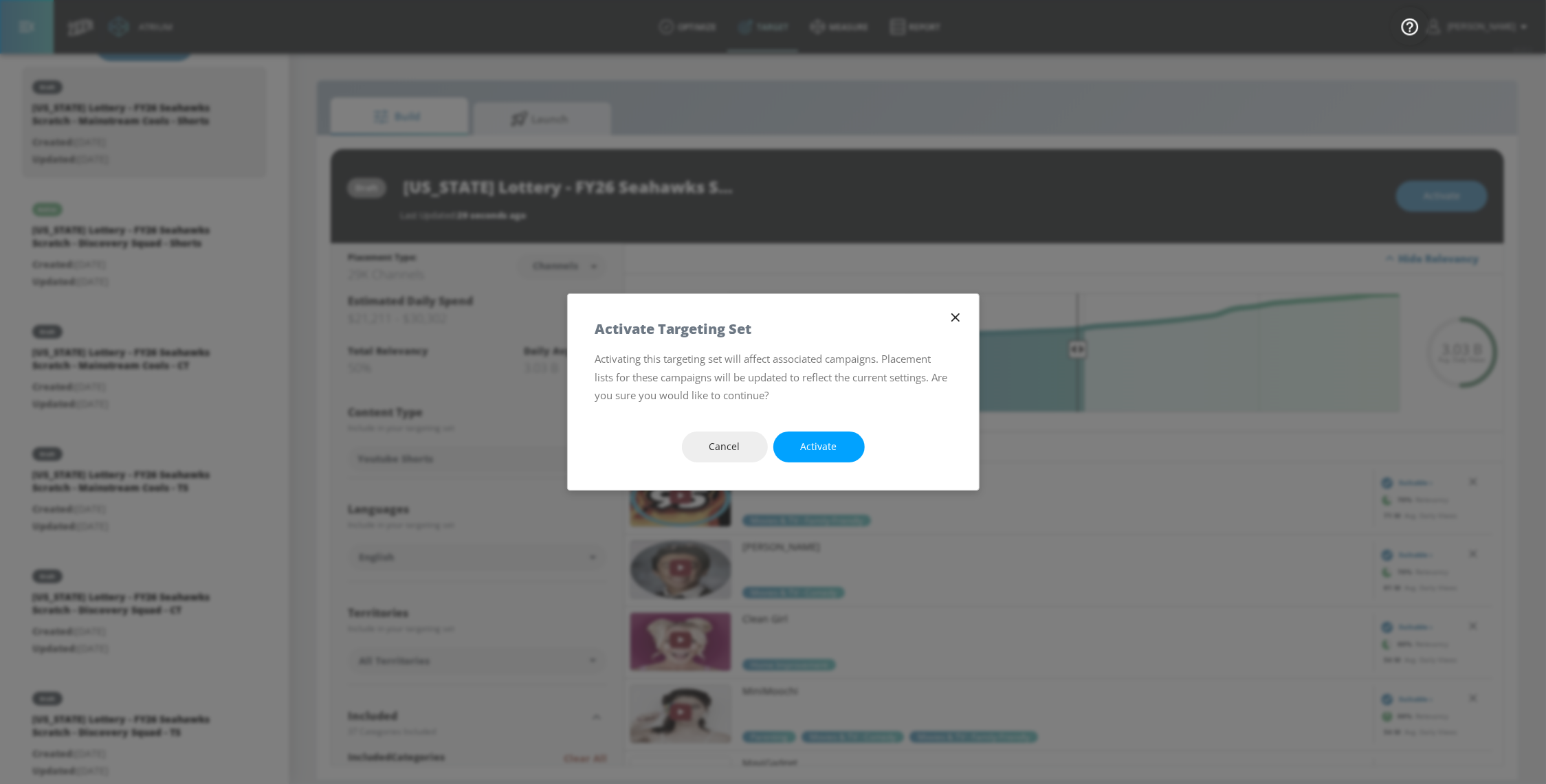
click at [832, 439] on span "Activate" at bounding box center [818, 447] width 37 height 17
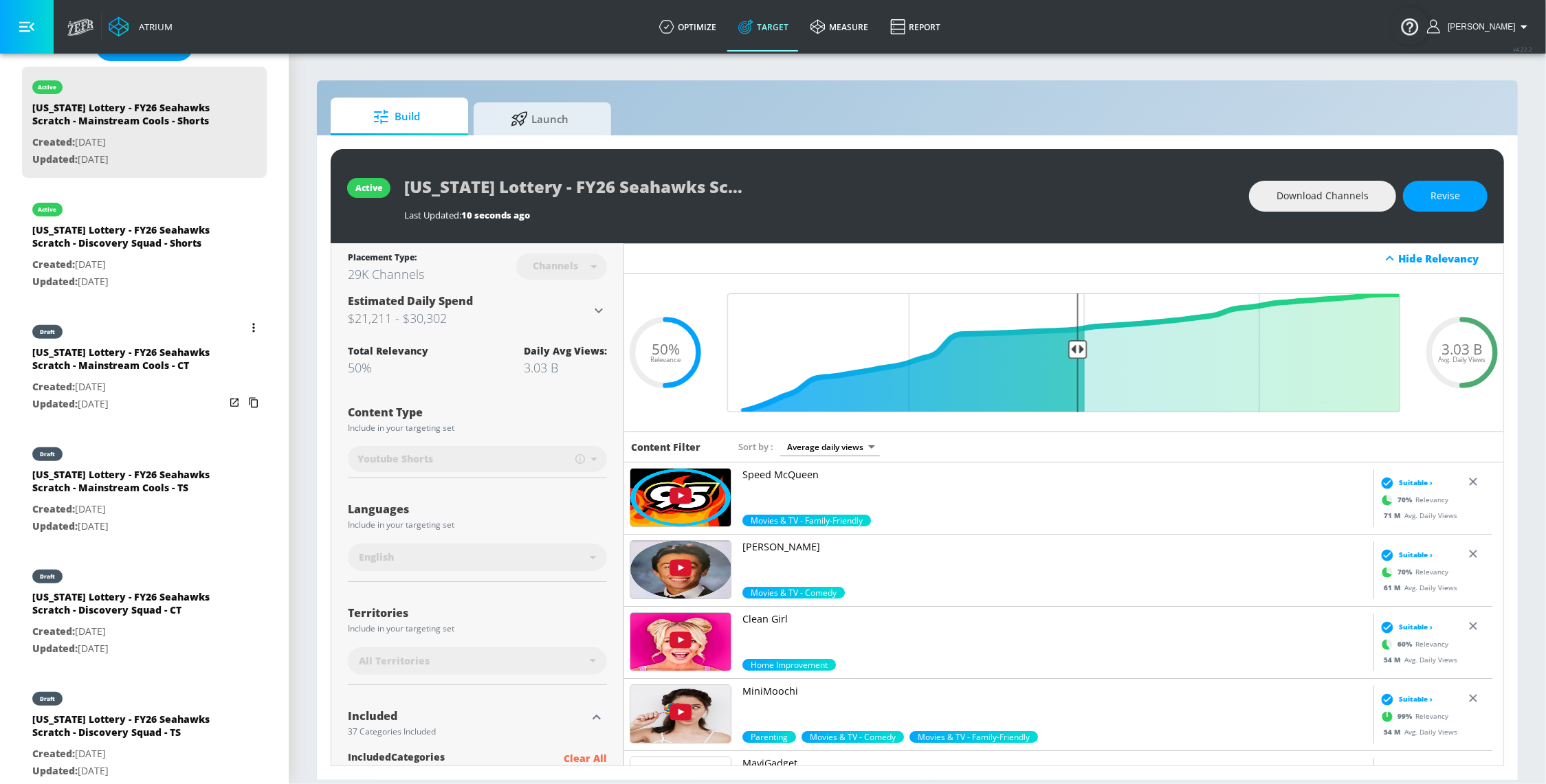
drag, startPoint x: 130, startPoint y: 416, endPoint x: 225, endPoint y: 2, distance: 424.8
click at [130, 396] on p "Created: [DATE]" at bounding box center [129, 387] width 192 height 17
type input "[US_STATE] Lottery - FY26 Seahawks Scratch - Mainstream Cools - CT"
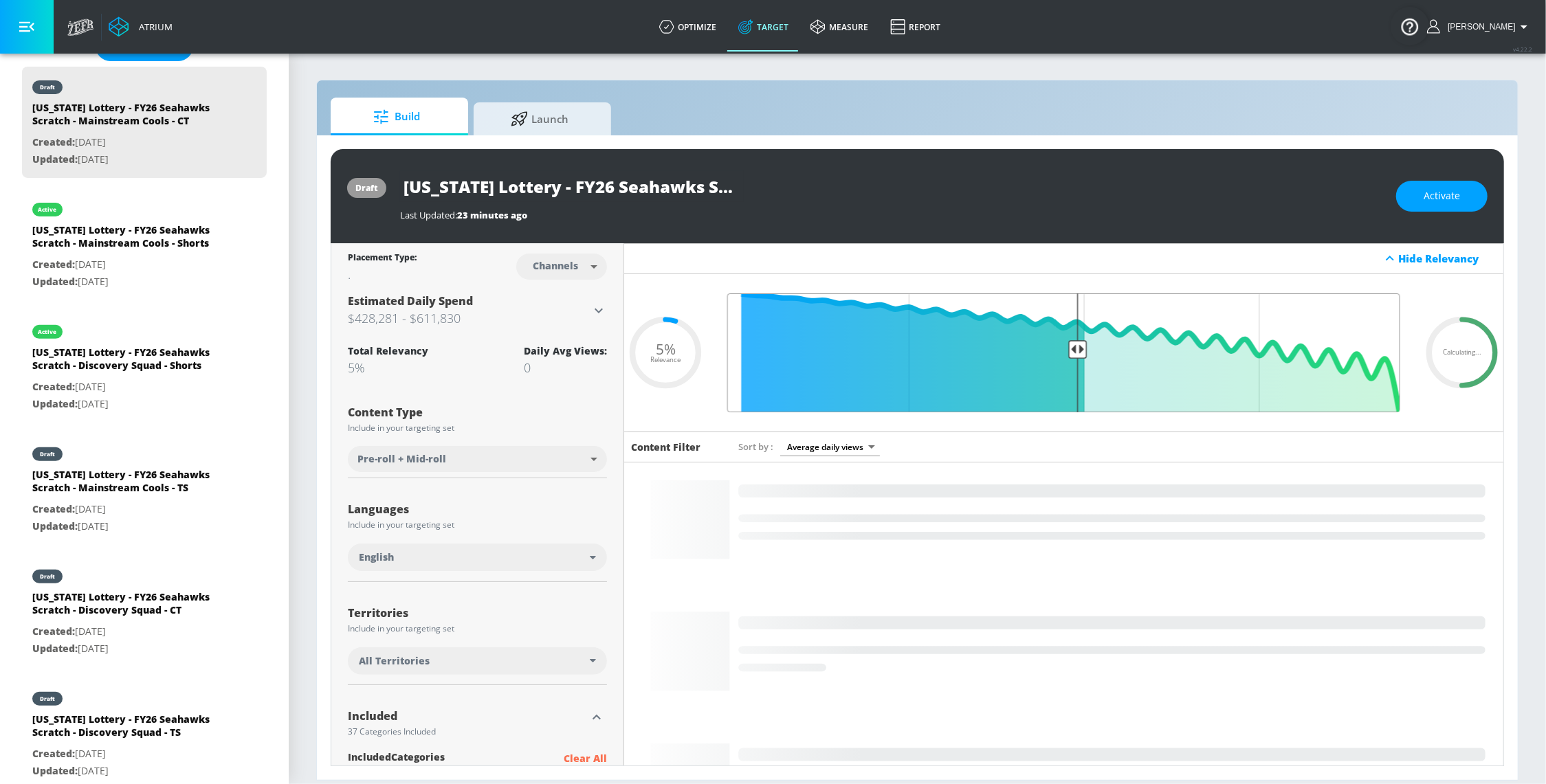
type input "0.5"
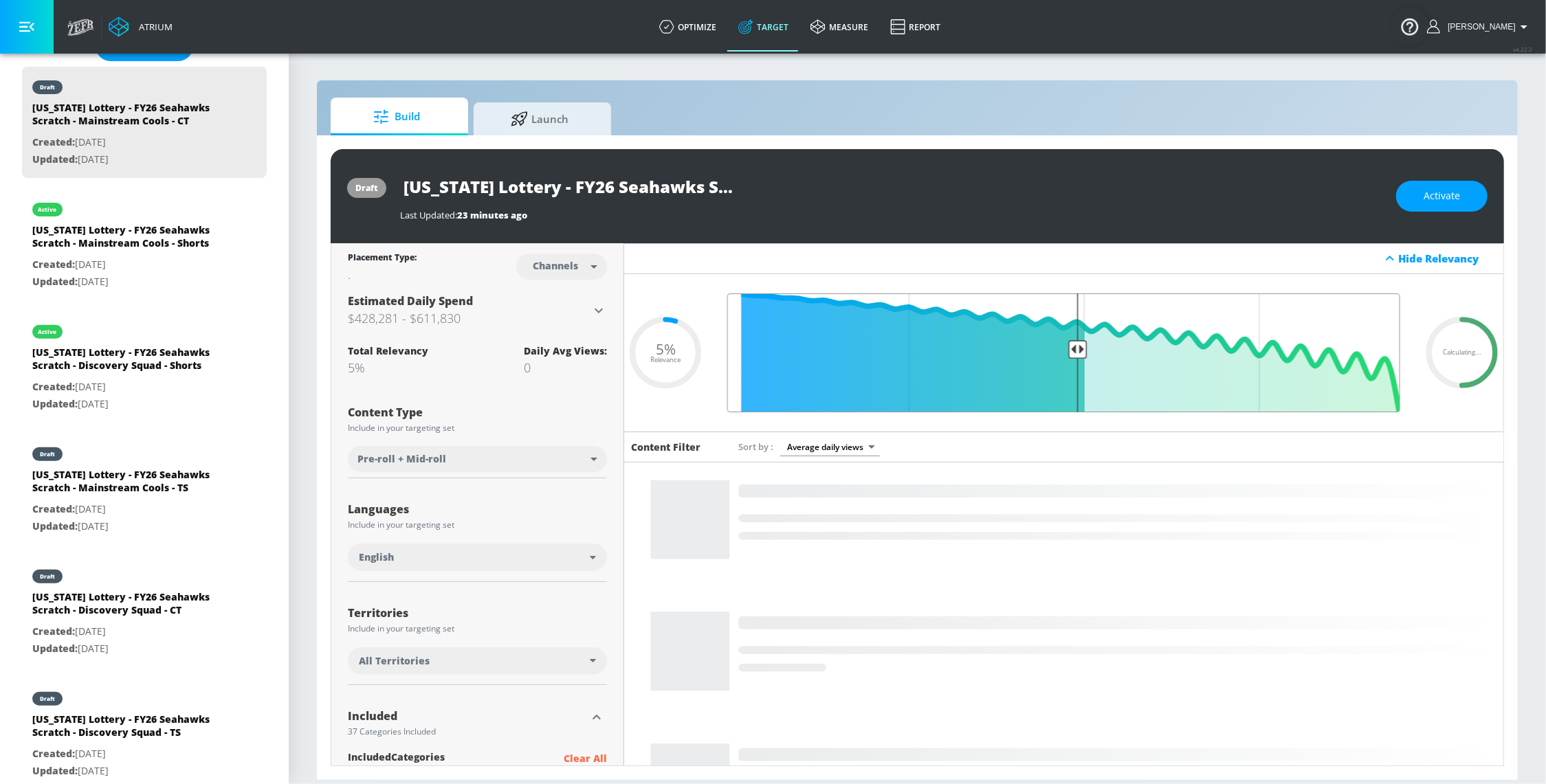
click at [1066, 360] on input "Final Threshold" at bounding box center [1063, 352] width 686 height 119
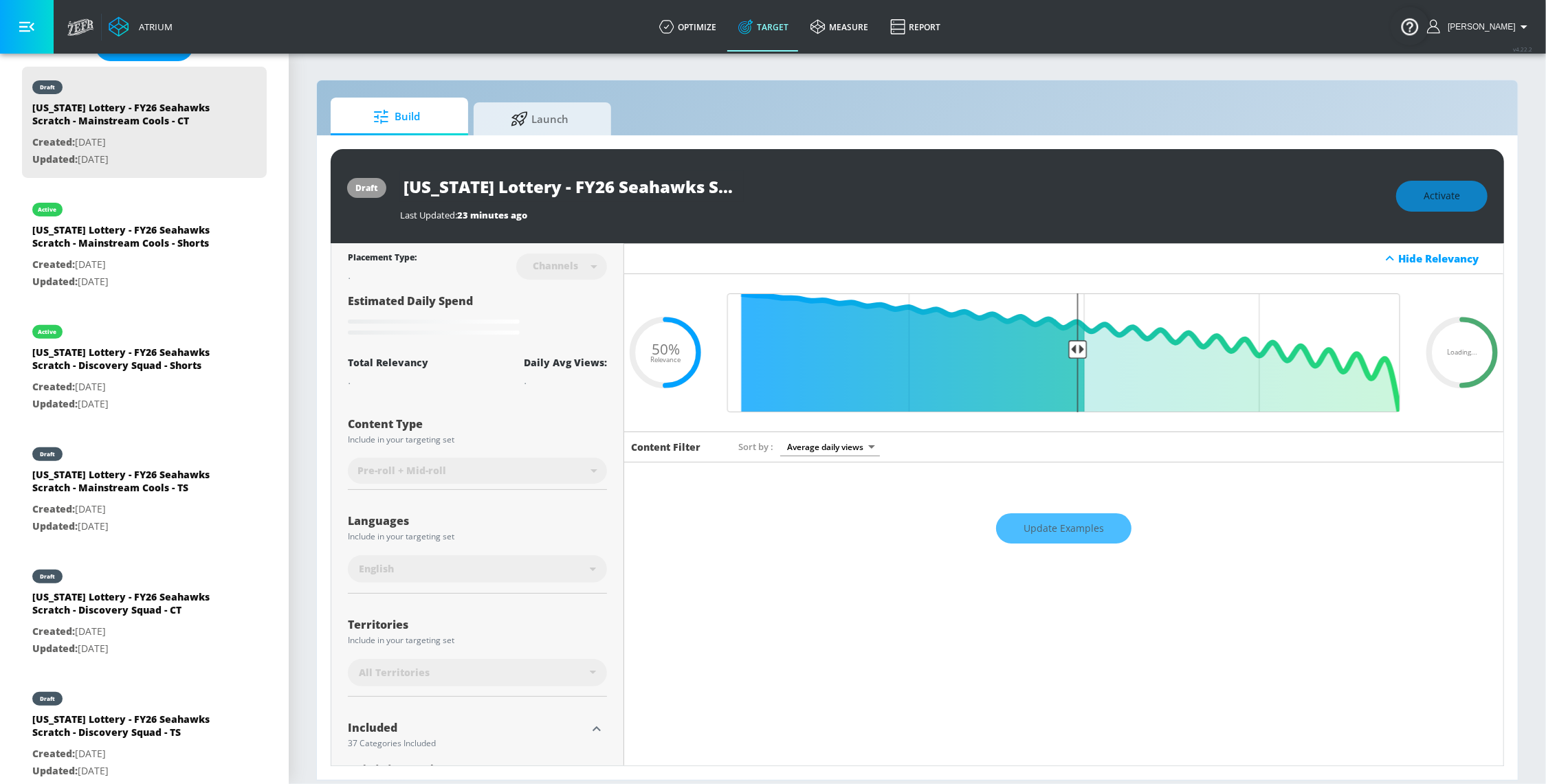
click at [1078, 521] on div "Update Examples" at bounding box center [1063, 528] width 879 height 48
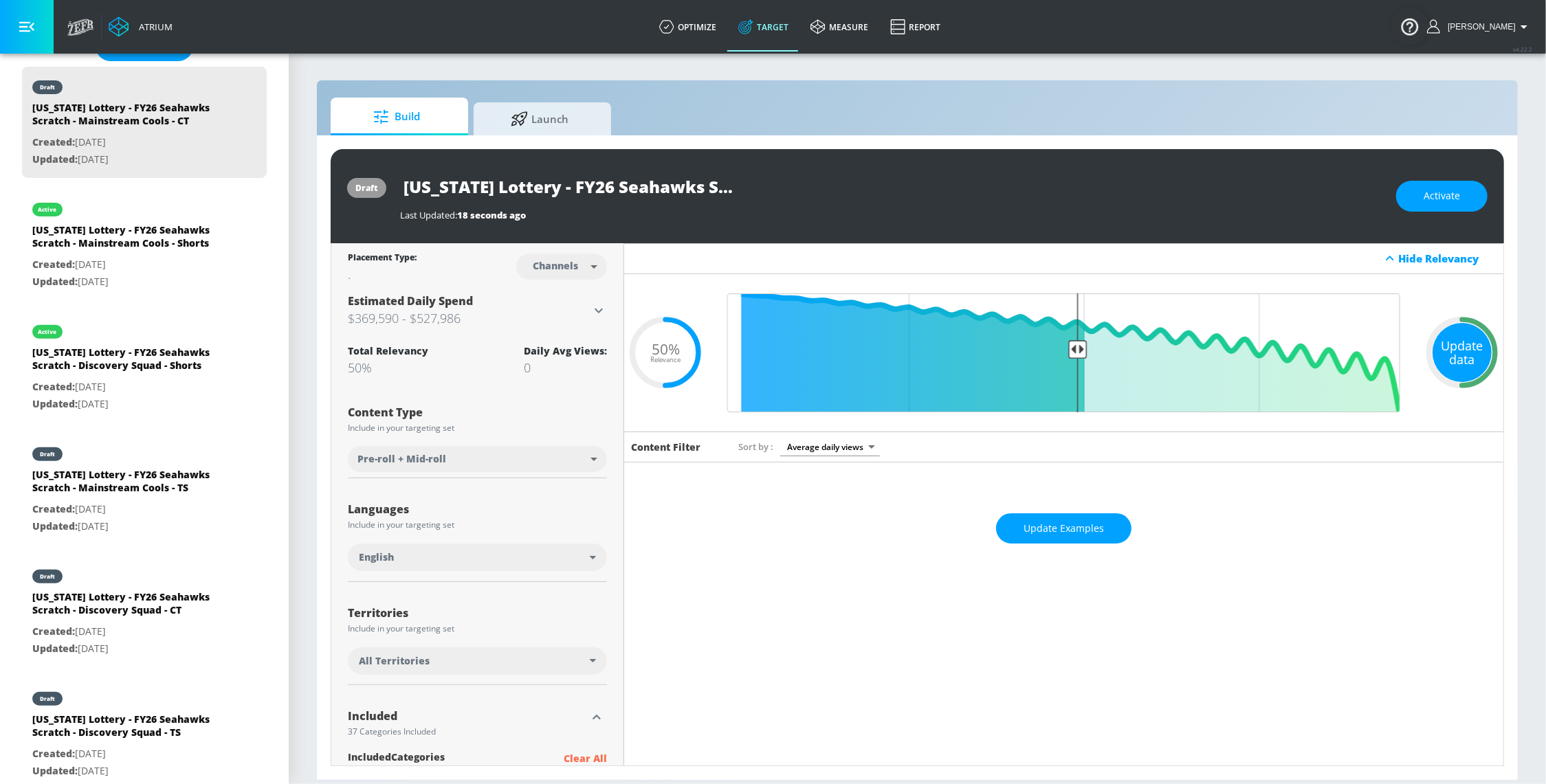
click at [1435, 365] on div "Update data" at bounding box center [1462, 352] width 59 height 59
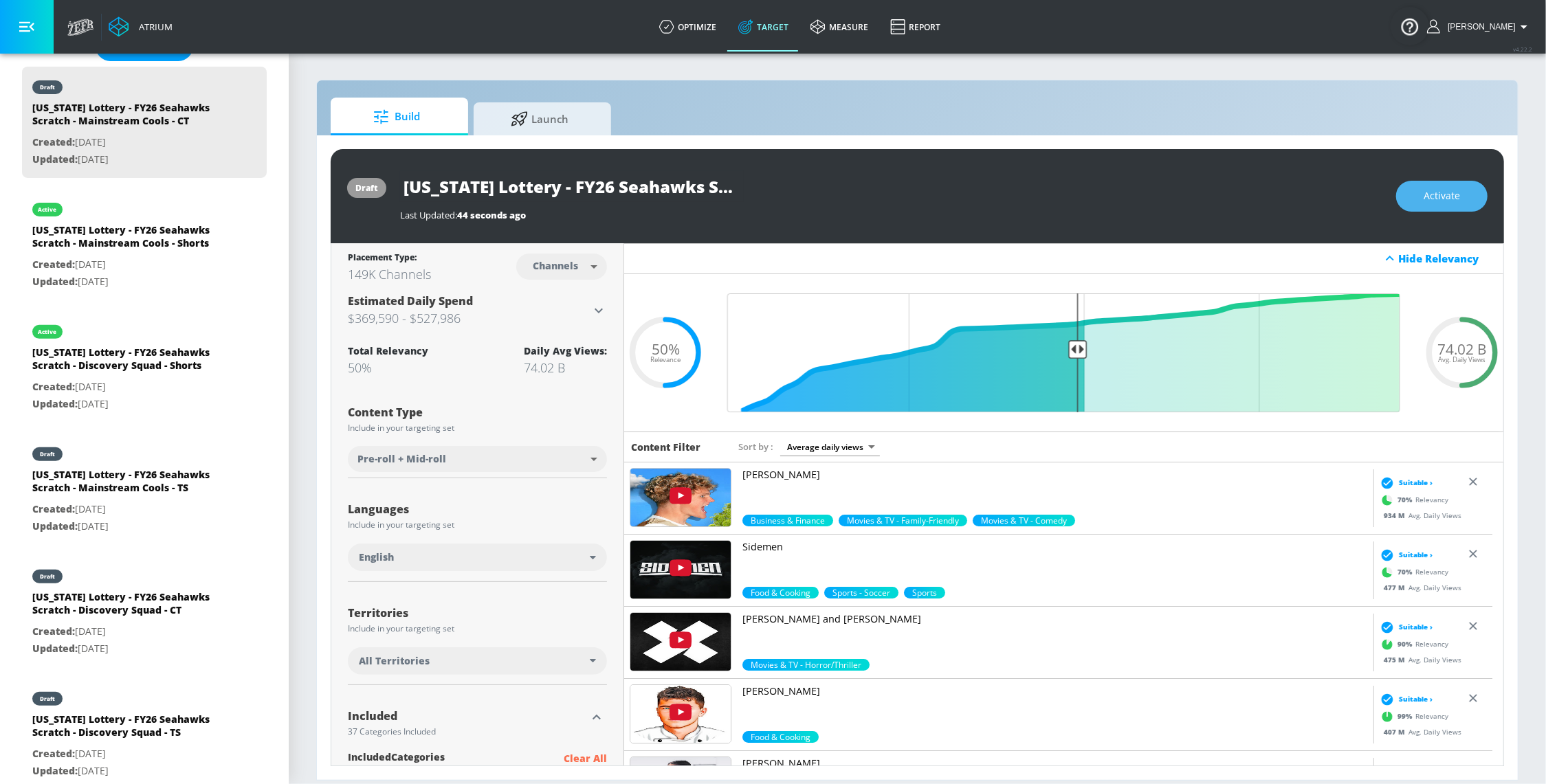
click at [1427, 194] on span "Activate" at bounding box center [1442, 196] width 37 height 17
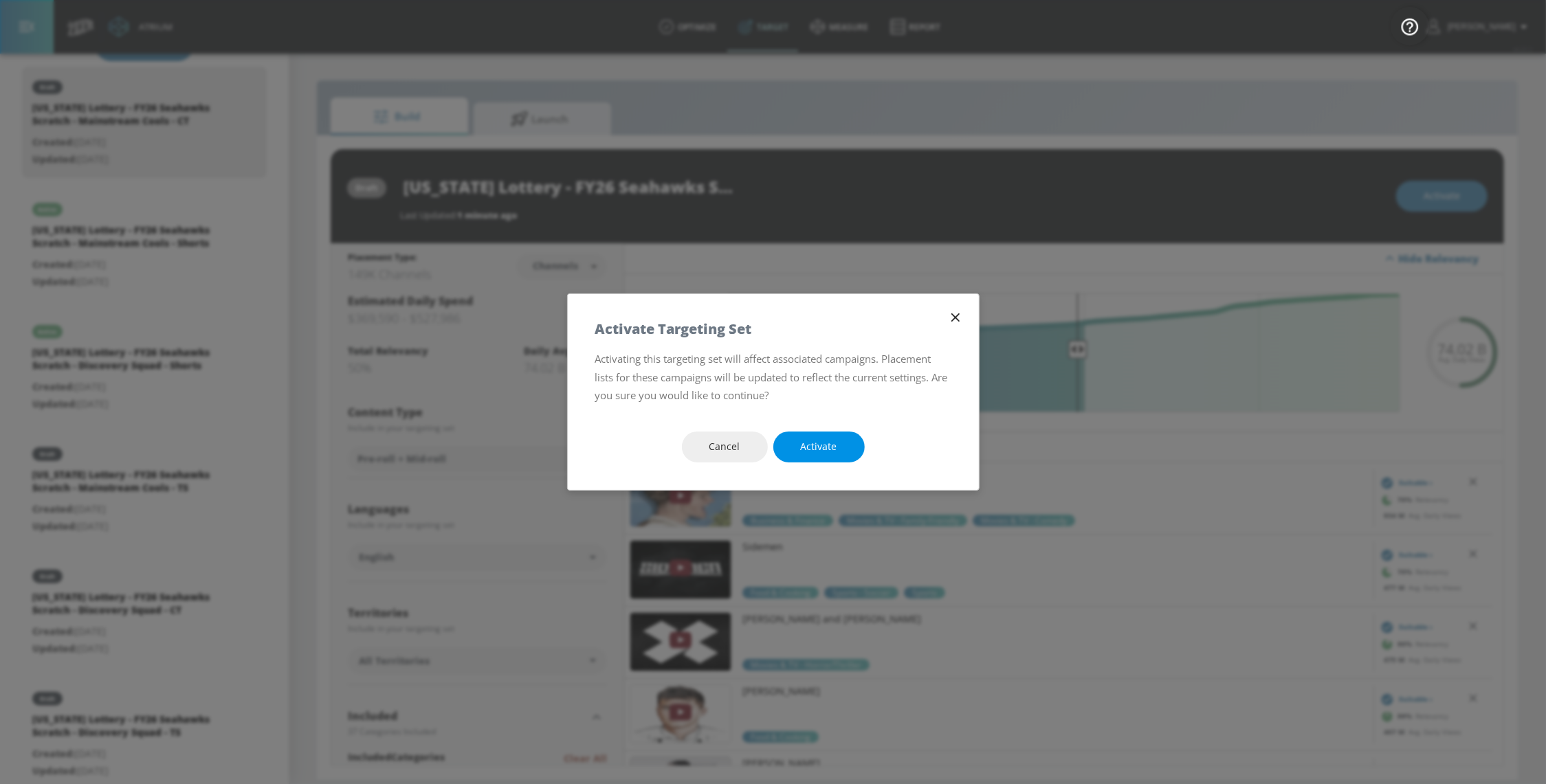
drag, startPoint x: 817, startPoint y: 447, endPoint x: 741, endPoint y: 390, distance: 95.0
click at [817, 447] on span "Activate" at bounding box center [818, 447] width 37 height 17
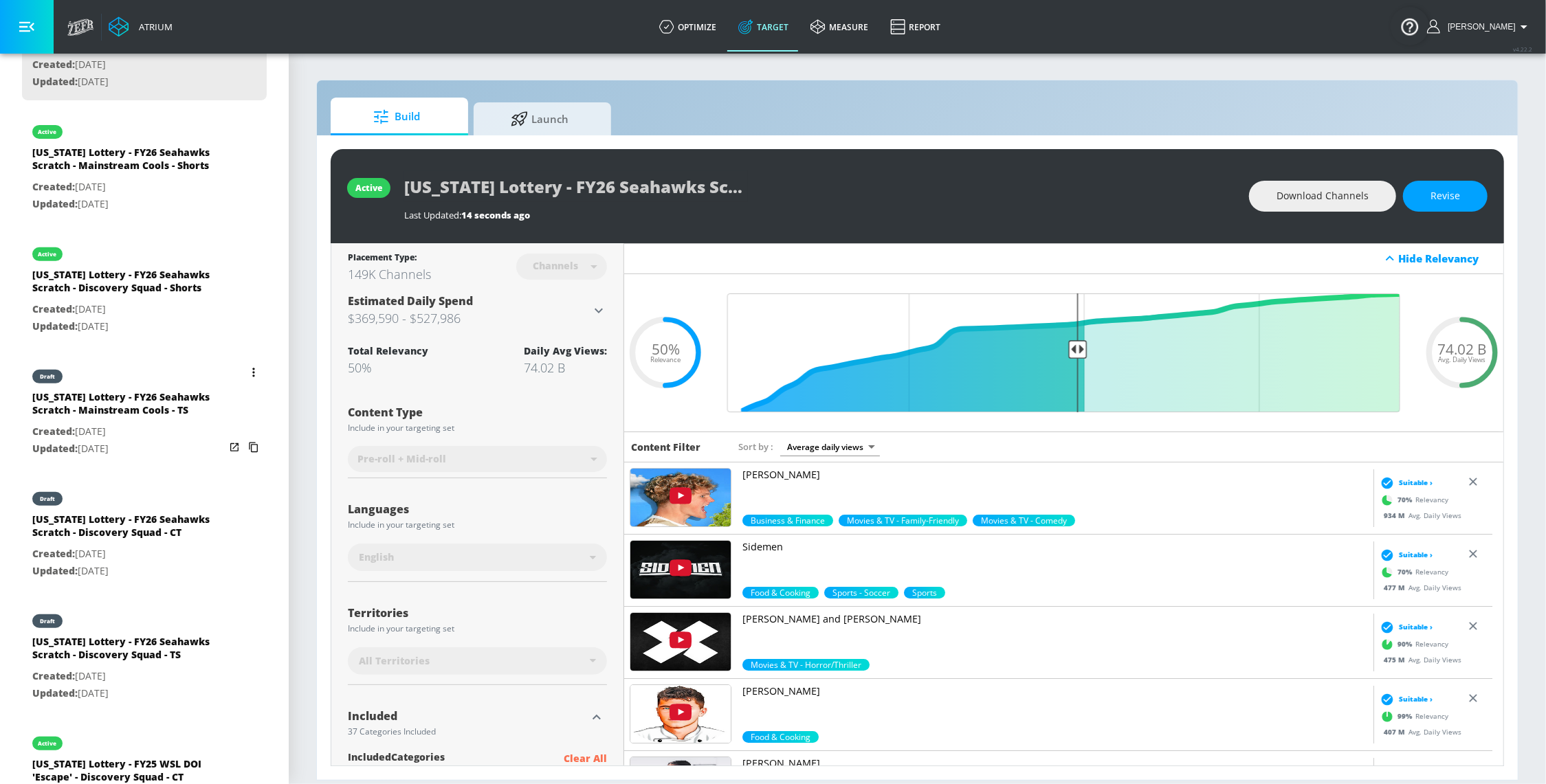
scroll to position [473, 0]
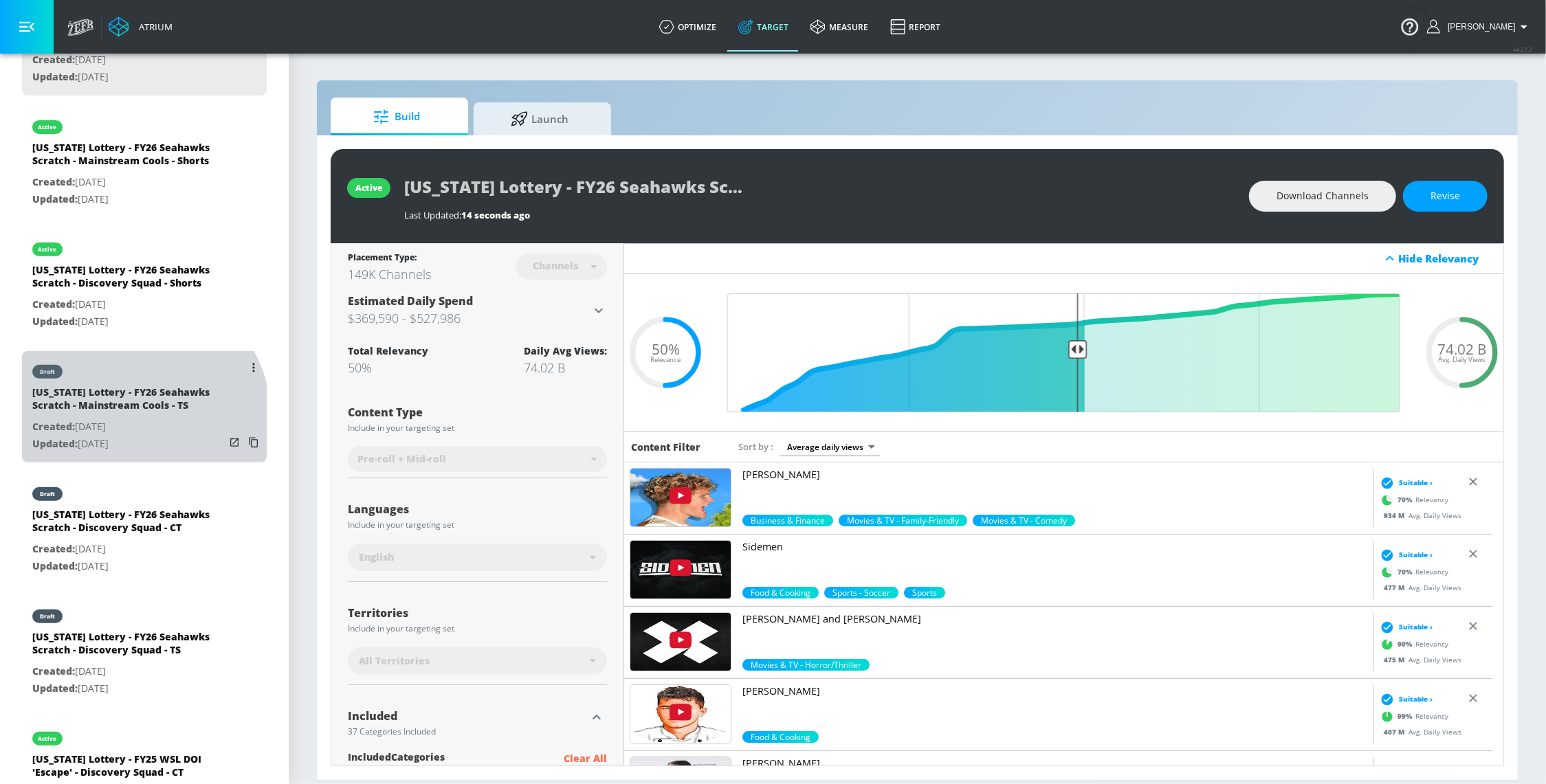
click at [117, 418] on div "[US_STATE] Lottery - FY26 Seahawks Scratch - Mainstream Cools - TS" at bounding box center [129, 402] width 192 height 33
type input "[US_STATE] Lottery - FY26 Seahawks Scratch - Mainstream Cools - TS"
type input "videos"
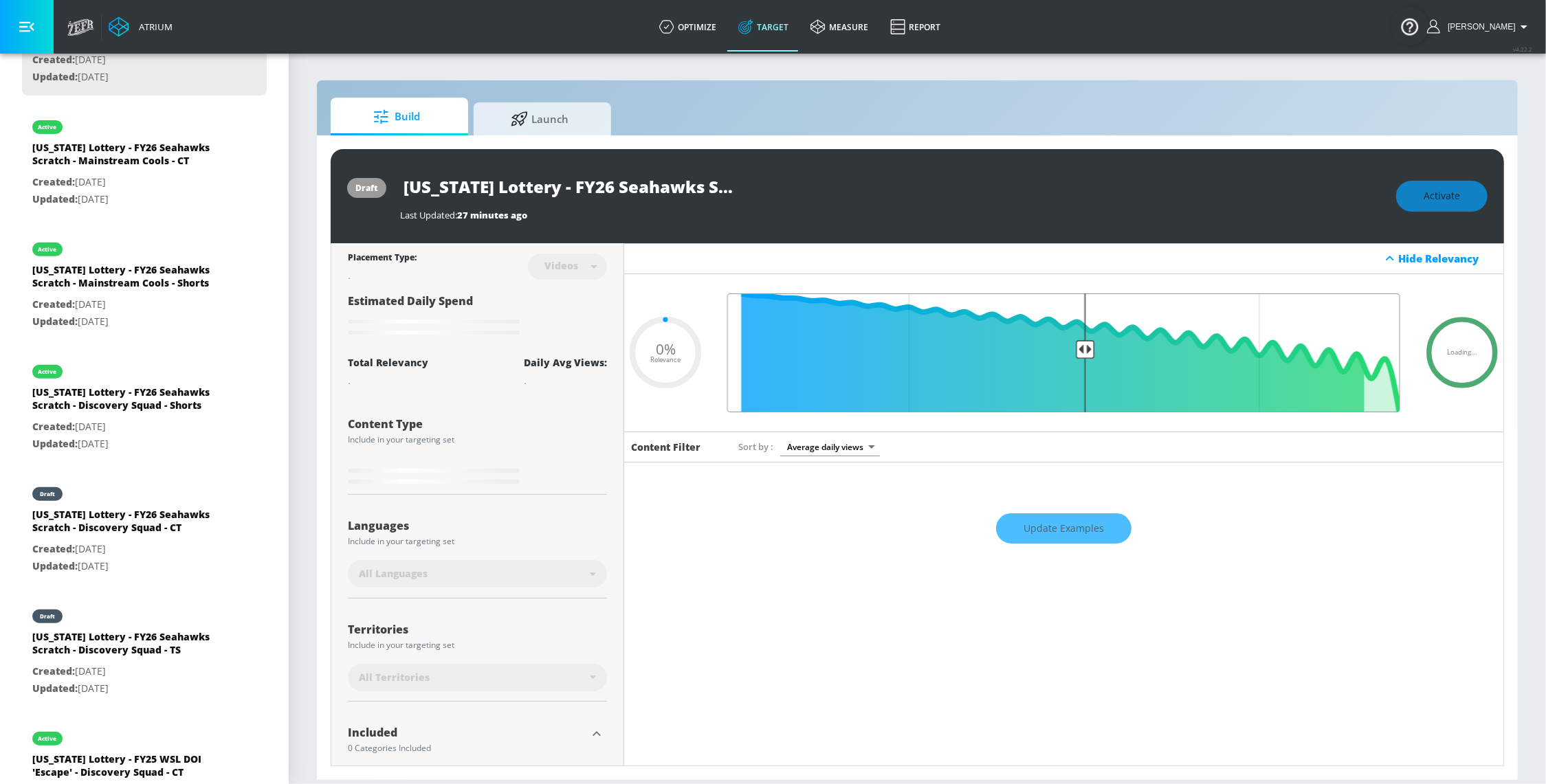
click at [1074, 358] on input "Final Threshold" at bounding box center [1063, 352] width 686 height 119
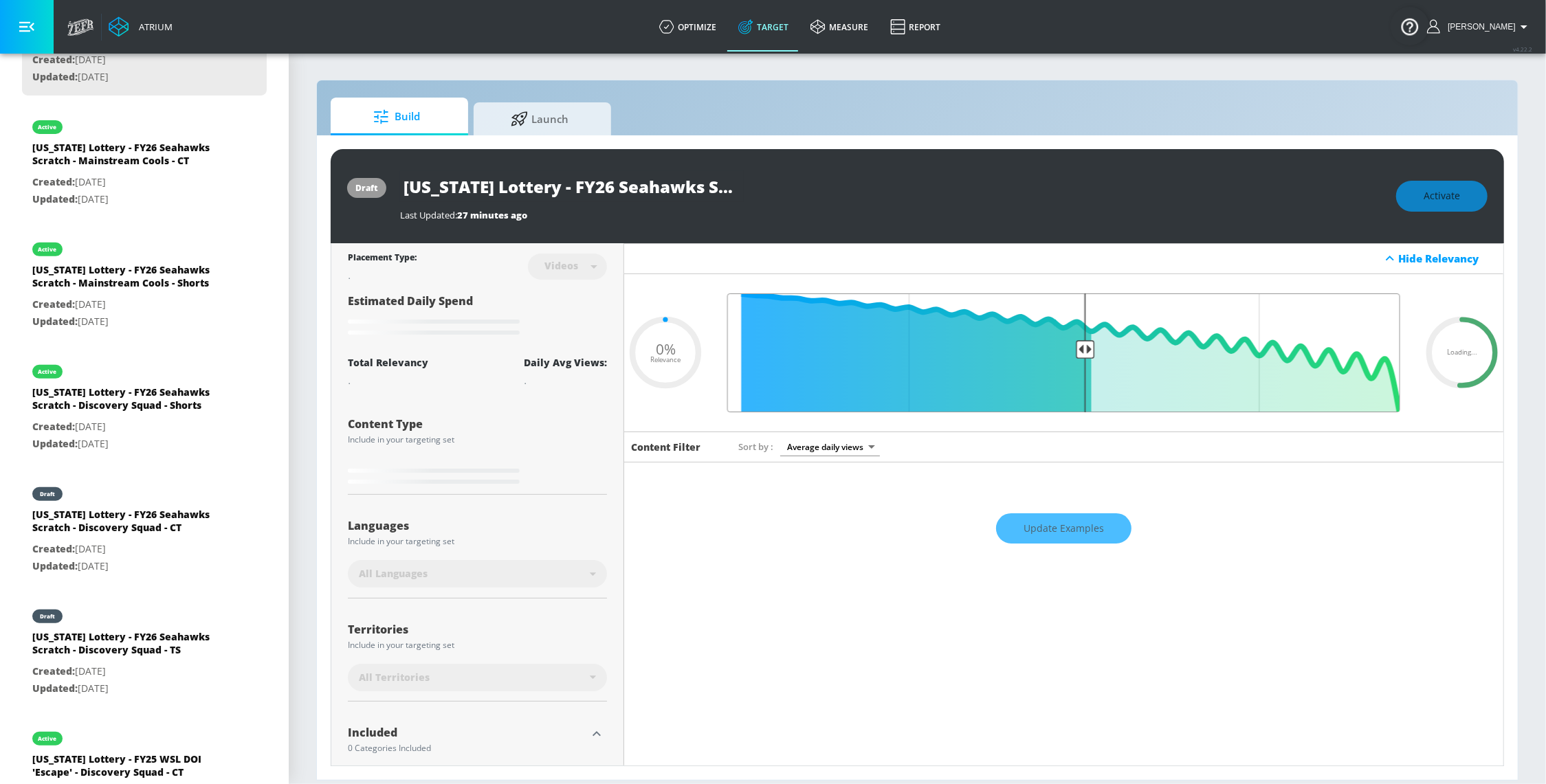
click at [1068, 357] on input "Final Threshold" at bounding box center [1063, 352] width 686 height 119
click at [1069, 374] on input "Final Threshold" at bounding box center [1063, 352] width 686 height 119
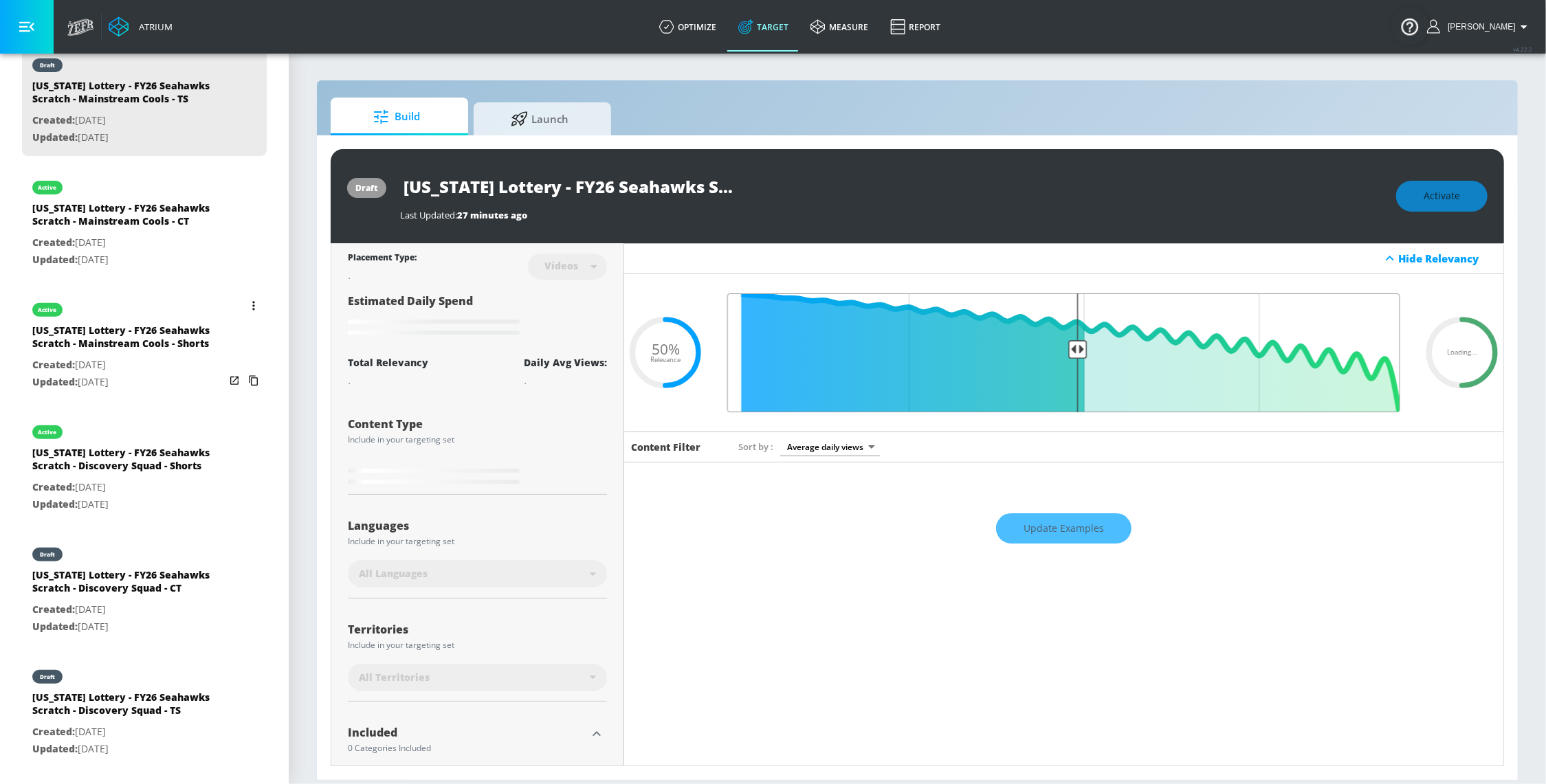
scroll to position [409, 0]
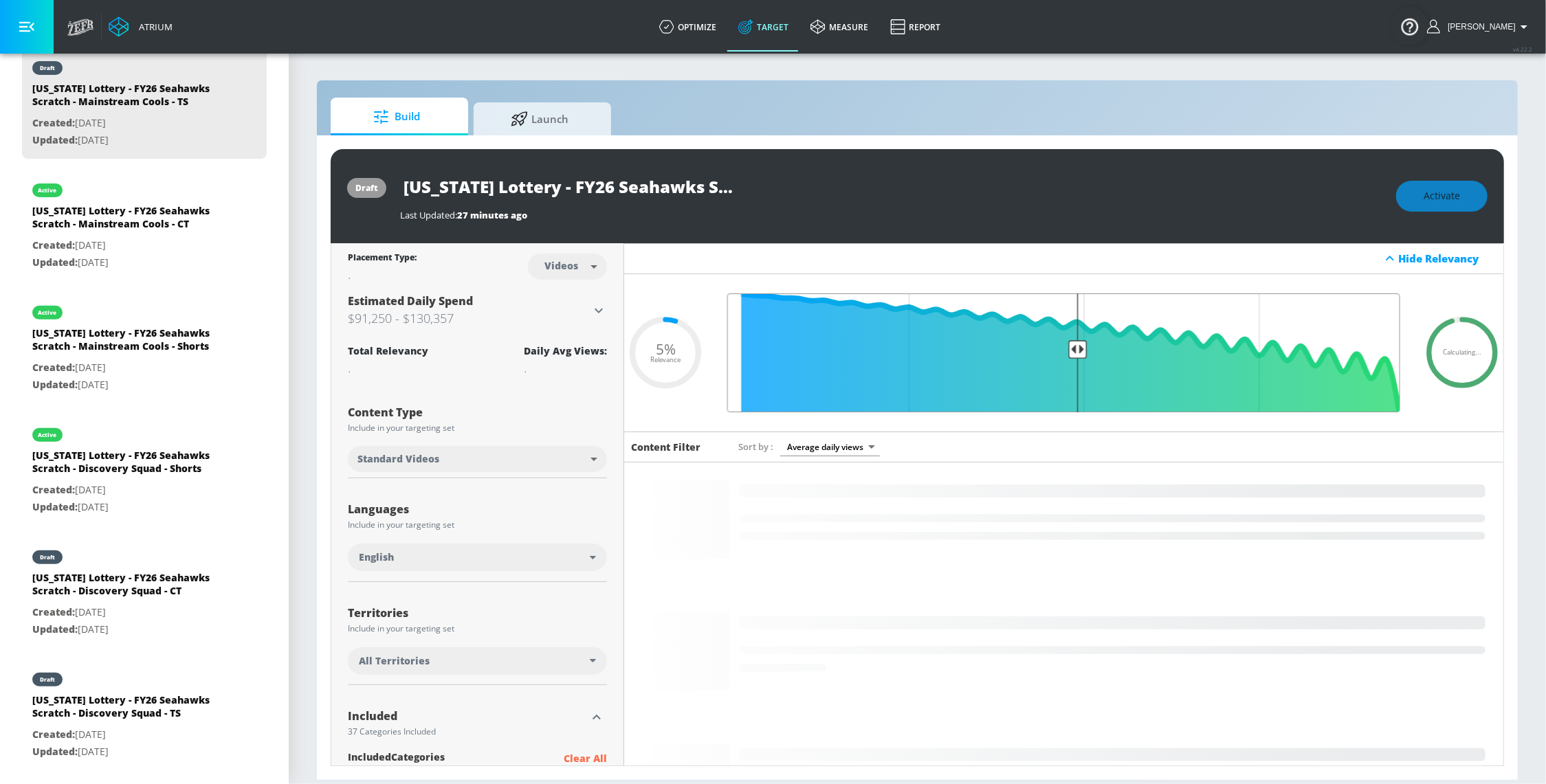
type input "0.5"
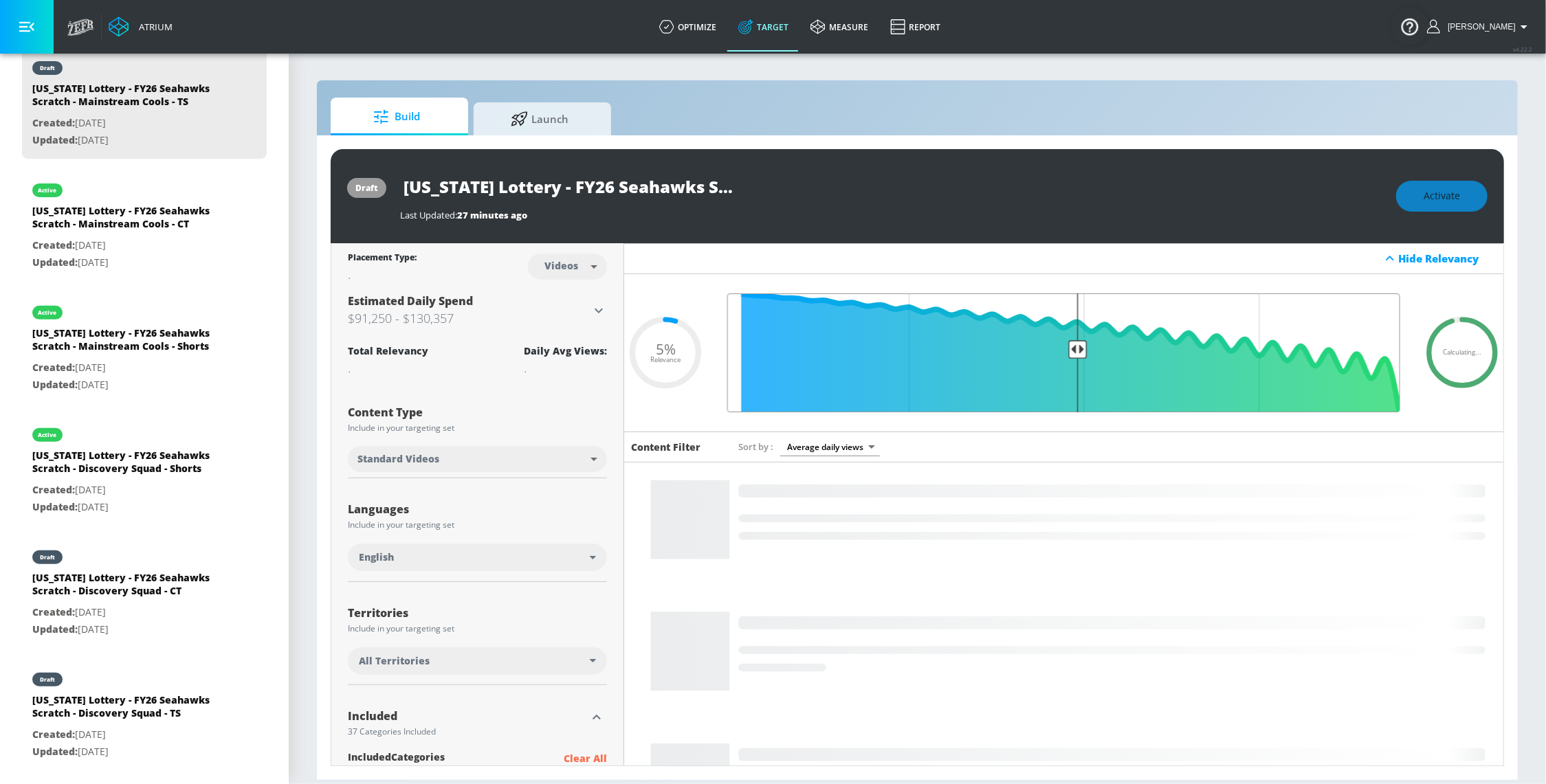
click at [1070, 352] on input "Final Threshold" at bounding box center [1063, 352] width 686 height 119
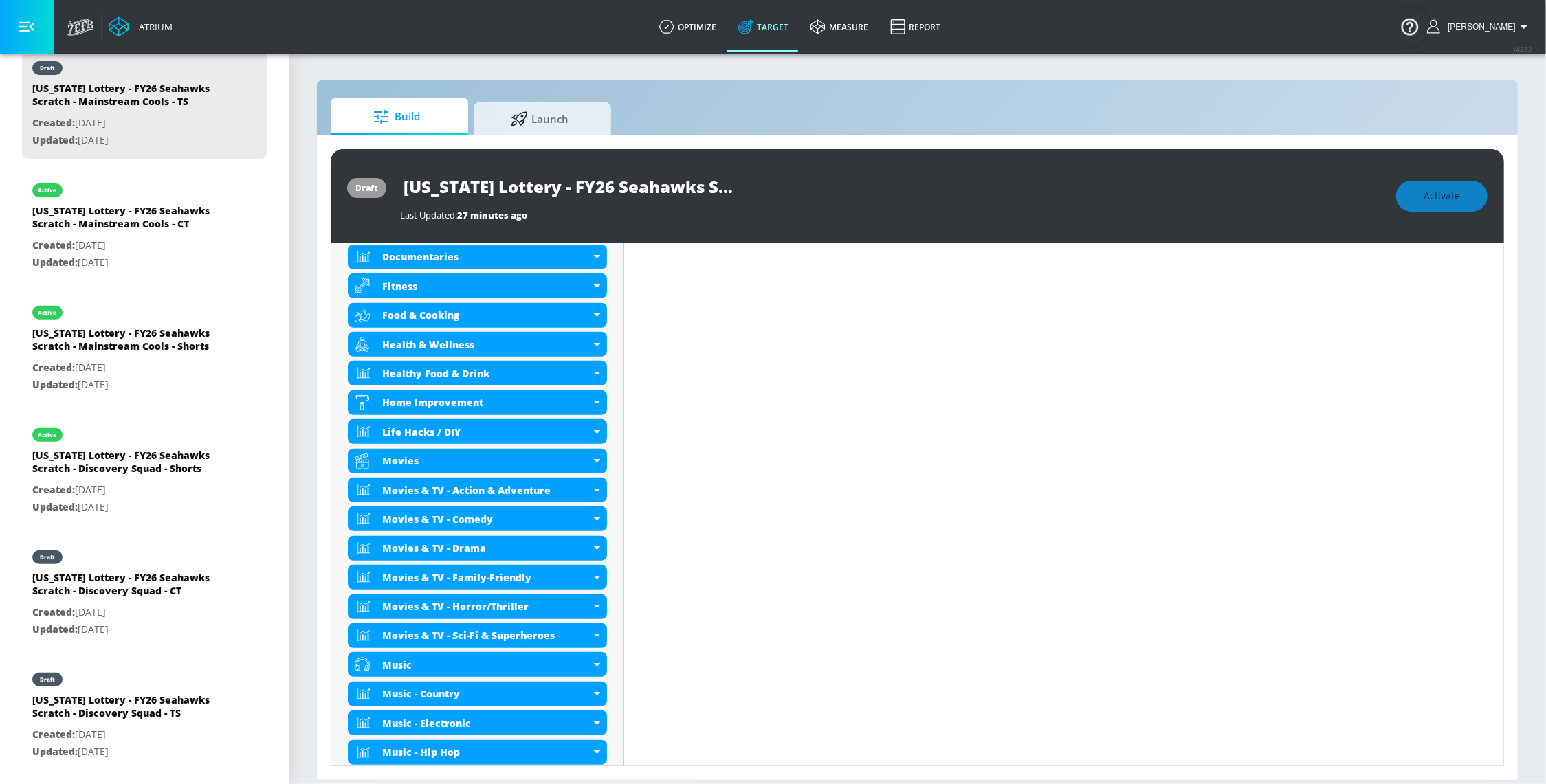
scroll to position [0, 0]
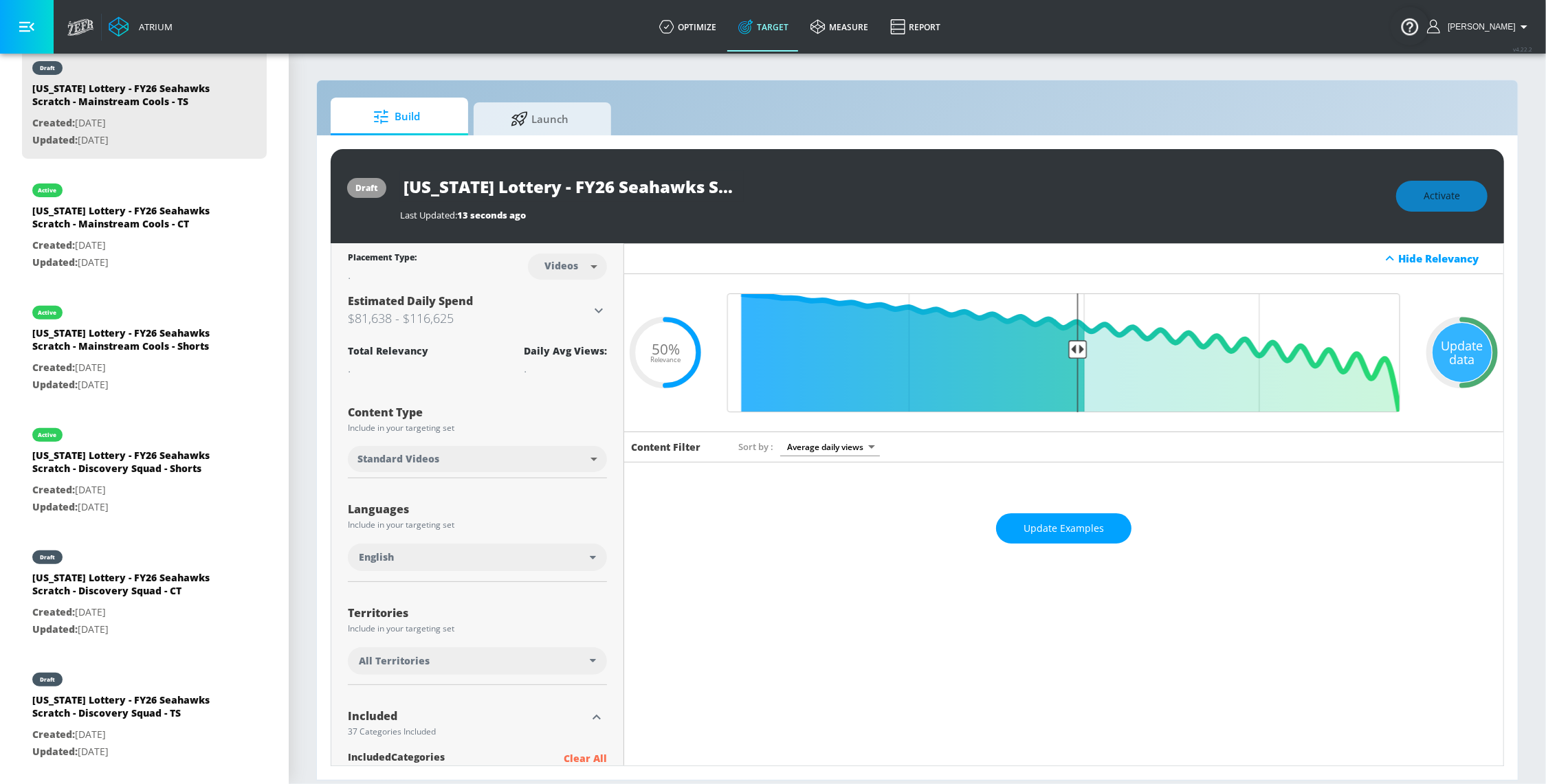
click at [1435, 345] on div "Update data" at bounding box center [1462, 352] width 59 height 59
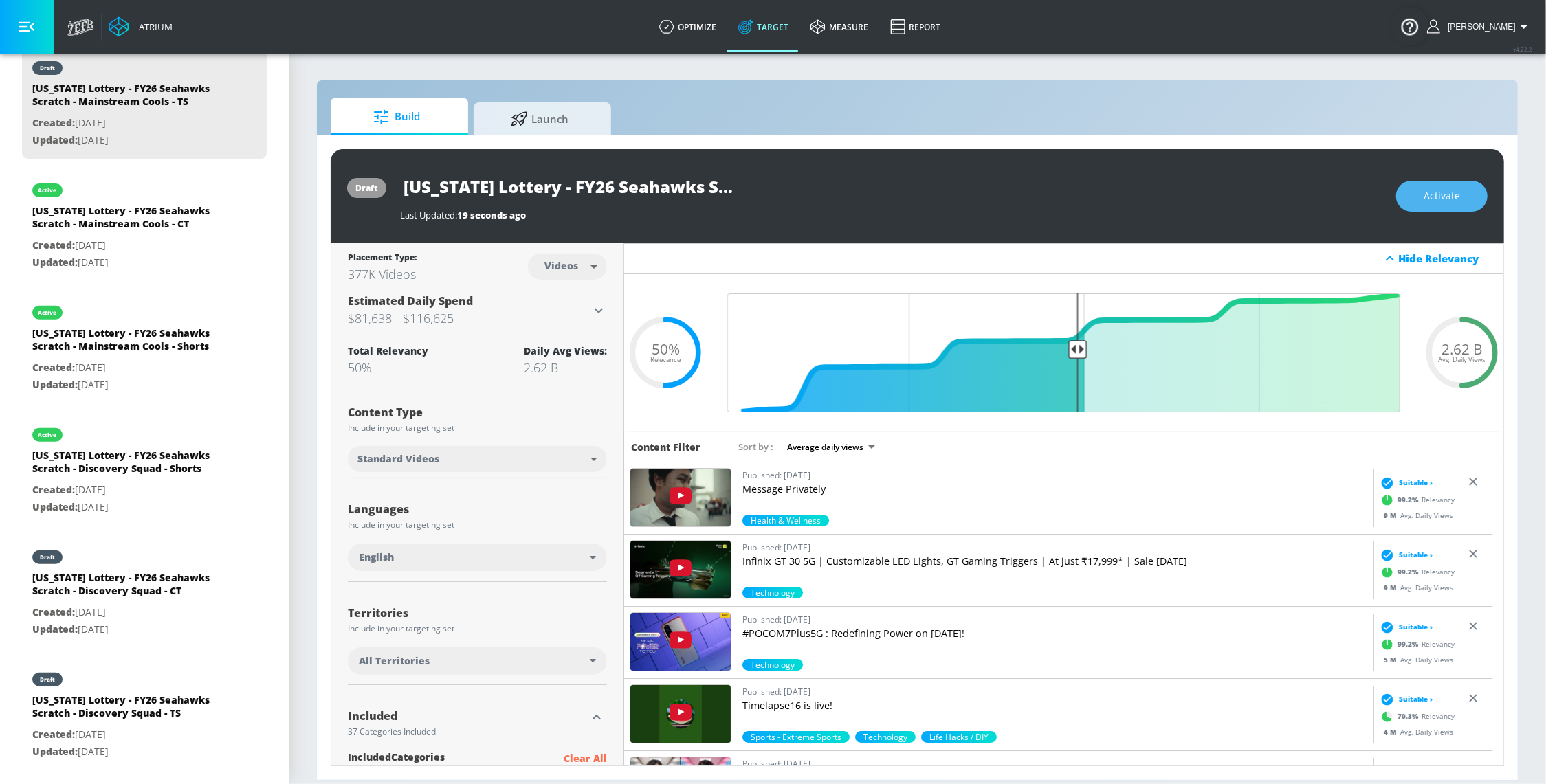
click at [1435, 189] on span "Activate" at bounding box center [1442, 196] width 37 height 17
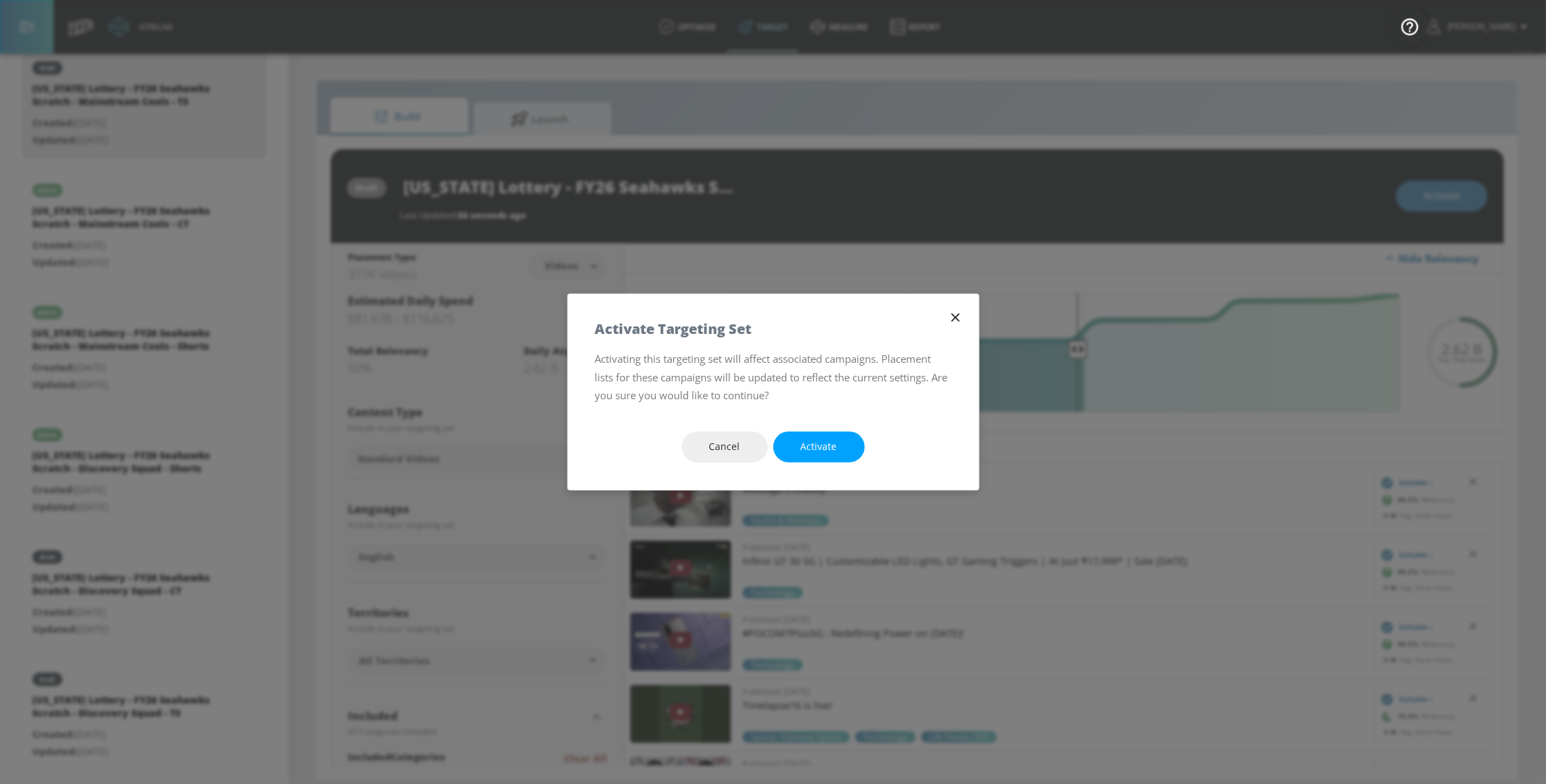
click at [797, 439] on button "Activate" at bounding box center [819, 447] width 92 height 31
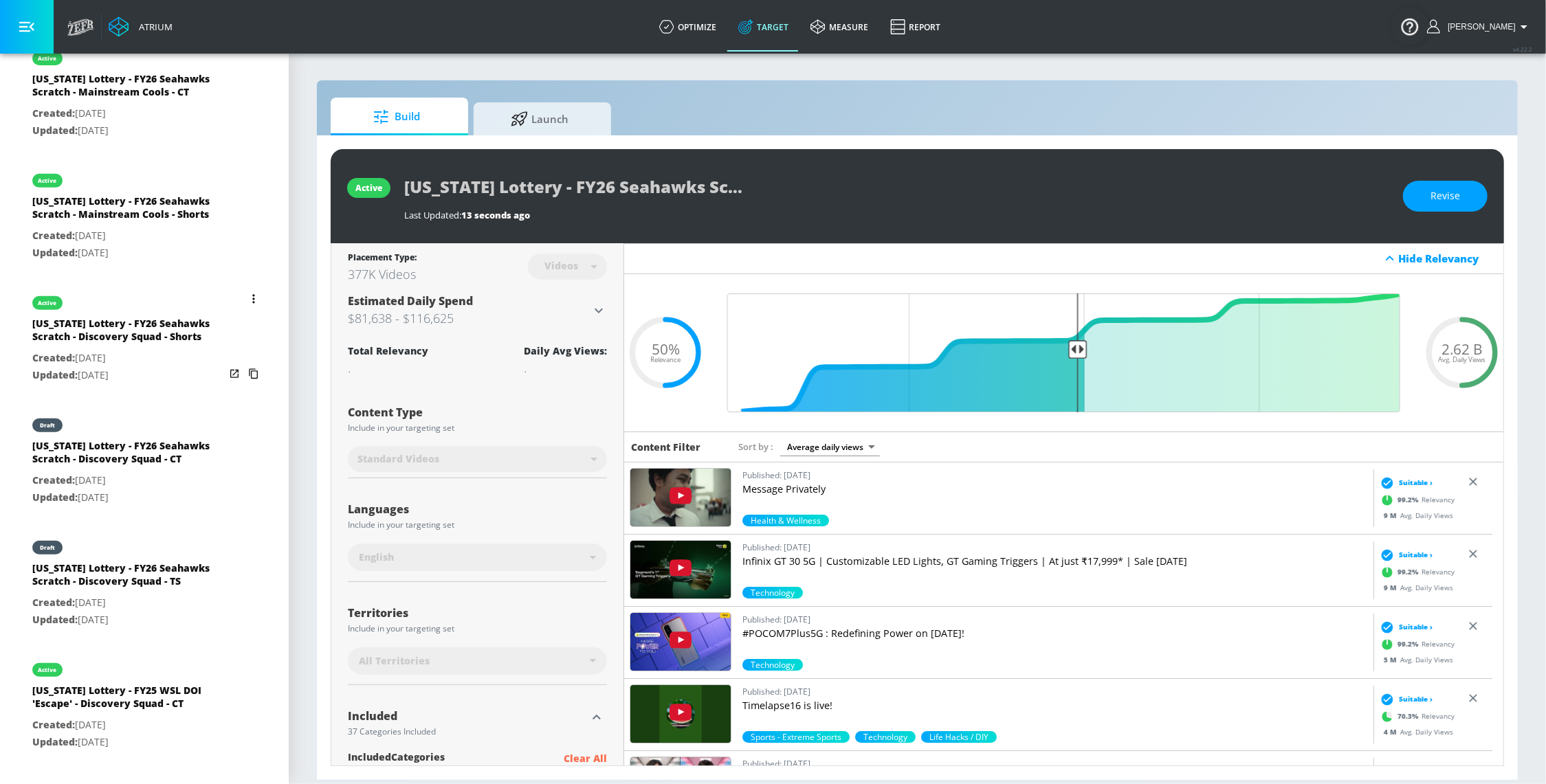
scroll to position [578, 0]
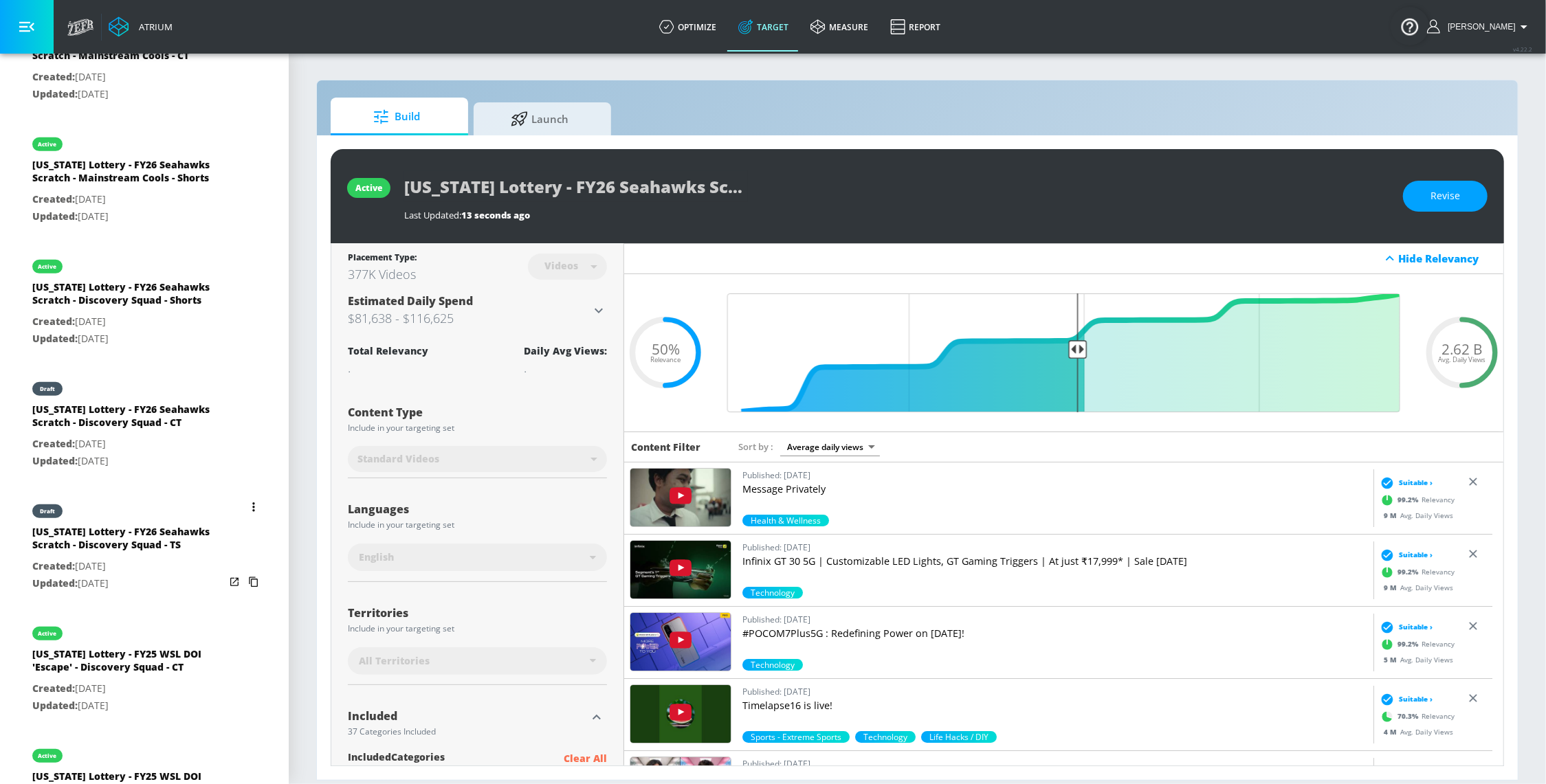
click at [165, 558] on div "[US_STATE] Lottery - FY26 Seahawks Scratch - Discovery Squad - TS" at bounding box center [129, 541] width 192 height 33
type input "[US_STATE] Lottery - FY26 Seahawks Scratch - Discovery Squad - TS"
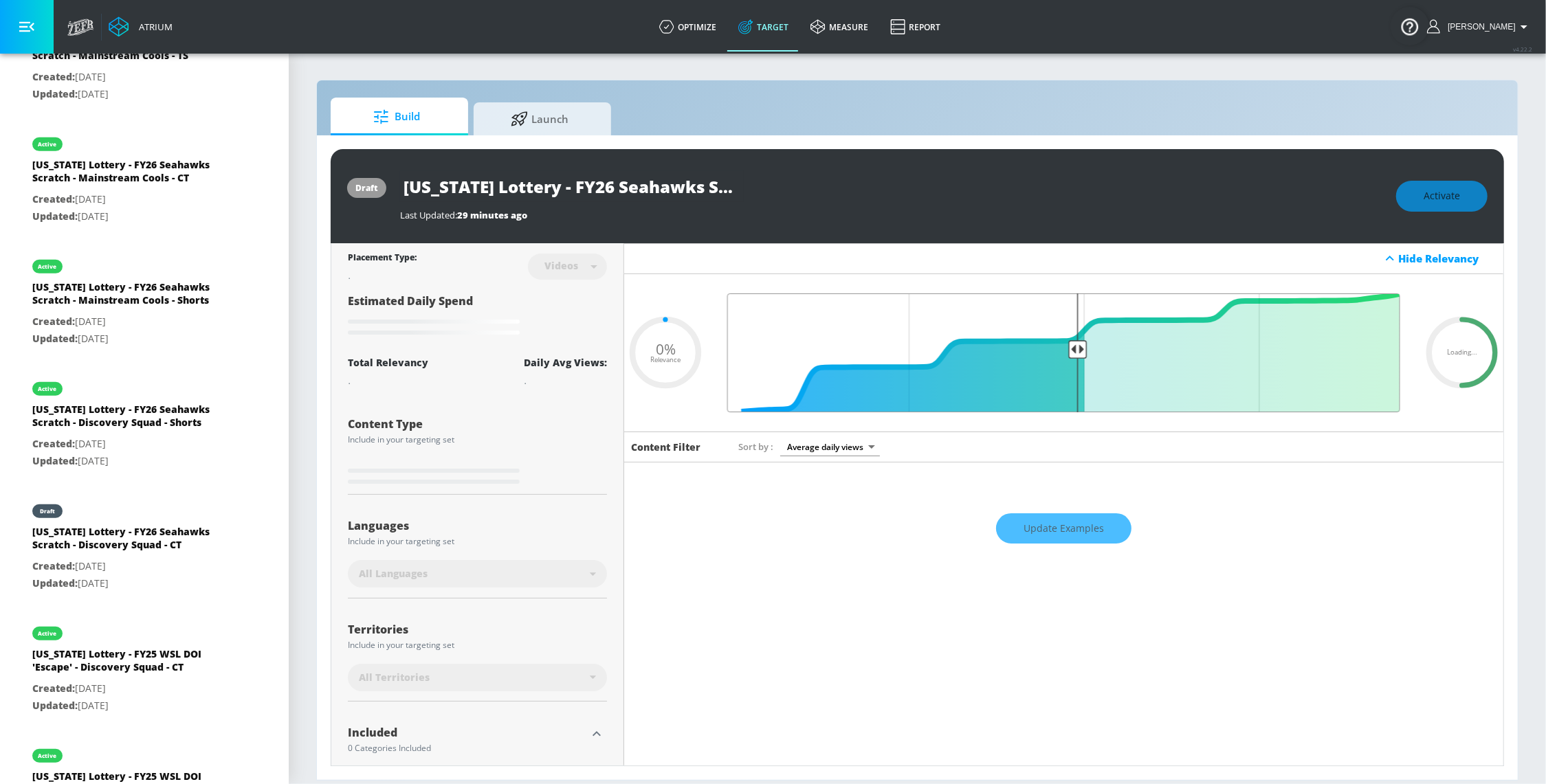
click at [1069, 338] on input "Final Threshold" at bounding box center [1063, 352] width 686 height 119
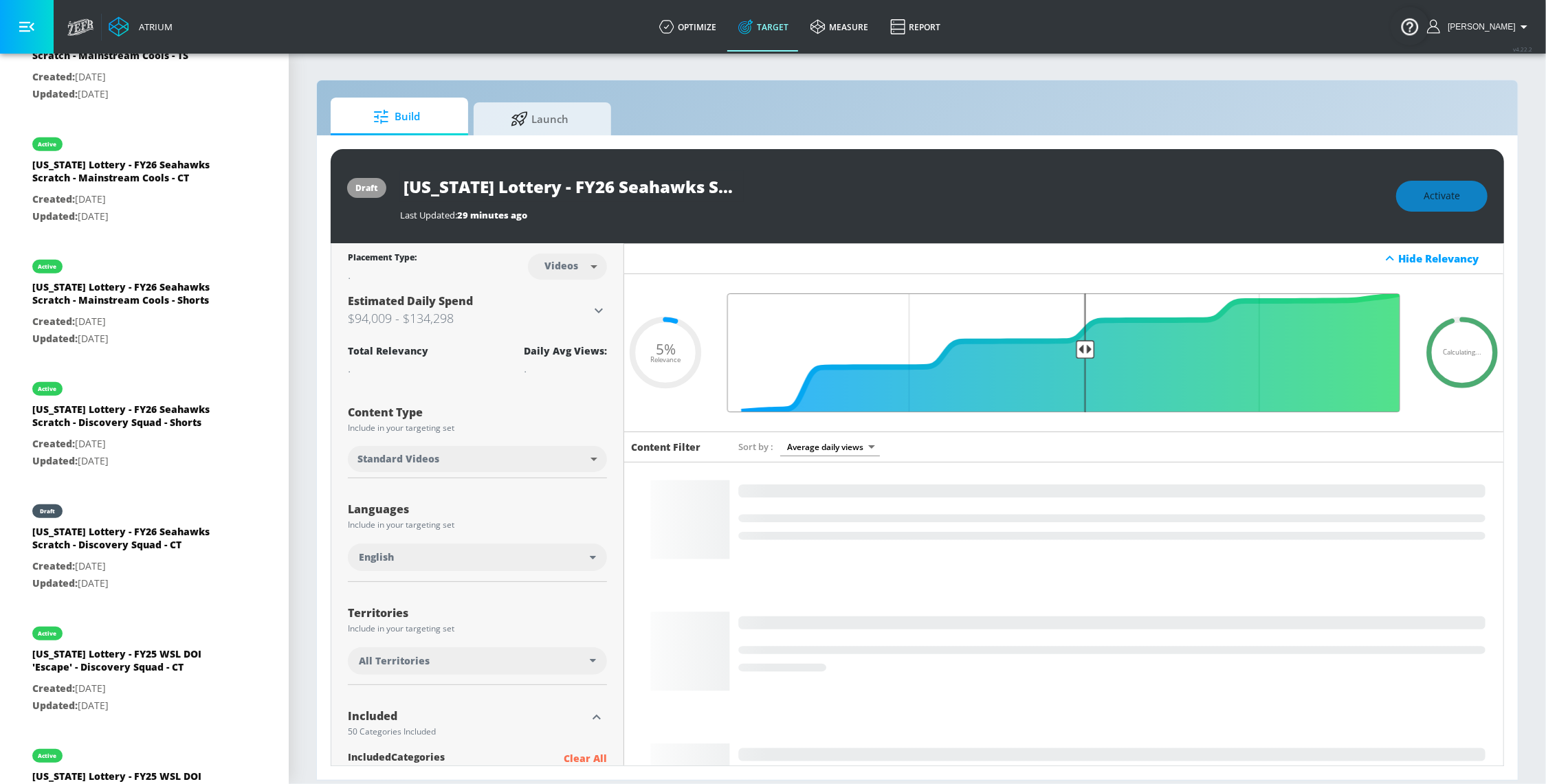
click at [1072, 334] on input "Final Threshold" at bounding box center [1063, 352] width 686 height 119
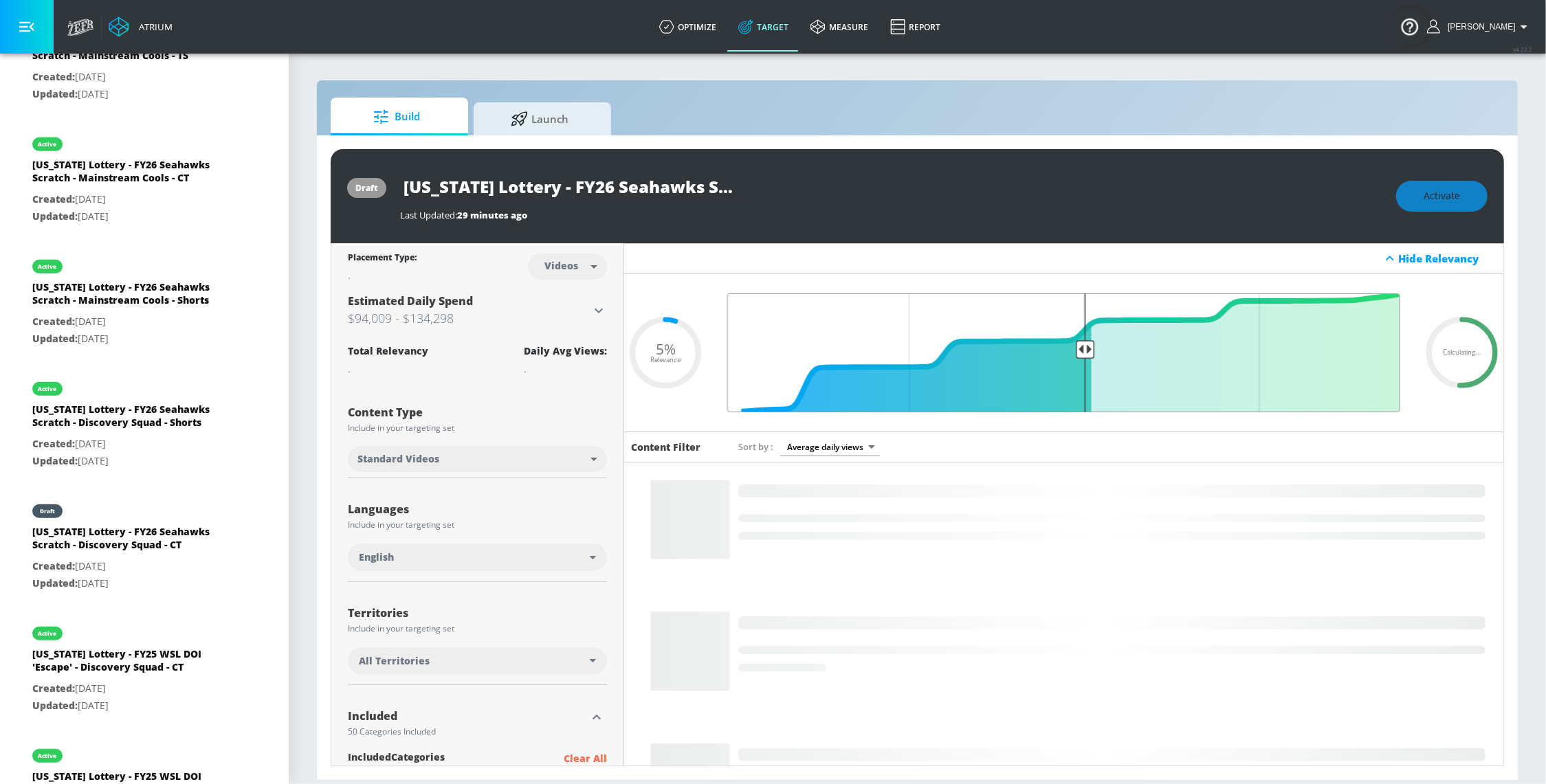
click at [1071, 334] on input "Final Threshold" at bounding box center [1063, 352] width 686 height 119
click at [1068, 335] on input "Final Threshold" at bounding box center [1063, 352] width 686 height 119
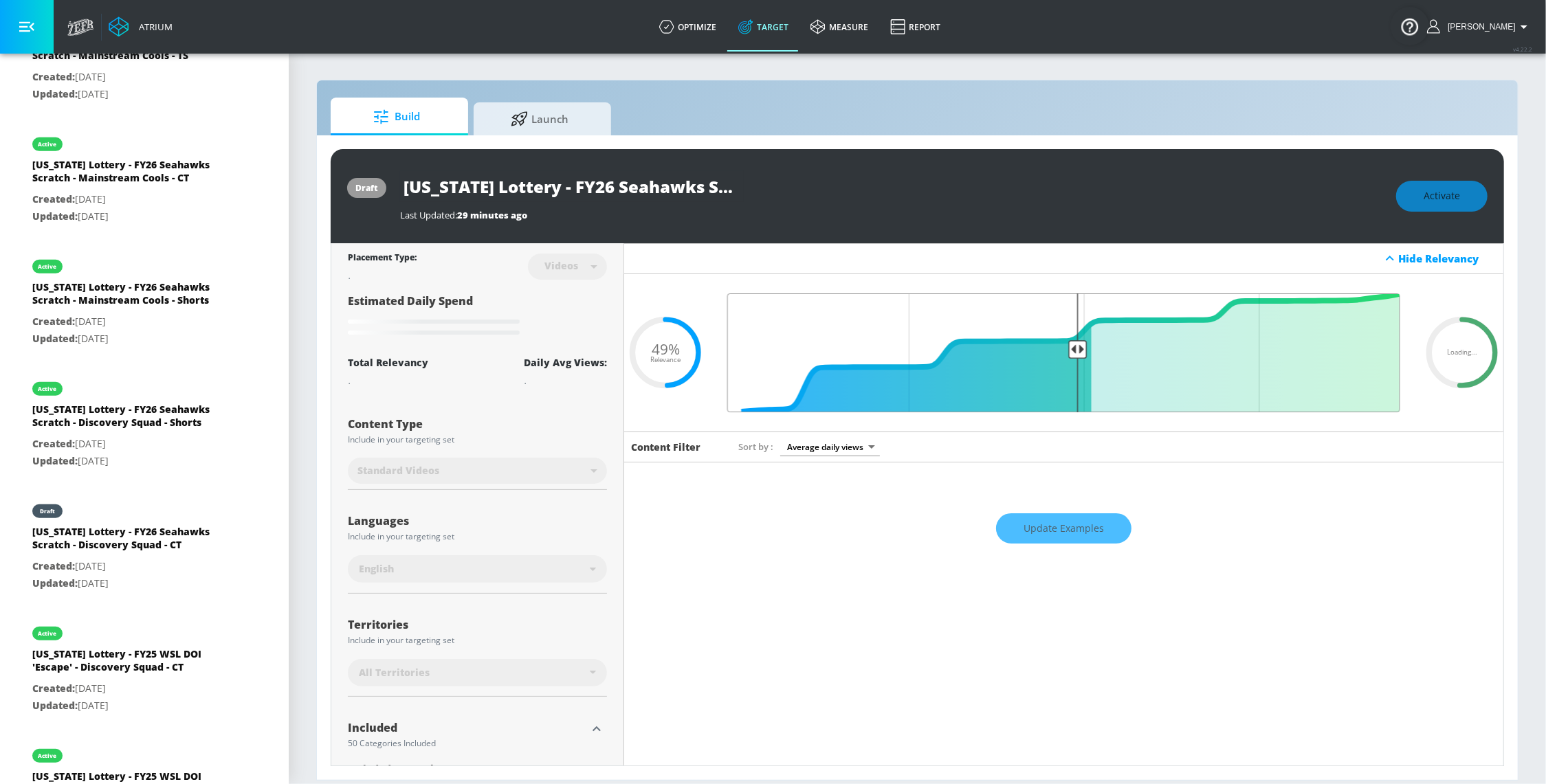
click at [1068, 329] on input "Final Threshold" at bounding box center [1063, 352] width 686 height 119
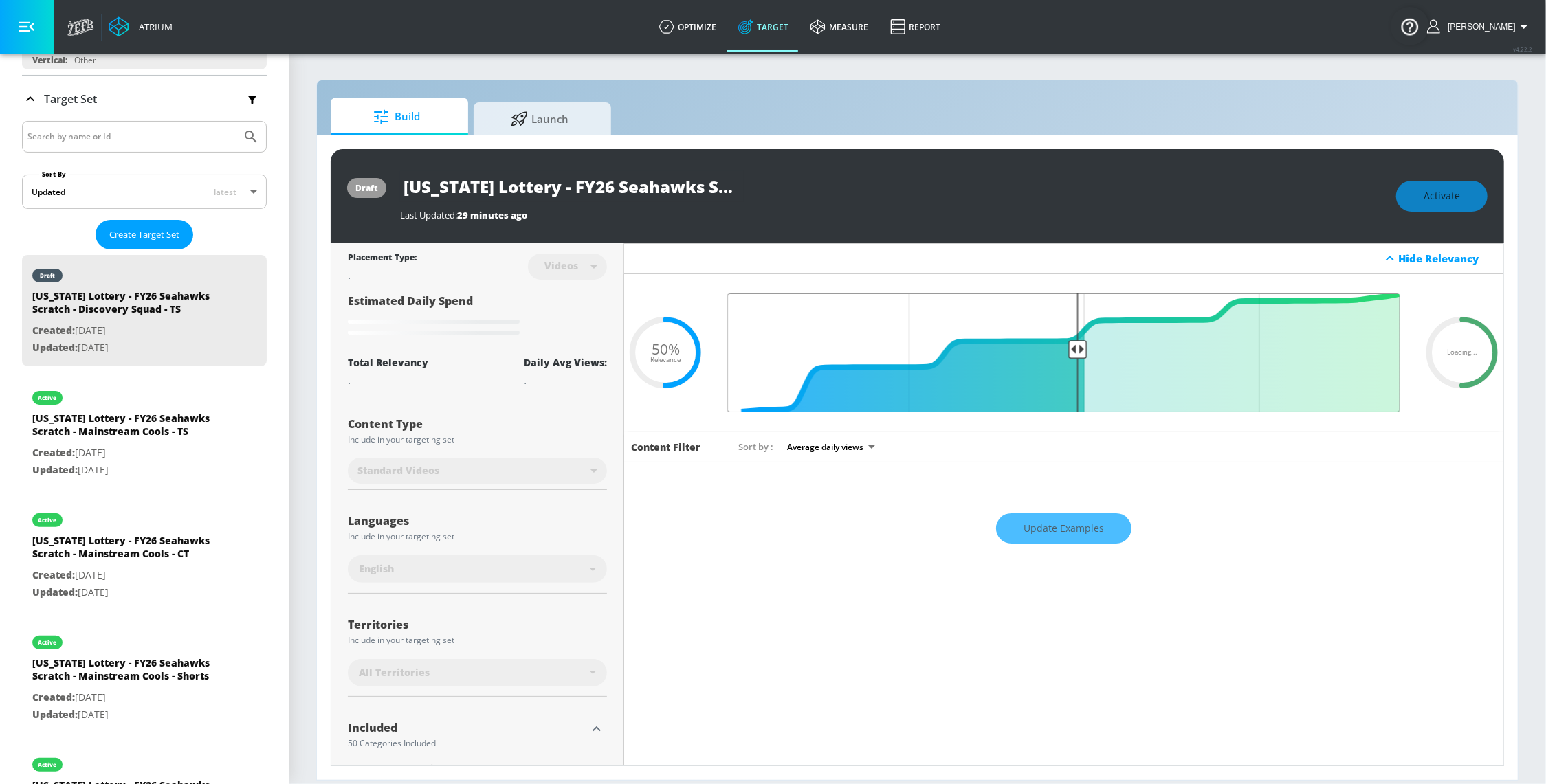
scroll to position [203, 0]
type input "0.49"
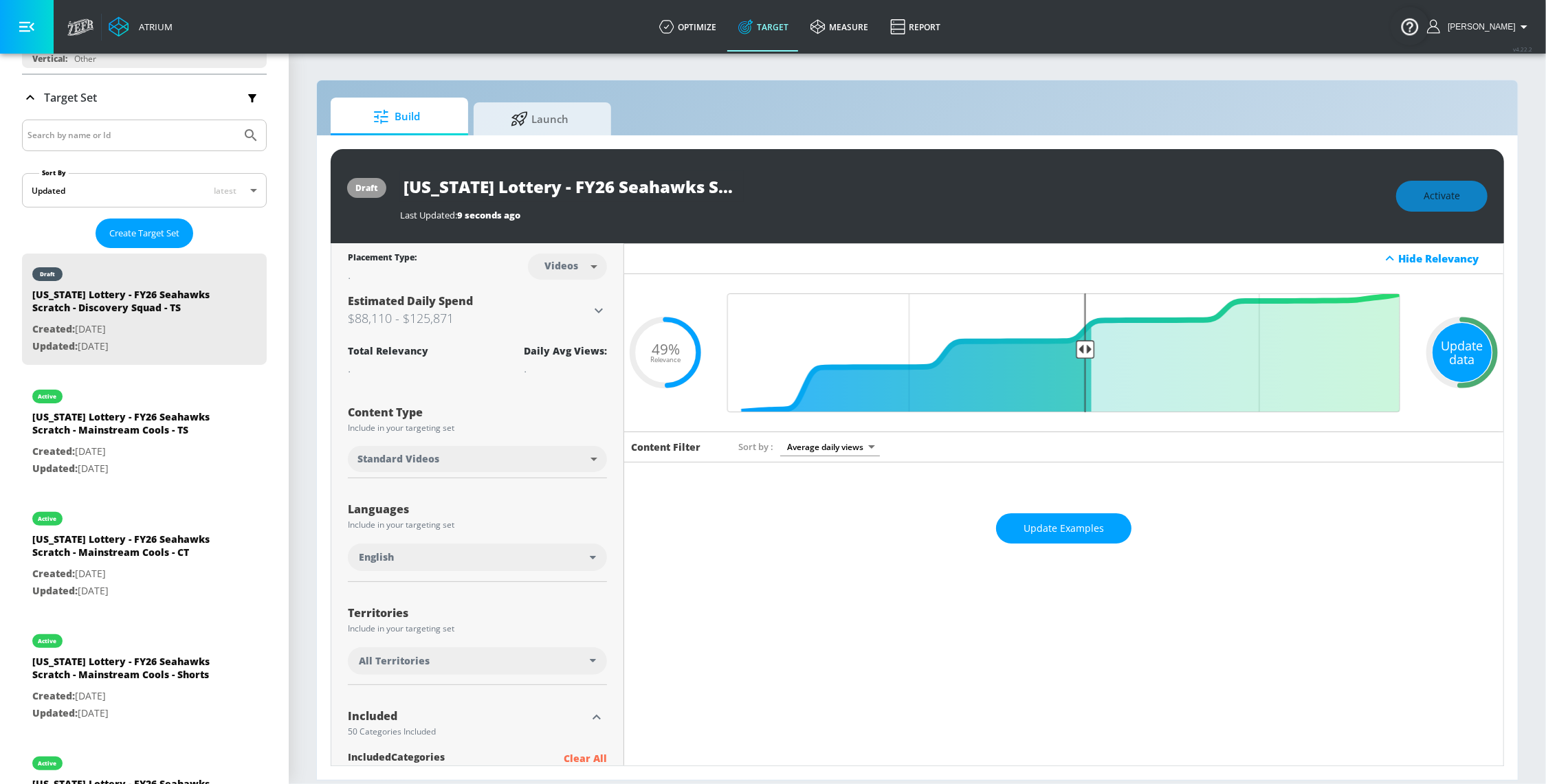
click at [1435, 347] on div "Update data" at bounding box center [1462, 352] width 59 height 59
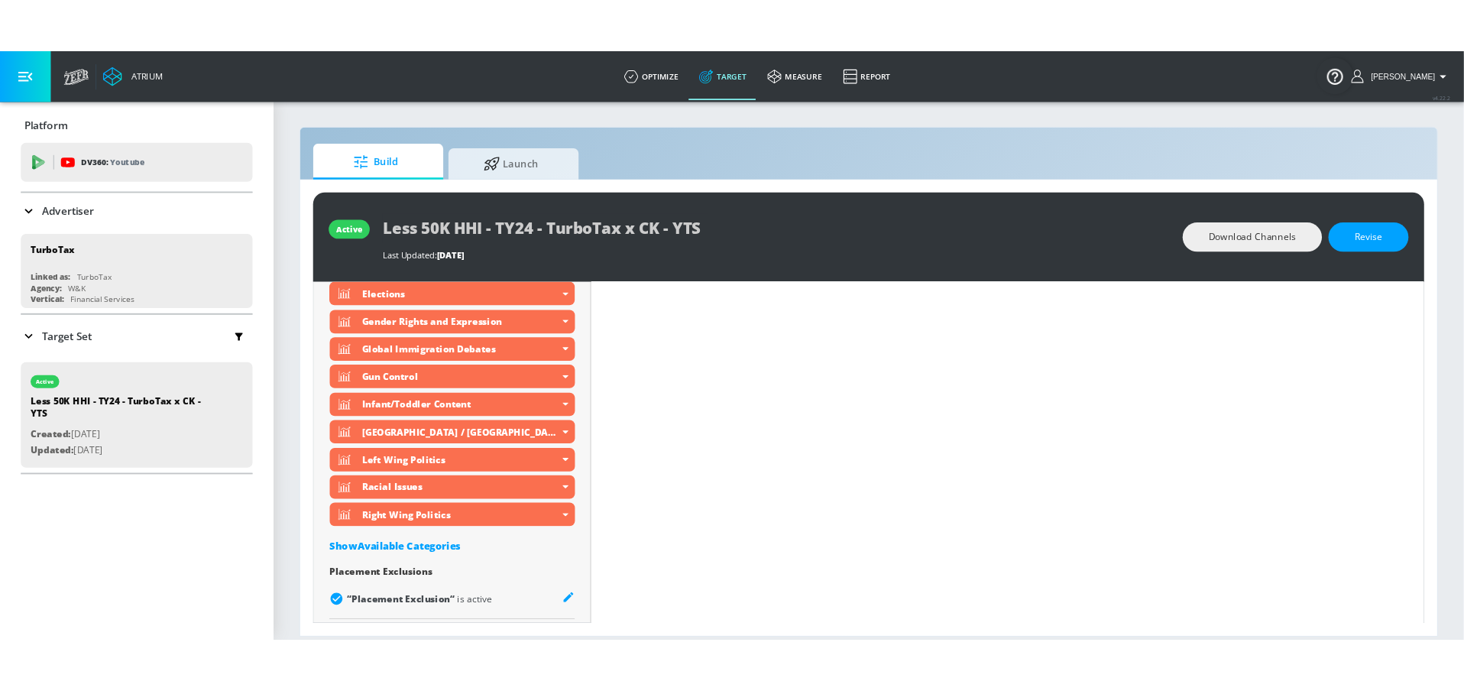
scroll to position [1215, 0]
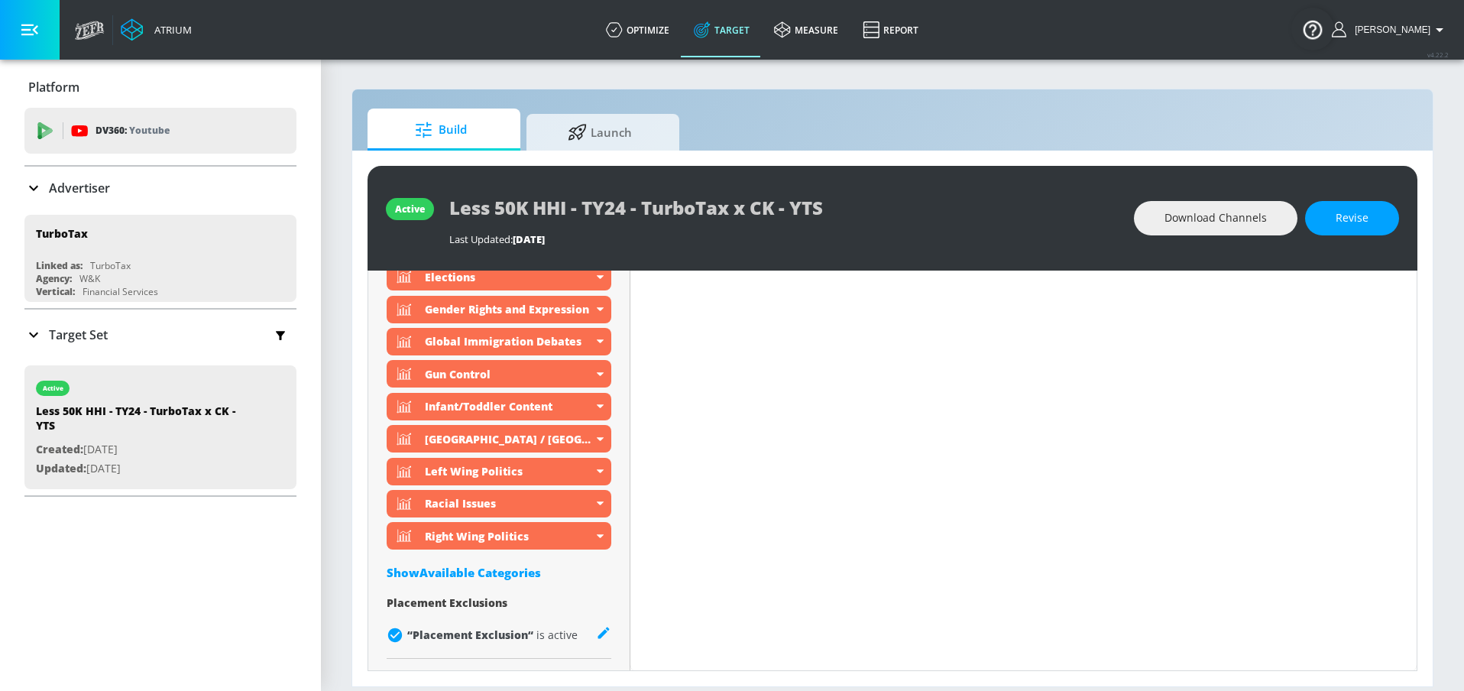
click at [116, 185] on div "Advertiser" at bounding box center [160, 188] width 272 height 18
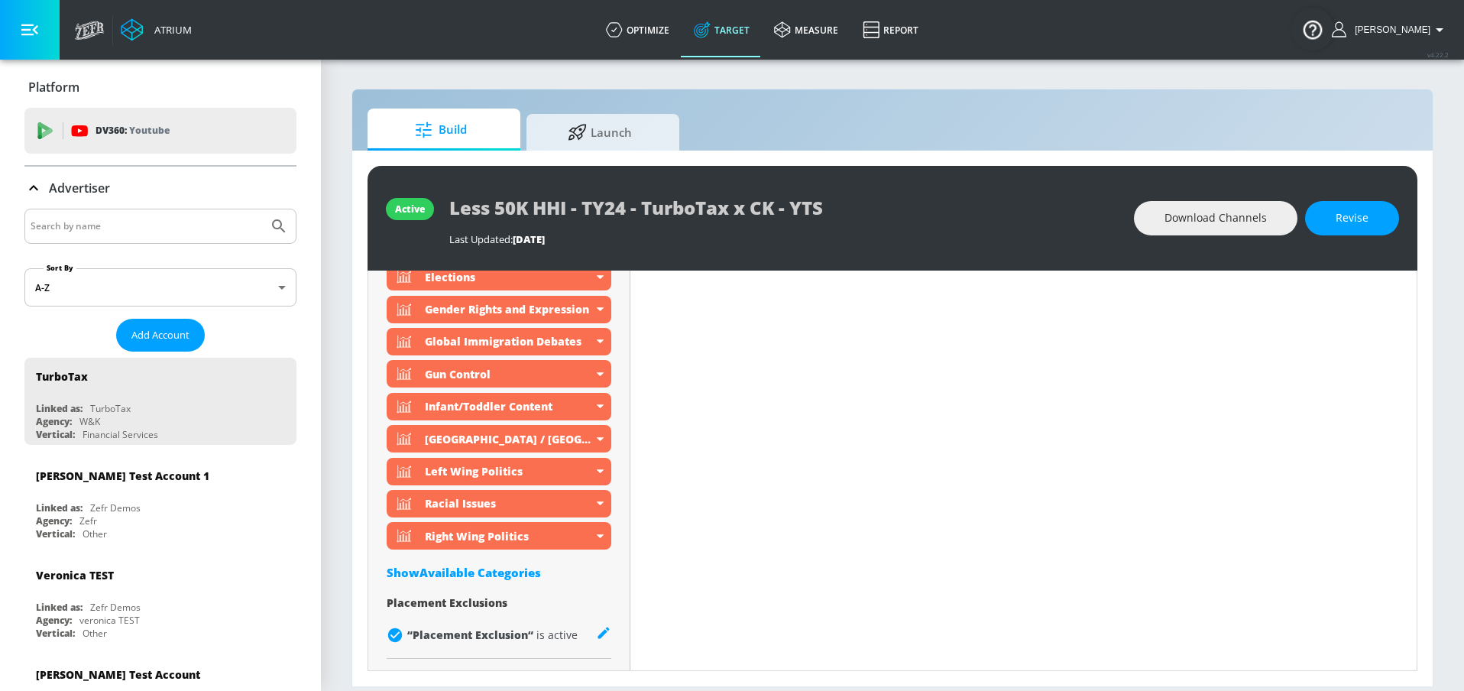
click at [124, 226] on input "Search by name" at bounding box center [147, 226] width 232 height 20
type input "hulu"
click at [262, 209] on button "Submit Search" at bounding box center [279, 226] width 34 height 34
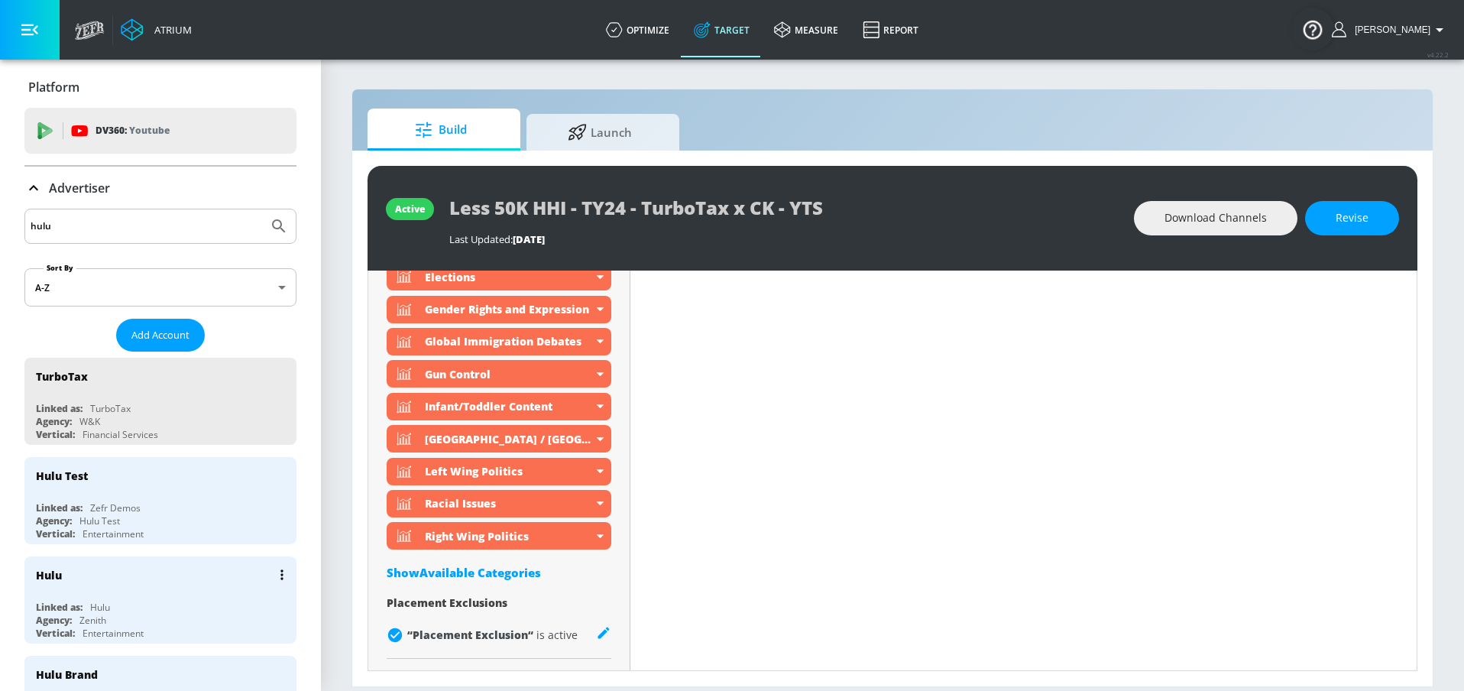
click at [130, 586] on div "Hulu" at bounding box center [164, 574] width 257 height 37
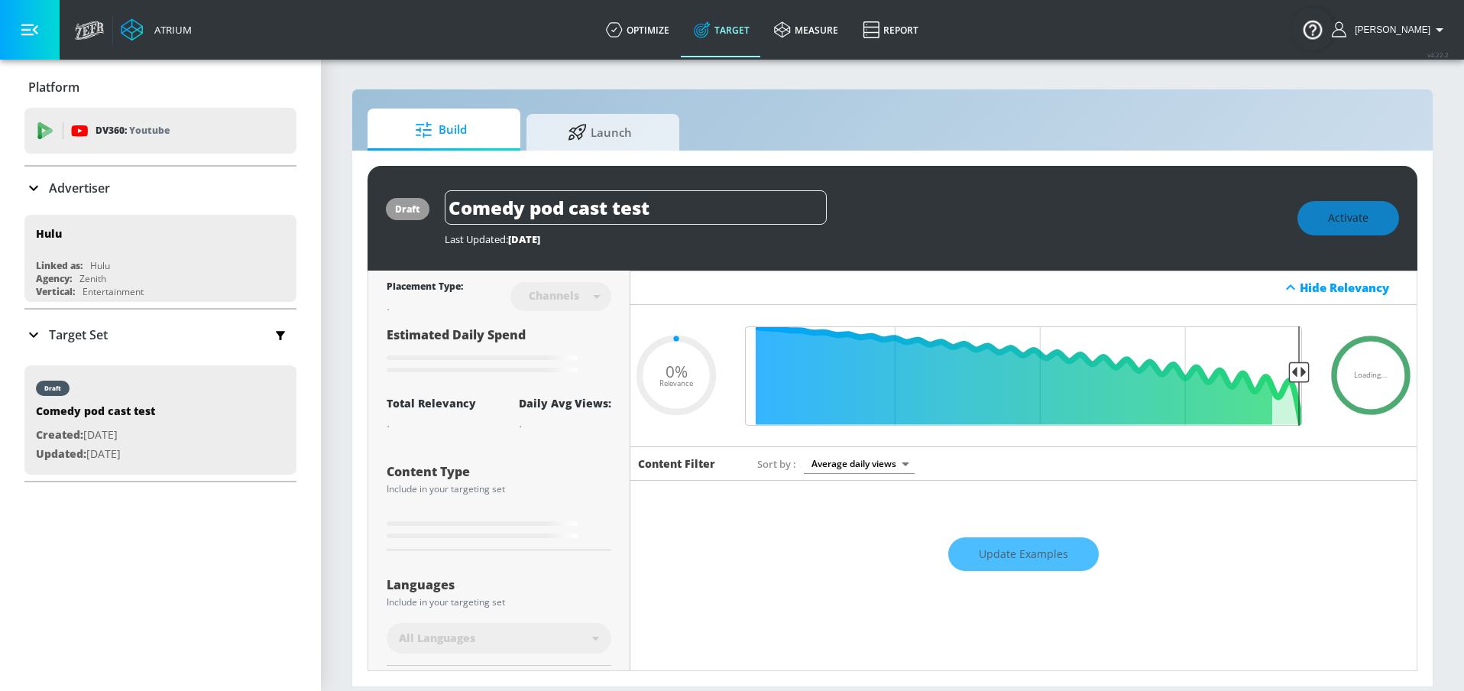
type input "0.18"
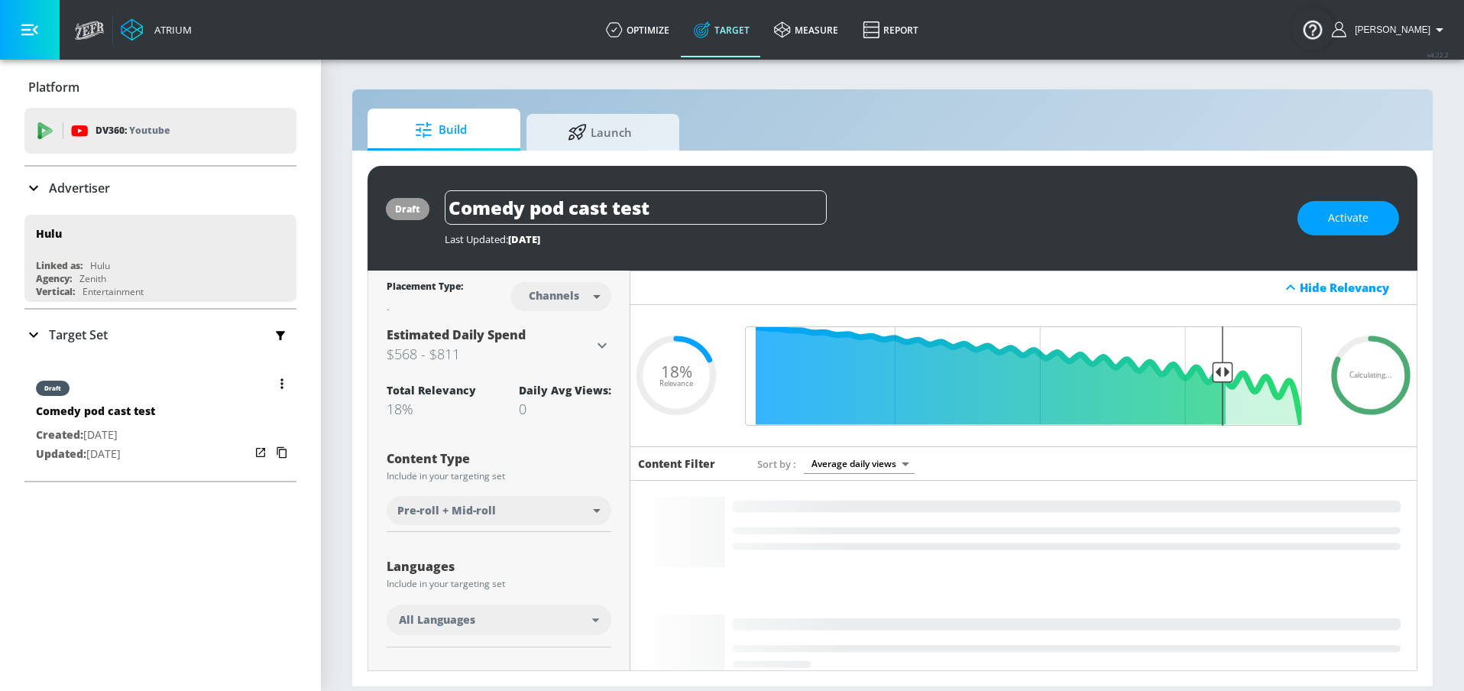
click at [273, 335] on icon "button" at bounding box center [280, 334] width 17 height 17
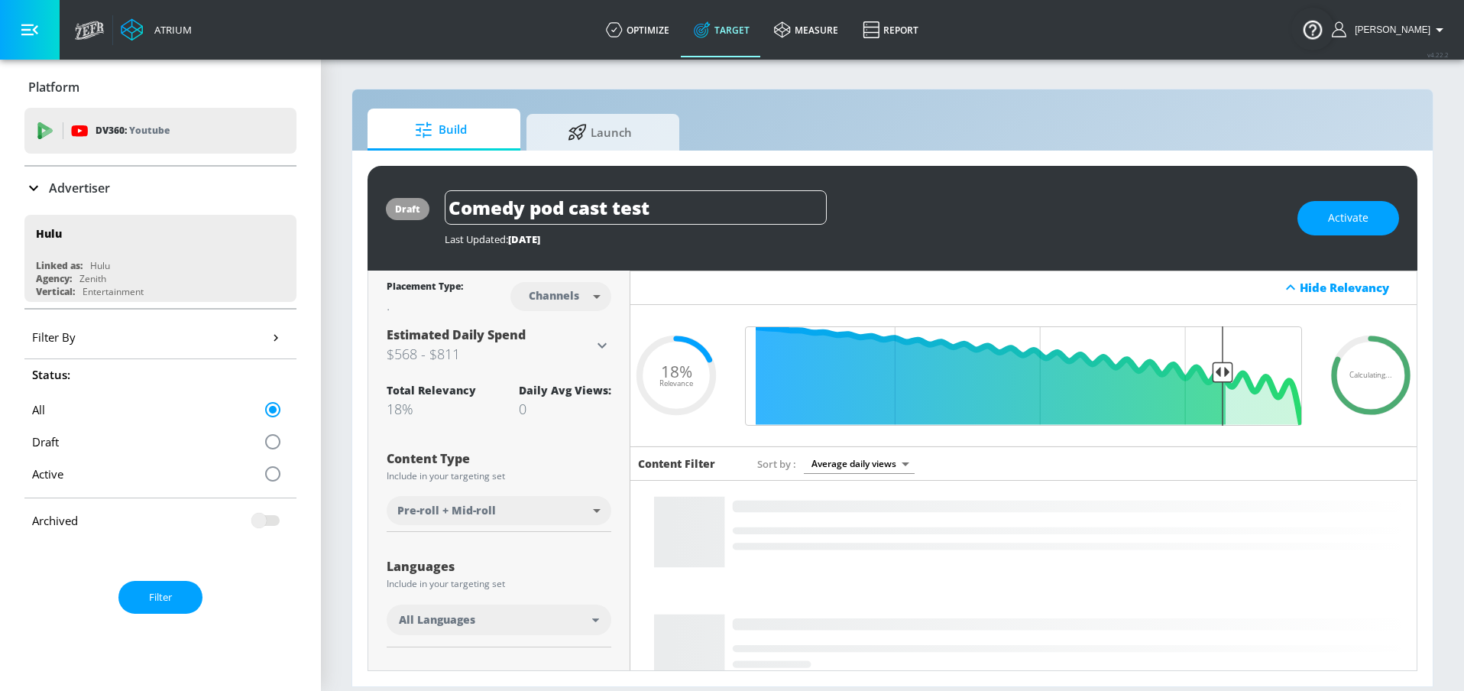
click at [147, 584] on button "Filter" at bounding box center [160, 597] width 84 height 33
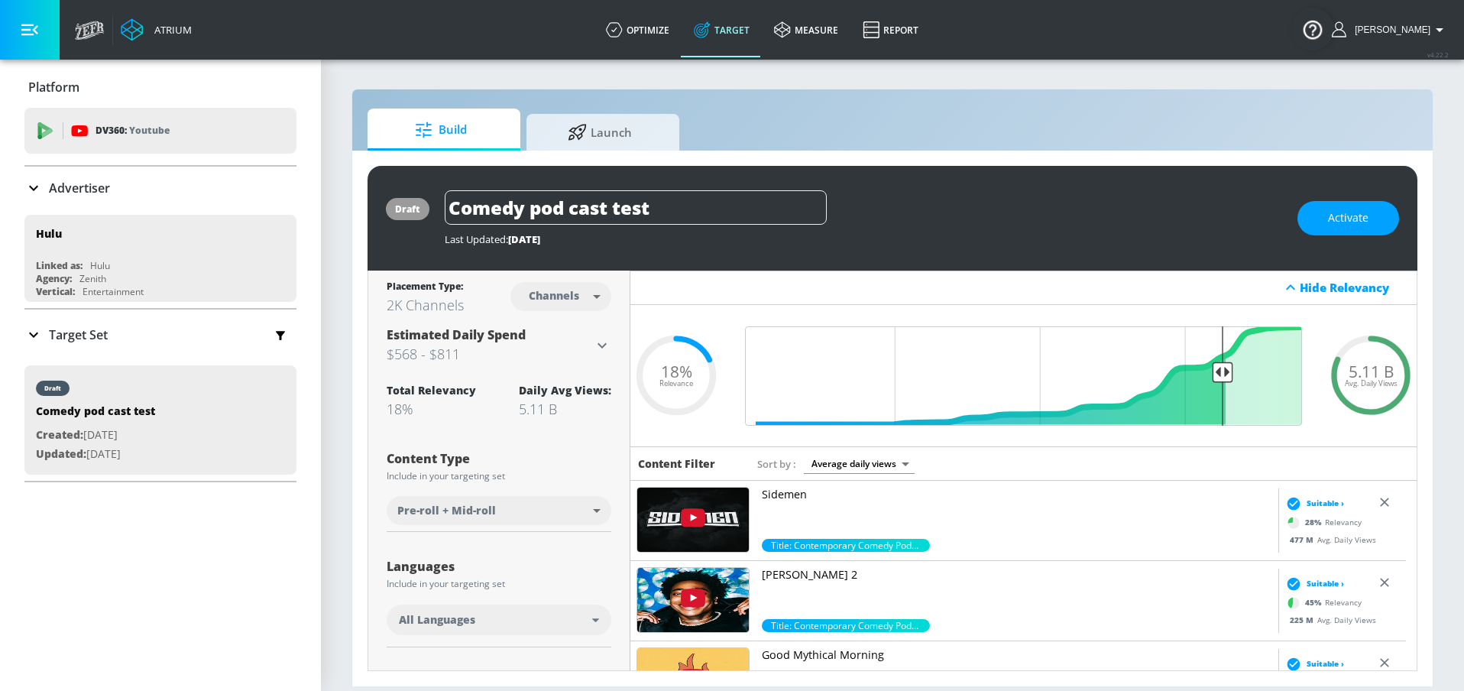
click at [67, 183] on p "Advertiser" at bounding box center [79, 188] width 61 height 17
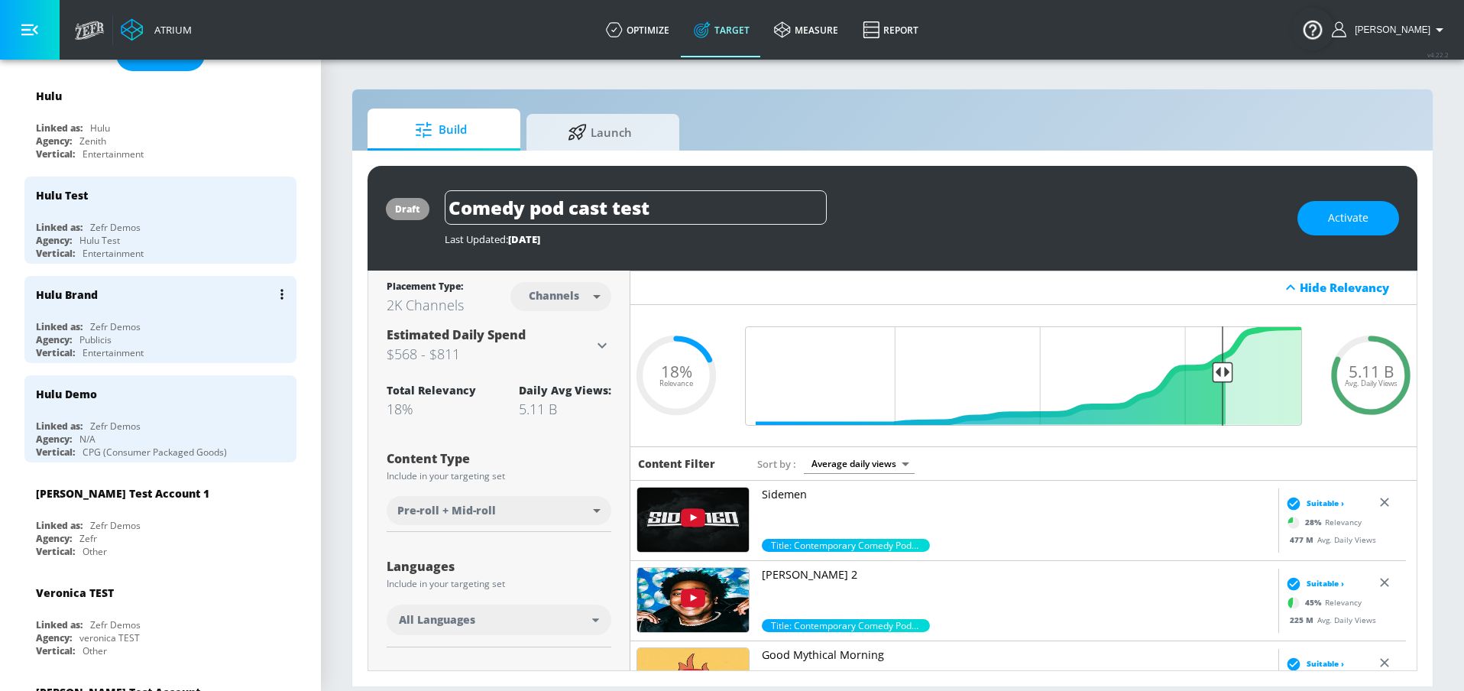
scroll to position [281, 0]
click at [109, 307] on div "Hulu Brand Linked as: Zefr Demos Agency: Publicis Vertical: Entertainment" at bounding box center [160, 318] width 272 height 87
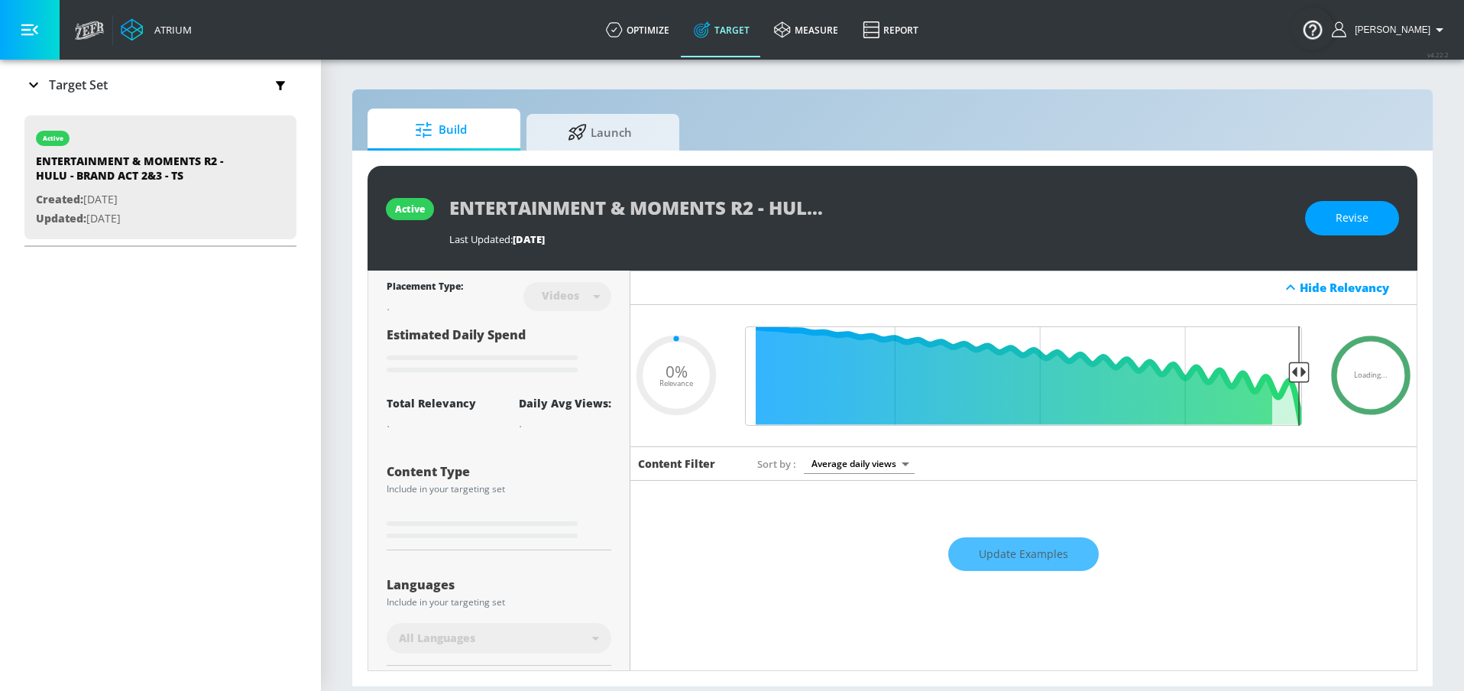
scroll to position [247, 0]
click at [39, 86] on icon at bounding box center [33, 88] width 18 height 18
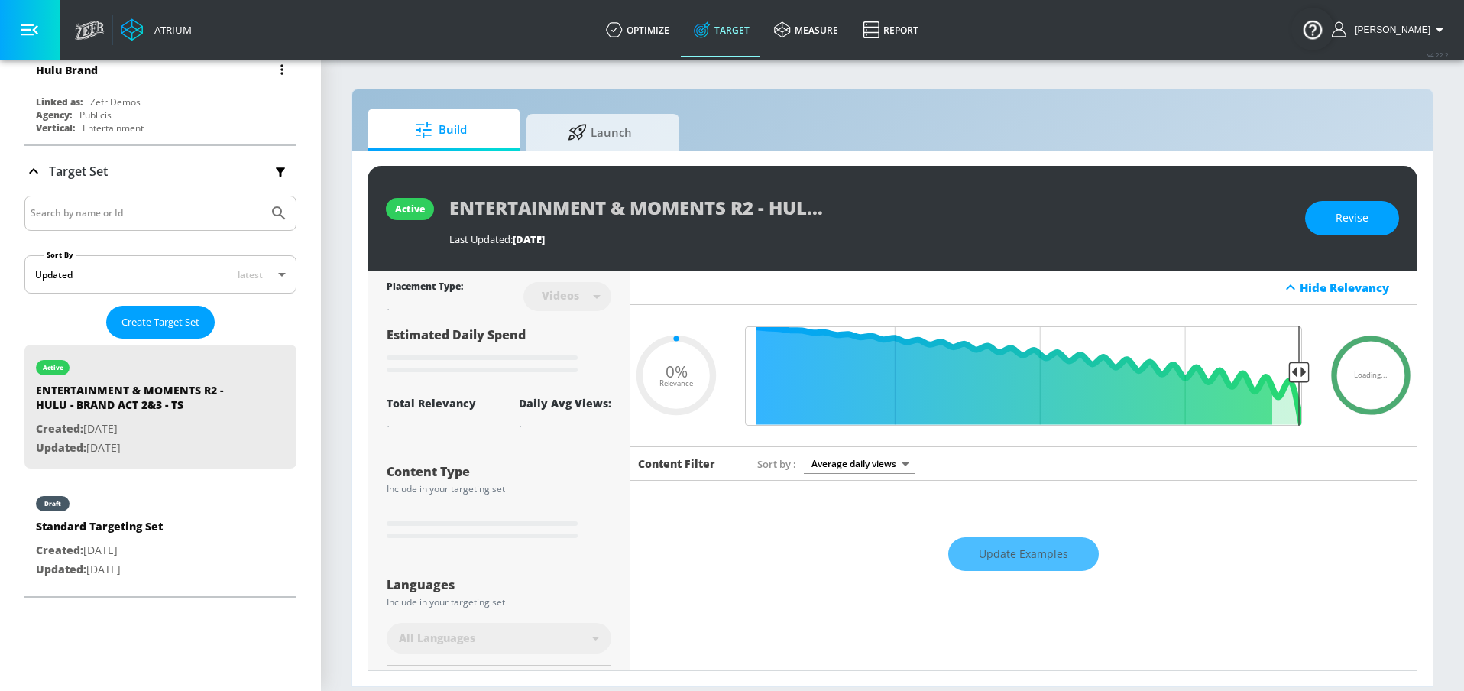
scroll to position [0, 0]
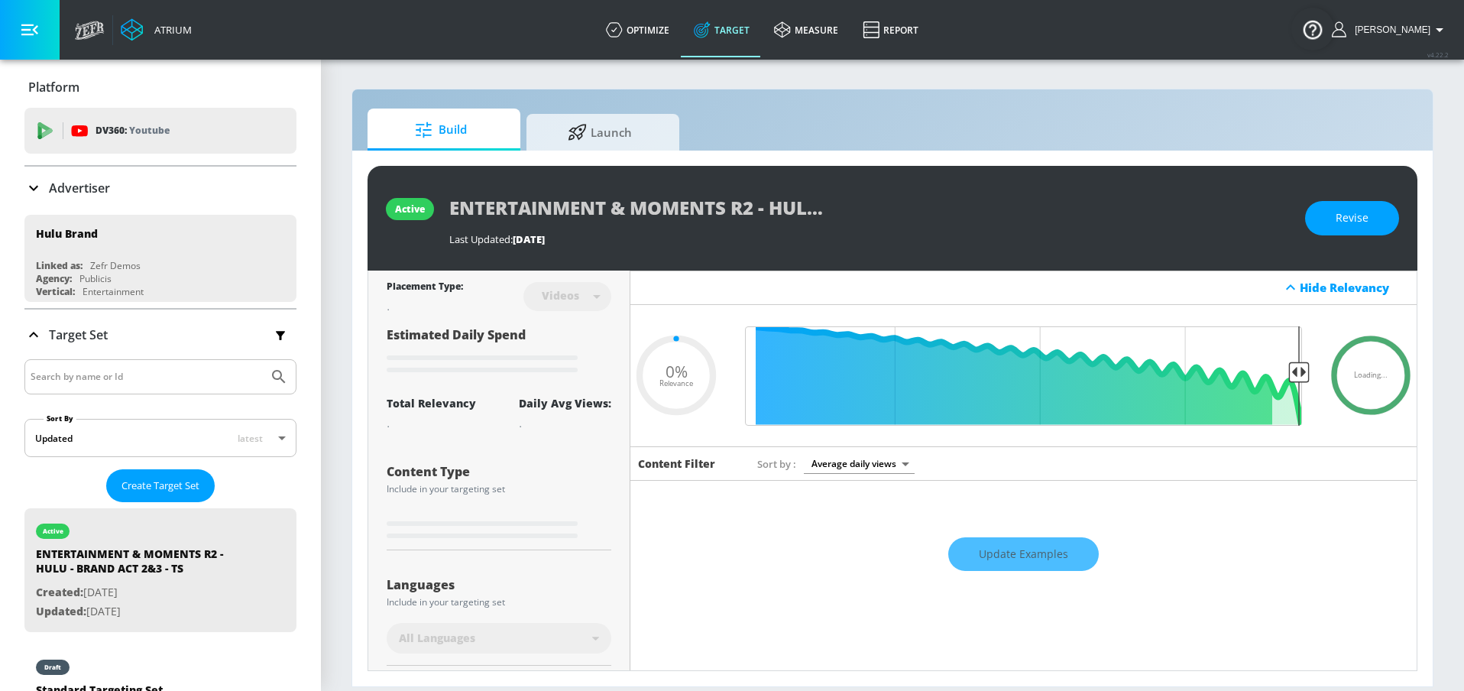
click at [254, 371] on div at bounding box center [160, 376] width 272 height 35
type input "0.25"
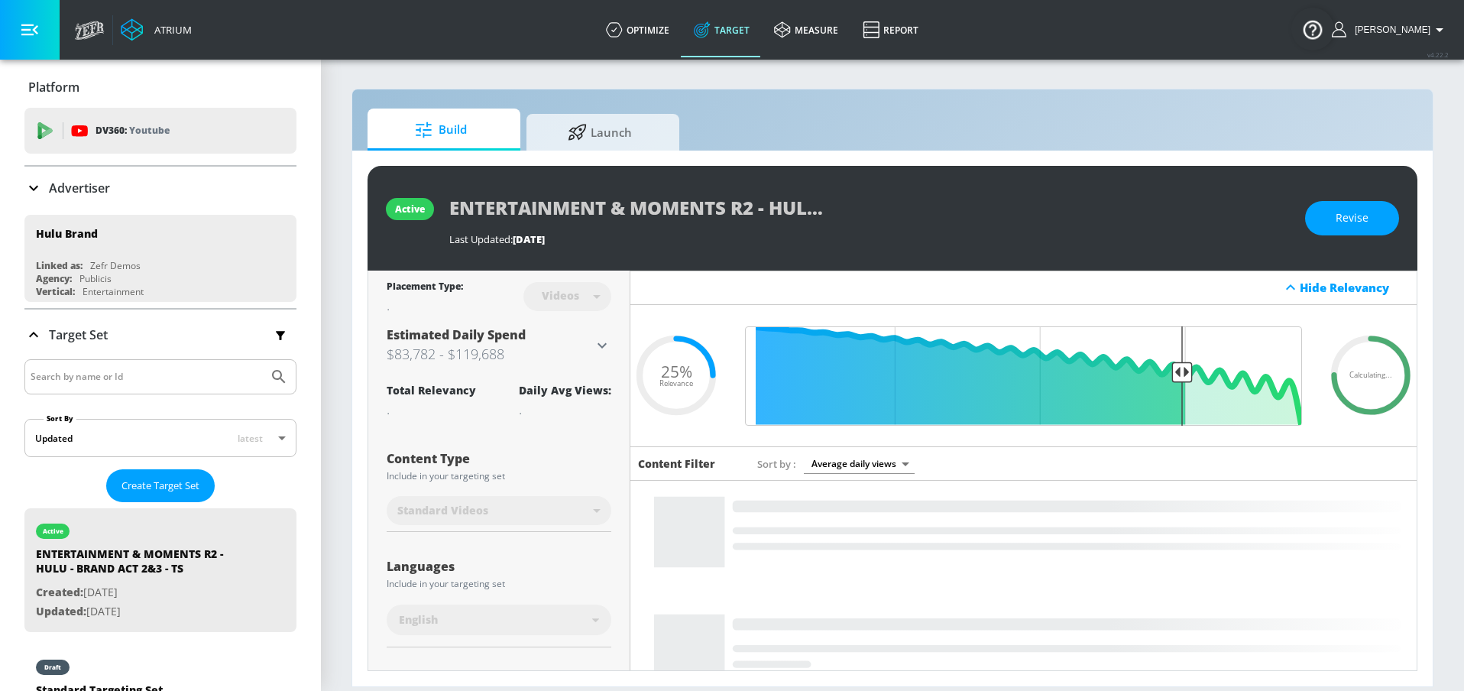
click at [257, 370] on div at bounding box center [160, 376] width 272 height 35
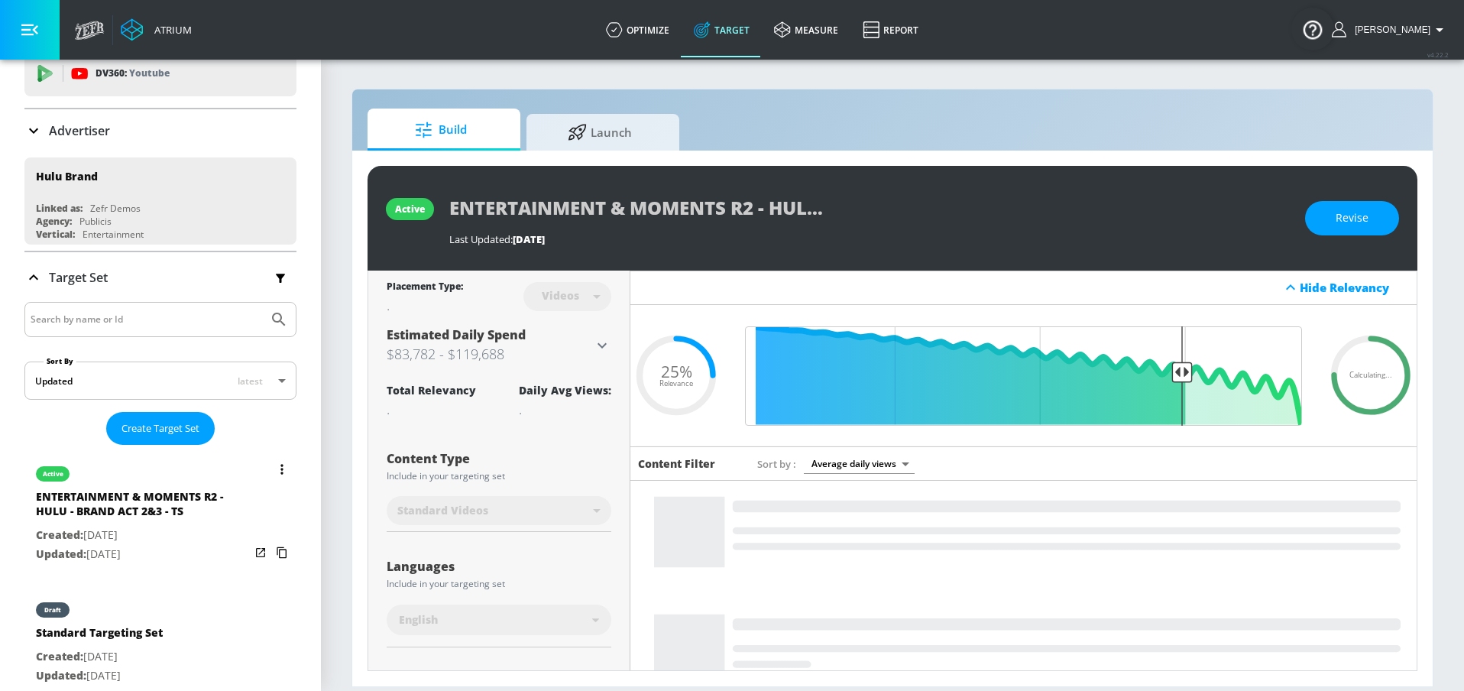
scroll to position [168, 0]
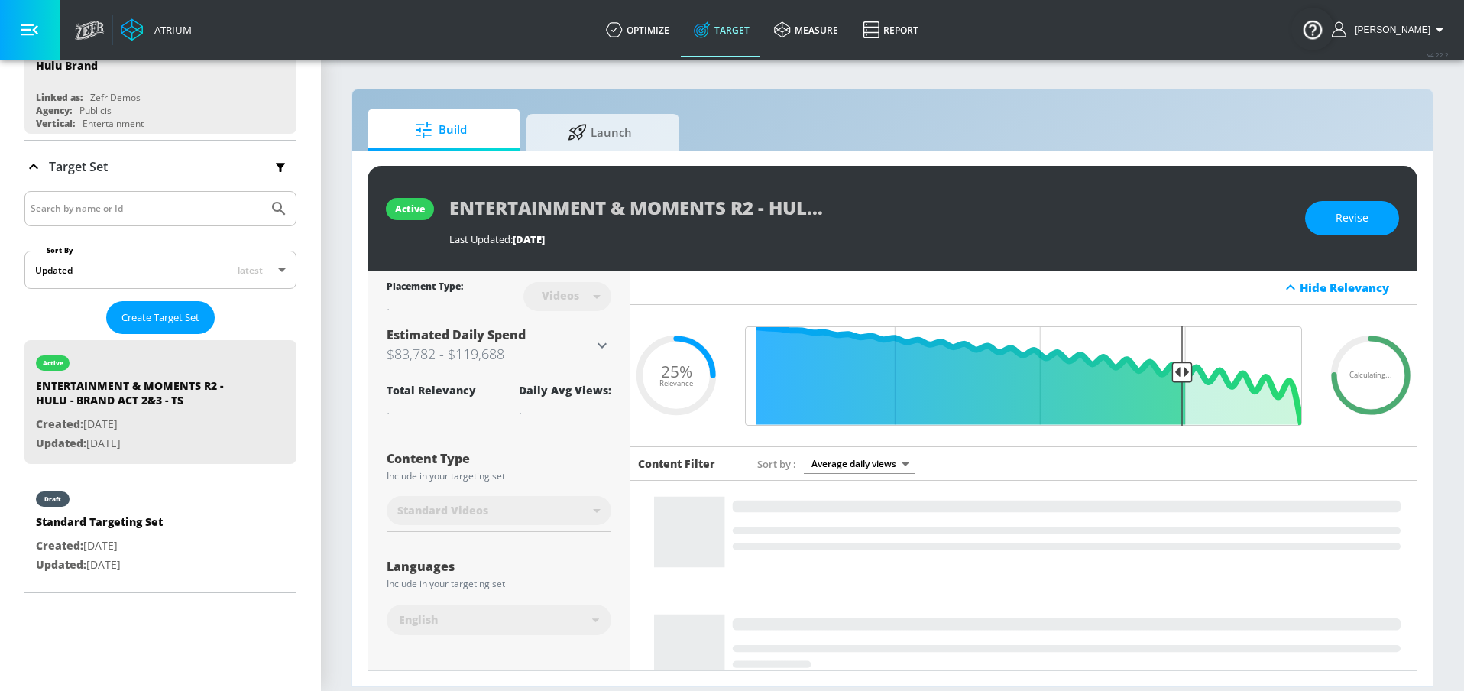
click at [98, 212] on input "Search by name or Id" at bounding box center [147, 209] width 232 height 20
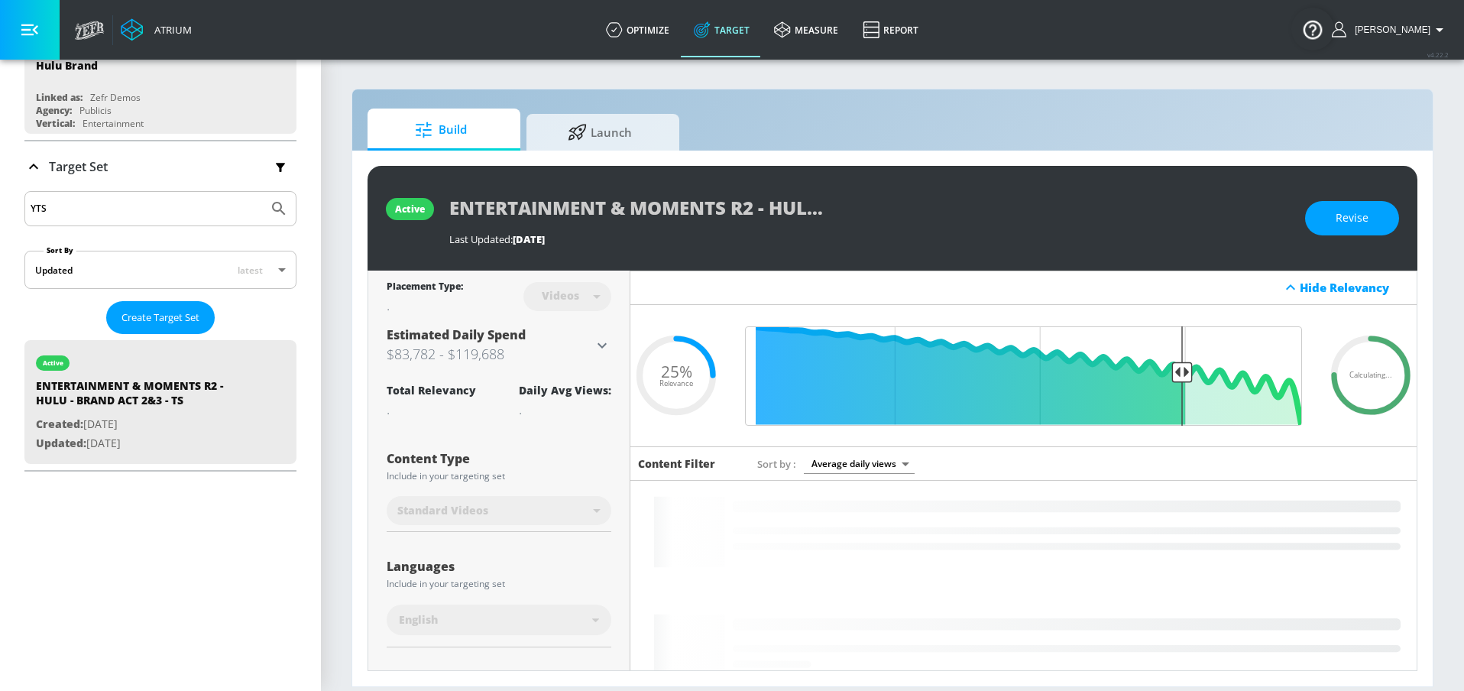
type input "YTS"
click at [262, 192] on button "Submit Search" at bounding box center [279, 209] width 34 height 34
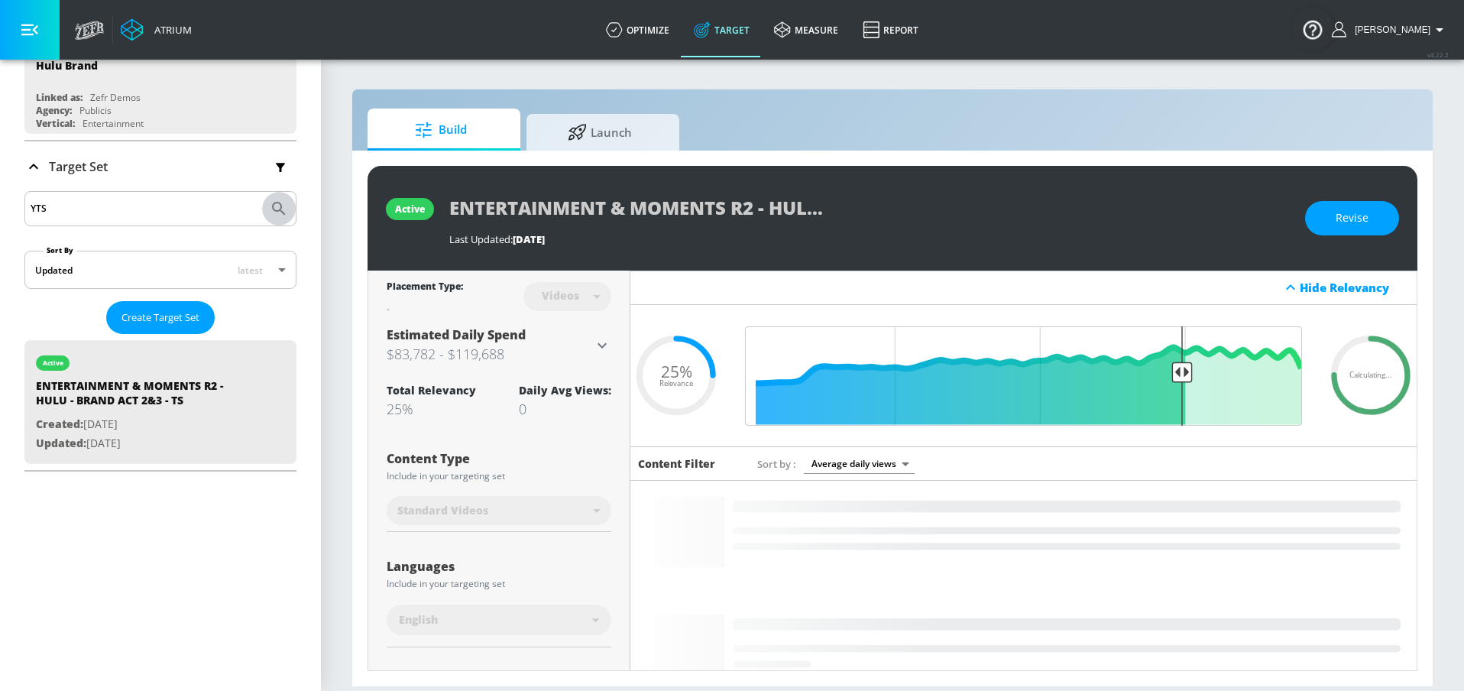
click at [272, 205] on icon "Submit Search" at bounding box center [278, 208] width 13 height 13
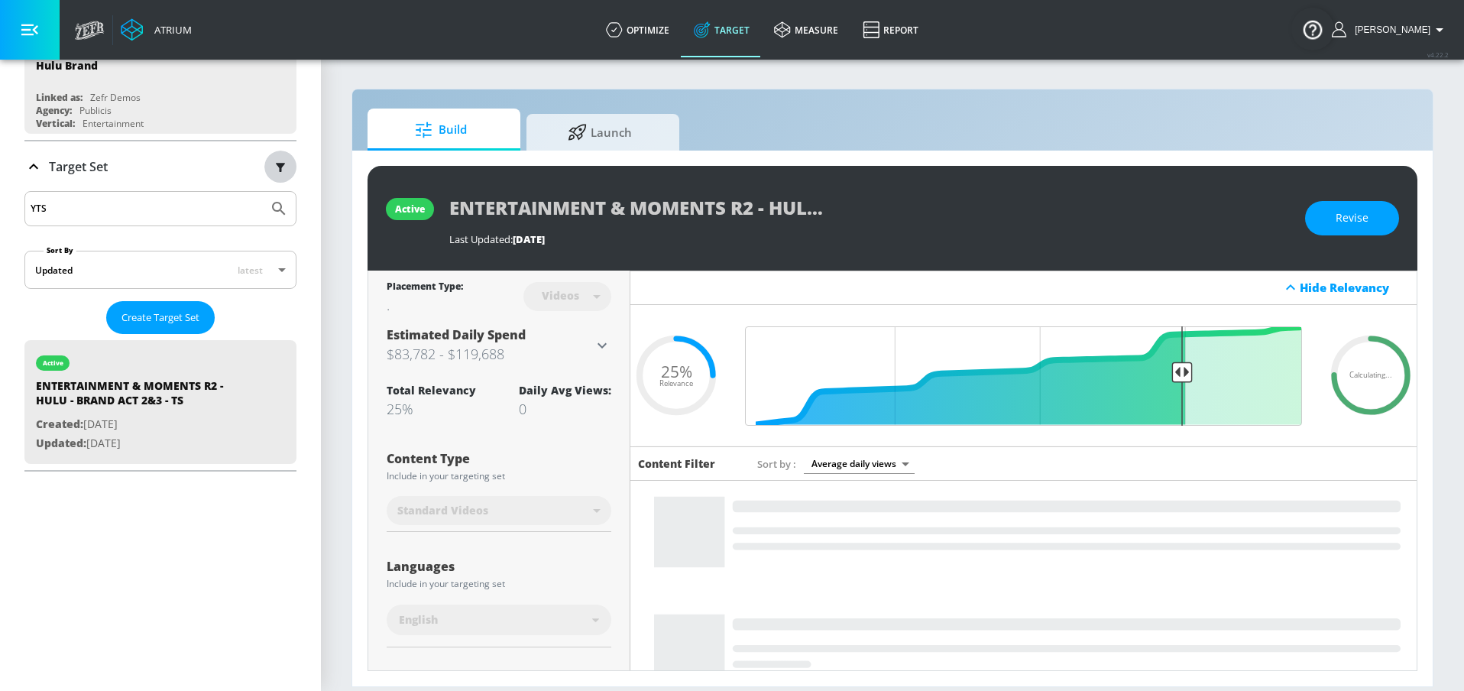
click at [272, 164] on icon "button" at bounding box center [280, 166] width 17 height 17
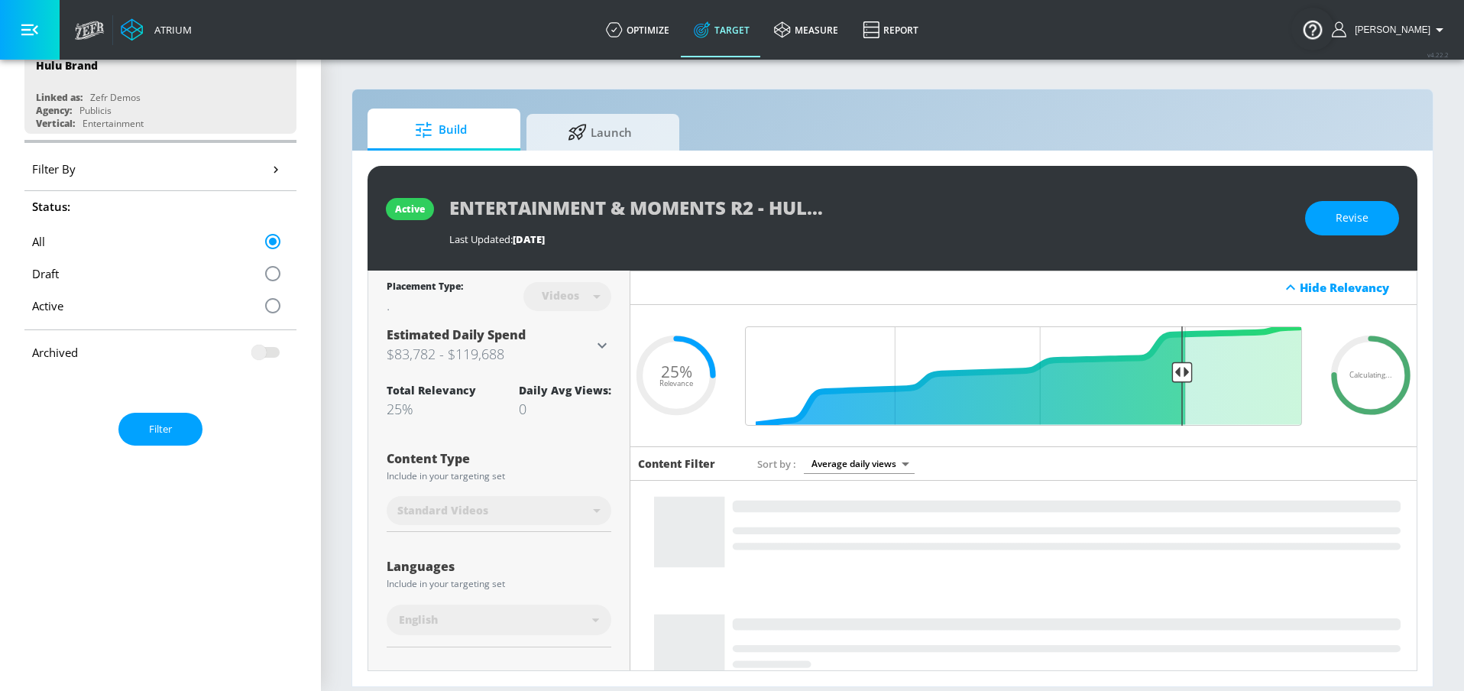
click at [267, 167] on icon "button" at bounding box center [275, 169] width 16 height 16
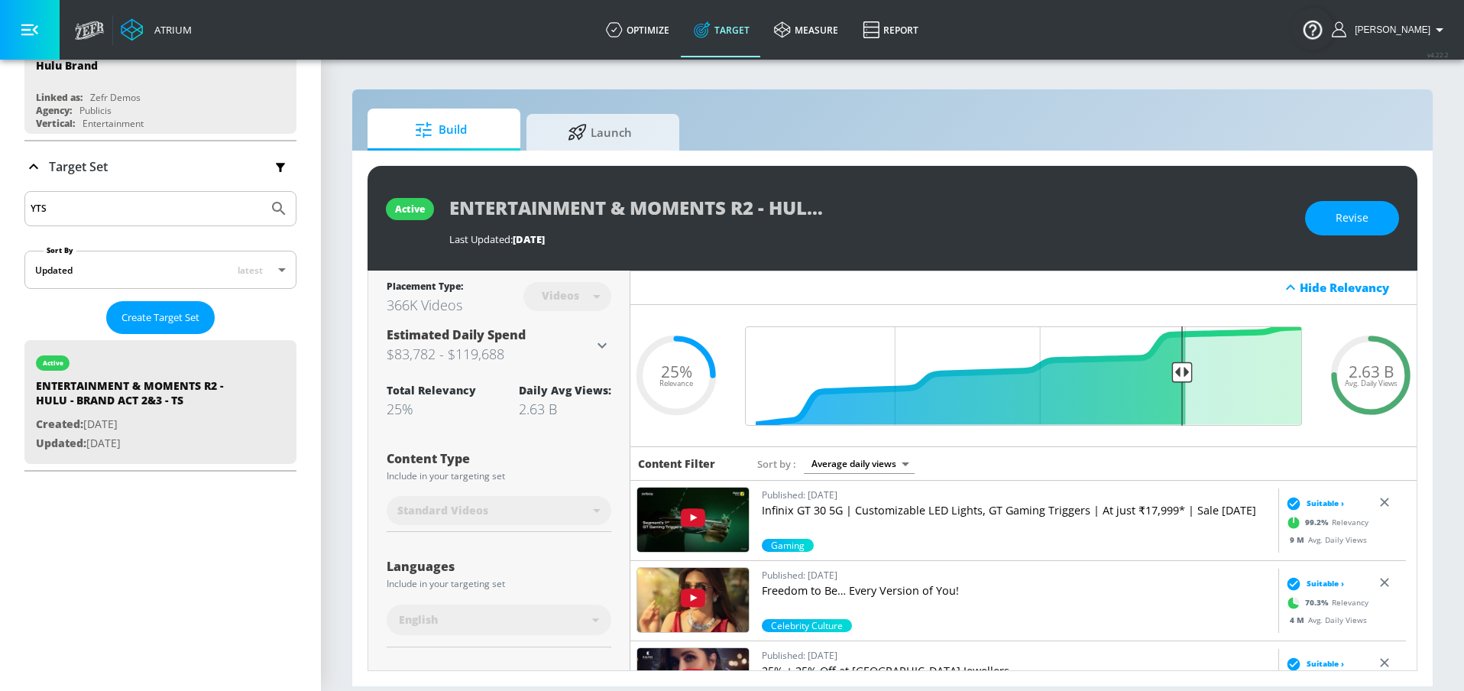
click at [216, 203] on input "YTS" at bounding box center [147, 209] width 232 height 20
click at [660, 27] on link "optimize" at bounding box center [638, 29] width 88 height 55
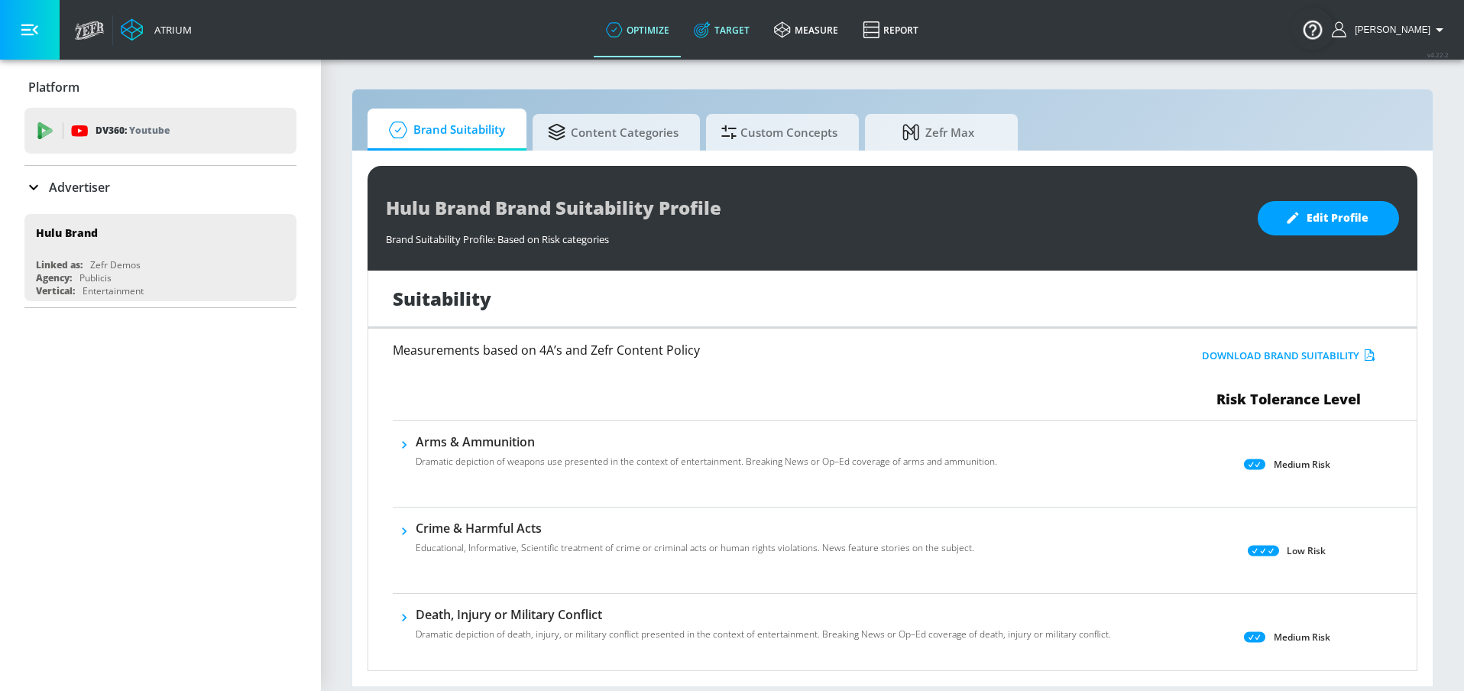
click at [741, 34] on link "Target" at bounding box center [722, 29] width 80 height 55
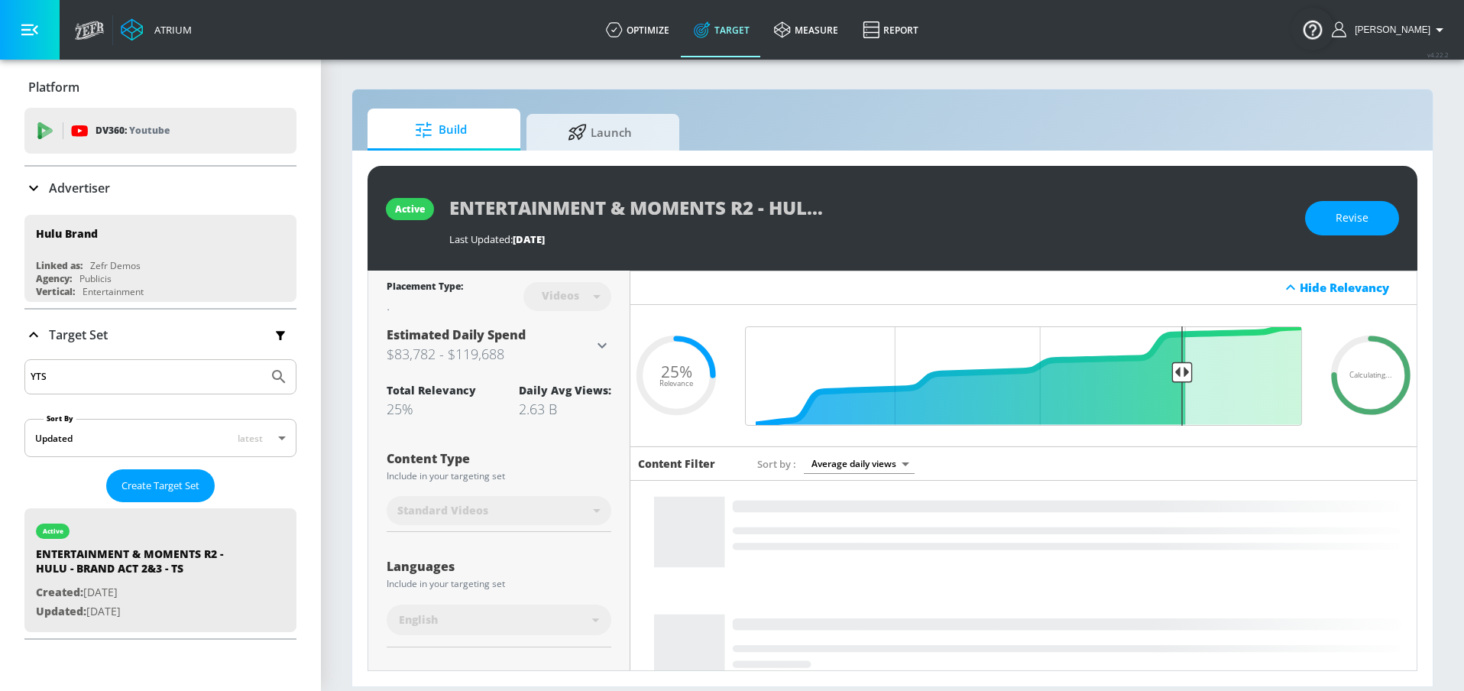
click at [119, 190] on div "Advertiser" at bounding box center [160, 188] width 272 height 18
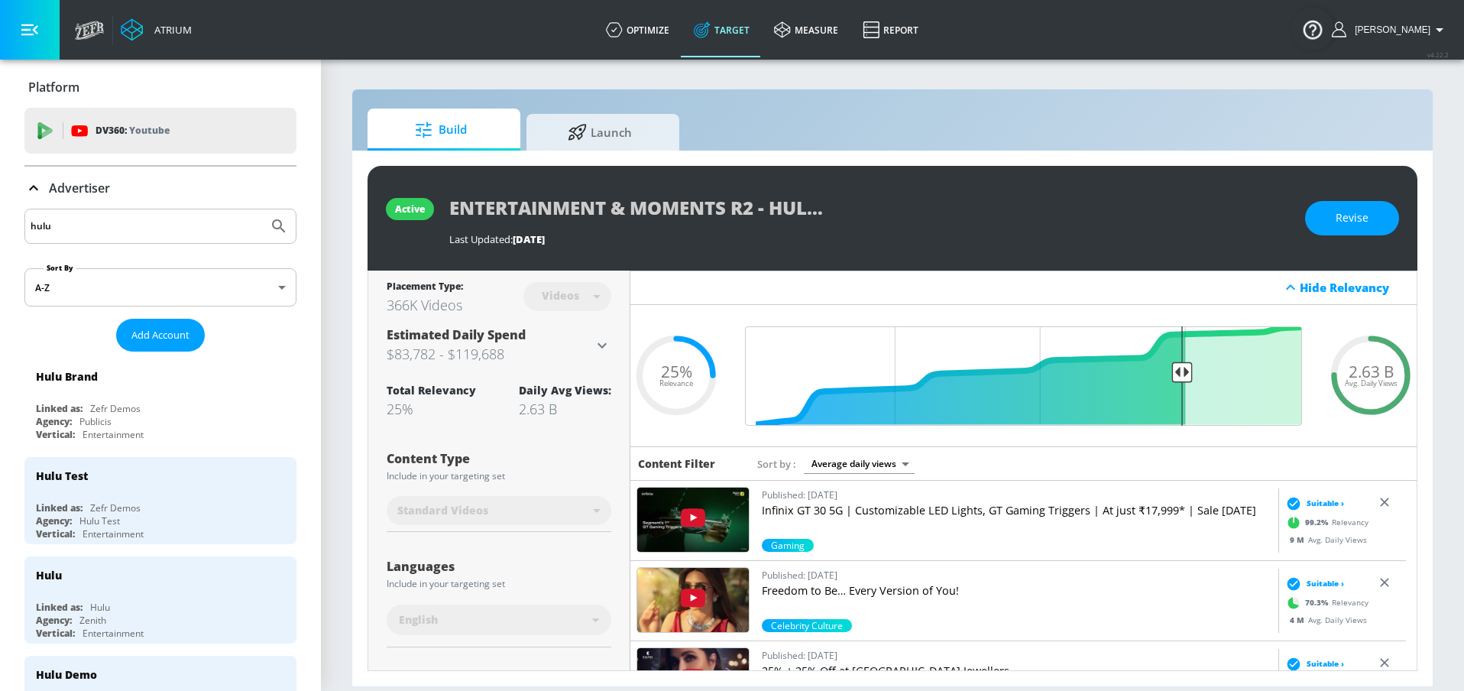
scroll to position [158, 0]
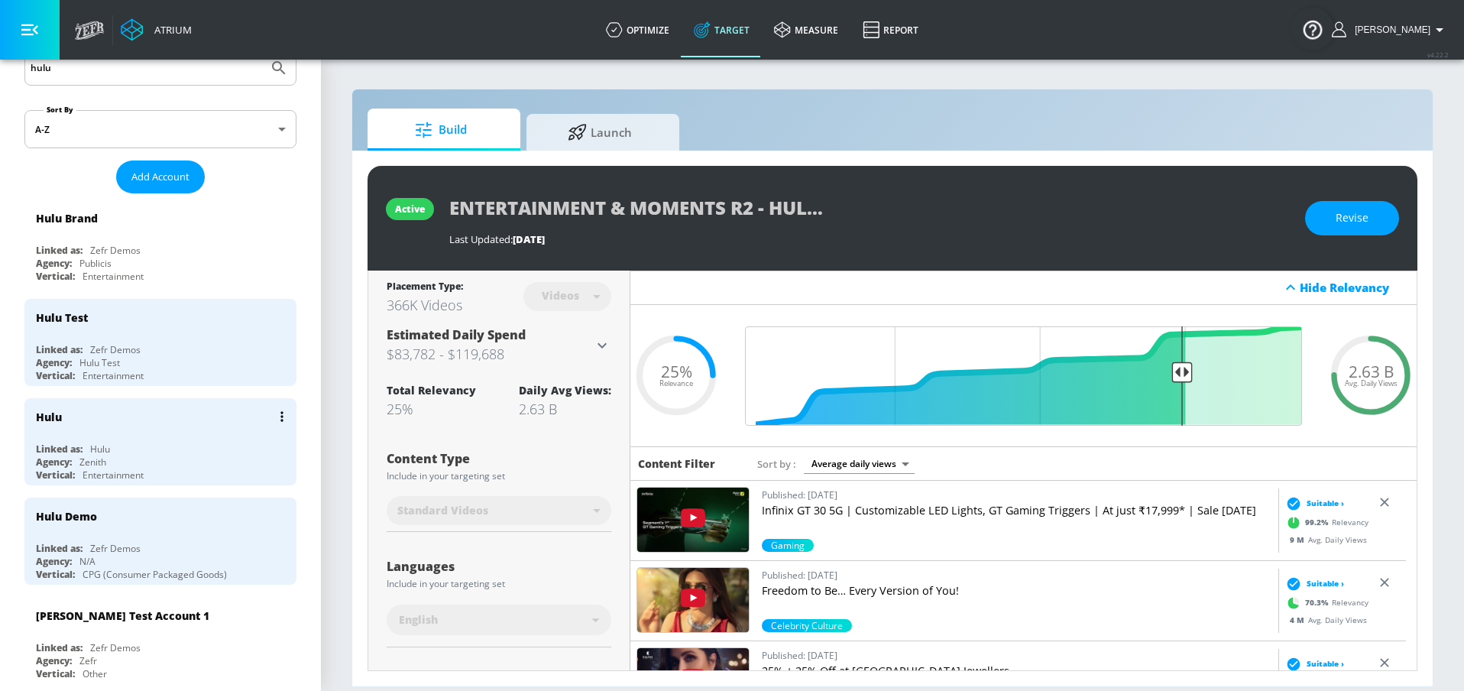
click at [196, 448] on div "Linked as: Hulu" at bounding box center [164, 448] width 257 height 13
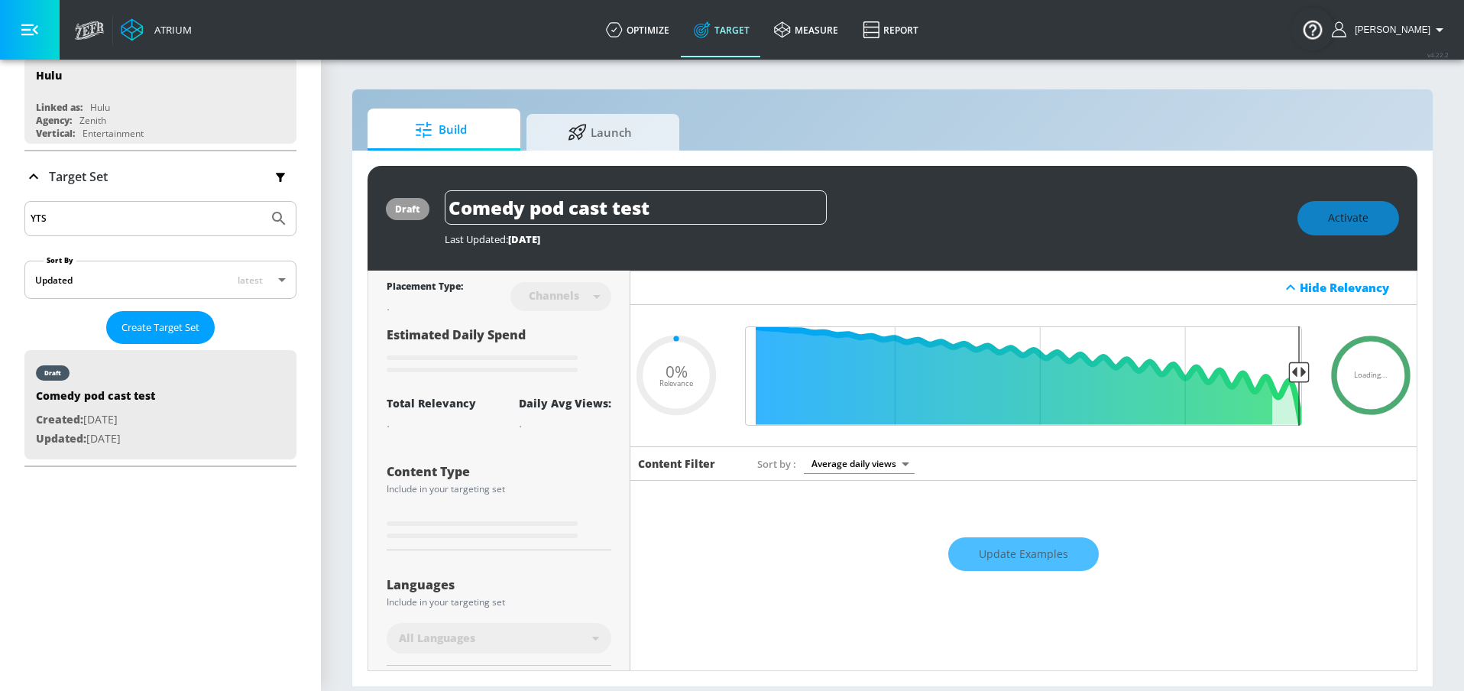
click at [194, 212] on input "YTS" at bounding box center [147, 219] width 232 height 20
type input "0.05"
click at [204, 212] on input "YTS" at bounding box center [147, 219] width 232 height 20
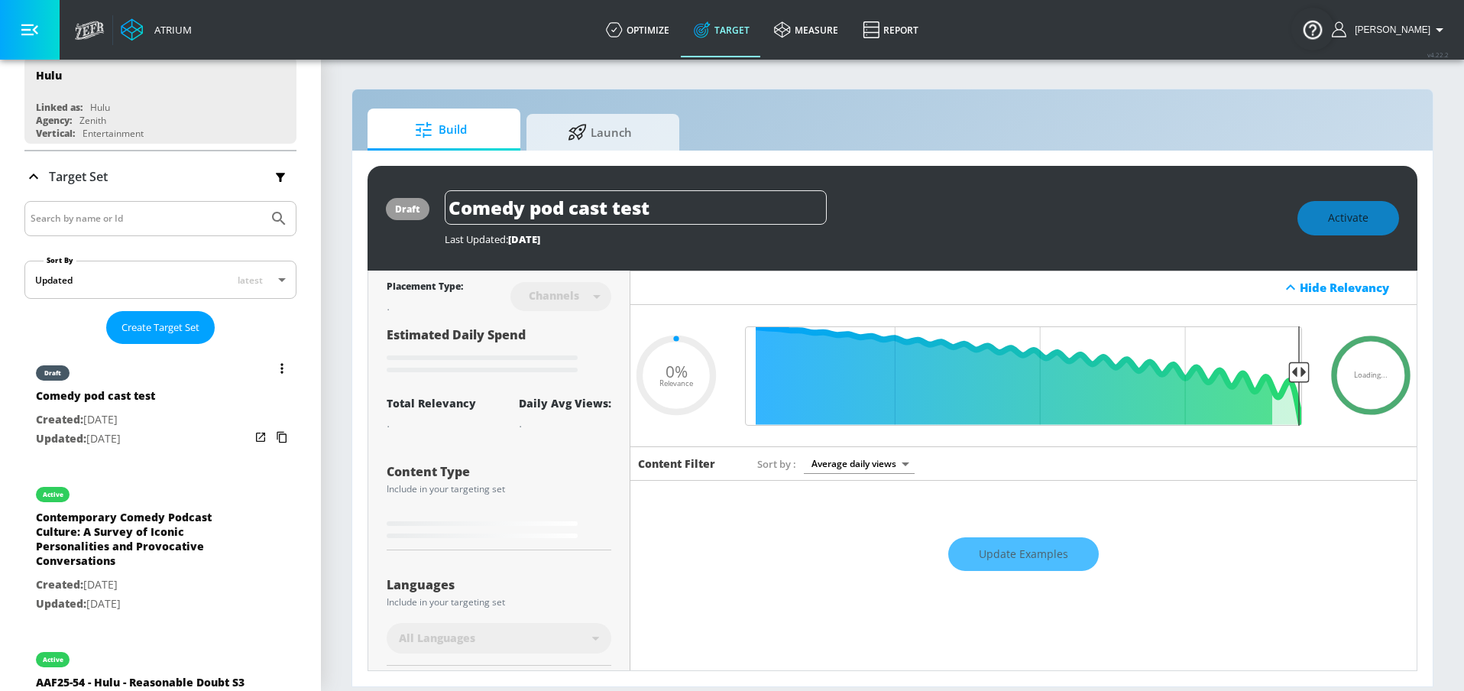
type input "0.18"
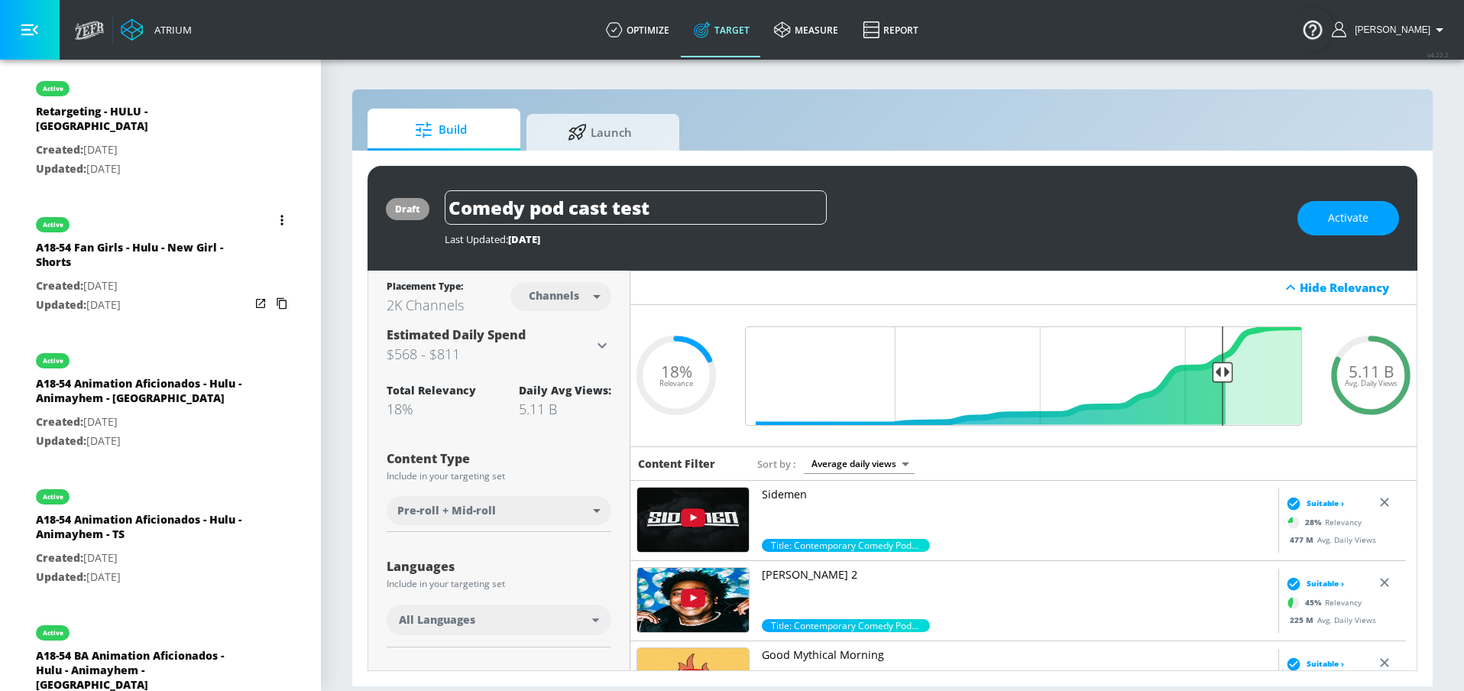
scroll to position [1834, 0]
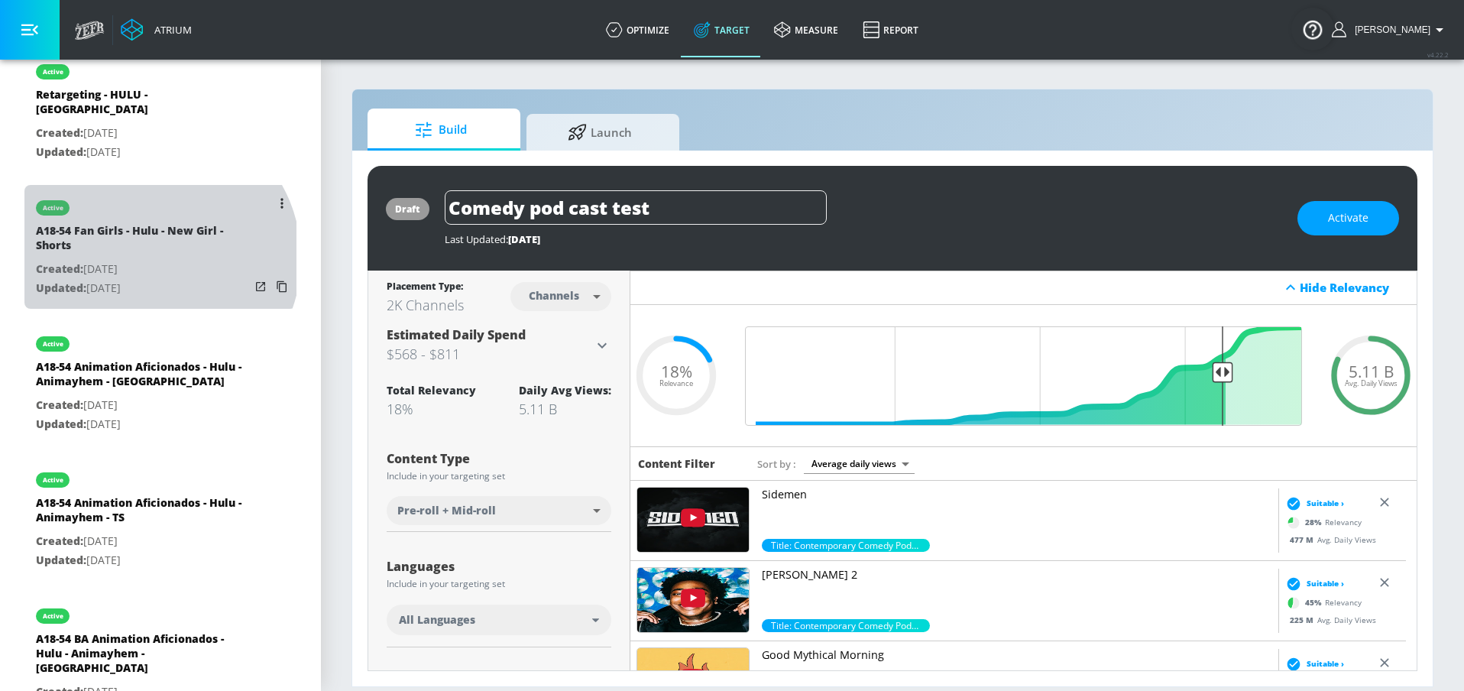
click at [151, 235] on div "A18-54 Fan Girls - Hulu - New Girl - Shorts" at bounding box center [143, 241] width 214 height 37
type input "A18-54 Fan Girls - Hulu - New Girl - Shorts"
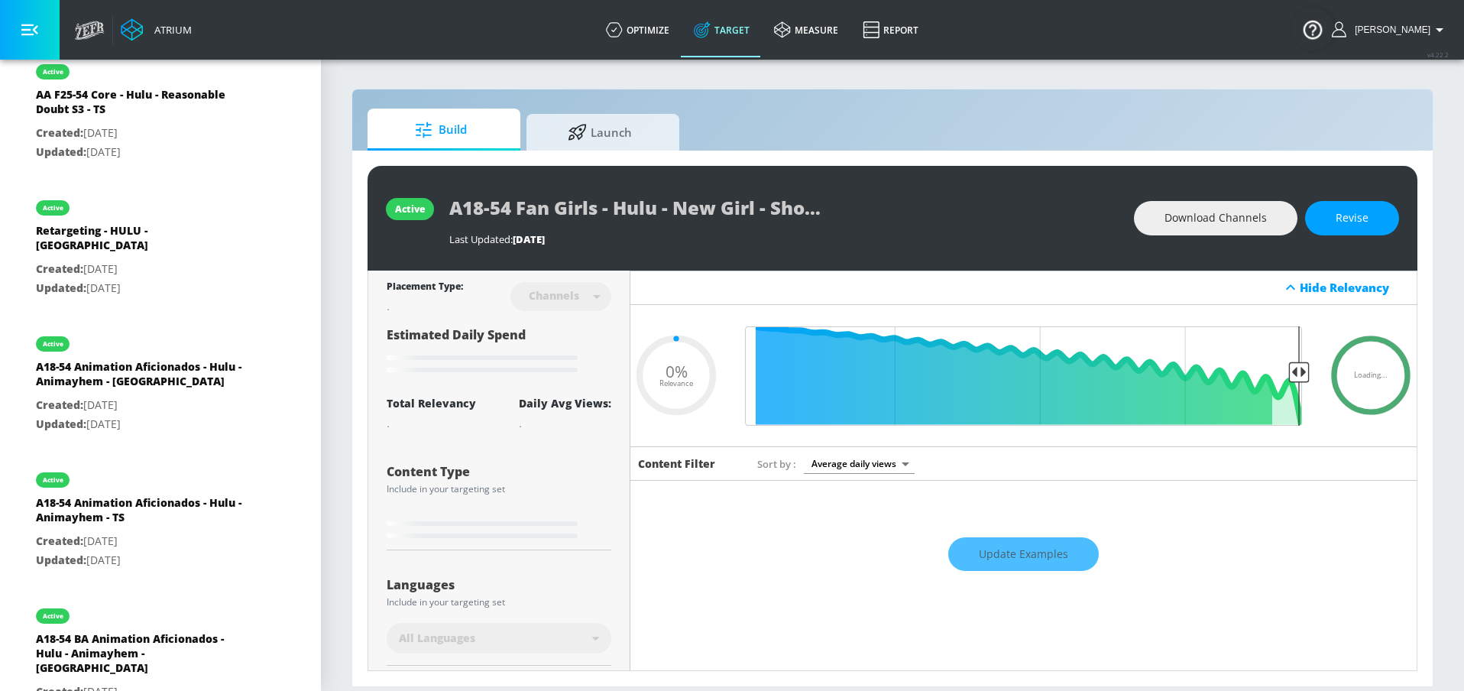
type input "0.5"
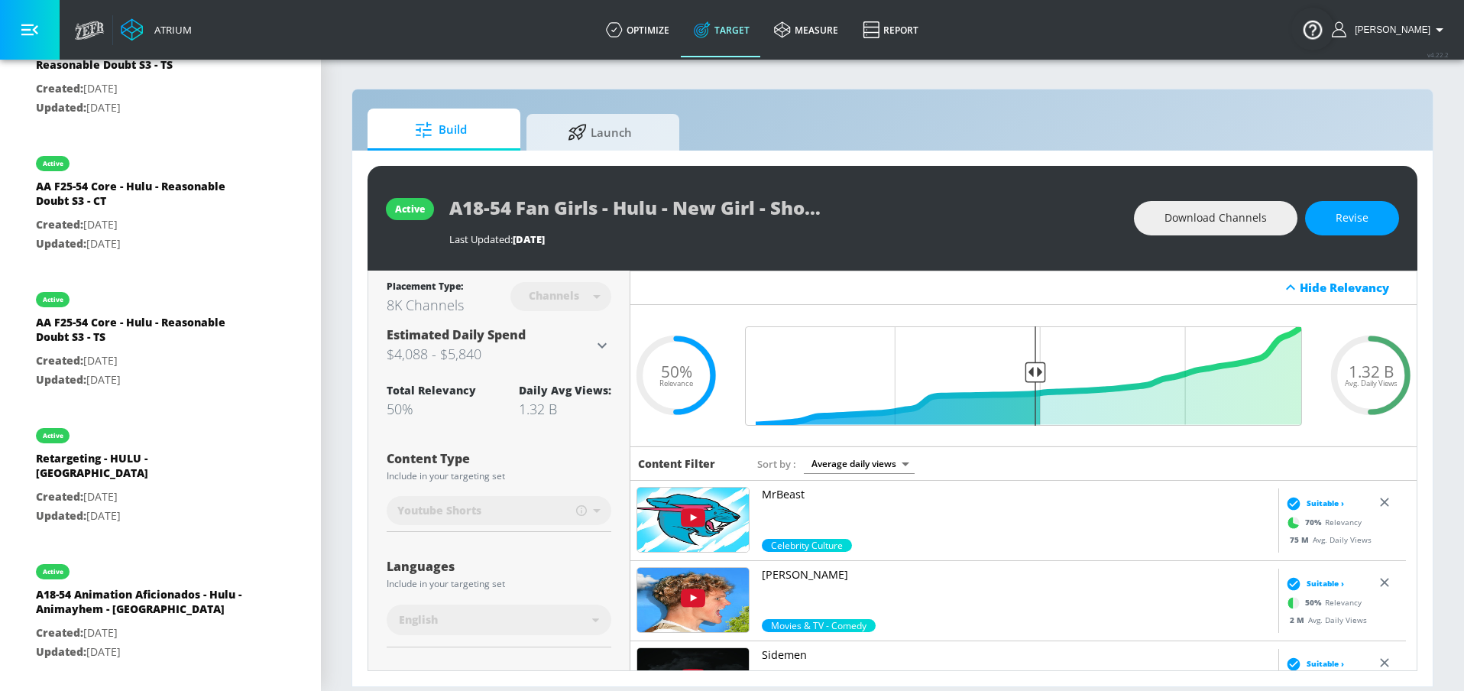
scroll to position [1752, 0]
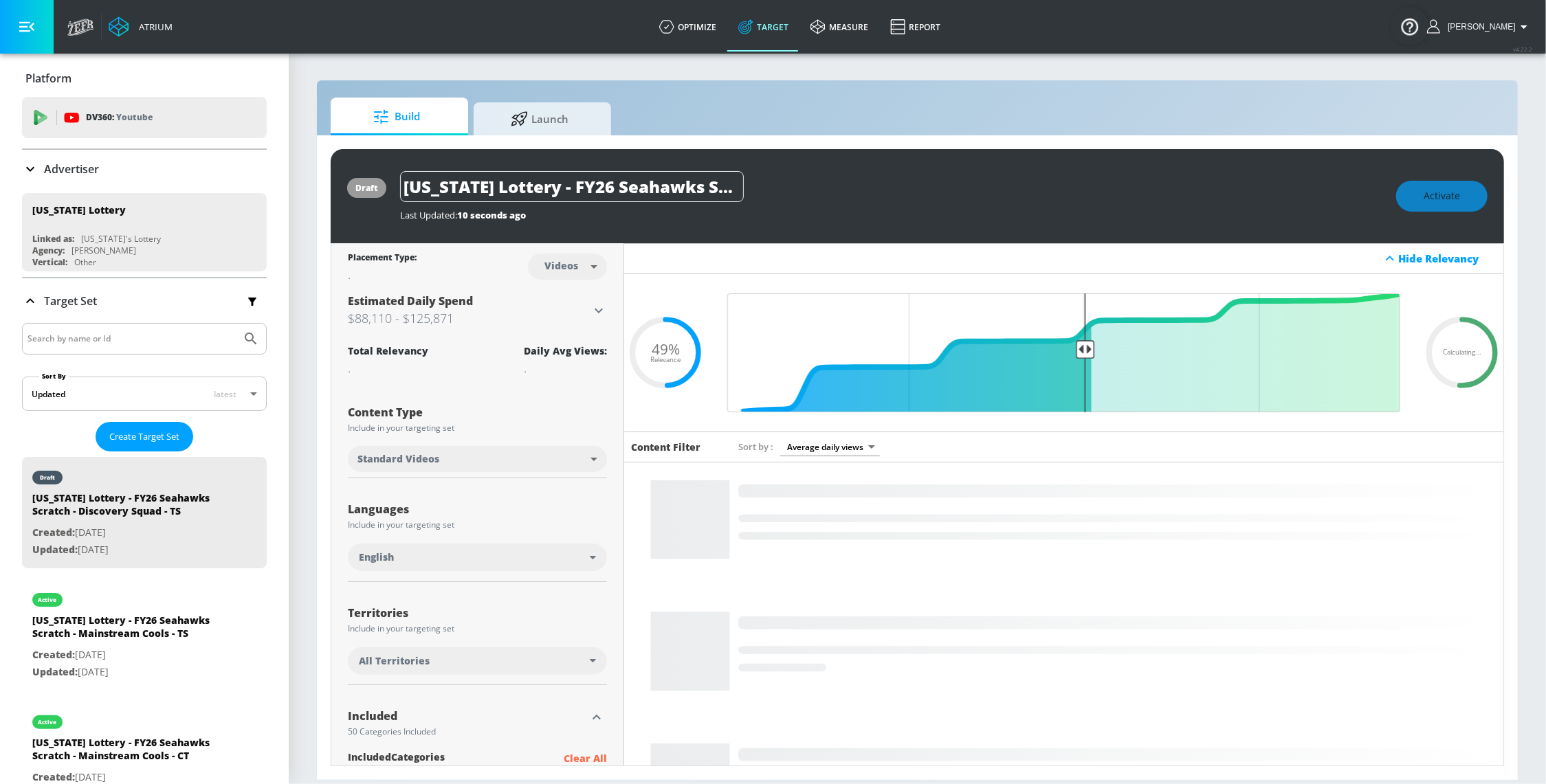
scroll to position [203, 0]
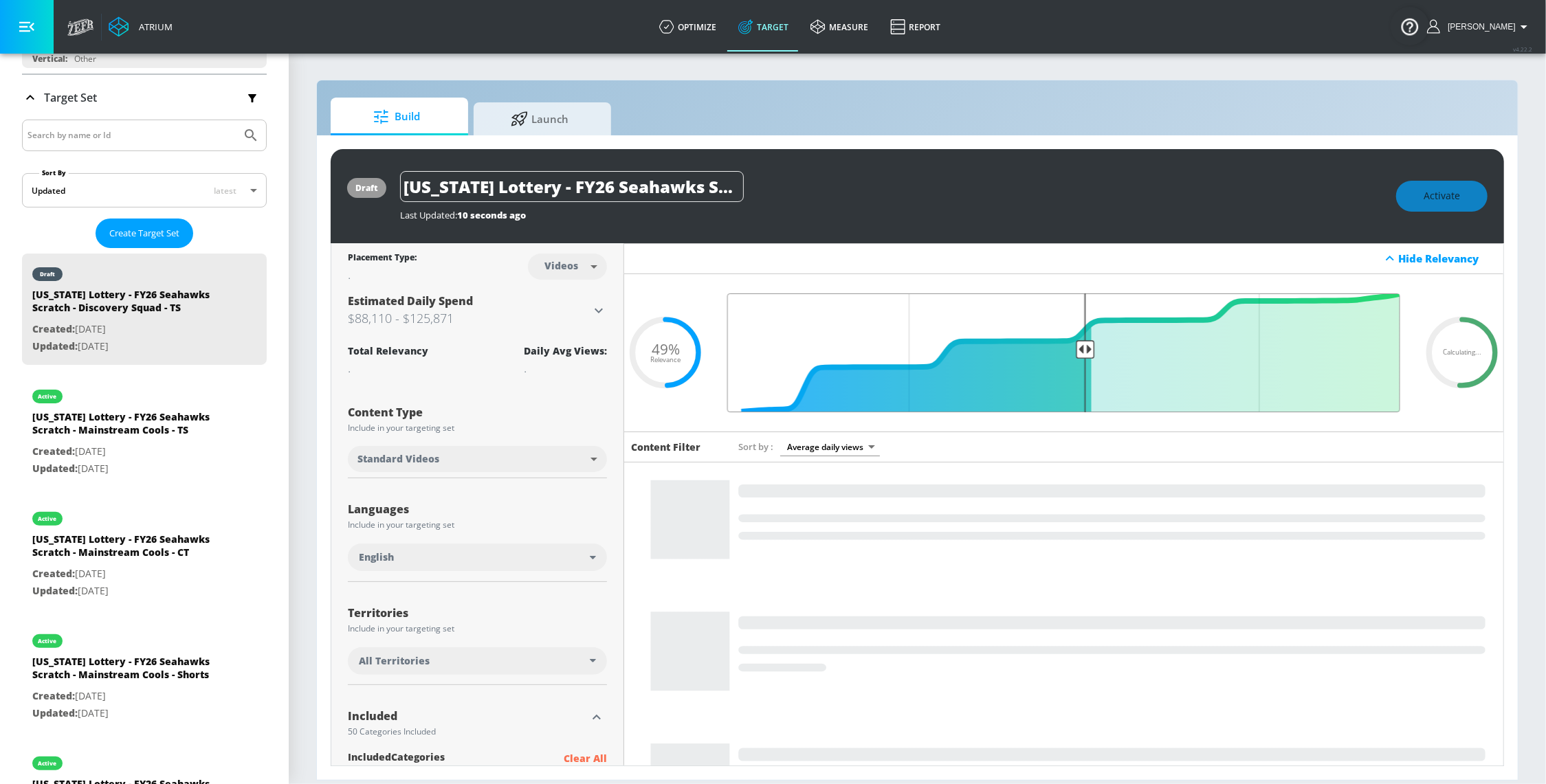
click at [1068, 328] on input "Final Threshold" at bounding box center [1063, 352] width 686 height 119
click at [1068, 328] on input "Final Threshold" at bounding box center [1063, 352] width 686 height 119
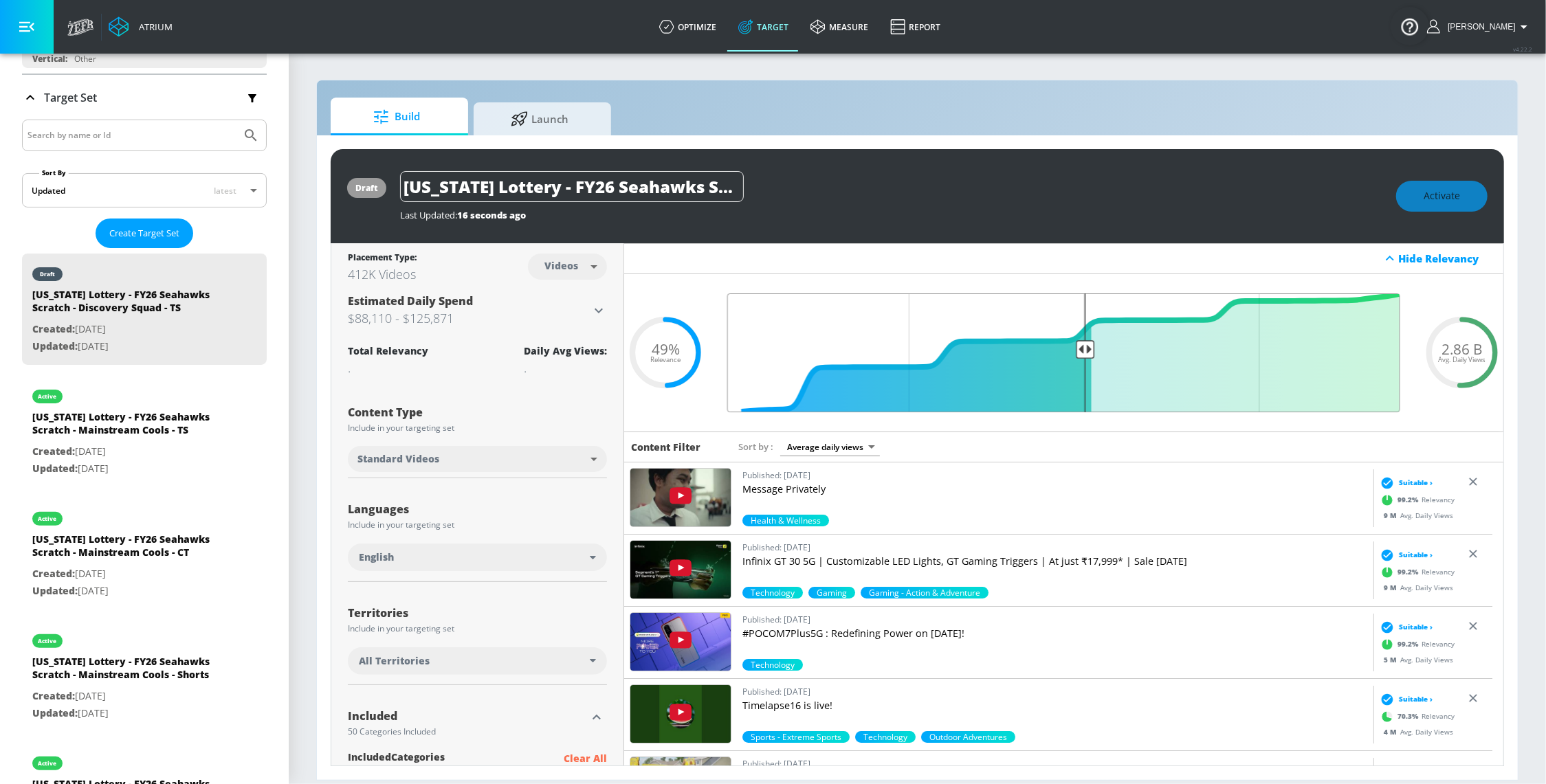
click at [1068, 335] on input "Final Threshold" at bounding box center [1063, 352] width 686 height 119
click at [1068, 331] on input "Final Threshold" at bounding box center [1063, 352] width 686 height 119
click at [1074, 330] on input "Final Threshold" at bounding box center [1063, 352] width 686 height 119
click at [1071, 369] on input "Final Threshold" at bounding box center [1063, 352] width 686 height 119
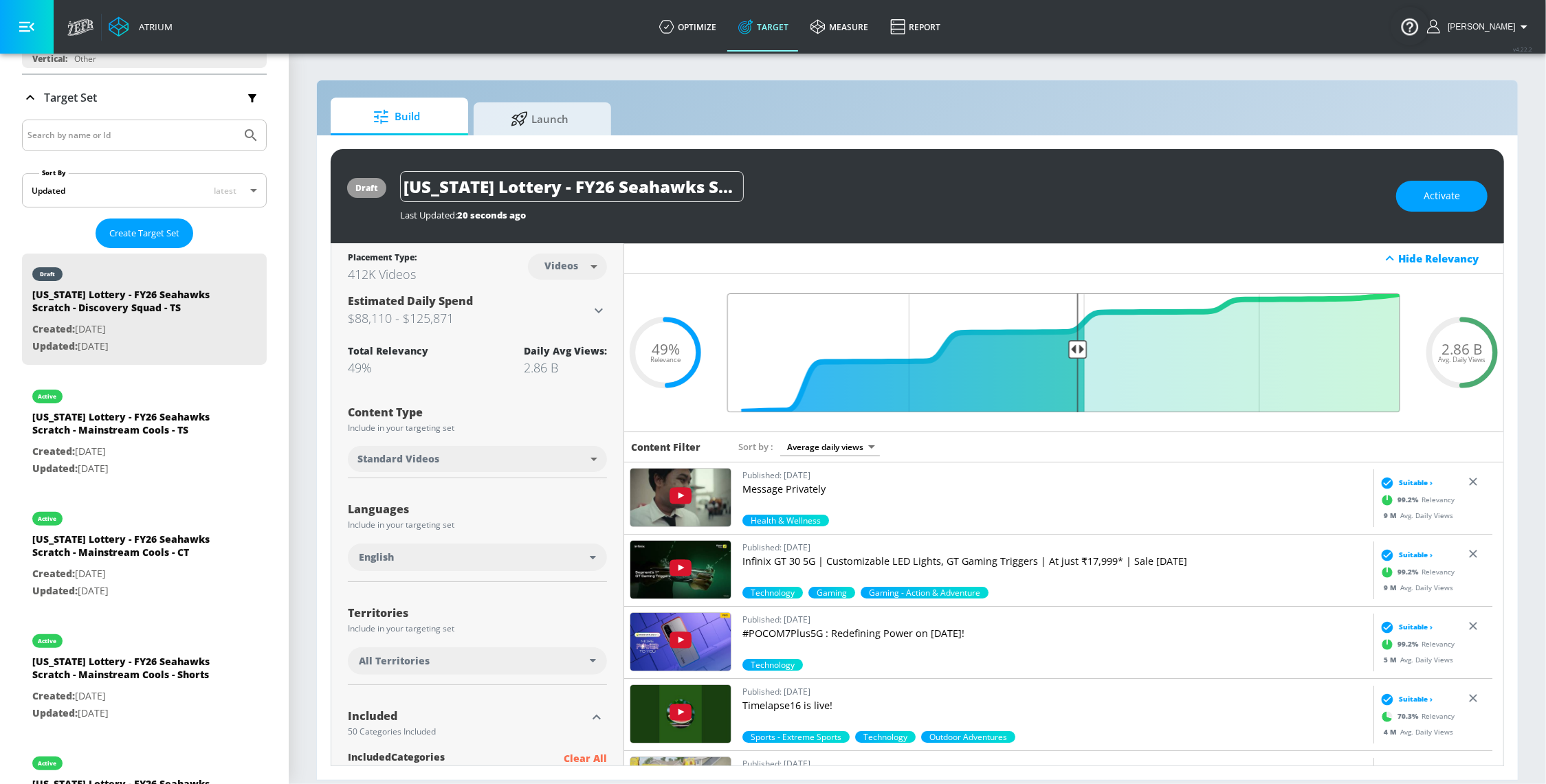
type input "0.5"
click at [1068, 370] on input "Final Threshold" at bounding box center [1063, 352] width 686 height 119
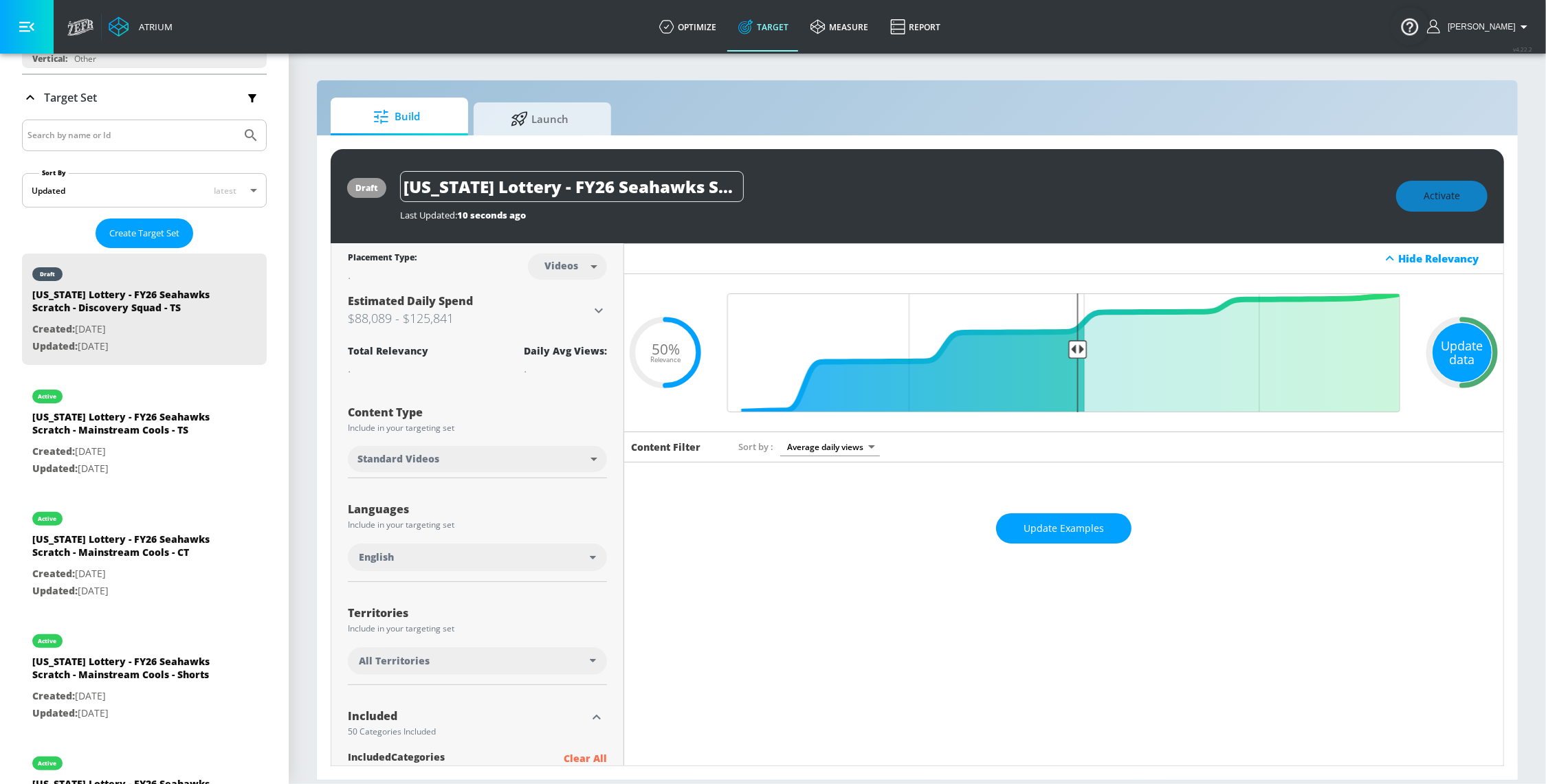
click at [1441, 356] on div "Update data" at bounding box center [1462, 352] width 59 height 59
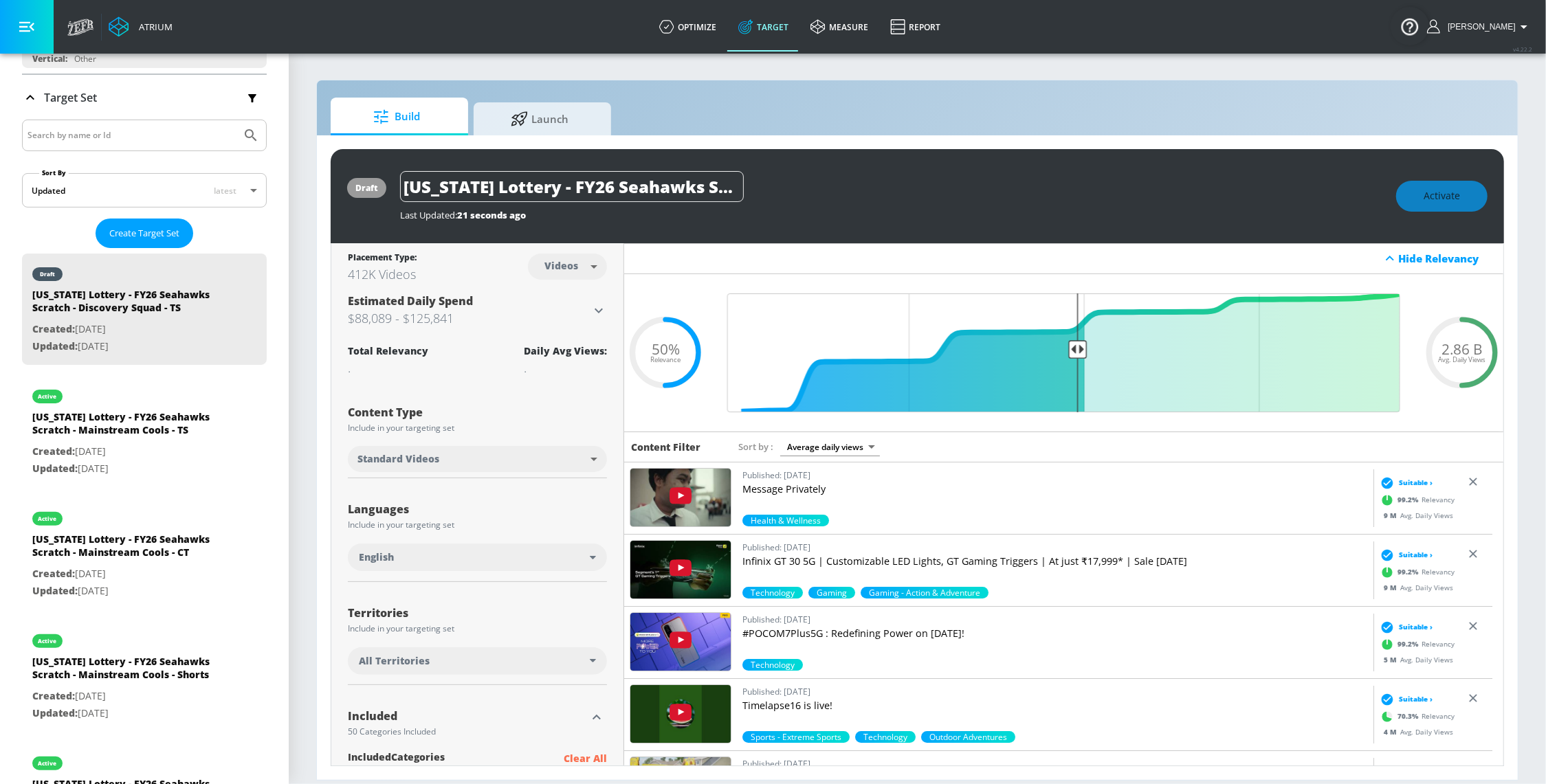
click at [1425, 205] on div "Activate" at bounding box center [1442, 196] width 92 height 31
click at [1452, 191] on span "Activate" at bounding box center [1442, 196] width 37 height 17
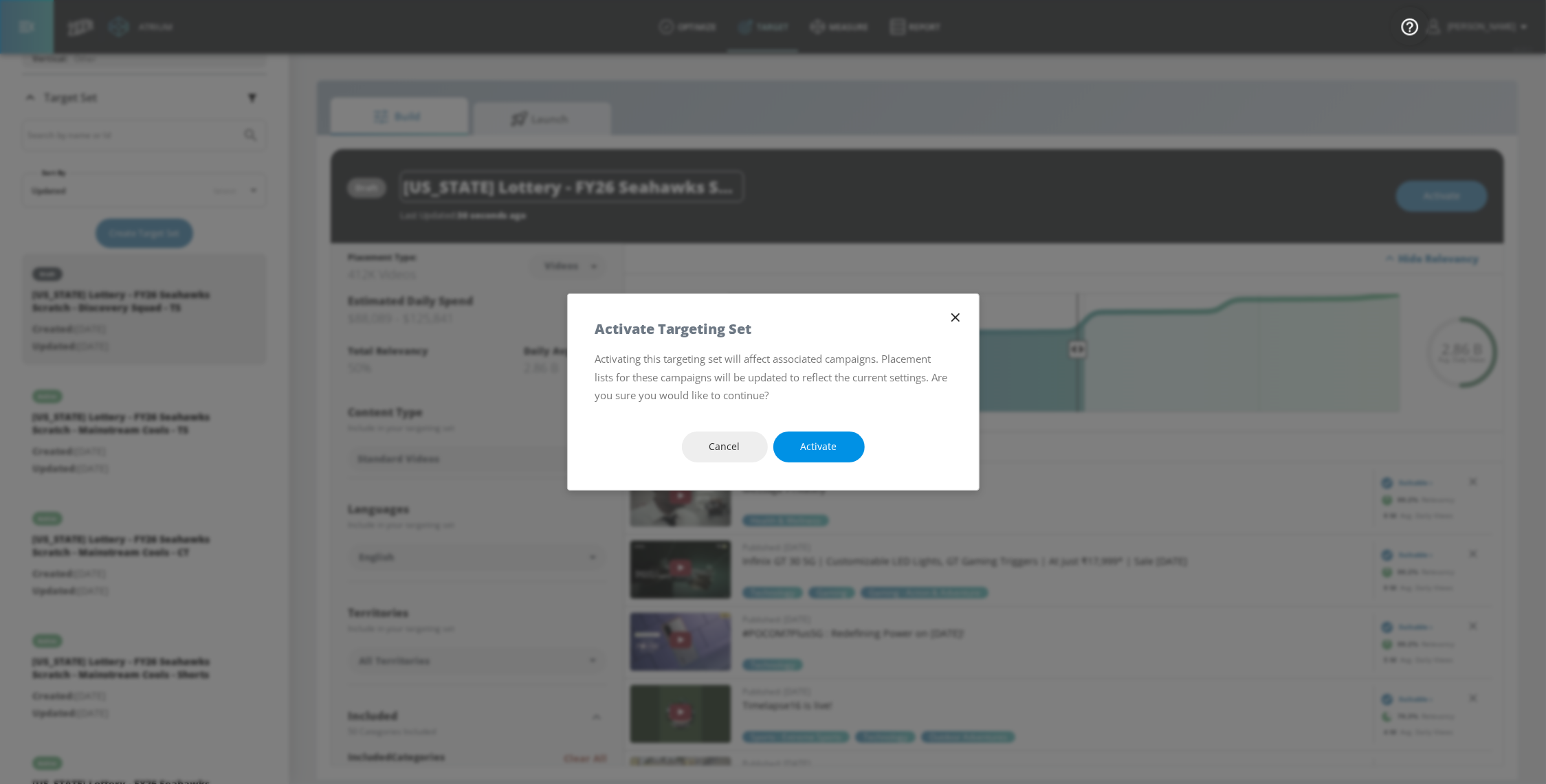
click at [799, 444] on button "Activate" at bounding box center [819, 447] width 92 height 31
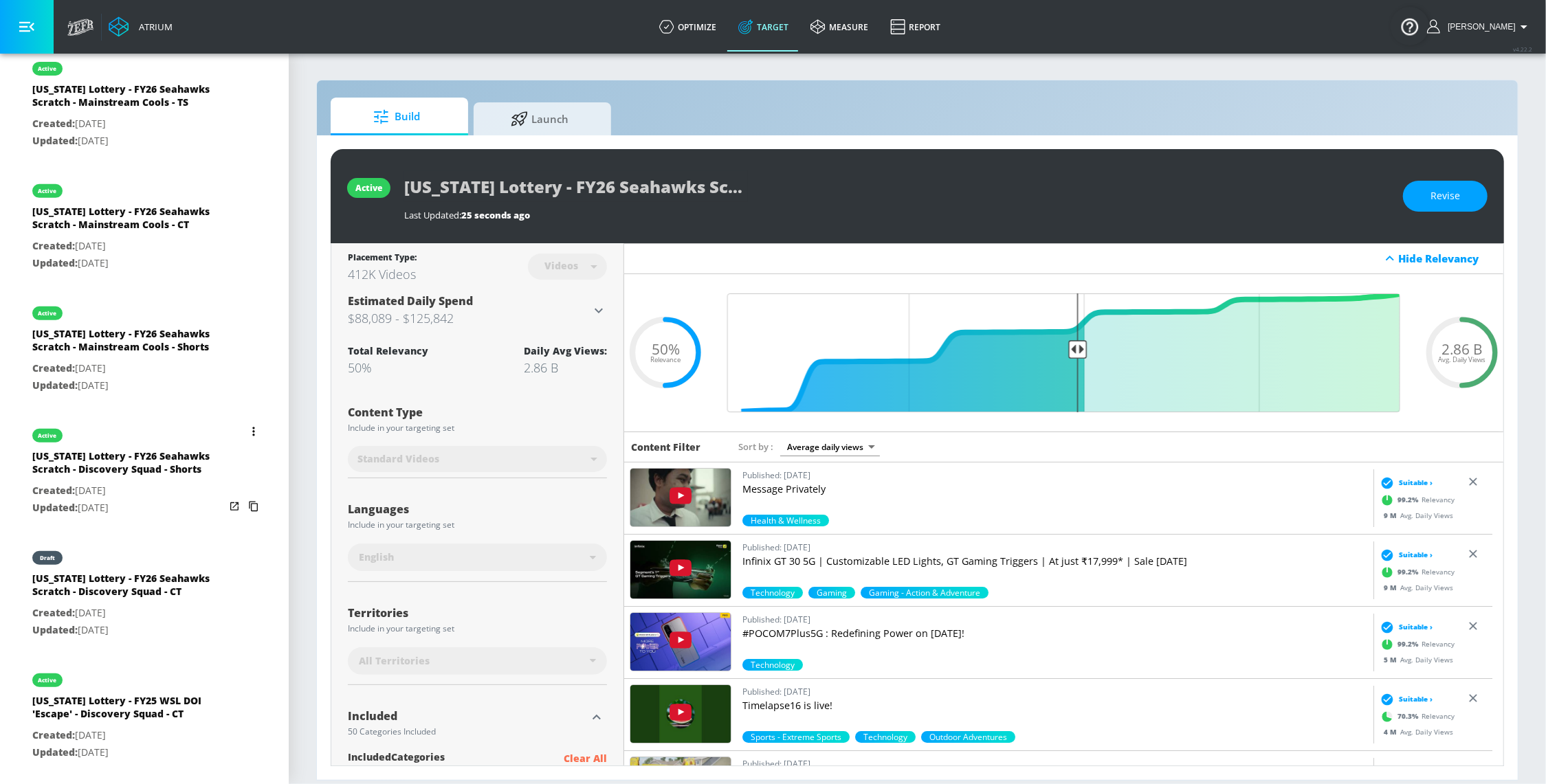
scroll to position [632, 0]
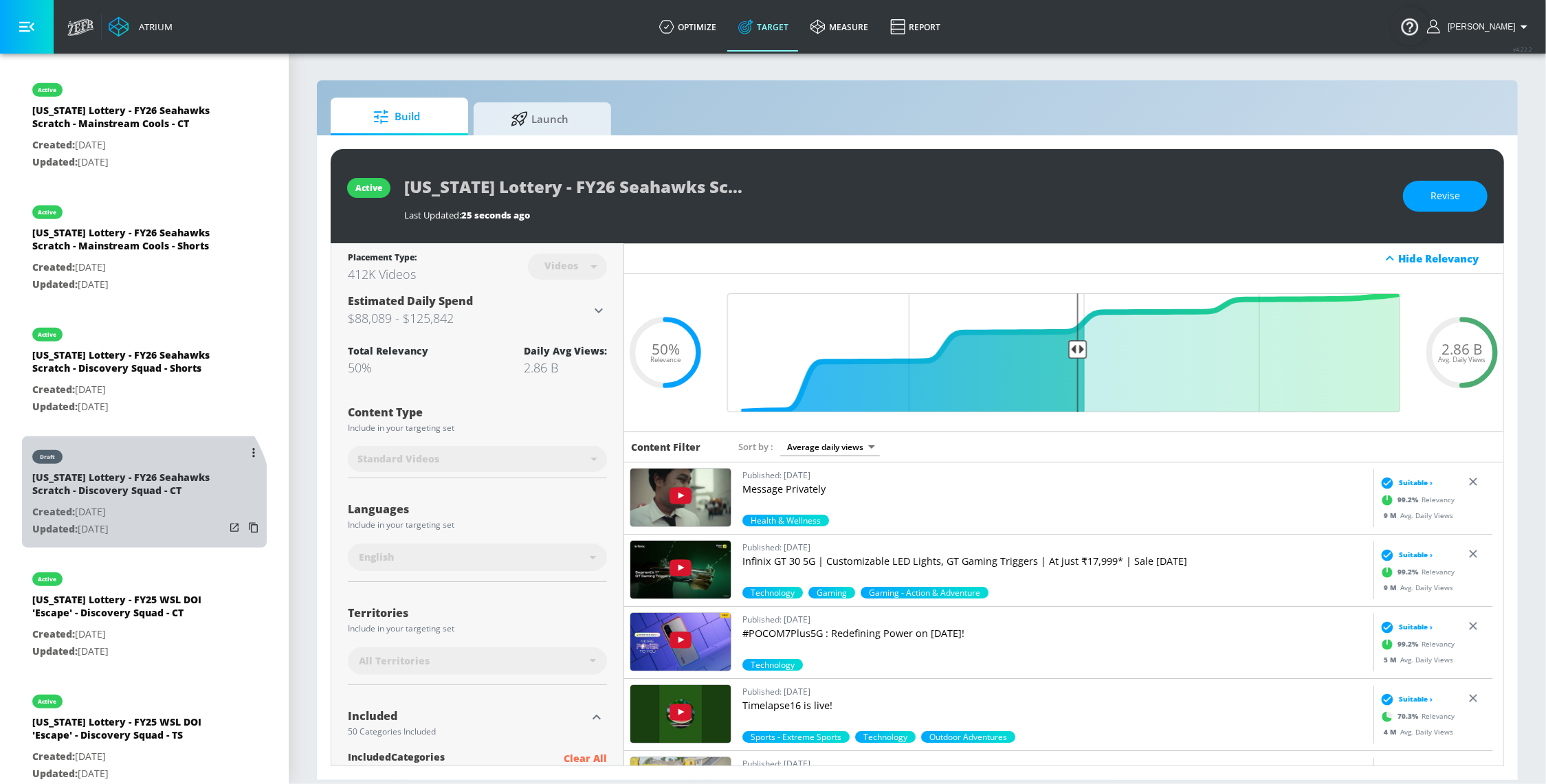
click at [136, 503] on div "[US_STATE] Lottery - FY26 Seahawks Scratch - Discovery Squad - CT" at bounding box center [129, 486] width 192 height 33
type input "[US_STATE] Lottery - FY26 Seahawks Scratch - Discovery Squad - CT"
type input "channels"
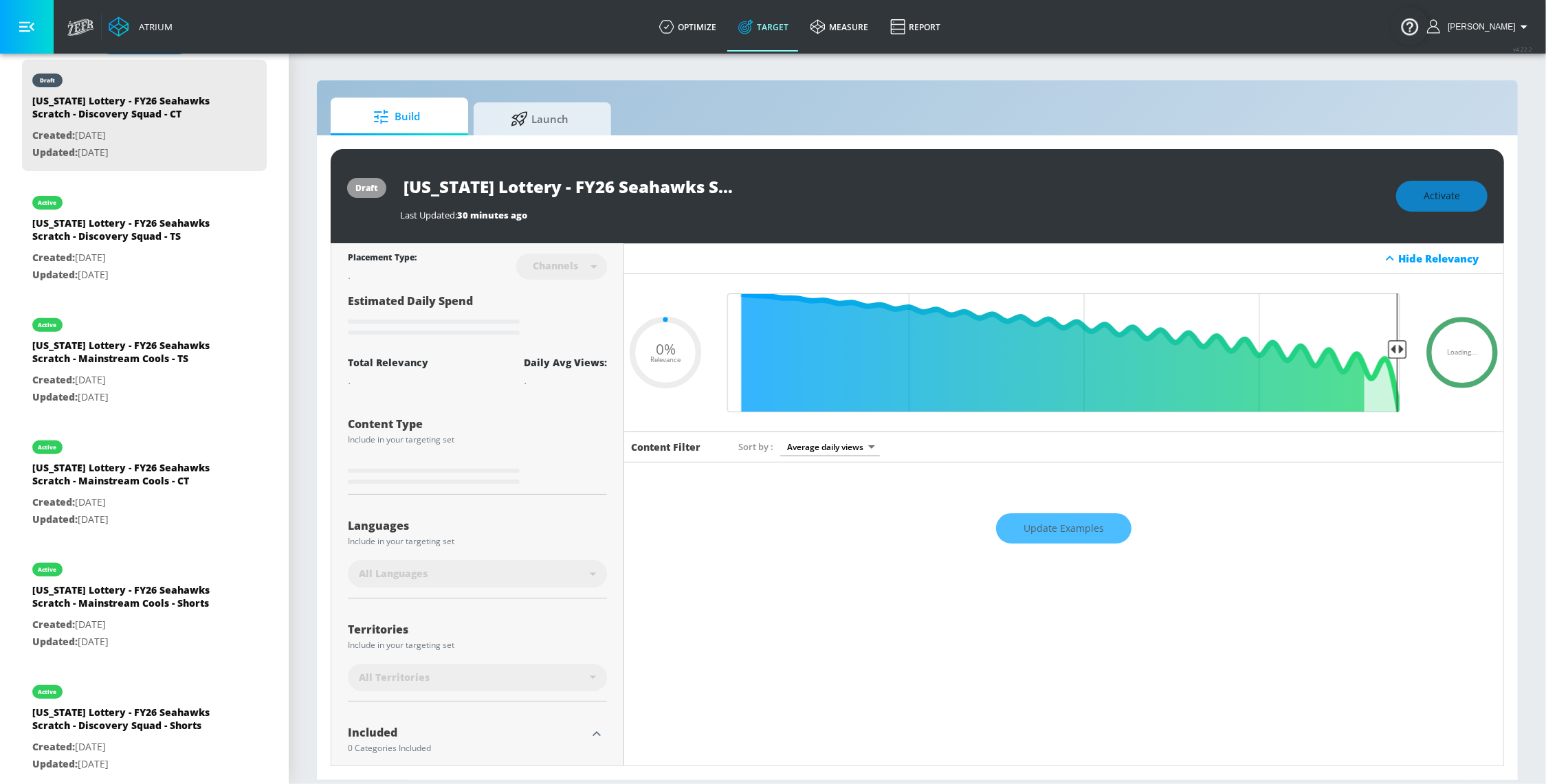
scroll to position [393, 0]
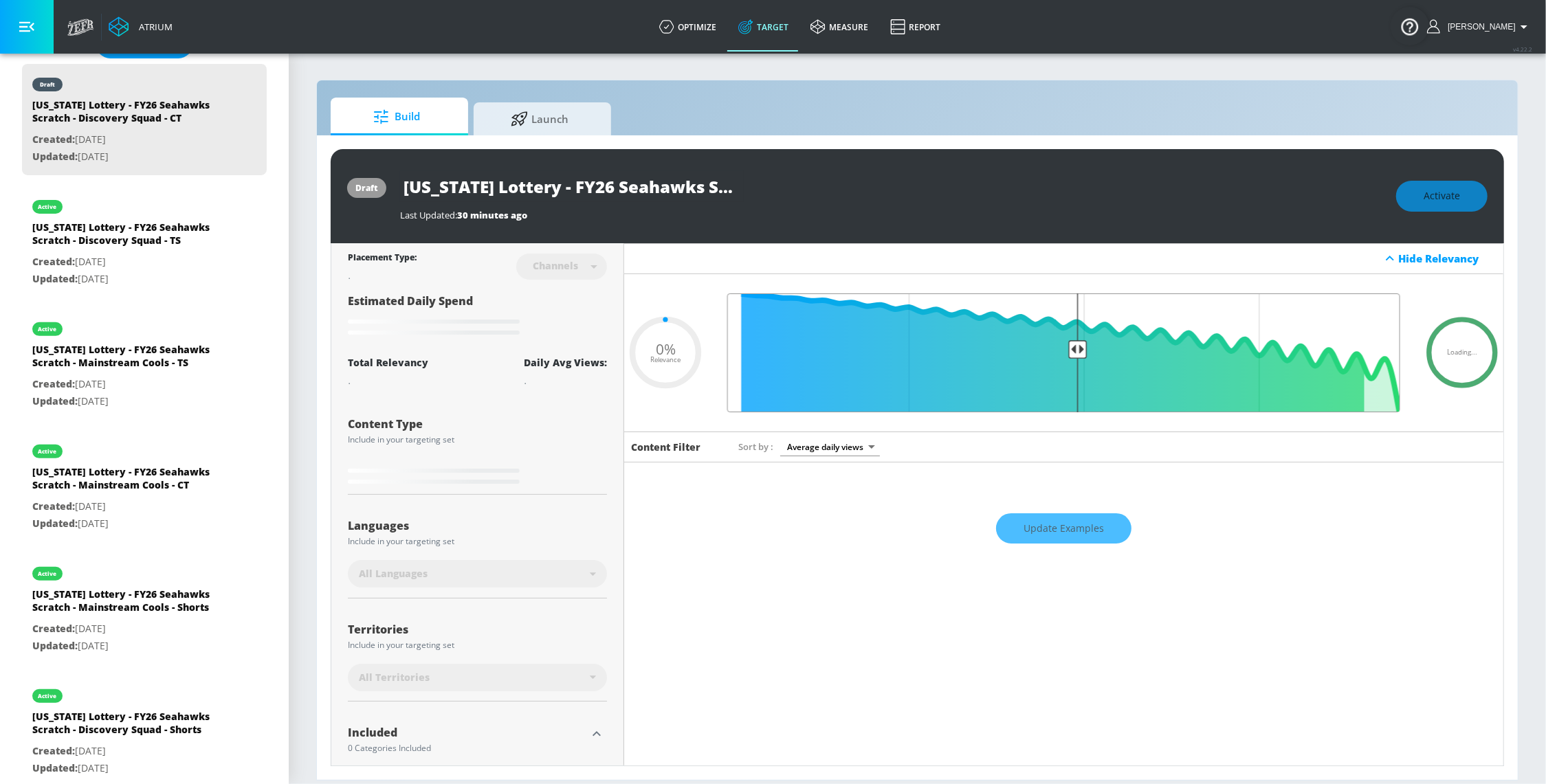
click at [1068, 336] on input "Final Threshold" at bounding box center [1063, 352] width 686 height 119
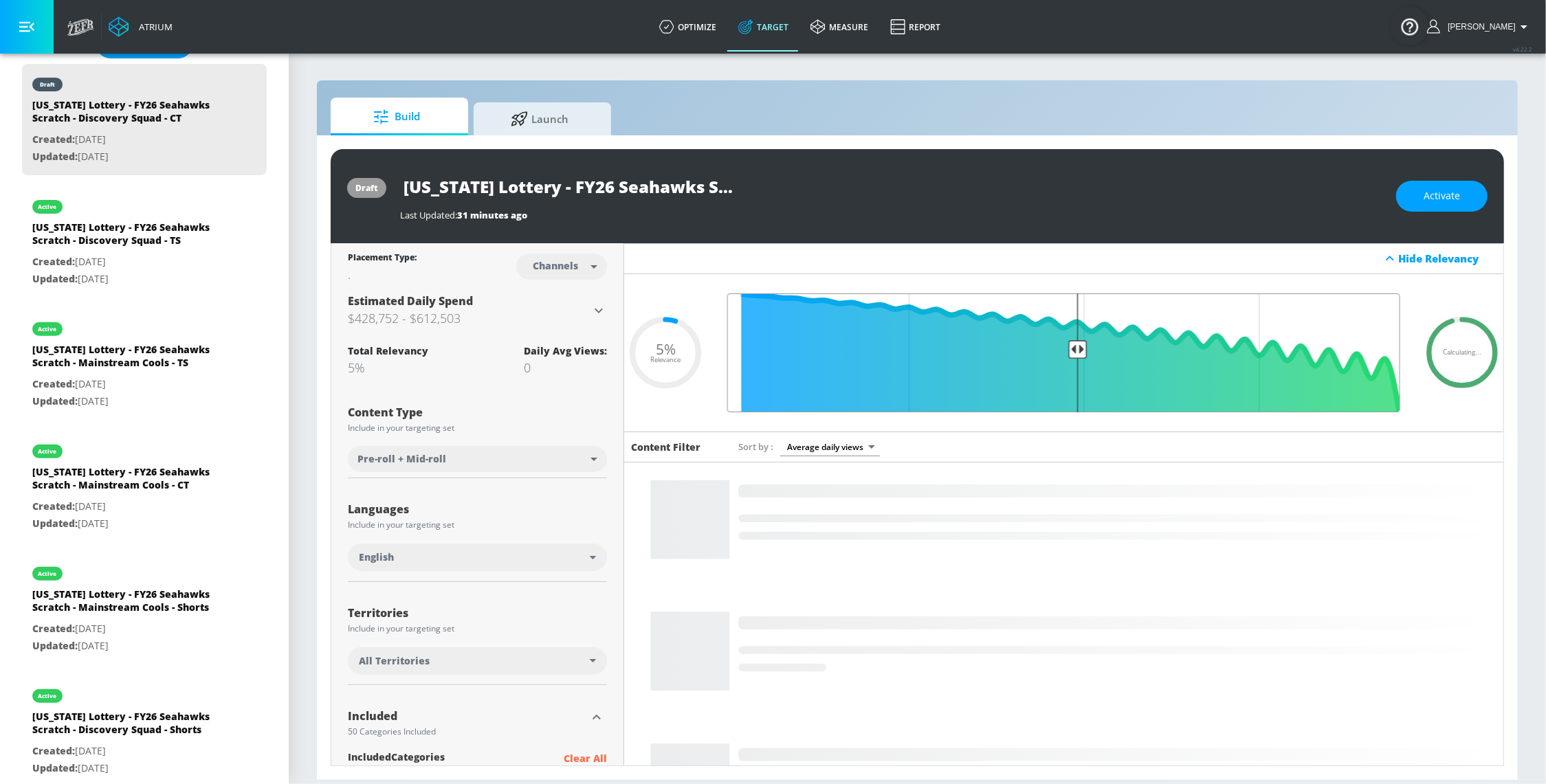
type input "0.5"
click at [1069, 334] on input "Final Threshold" at bounding box center [1063, 352] width 686 height 119
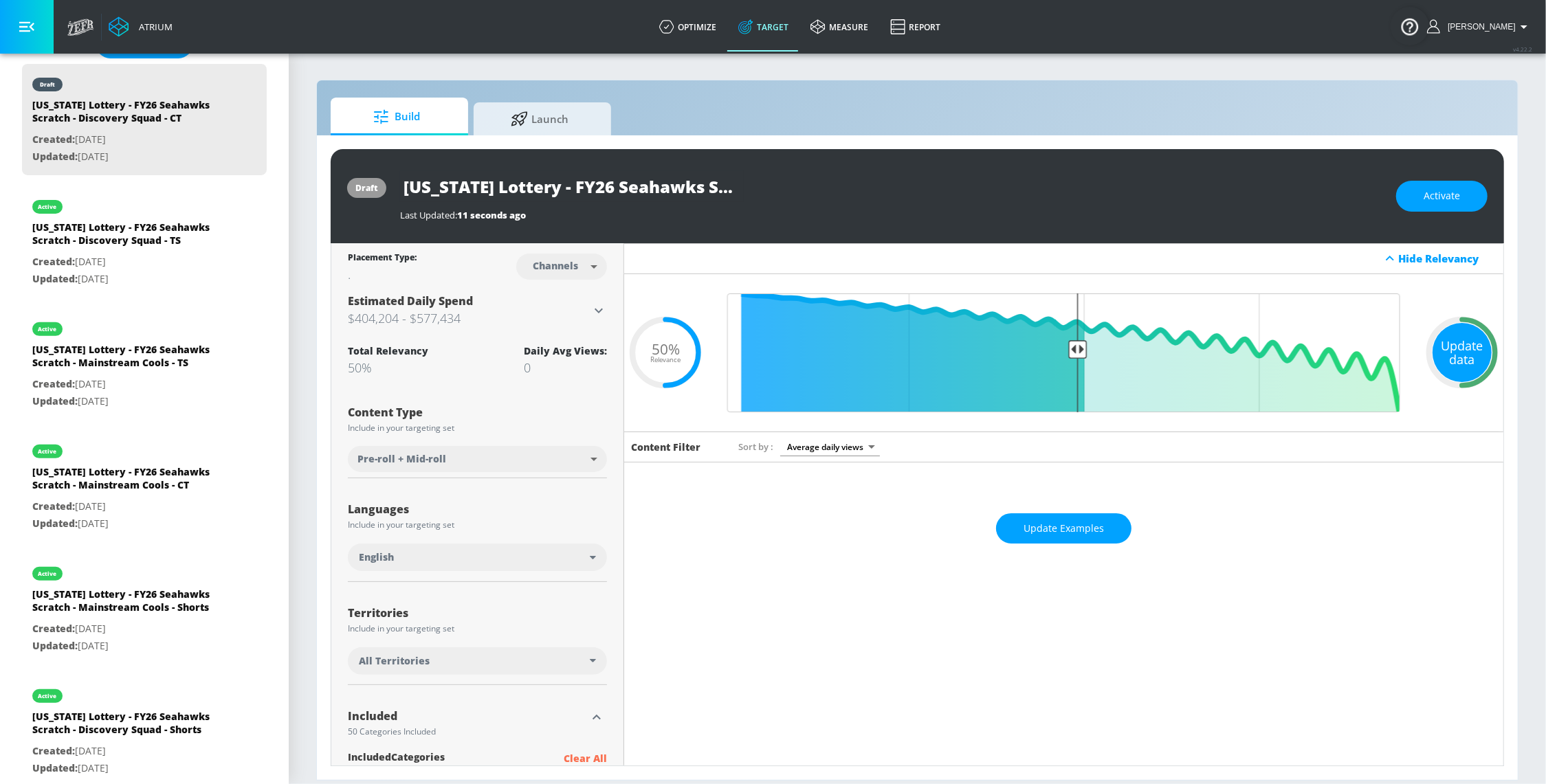
click at [1452, 348] on div "Update data" at bounding box center [1462, 352] width 59 height 59
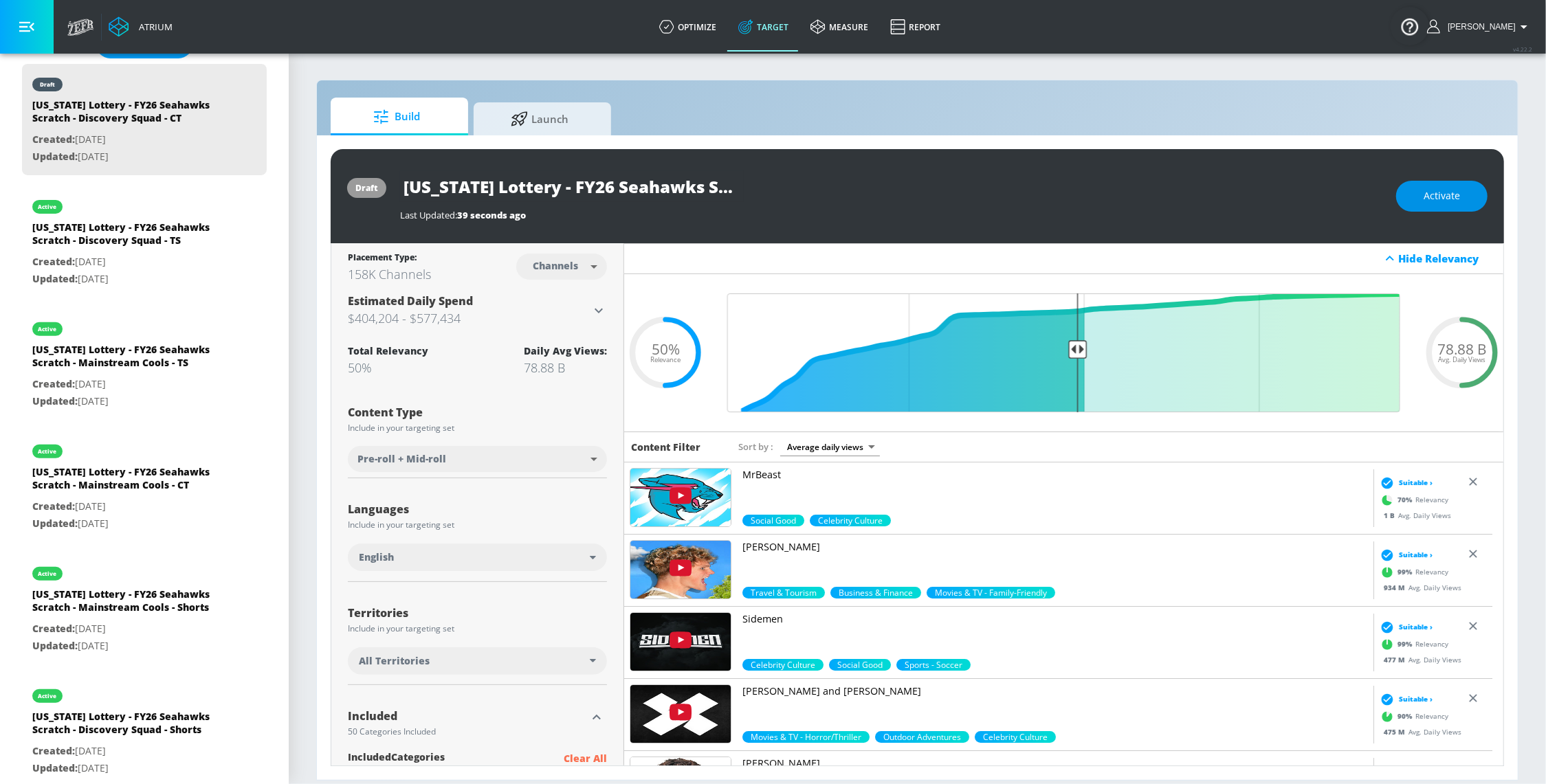
click at [1440, 197] on span "Activate" at bounding box center [1442, 196] width 37 height 17
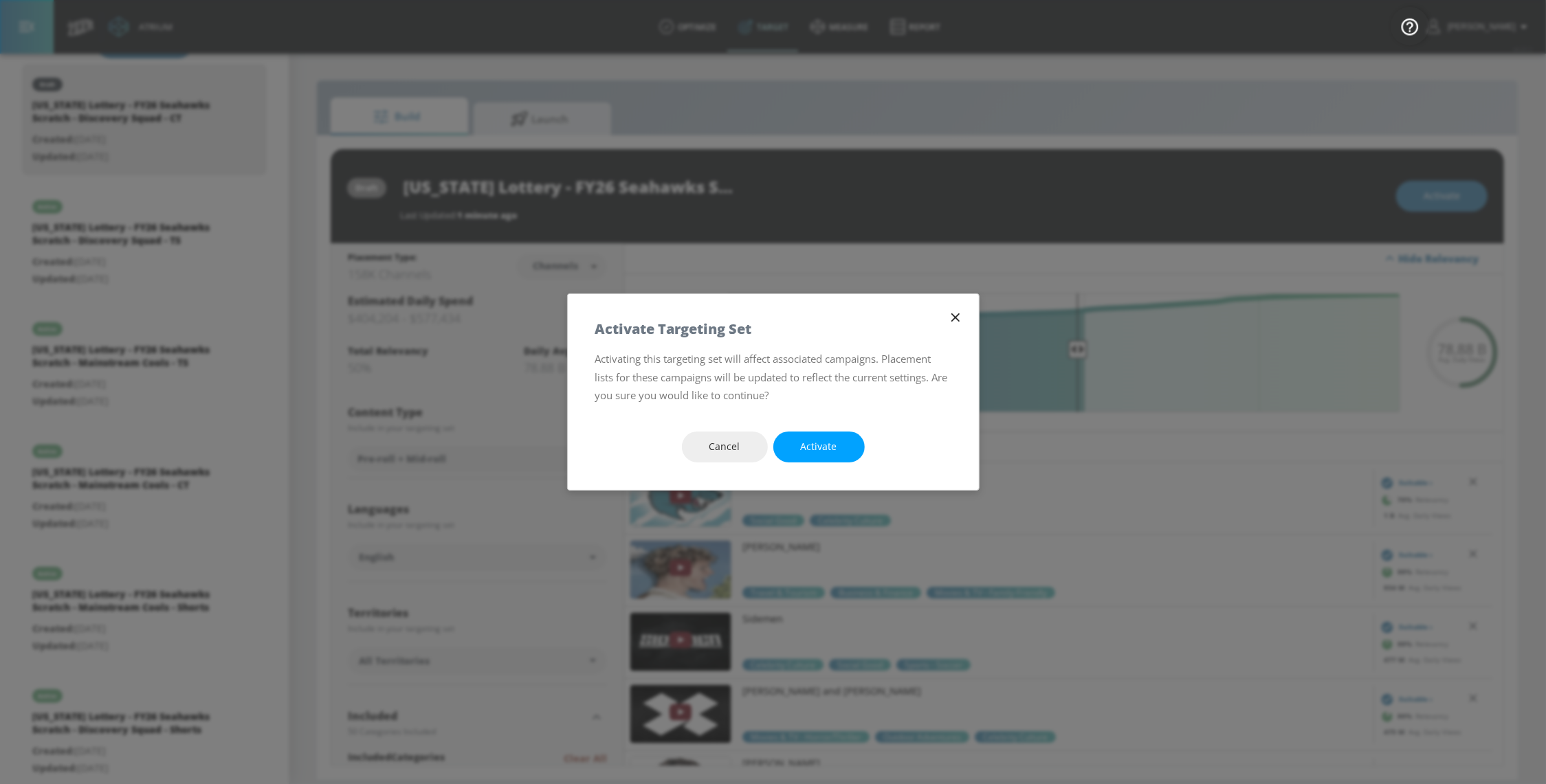
drag, startPoint x: 852, startPoint y: 459, endPoint x: 845, endPoint y: 453, distance: 9.2
click at [851, 459] on button "Activate" at bounding box center [819, 447] width 92 height 31
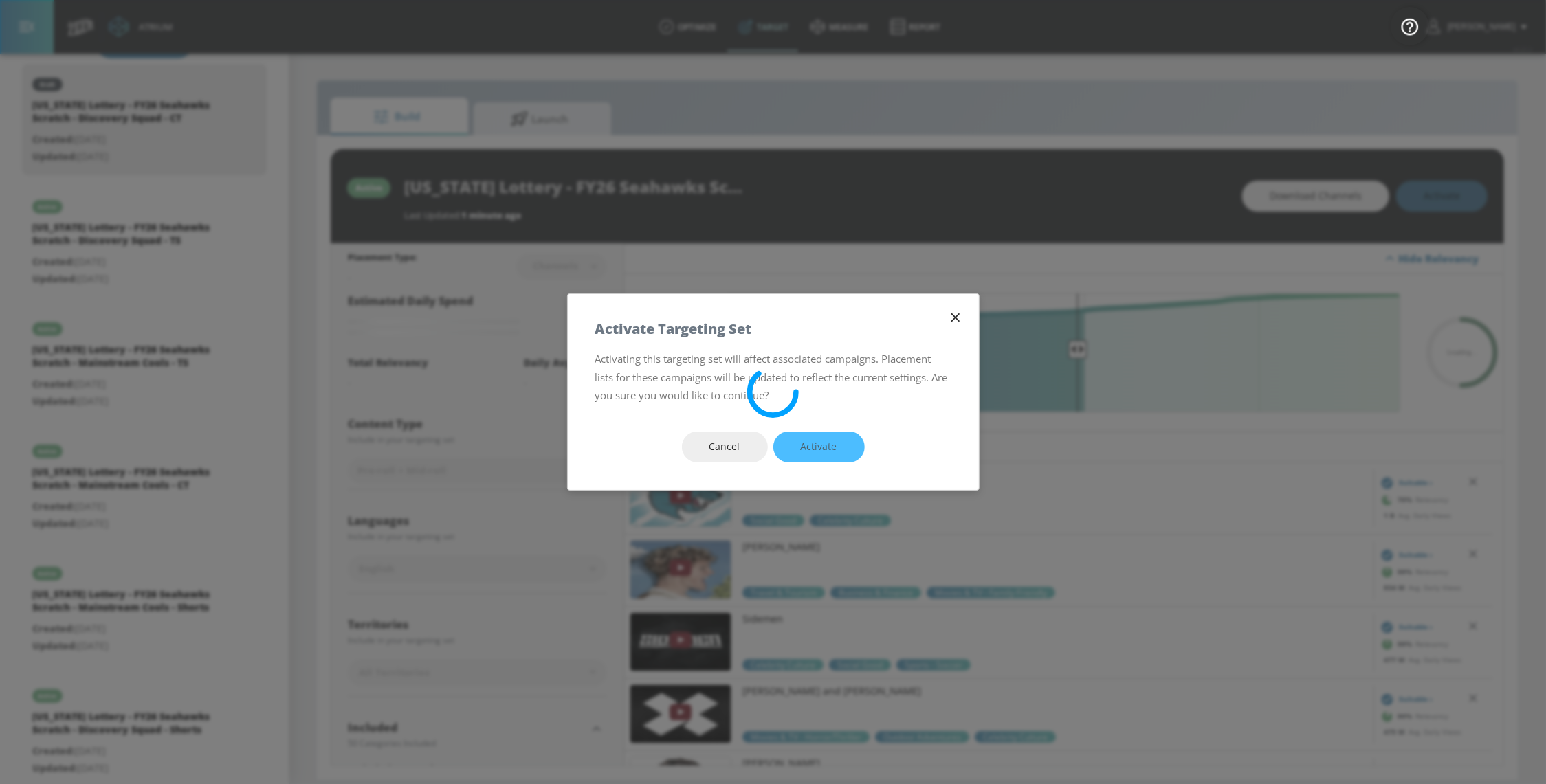
click at [843, 450] on div "Cancel Activate" at bounding box center [773, 447] width 411 height 86
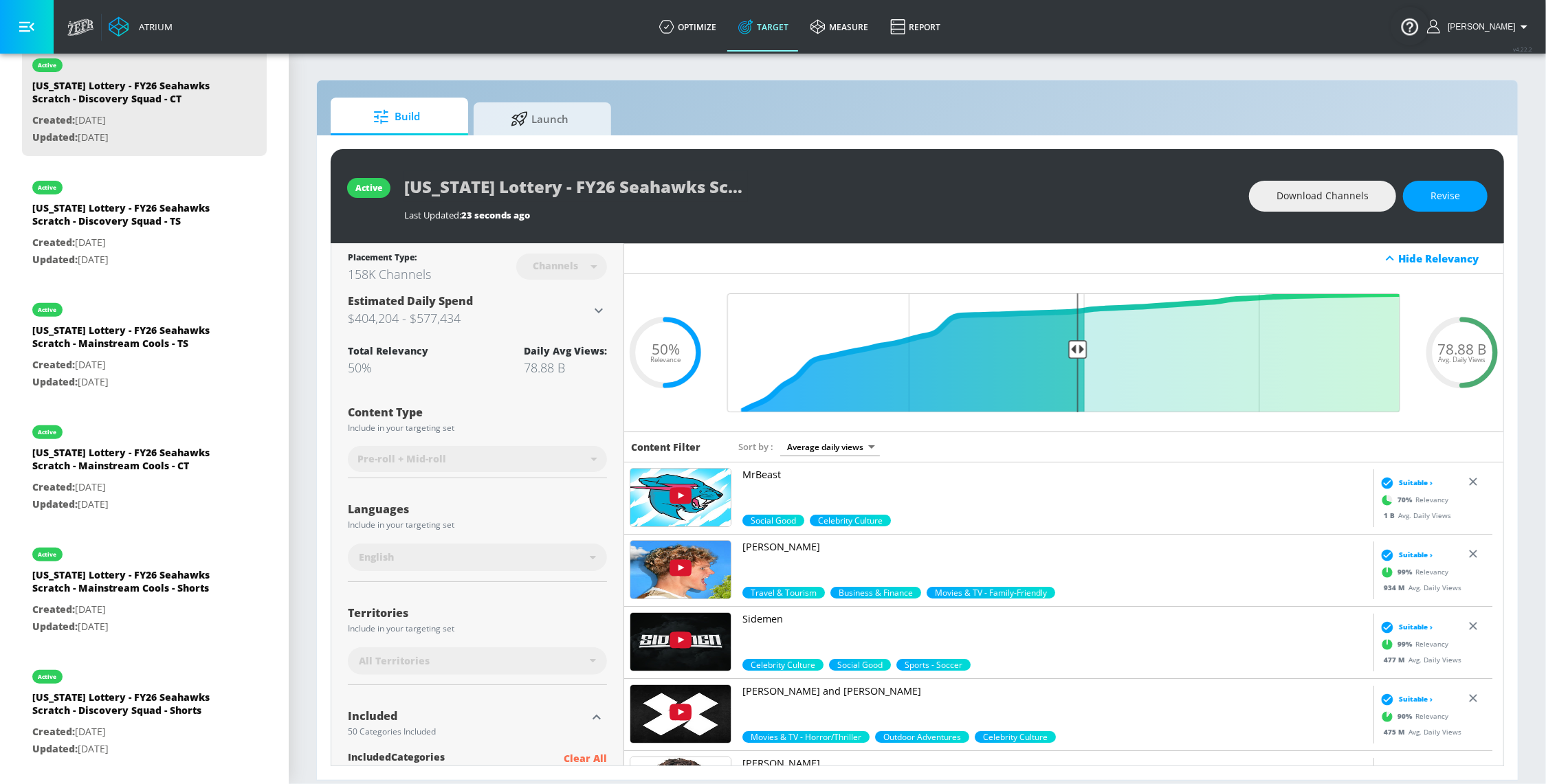
scroll to position [445, 0]
